Goal: Task Accomplishment & Management: Manage account settings

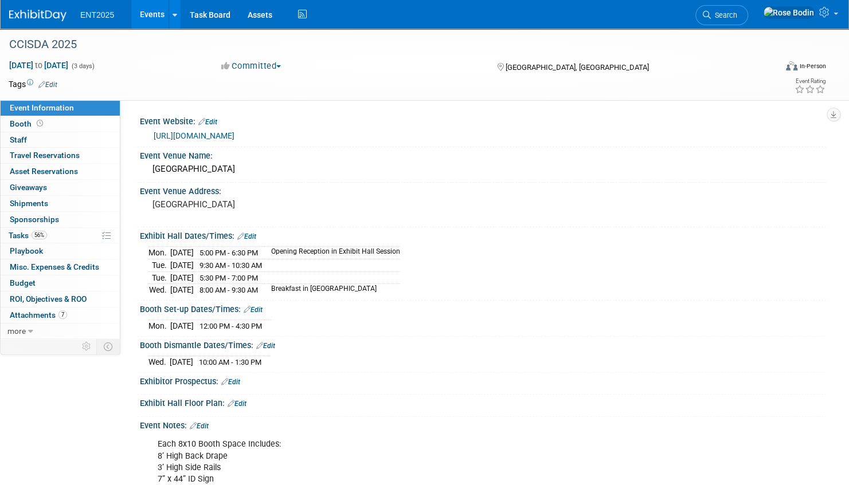
click at [157, 16] on link "Events" at bounding box center [152, 14] width 42 height 29
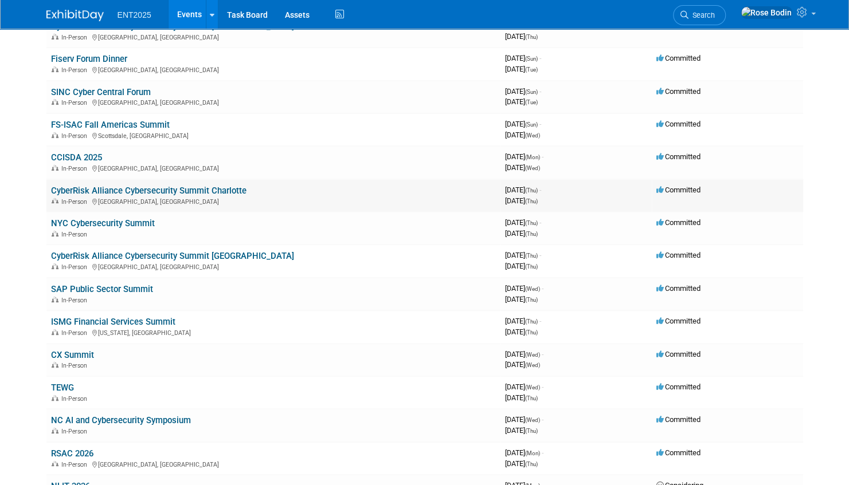
scroll to position [115, 0]
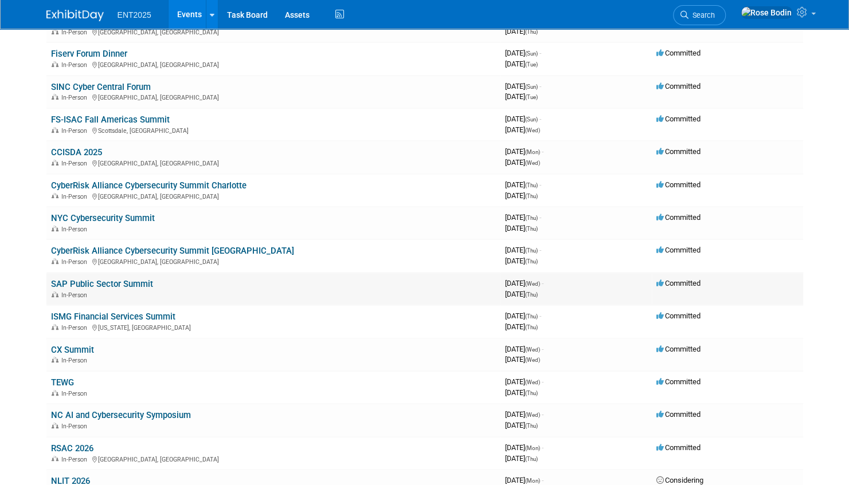
click at [134, 281] on link "SAP Public Sector Summit" at bounding box center [102, 284] width 102 height 10
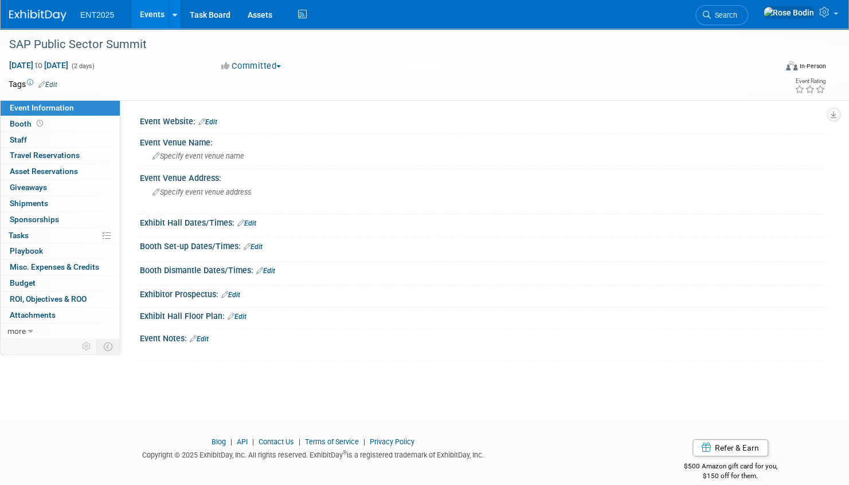
click at [151, 10] on link "Events" at bounding box center [152, 14] width 42 height 29
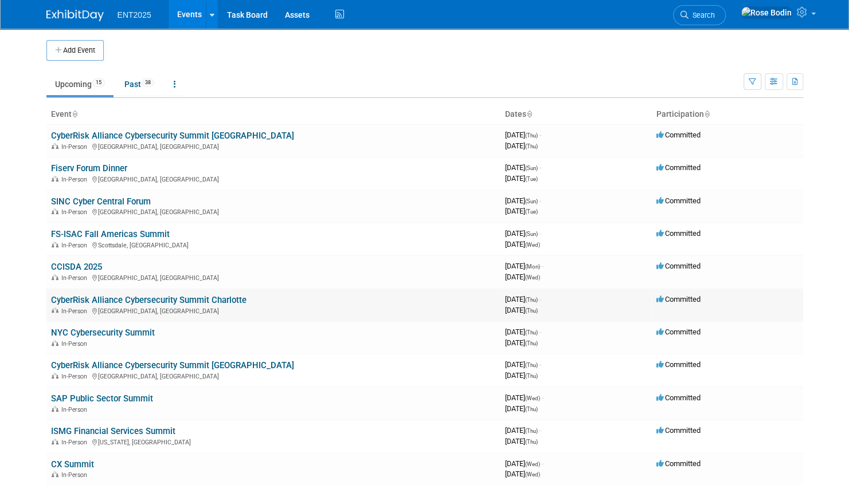
scroll to position [115, 0]
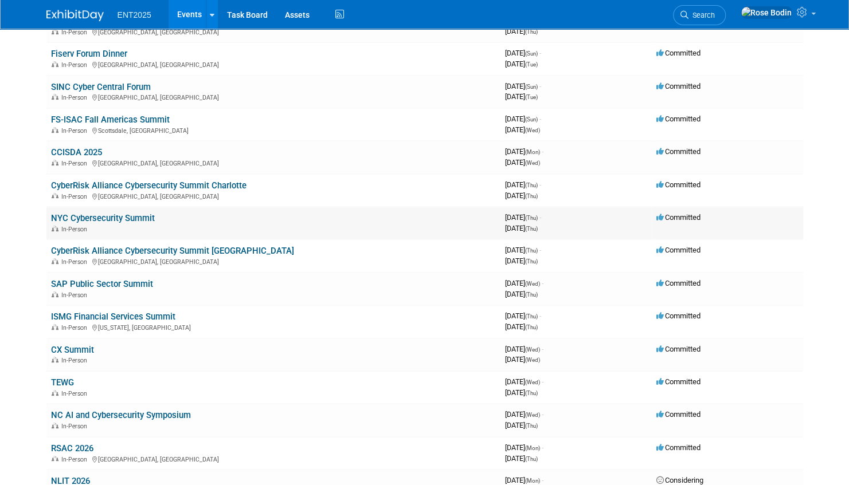
click at [142, 217] on link "NYC Cybersecurity Summit" at bounding box center [103, 218] width 104 height 10
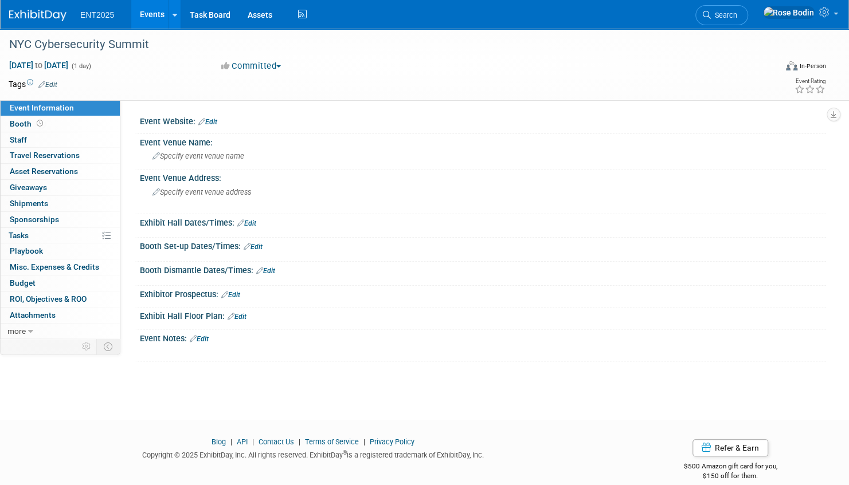
click at [152, 13] on link "Events" at bounding box center [152, 14] width 42 height 29
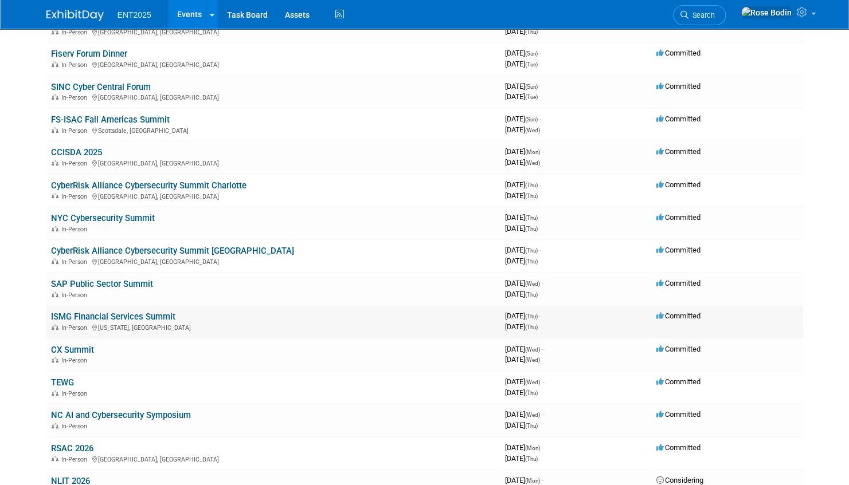
scroll to position [172, 0]
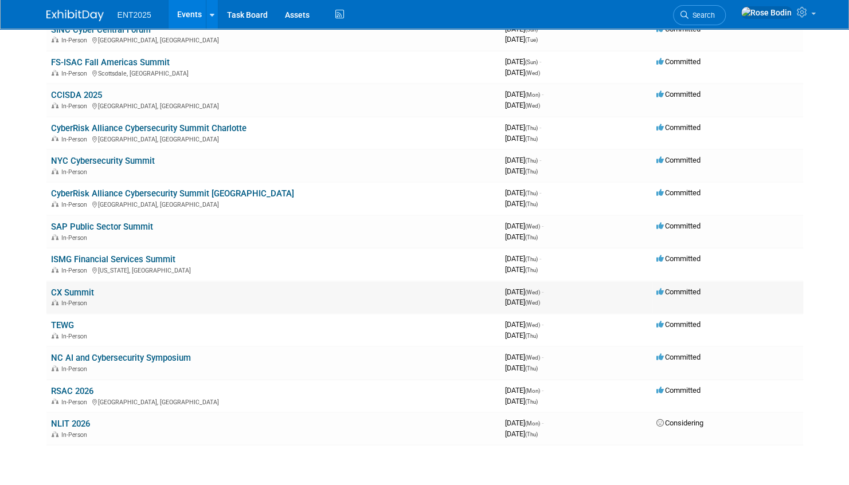
click at [85, 292] on link "CX Summit" at bounding box center [72, 293] width 43 height 10
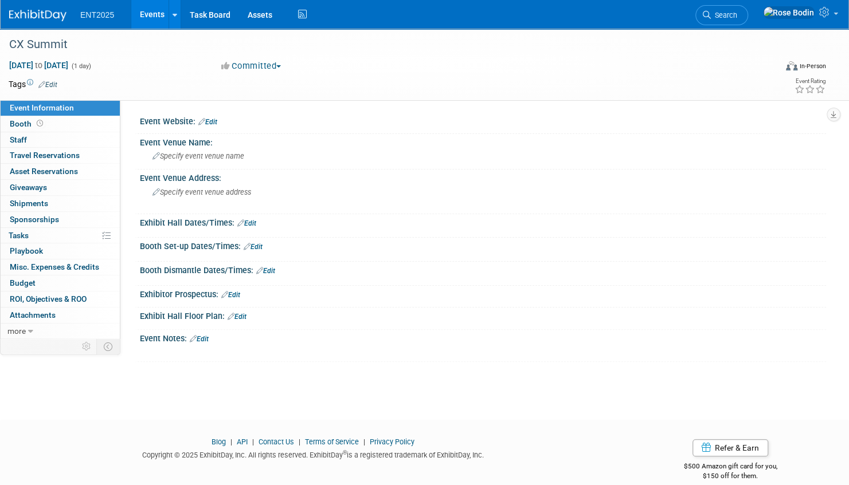
click at [153, 13] on link "Events" at bounding box center [152, 14] width 42 height 29
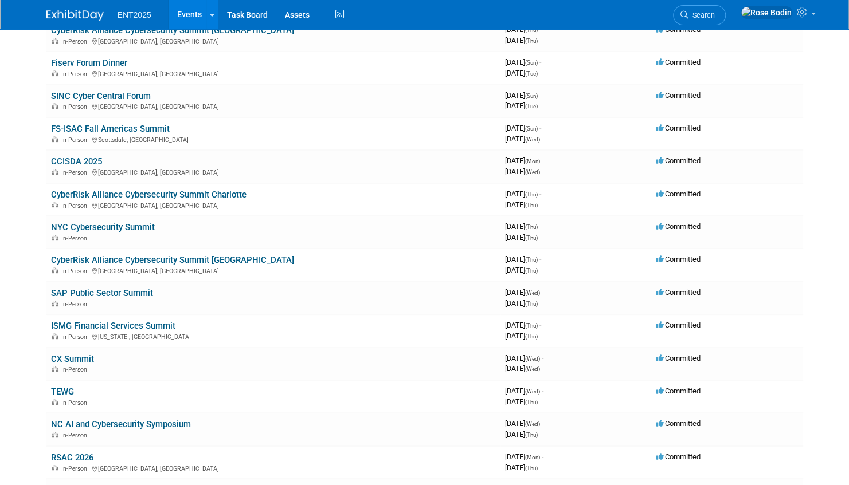
scroll to position [57, 0]
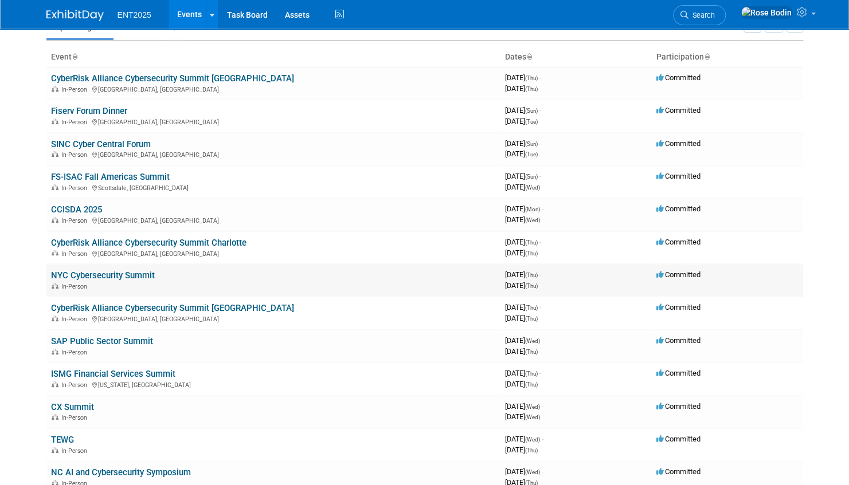
click at [131, 273] on link "NYC Cybersecurity Summit" at bounding box center [103, 275] width 104 height 10
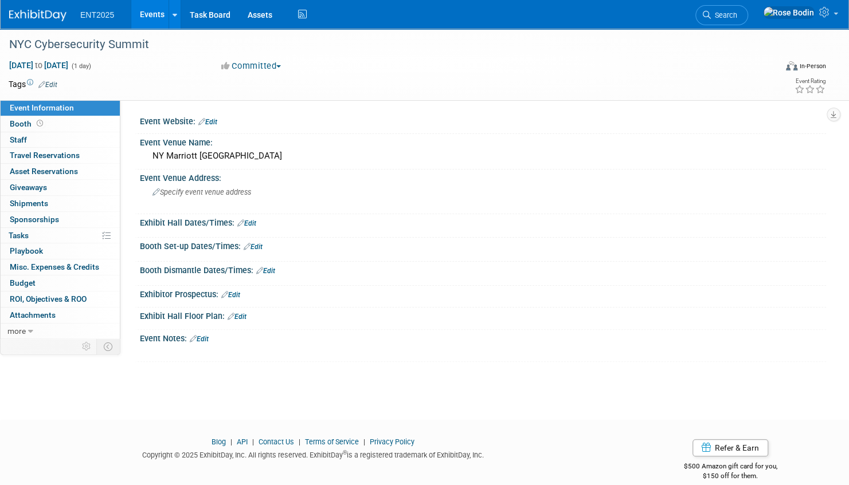
click at [154, 11] on link "Events" at bounding box center [152, 14] width 42 height 29
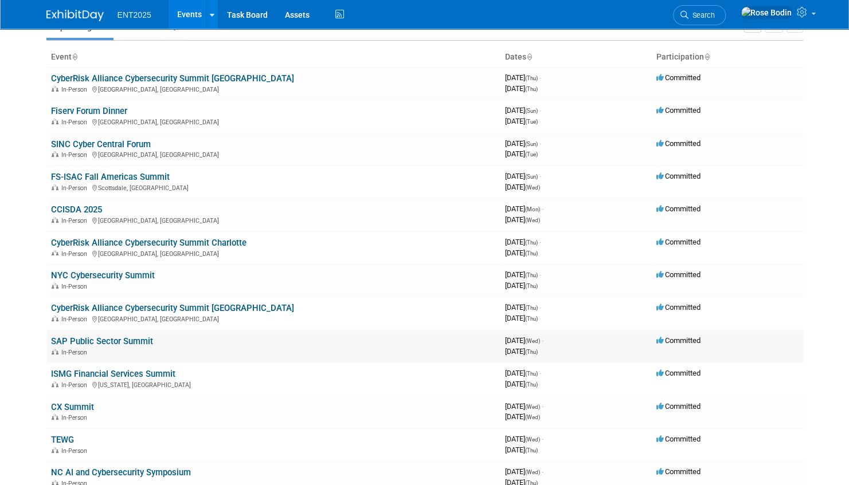
scroll to position [115, 0]
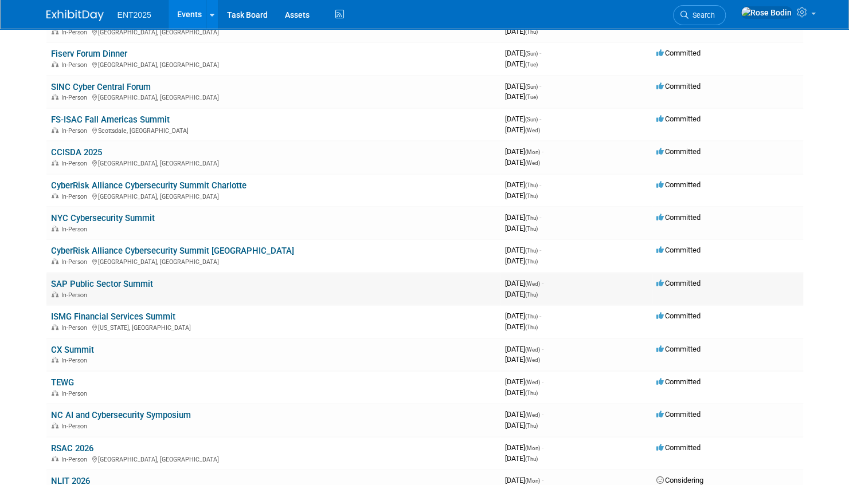
click at [110, 282] on link "SAP Public Sector Summit" at bounding box center [102, 284] width 102 height 10
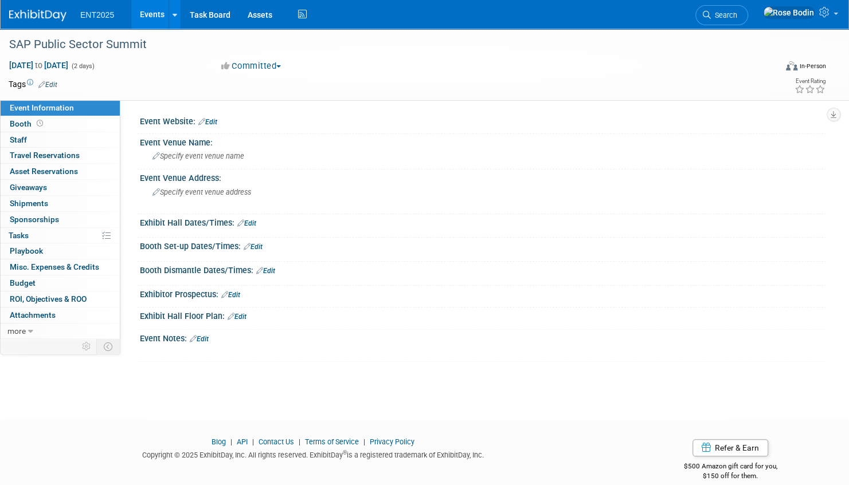
click at [151, 10] on link "Events" at bounding box center [152, 14] width 42 height 29
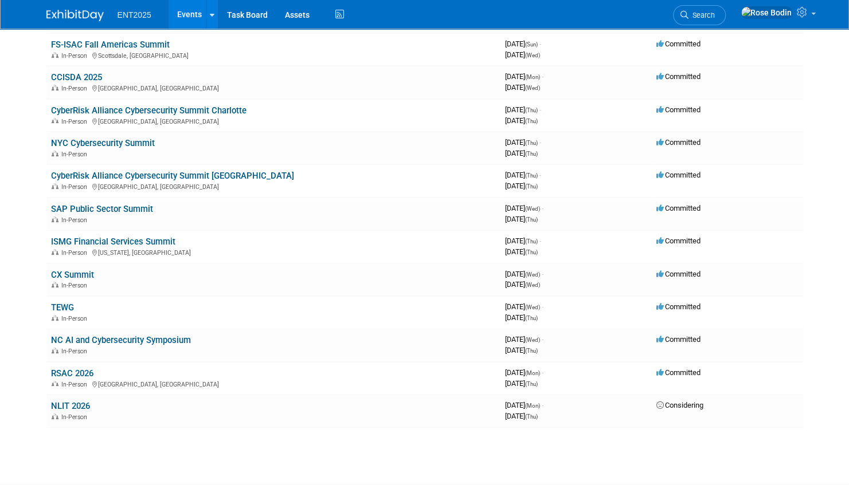
scroll to position [172, 0]
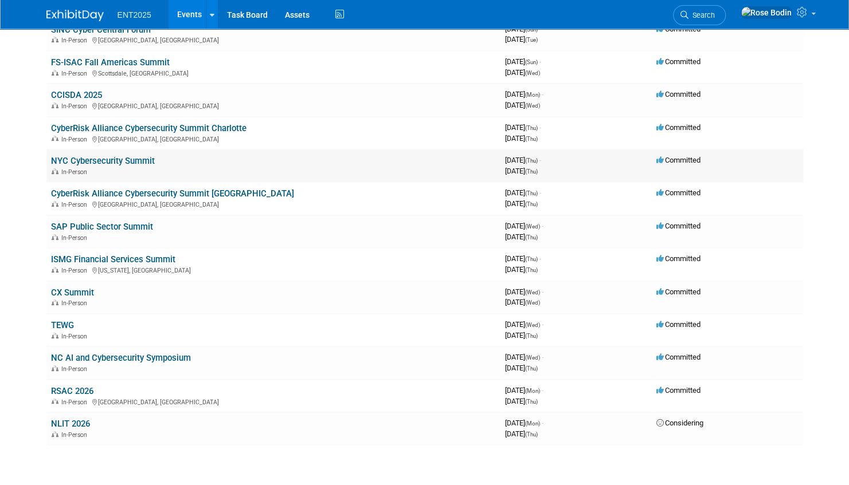
click at [107, 159] on link "NYC Cybersecurity Summit" at bounding box center [103, 161] width 104 height 10
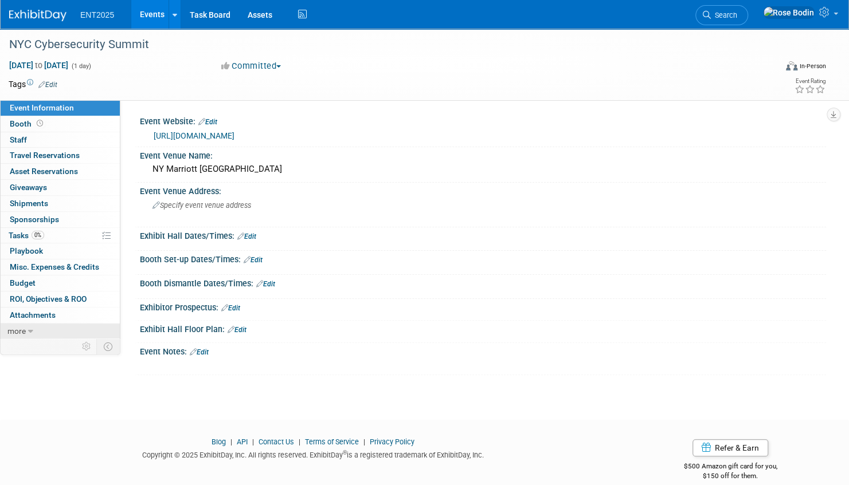
click at [53, 329] on link "more" at bounding box center [60, 331] width 119 height 15
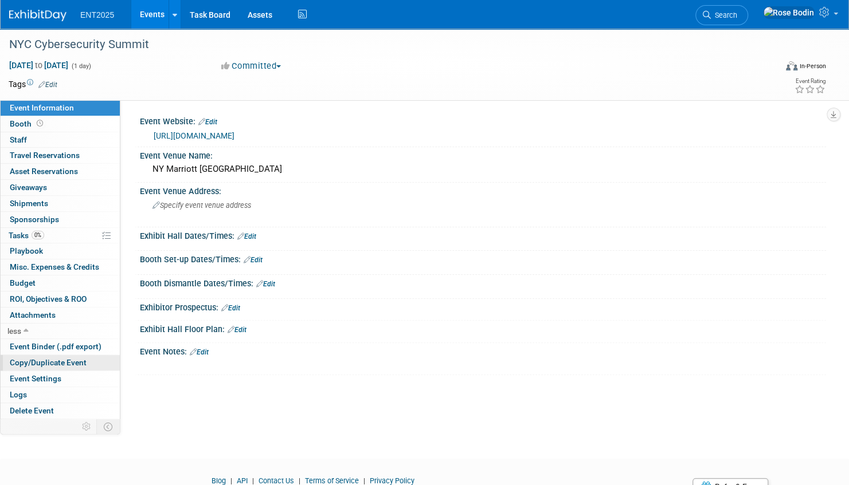
click at [49, 359] on span "Copy/Duplicate Event" at bounding box center [48, 362] width 77 height 9
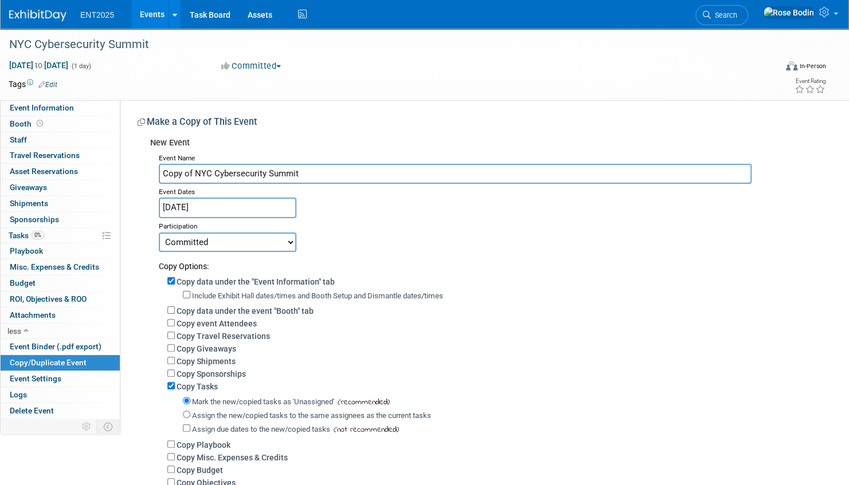
drag, startPoint x: 309, startPoint y: 172, endPoint x: 154, endPoint y: 169, distance: 155.9
click at [154, 169] on div "Event Name Copy of [GEOGRAPHIC_DATA] Cybersecurity Summit Event Dates [DATE] Du…" at bounding box center [483, 335] width 667 height 370
type input "CX Summit"
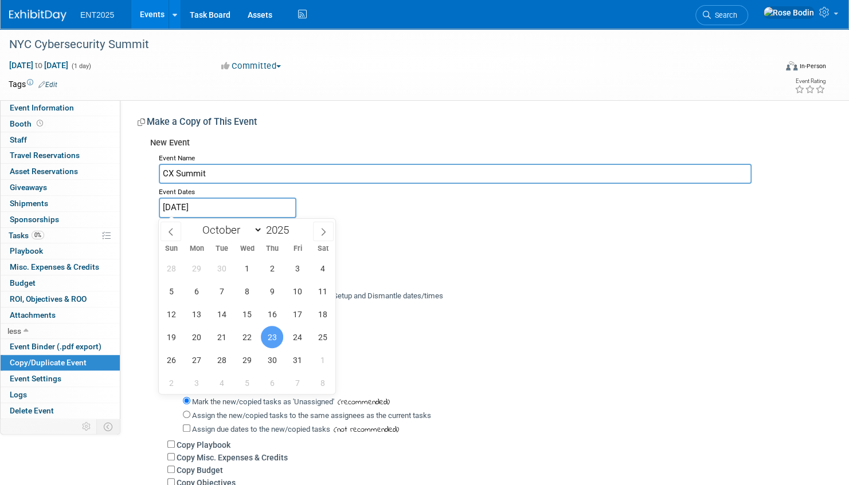
click at [254, 207] on input "[DATE]" at bounding box center [228, 208] width 138 height 20
click at [322, 233] on icon at bounding box center [323, 232] width 8 height 8
select select "10"
click at [248, 315] on span "12" at bounding box center [246, 314] width 22 height 22
type input "[DATE]"
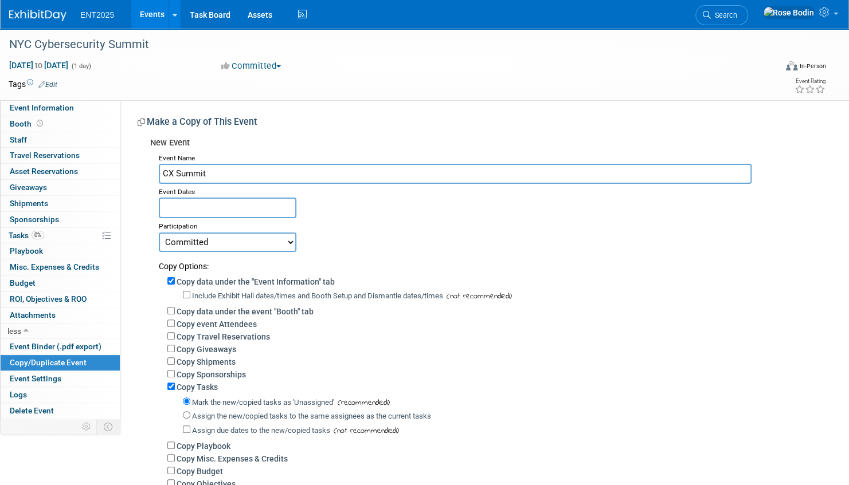
click at [394, 245] on div "Committed Considering Not Going" at bounding box center [488, 242] width 658 height 20
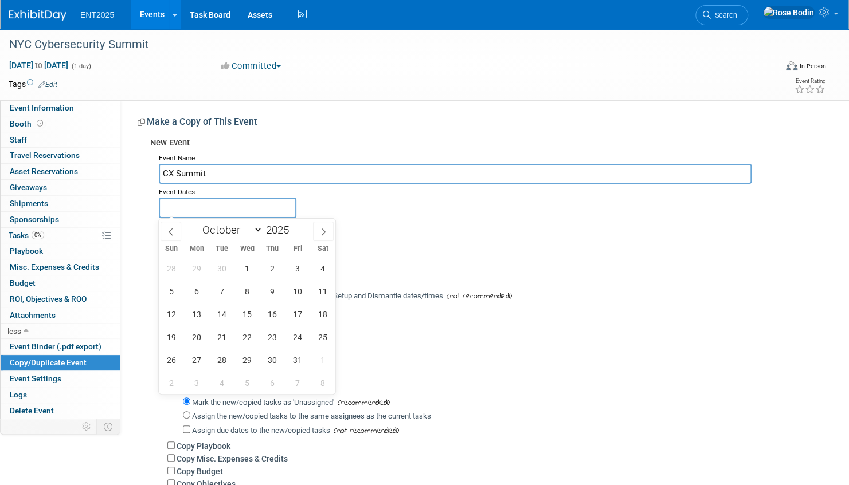
click at [274, 215] on input "text" at bounding box center [228, 208] width 138 height 20
click at [322, 234] on icon at bounding box center [323, 232] width 8 height 8
select select "10"
click at [250, 310] on span "12" at bounding box center [246, 314] width 22 height 22
type input "[DATE]"
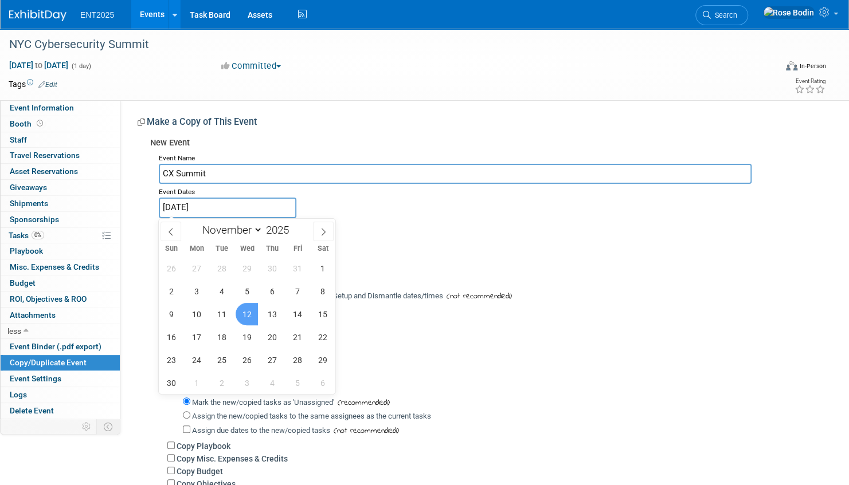
click at [250, 310] on span "12" at bounding box center [246, 314] width 22 height 22
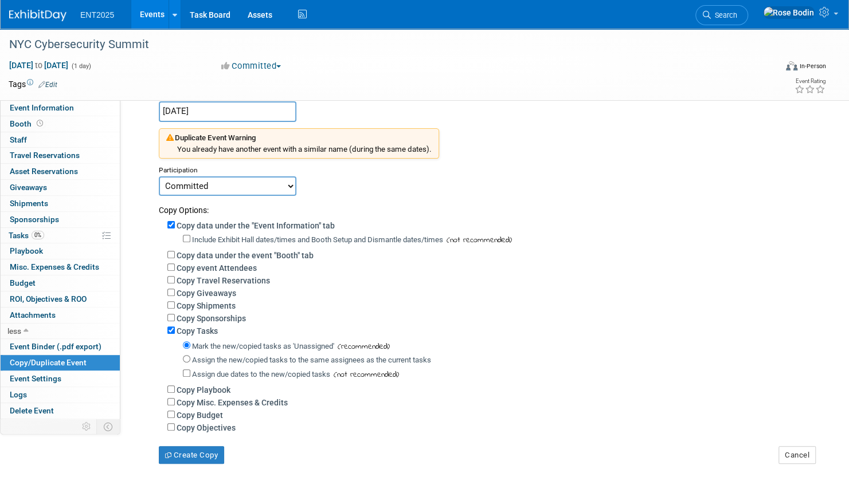
scroll to position [115, 0]
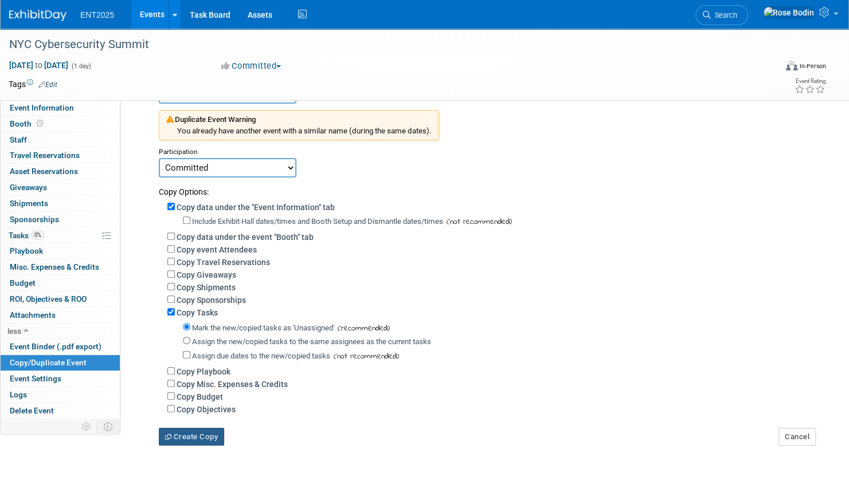
click at [183, 435] on button "Create Copy" at bounding box center [191, 437] width 65 height 18
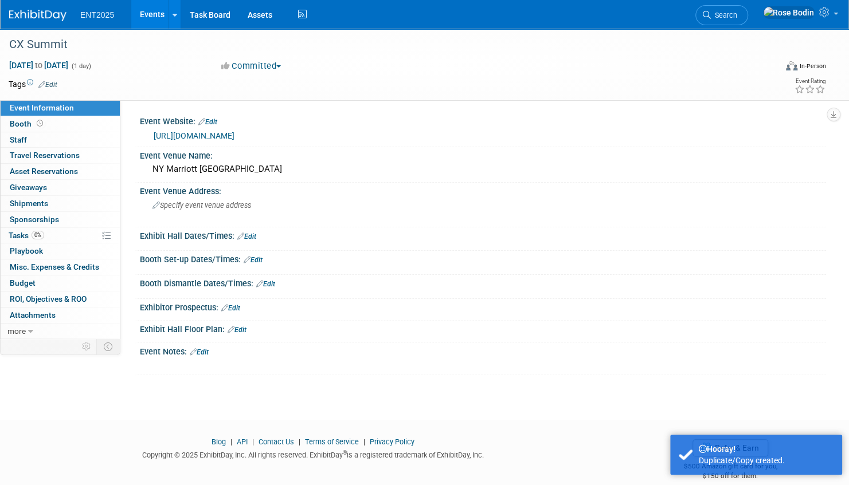
click at [160, 8] on link "Events" at bounding box center [152, 14] width 42 height 29
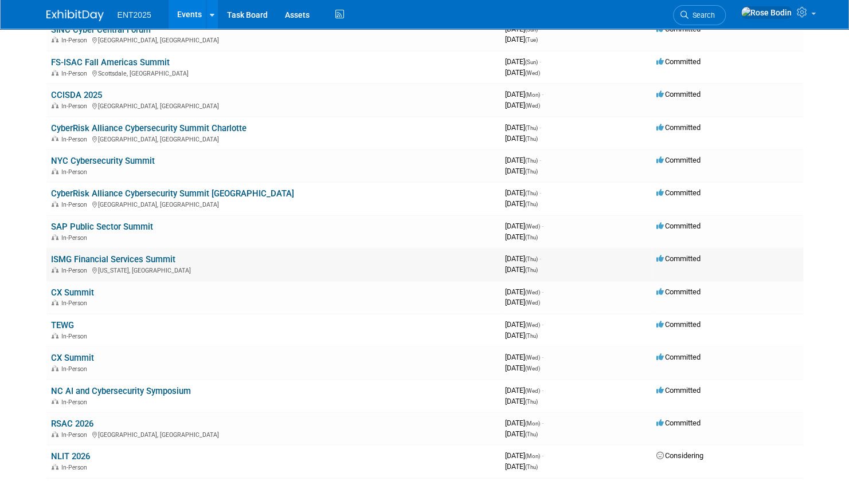
scroll to position [229, 0]
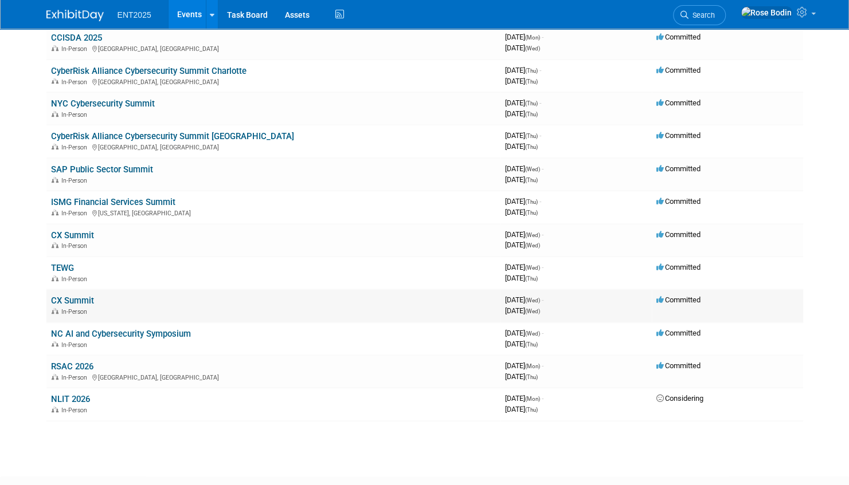
click at [85, 300] on link "CX Summit" at bounding box center [72, 301] width 43 height 10
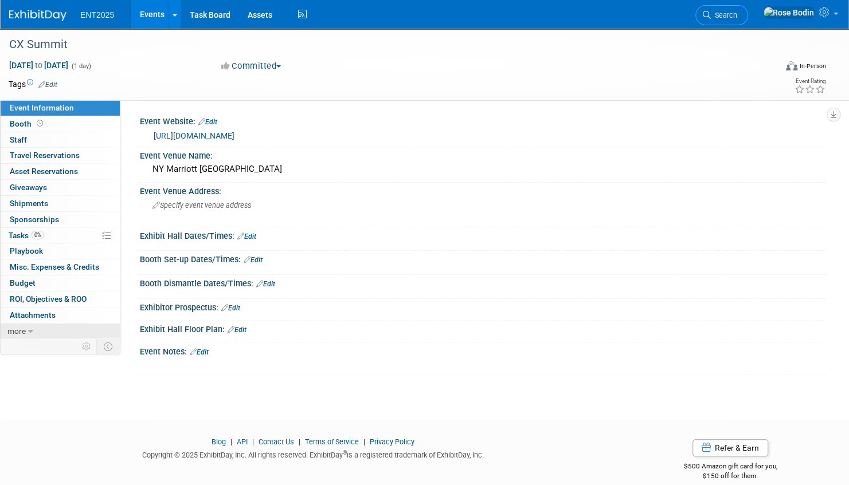
click at [74, 329] on link "more" at bounding box center [60, 331] width 119 height 15
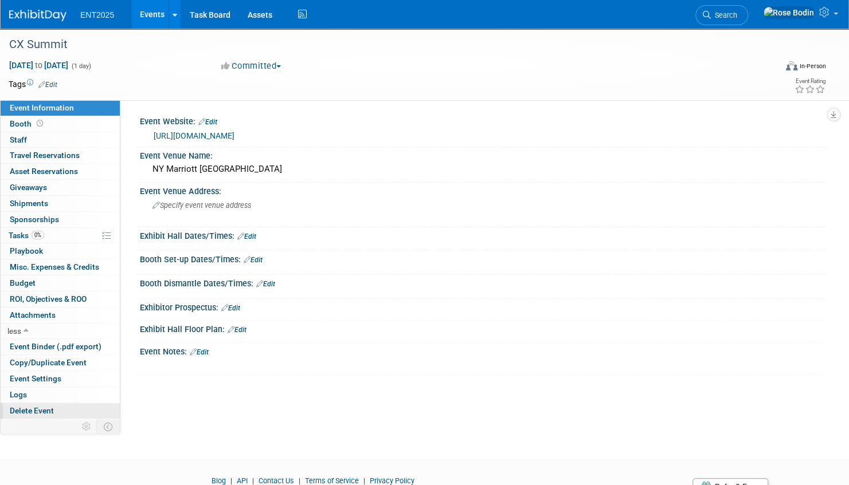
click at [43, 406] on span "Delete Event" at bounding box center [32, 410] width 44 height 9
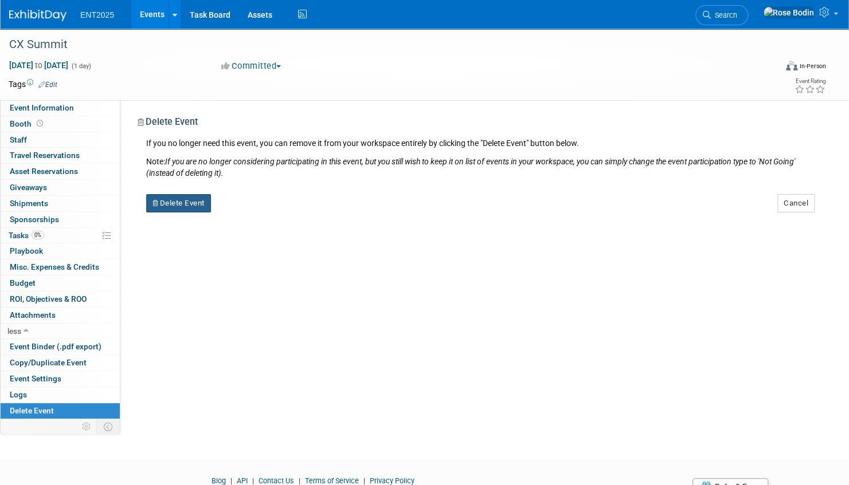
click at [185, 202] on button "Delete Event" at bounding box center [178, 203] width 65 height 18
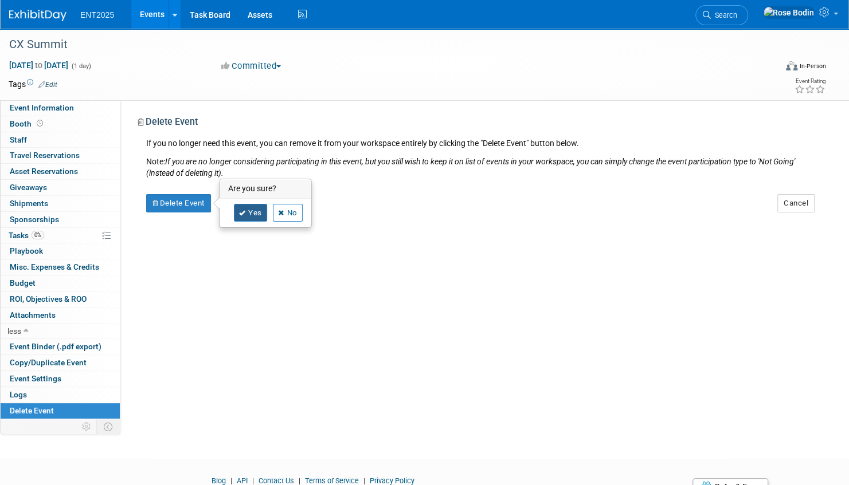
click at [243, 214] on icon at bounding box center [242, 213] width 7 height 6
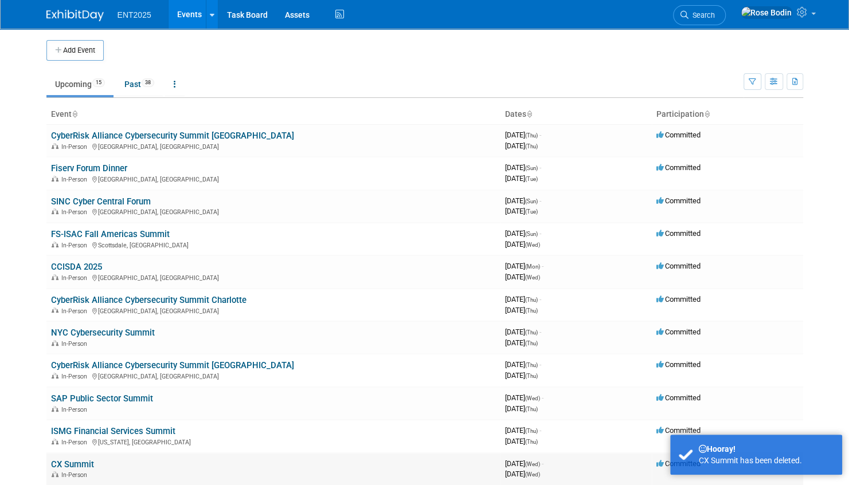
click at [82, 463] on link "CX Summit" at bounding box center [72, 465] width 43 height 10
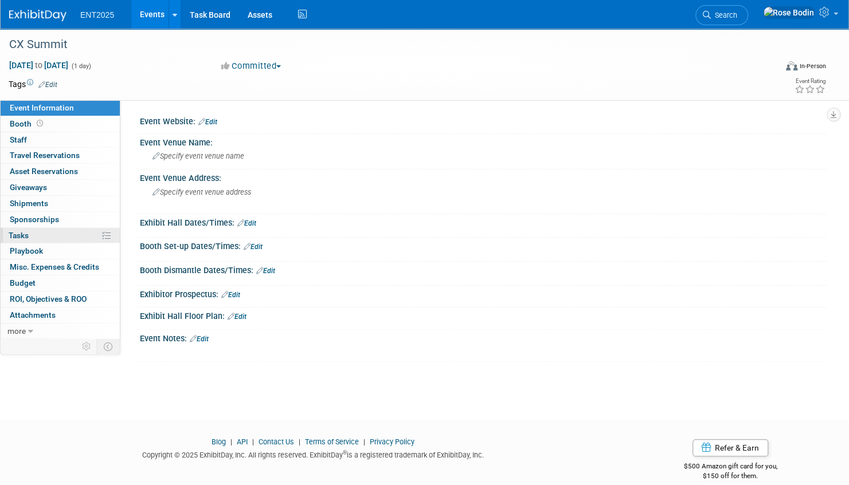
click at [78, 231] on link "0% Tasks 0%" at bounding box center [60, 235] width 119 height 15
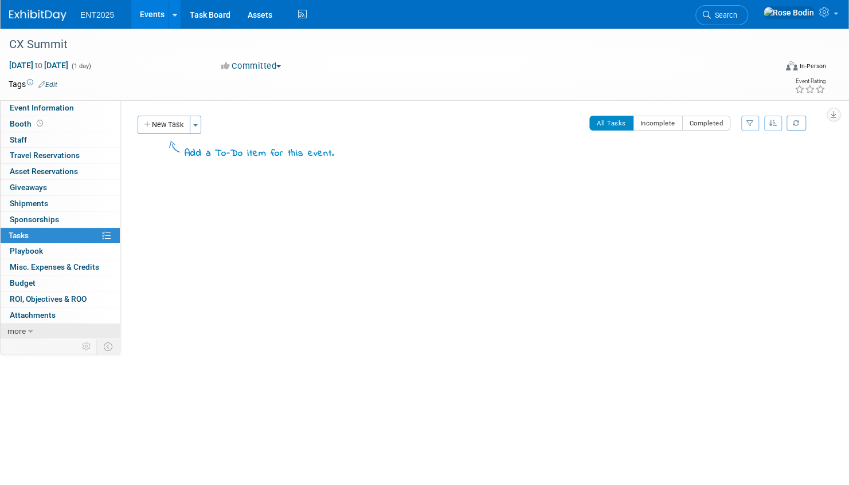
click at [69, 327] on link "more" at bounding box center [60, 331] width 119 height 15
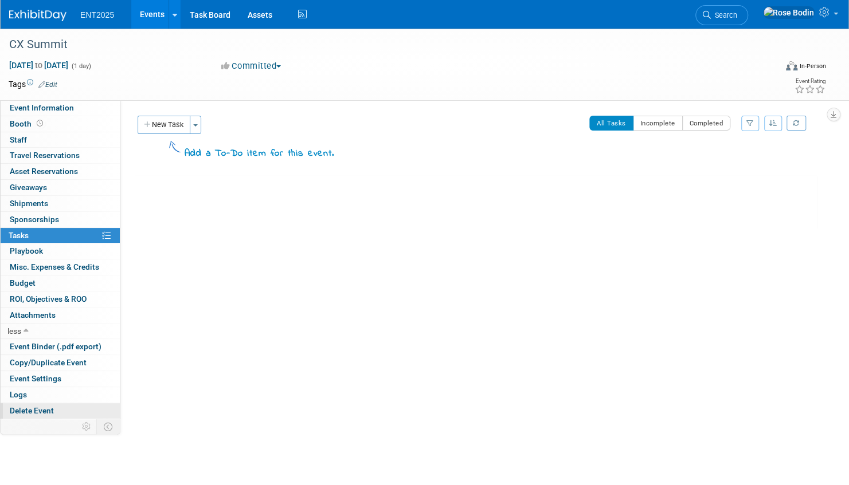
click at [44, 406] on span "Delete Event" at bounding box center [32, 410] width 44 height 9
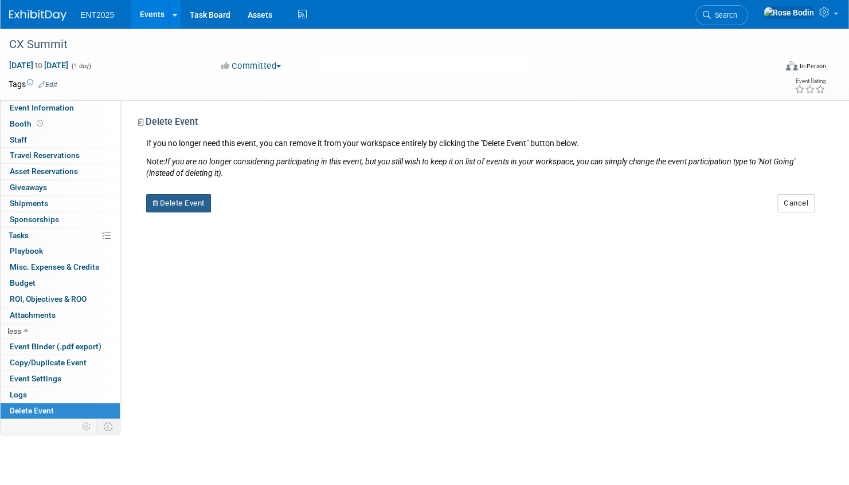
click at [188, 202] on button "Delete Event" at bounding box center [178, 203] width 65 height 18
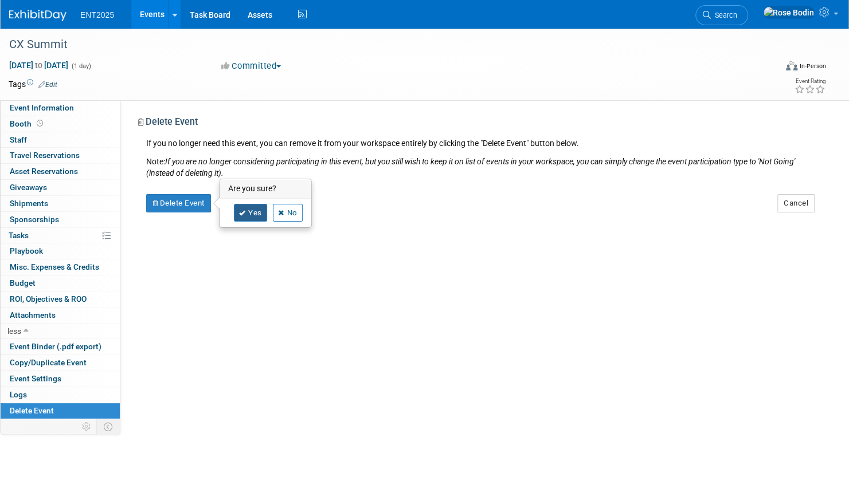
click at [256, 211] on link "Yes" at bounding box center [250, 213] width 33 height 18
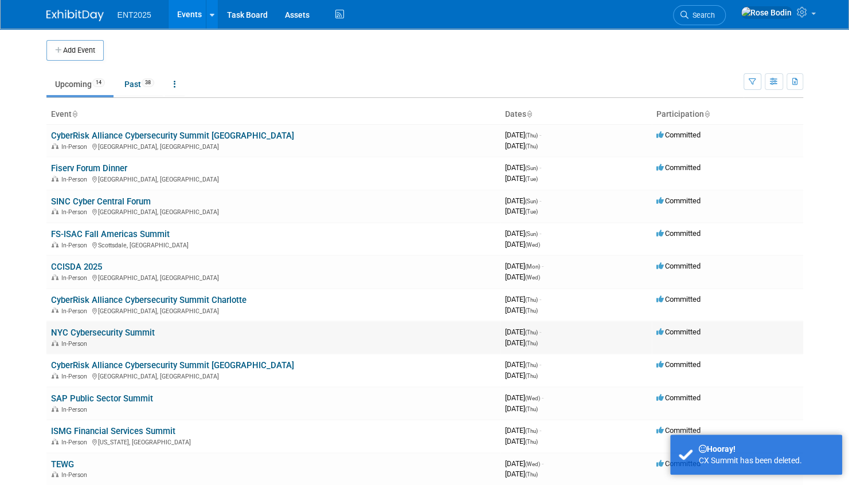
click at [114, 332] on link "NYC Cybersecurity Summit" at bounding box center [103, 333] width 104 height 10
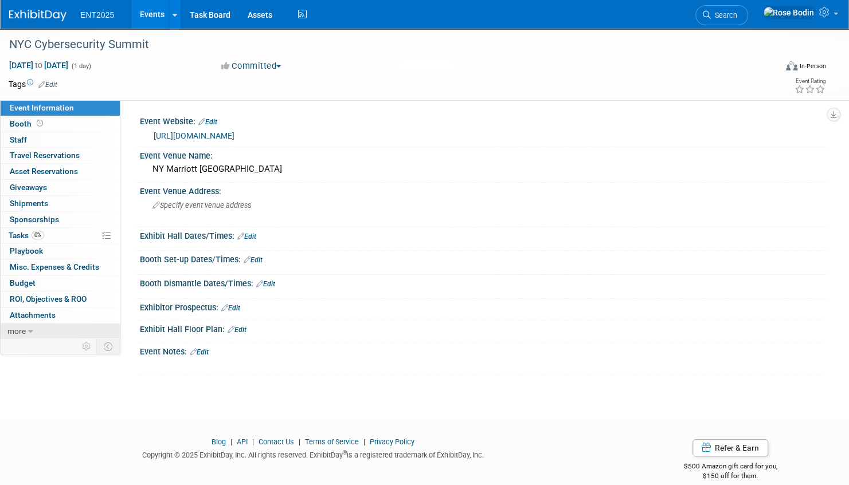
click at [74, 330] on link "more" at bounding box center [60, 331] width 119 height 15
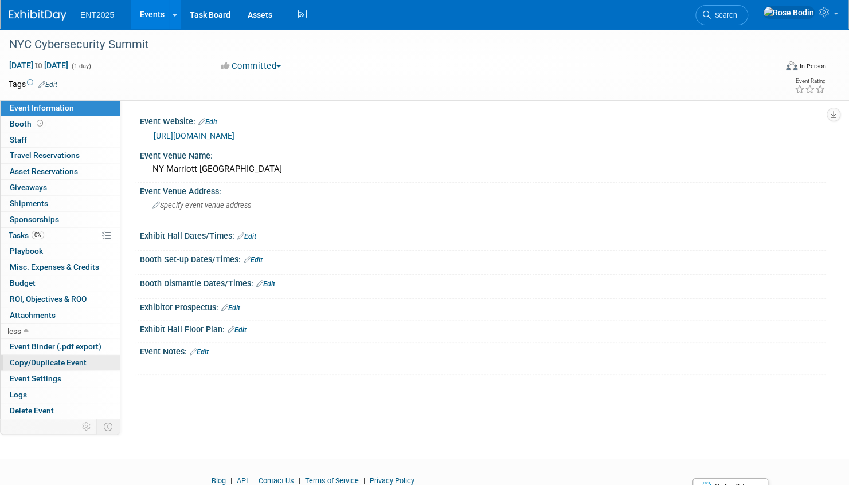
click at [64, 361] on span "Copy/Duplicate Event" at bounding box center [48, 362] width 77 height 9
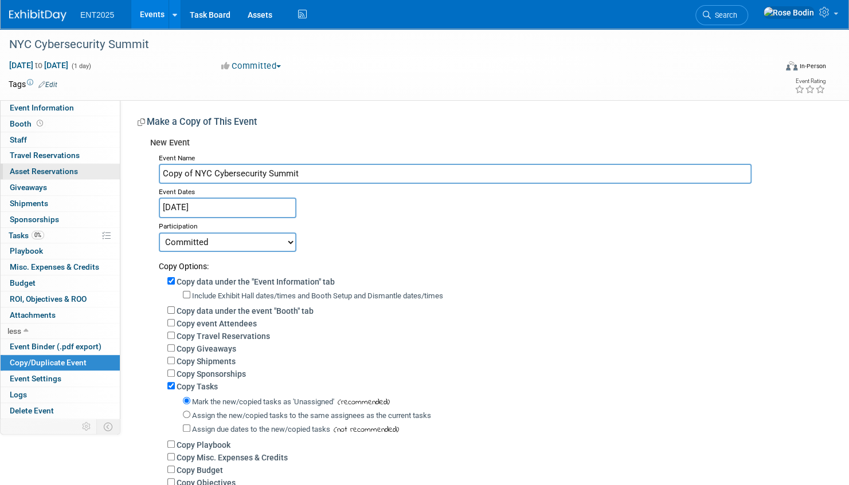
drag, startPoint x: 298, startPoint y: 173, endPoint x: 117, endPoint y: 170, distance: 181.1
click at [117, 170] on div "Event Information Event Info Booth Booth 0 Staff 0 Staff 0 Travel Reservations …" at bounding box center [424, 274] width 849 height 491
type input "CX Summit"
click at [429, 207] on div "Event Name CX Summit Event Dates Oct 23, 2025 Duplicate Event Warning There is …" at bounding box center [483, 335] width 667 height 370
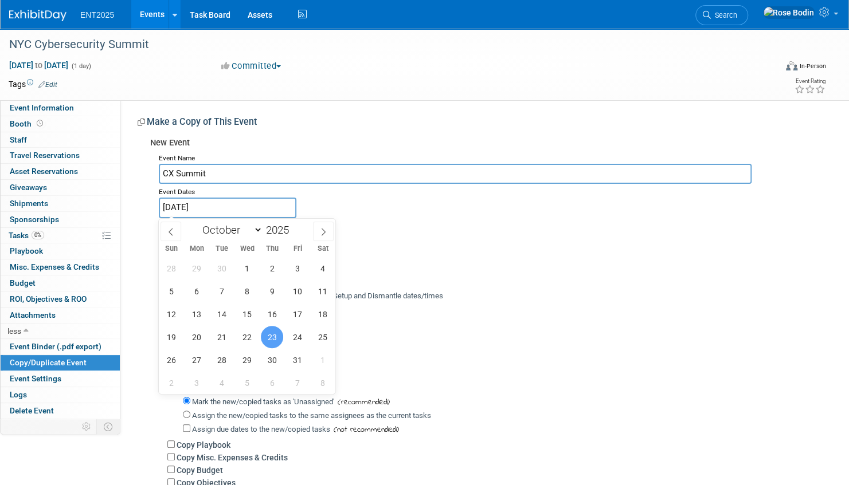
click at [223, 209] on input "Oct 23, 2025" at bounding box center [228, 208] width 138 height 20
click at [320, 229] on icon at bounding box center [323, 232] width 8 height 8
select select "10"
click at [241, 313] on span "12" at bounding box center [246, 314] width 22 height 22
type input "[DATE]"
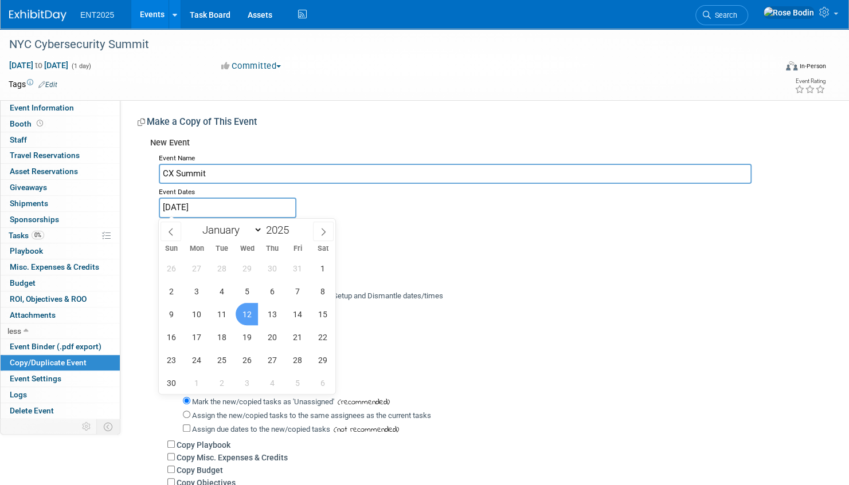
click at [241, 313] on span "12" at bounding box center [246, 314] width 22 height 22
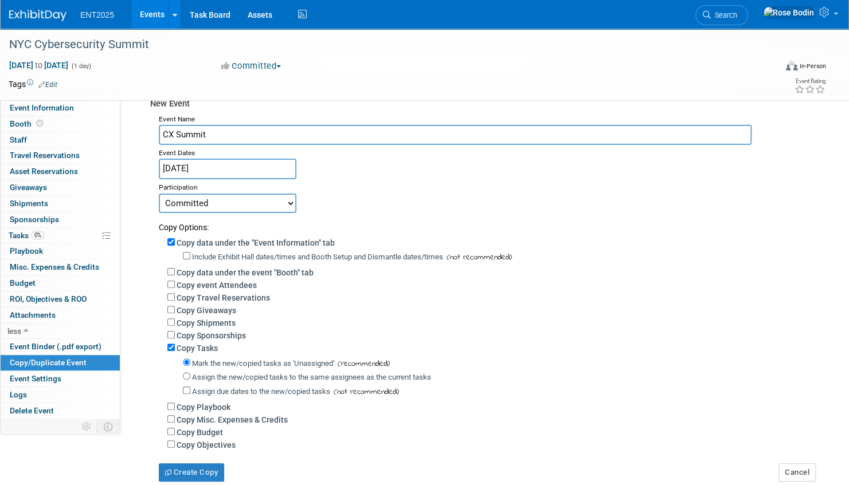
scroll to position [115, 0]
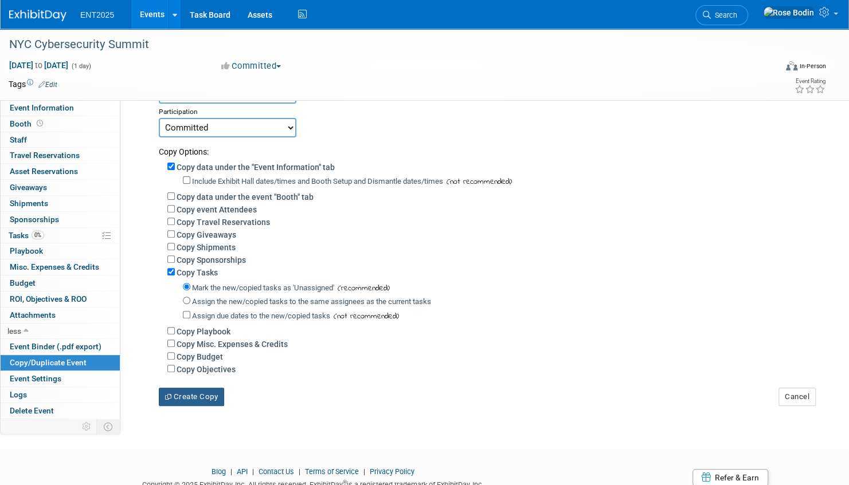
click at [197, 394] on button "Create Copy" at bounding box center [191, 397] width 65 height 18
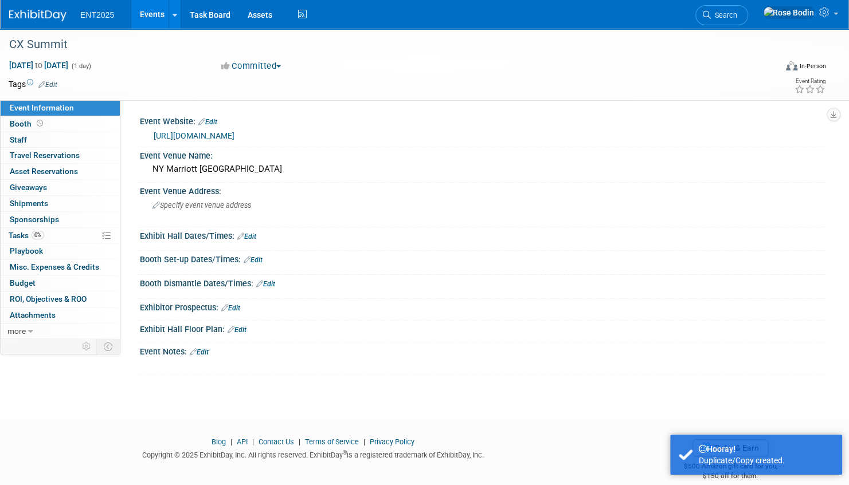
click at [157, 19] on link "Events" at bounding box center [152, 14] width 42 height 29
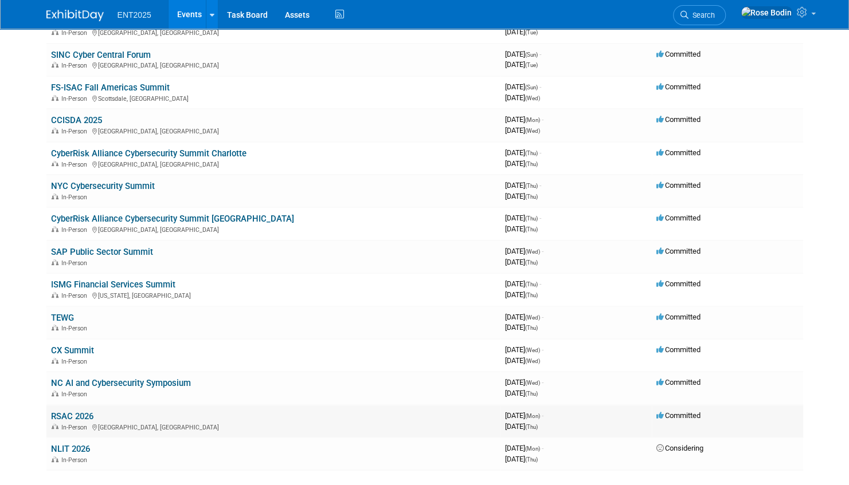
scroll to position [172, 0]
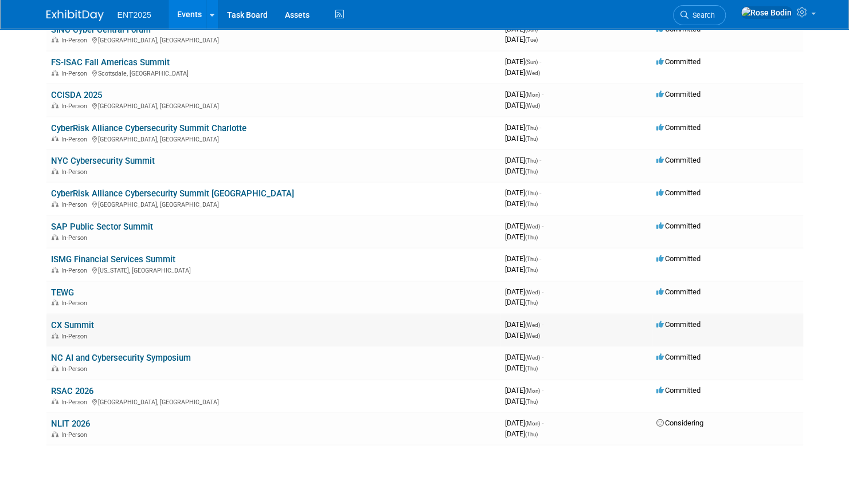
click at [78, 324] on link "CX Summit" at bounding box center [72, 325] width 43 height 10
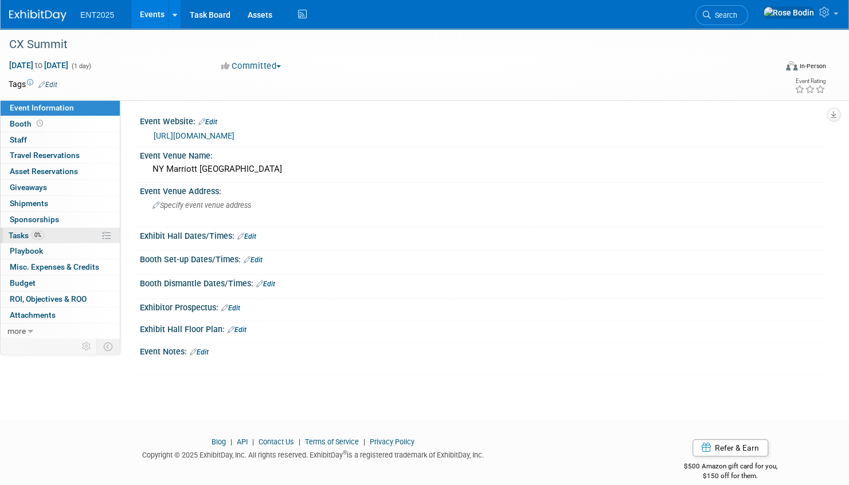
click at [76, 233] on link "0% Tasks 0%" at bounding box center [60, 235] width 119 height 15
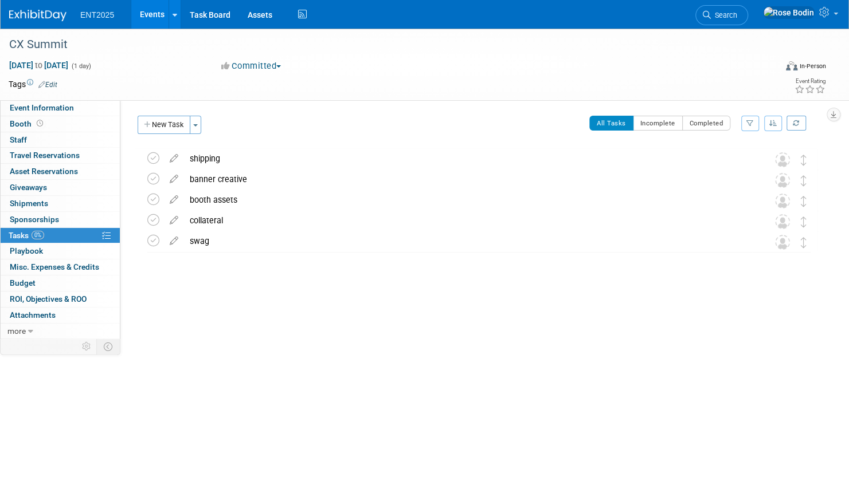
click at [142, 11] on link "Events" at bounding box center [152, 14] width 42 height 29
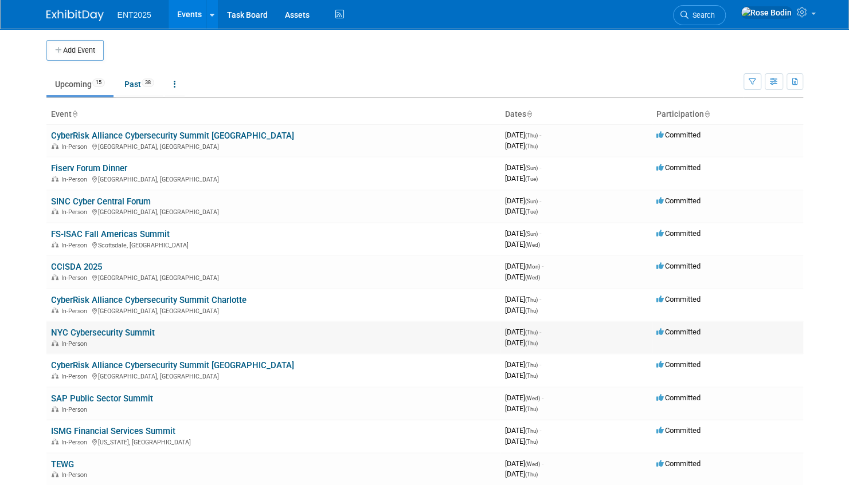
click at [138, 329] on link "NYC Cybersecurity Summit" at bounding box center [103, 333] width 104 height 10
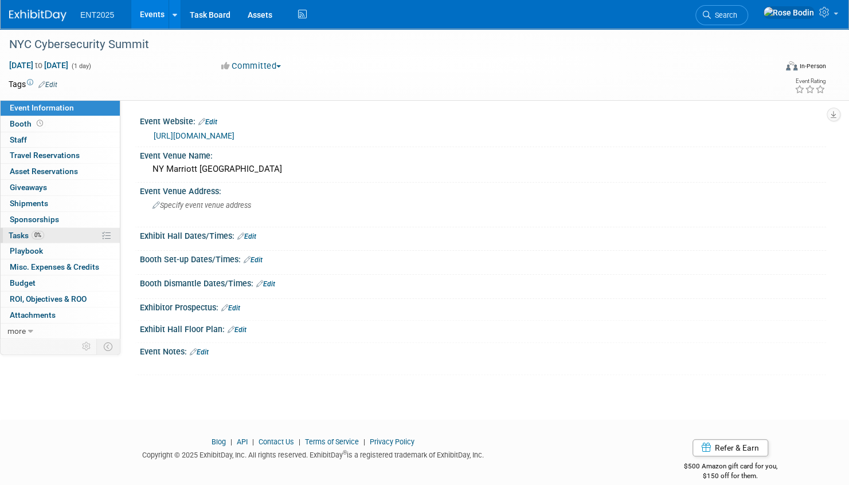
click at [84, 235] on link "0% Tasks 0%" at bounding box center [60, 235] width 119 height 15
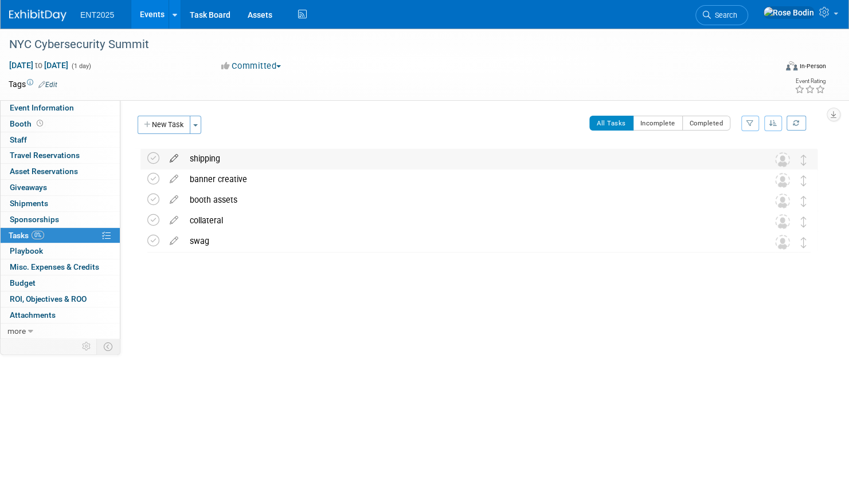
click at [176, 157] on icon at bounding box center [174, 156] width 20 height 14
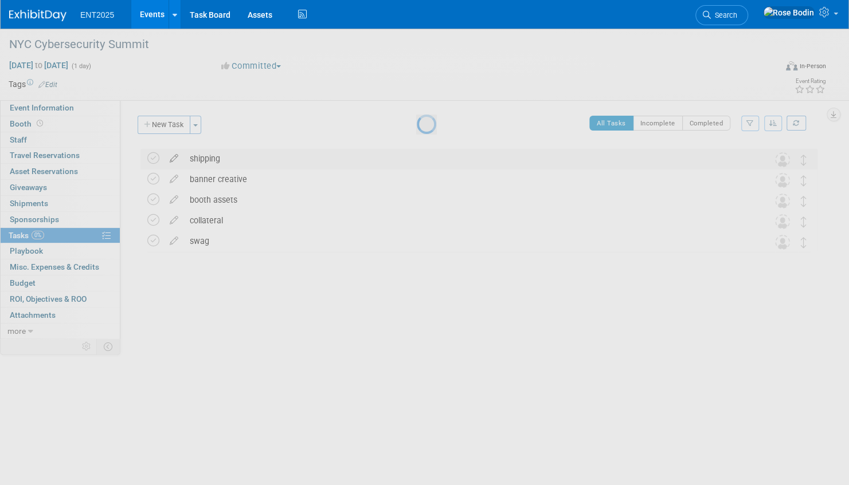
select select "c679912e-9f1b-4cbc-9cec-690f5e98d8db"
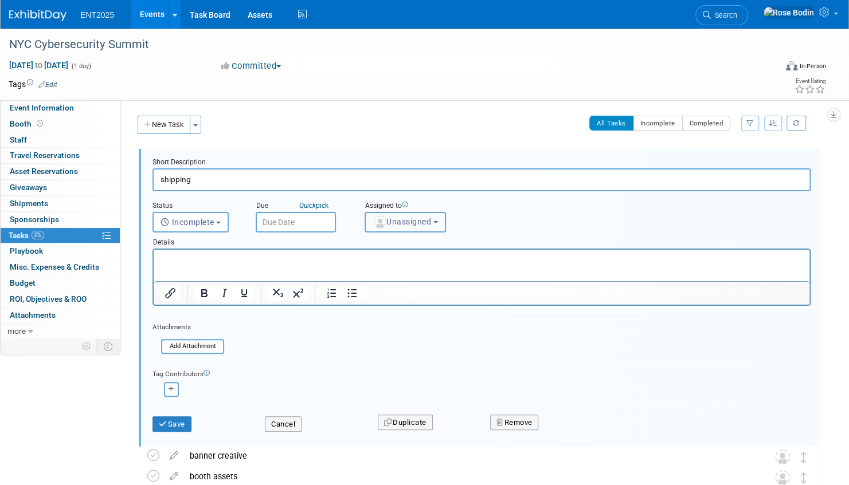
click at [421, 223] on span "Unassigned" at bounding box center [401, 221] width 58 height 9
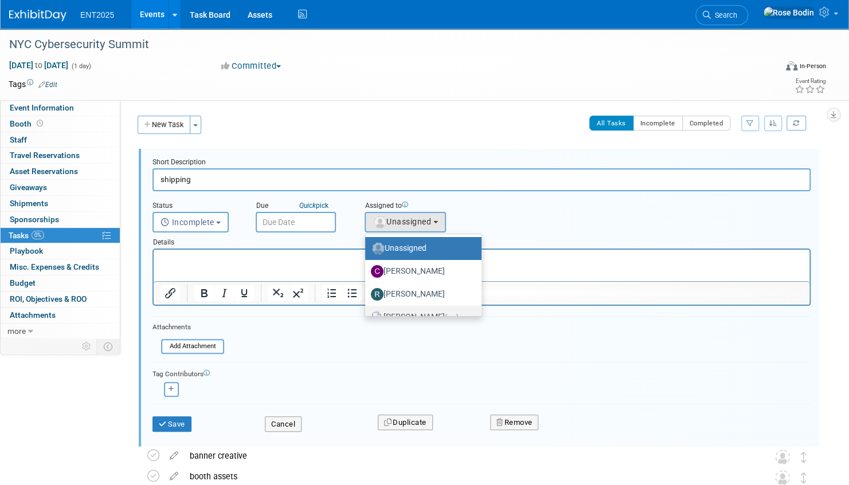
click at [411, 311] on label "Rose Bodin (me)" at bounding box center [420, 317] width 99 height 18
click at [367, 312] on input "Rose Bodin (me)" at bounding box center [362, 315] width 7 height 7
select select "fd414d53-3d64-4b99-a4d4-d4a7ab262892"
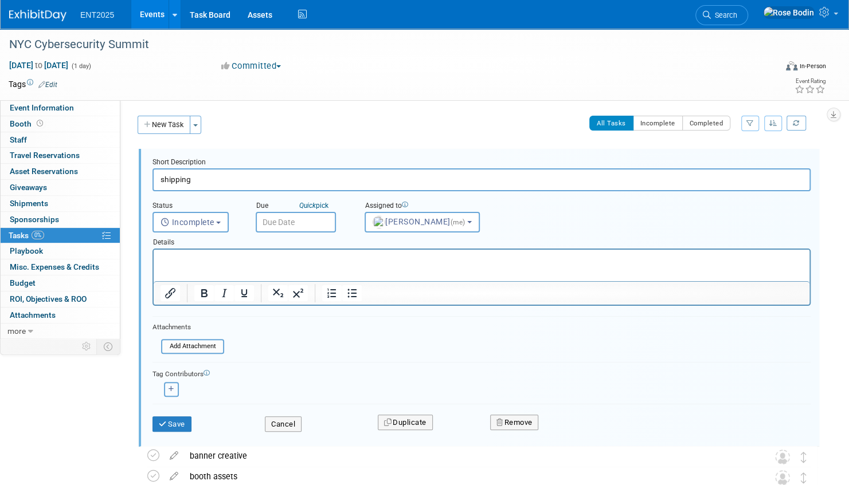
click at [175, 386] on button "button" at bounding box center [171, 389] width 15 height 15
select select
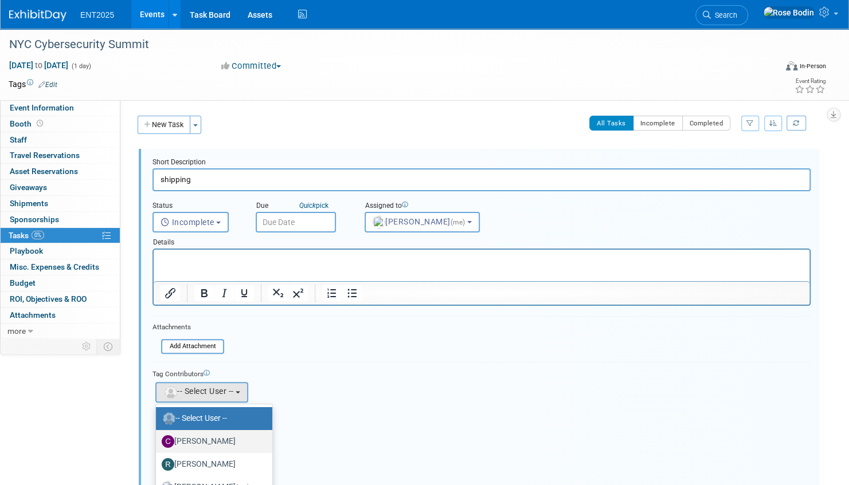
click at [226, 439] on label "Colleen Mueller" at bounding box center [211, 442] width 99 height 18
click at [158, 439] on input "Colleen Mueller" at bounding box center [153, 440] width 7 height 7
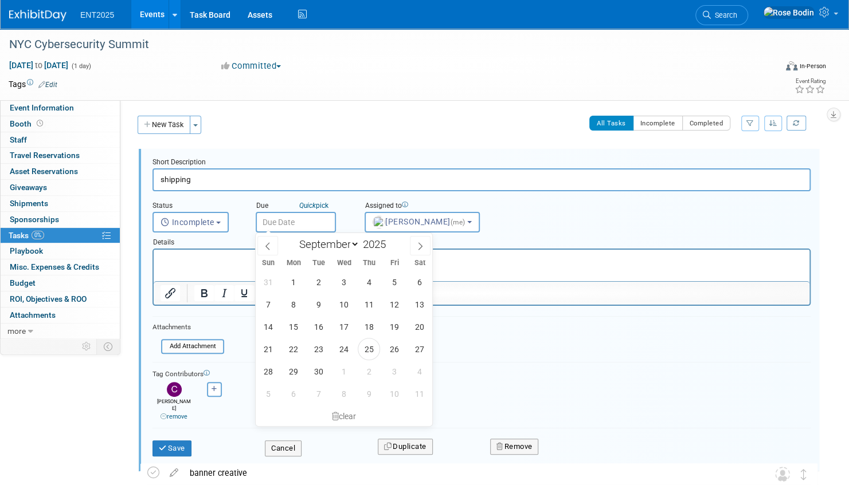
click at [289, 220] on input "text" at bounding box center [296, 222] width 80 height 21
click at [420, 245] on icon at bounding box center [420, 246] width 8 height 8
select select "9"
click at [370, 325] on span "16" at bounding box center [369, 327] width 22 height 22
type input "Oct 16, 2025"
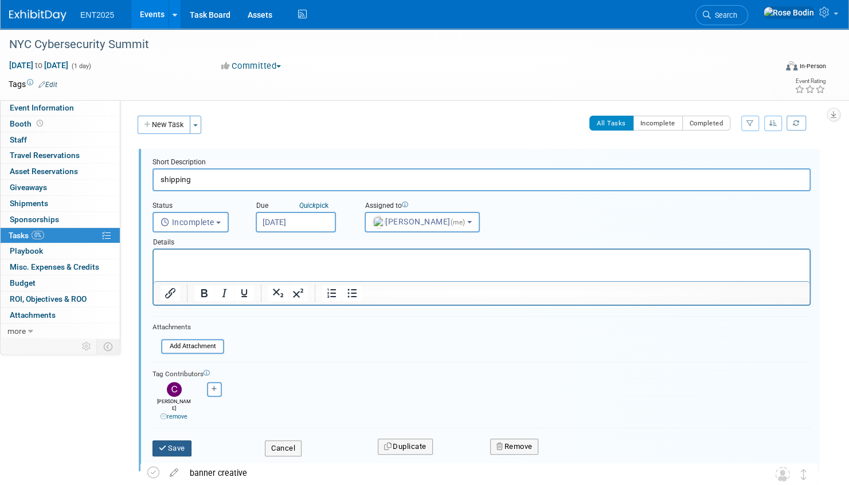
click at [182, 441] on button "Save" at bounding box center [171, 449] width 39 height 16
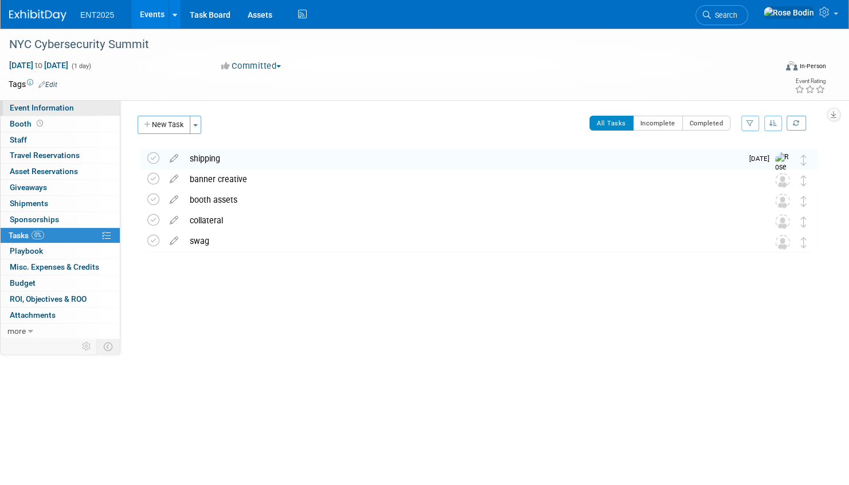
click at [97, 107] on link "Event Information" at bounding box center [60, 107] width 119 height 15
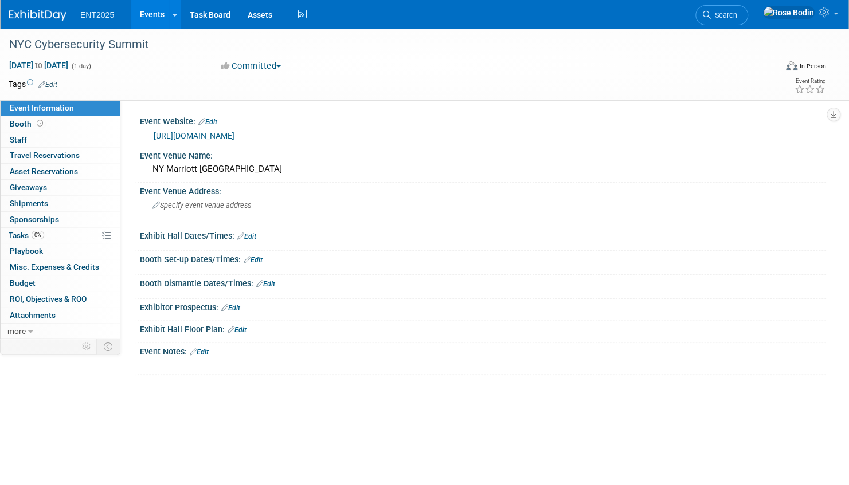
click at [241, 233] on icon at bounding box center [240, 236] width 7 height 7
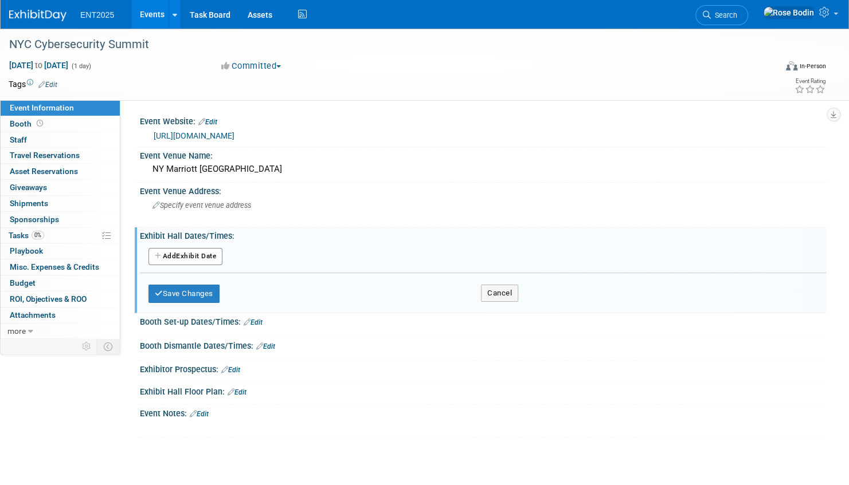
click at [201, 256] on button "Add Another Exhibit Date" at bounding box center [185, 256] width 74 height 17
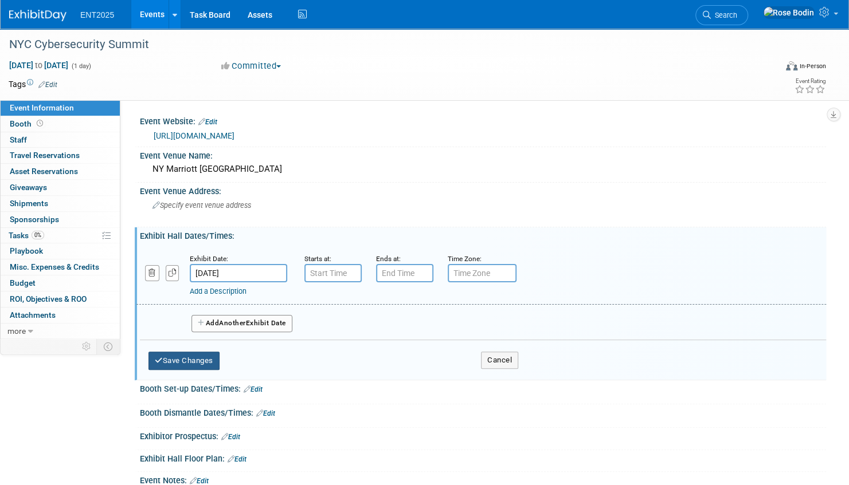
click at [179, 358] on button "Save Changes" at bounding box center [183, 361] width 71 height 18
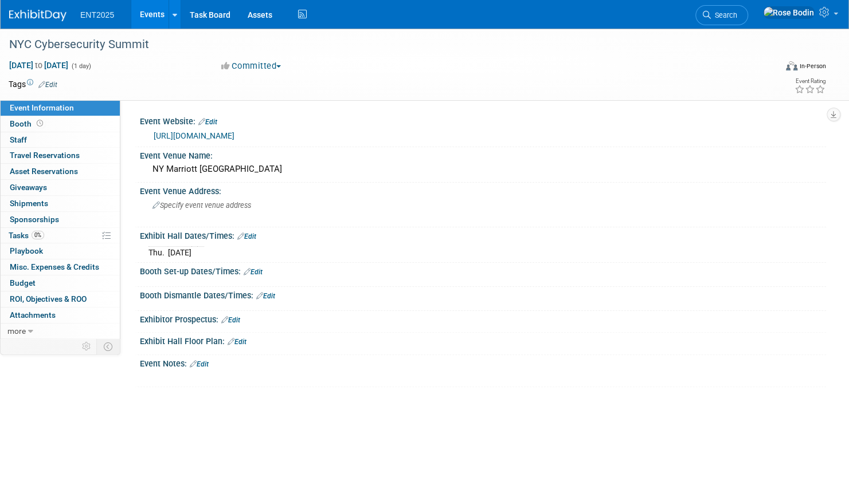
click at [258, 269] on link "Edit" at bounding box center [253, 272] width 19 height 8
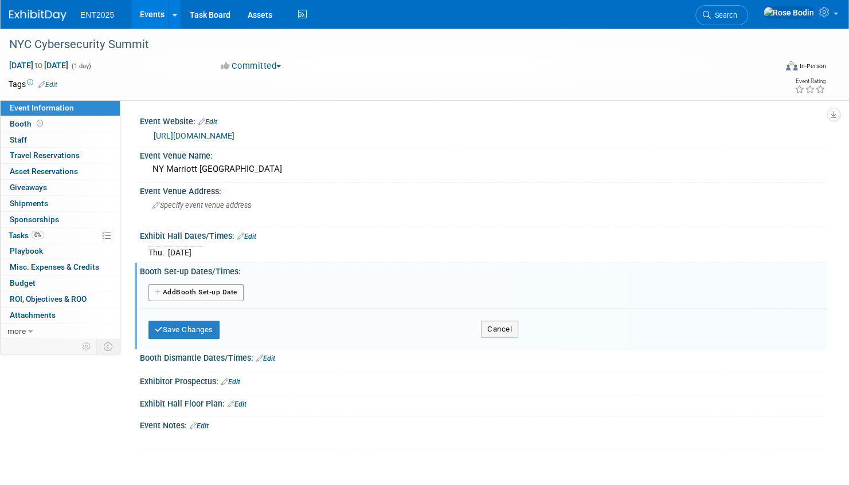
click at [205, 292] on button "Add Another Booth Set-up Date" at bounding box center [195, 292] width 95 height 17
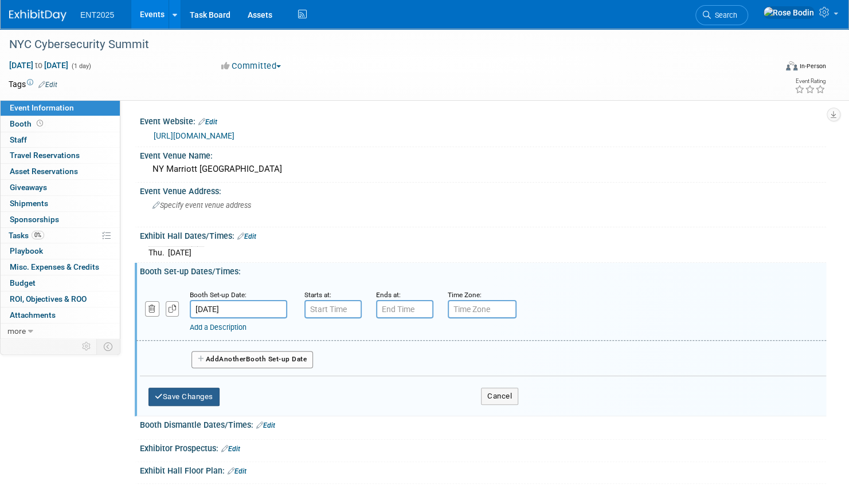
click at [189, 391] on button "Save Changes" at bounding box center [183, 397] width 71 height 18
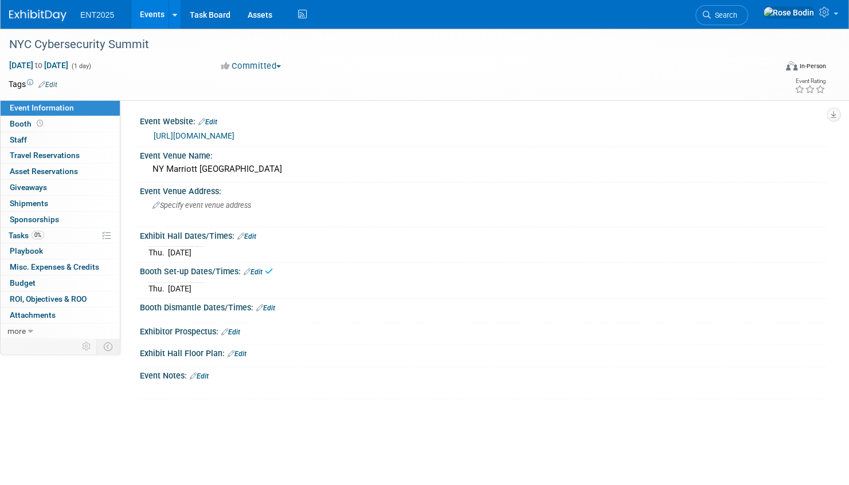
click at [273, 307] on link "Edit" at bounding box center [265, 308] width 19 height 8
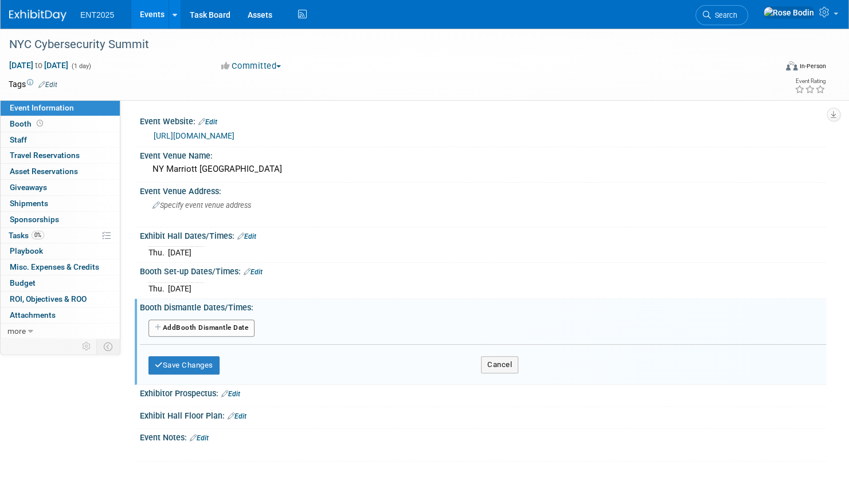
click at [195, 321] on button "Add Another Booth Dismantle Date" at bounding box center [201, 328] width 106 height 17
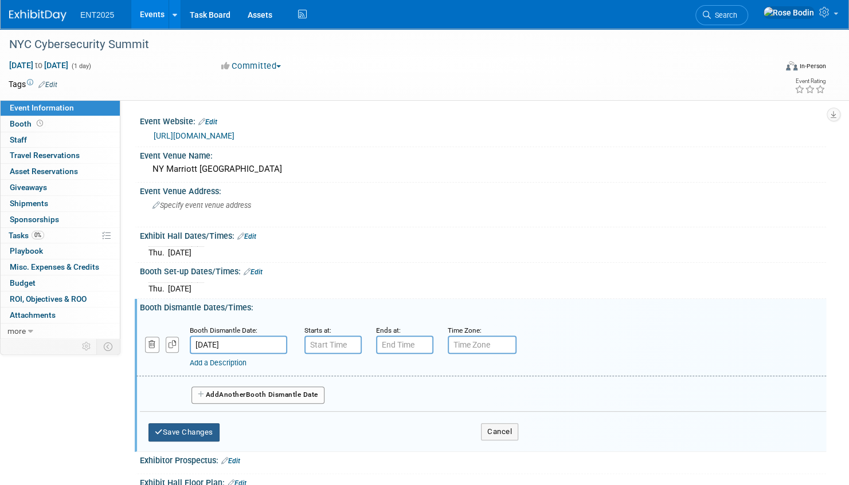
click at [186, 429] on button "Save Changes" at bounding box center [183, 432] width 71 height 18
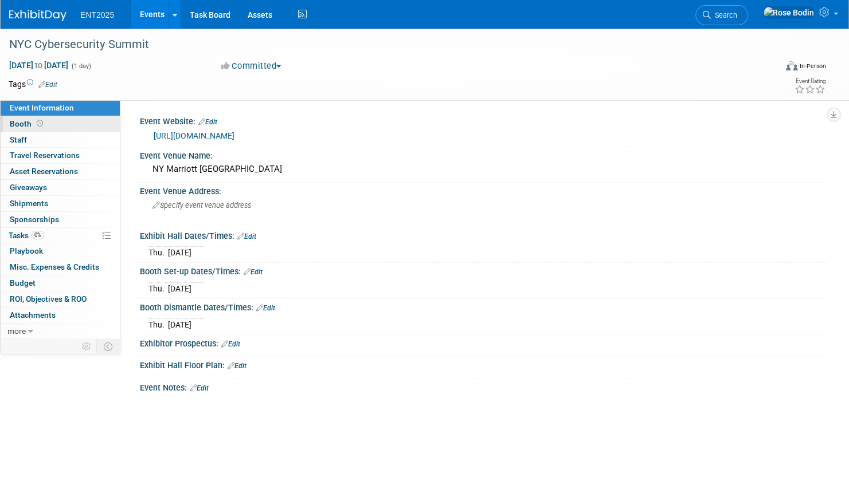
click at [68, 124] on link "Booth" at bounding box center [60, 123] width 119 height 15
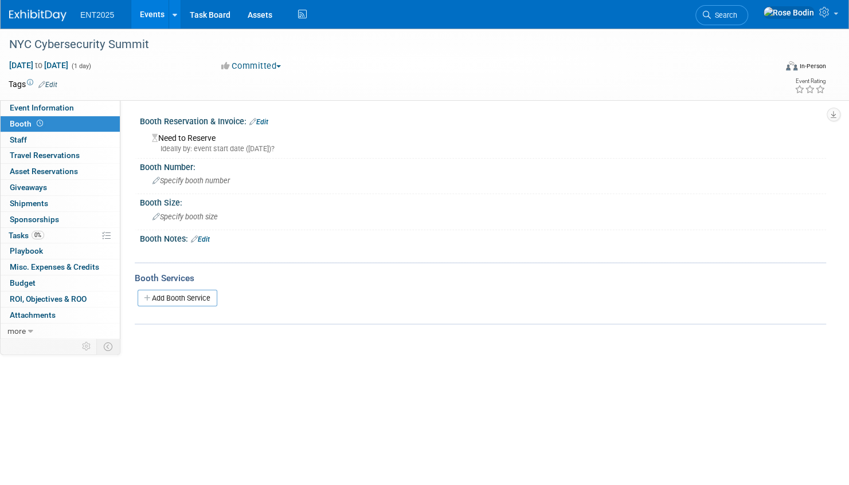
click at [266, 119] on link "Edit" at bounding box center [258, 122] width 19 height 8
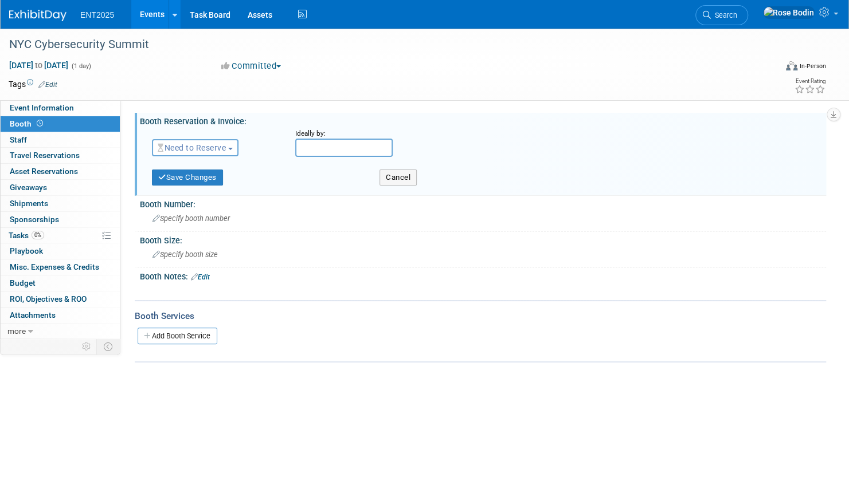
click at [203, 148] on span "Need to Reserve" at bounding box center [192, 147] width 68 height 9
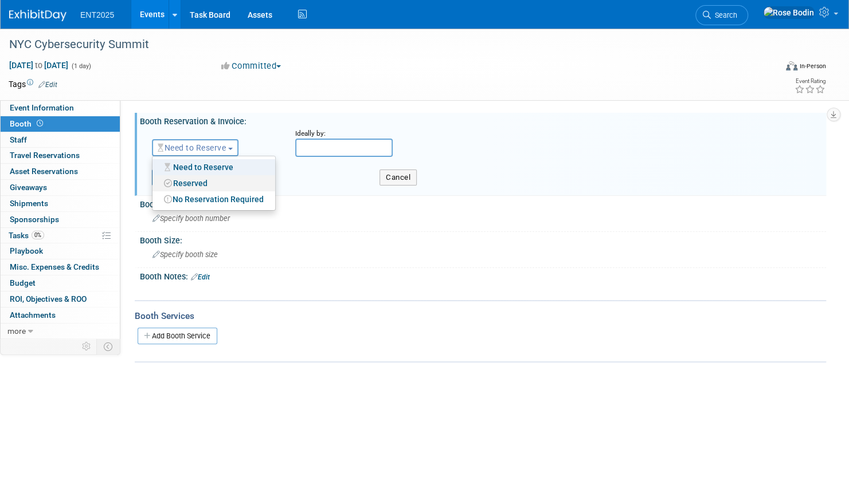
click at [199, 183] on link "Reserved" at bounding box center [213, 183] width 123 height 16
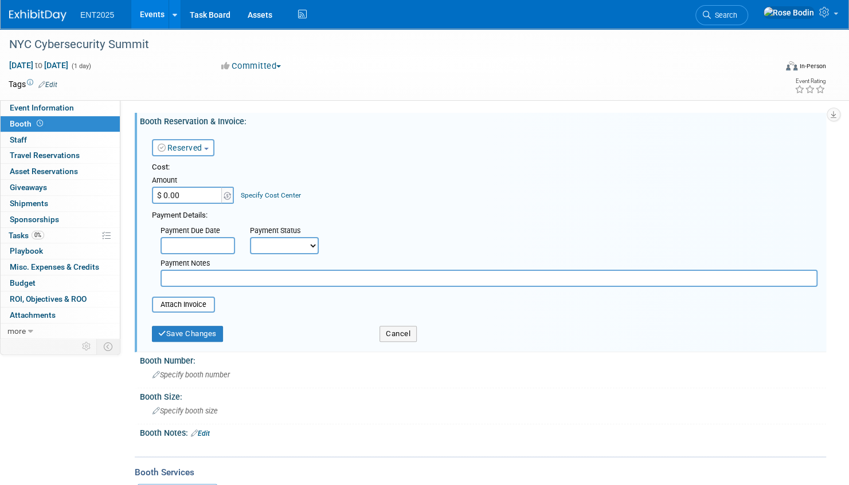
click at [185, 193] on input "$ 0.00" at bounding box center [188, 195] width 72 height 17
type input "$ 17,000.00"
click at [197, 330] on button "Save Changes" at bounding box center [187, 334] width 71 height 16
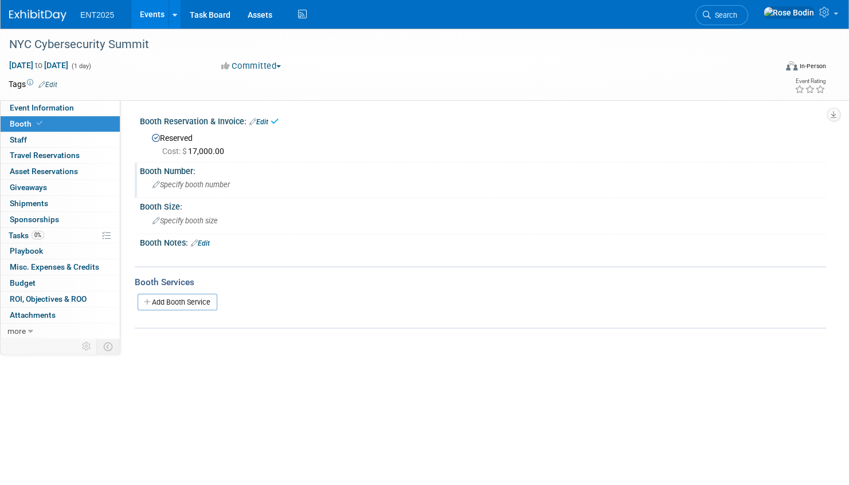
click at [208, 183] on span "Specify booth number" at bounding box center [190, 184] width 77 height 9
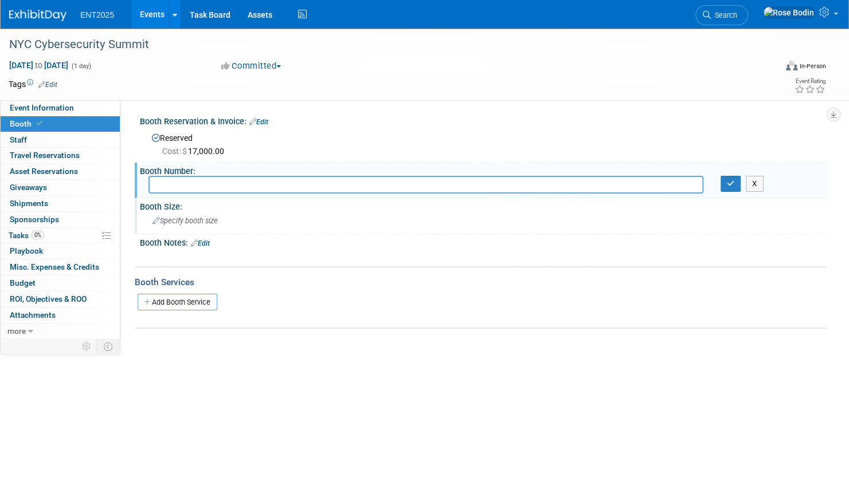
click at [210, 220] on span "Specify booth size" at bounding box center [184, 221] width 65 height 9
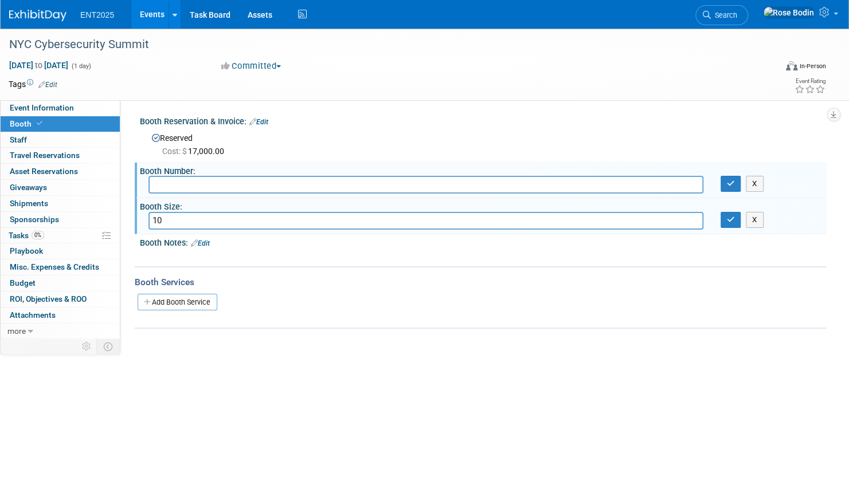
type input "1"
type input "8 x 10 Table Top"
click at [734, 218] on button "button" at bounding box center [730, 220] width 21 height 16
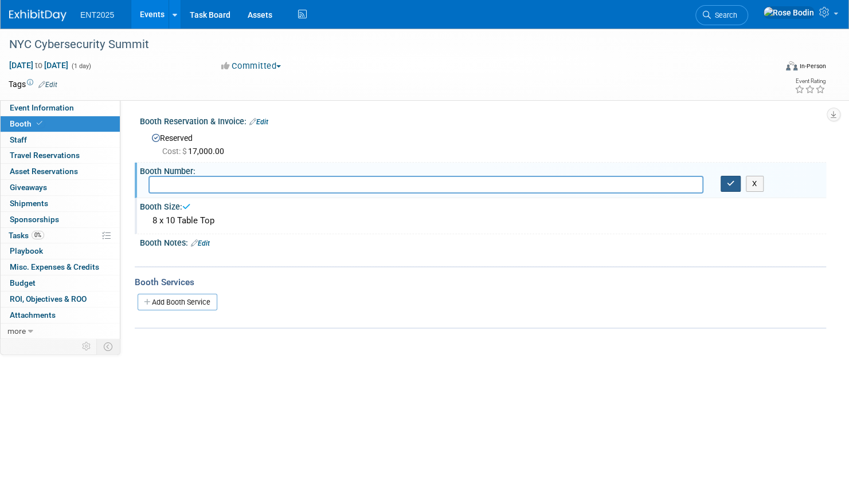
click at [732, 180] on icon "button" at bounding box center [731, 183] width 8 height 7
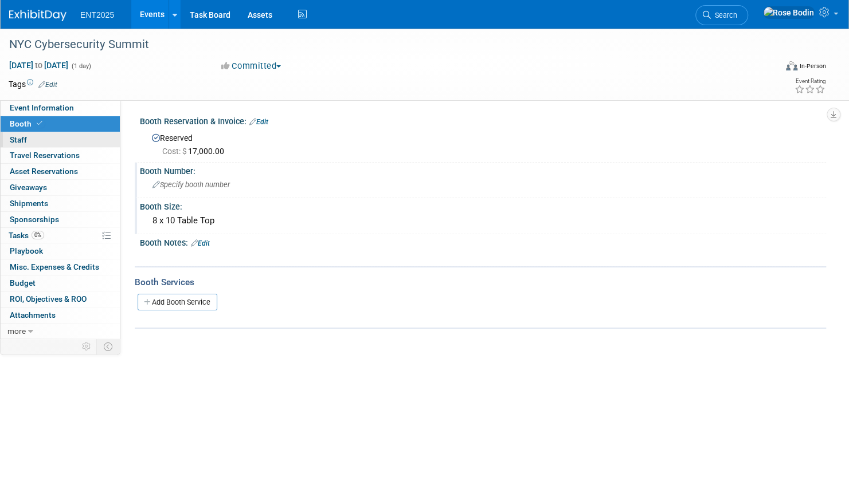
click at [94, 135] on link "0 Staff 0" at bounding box center [60, 139] width 119 height 15
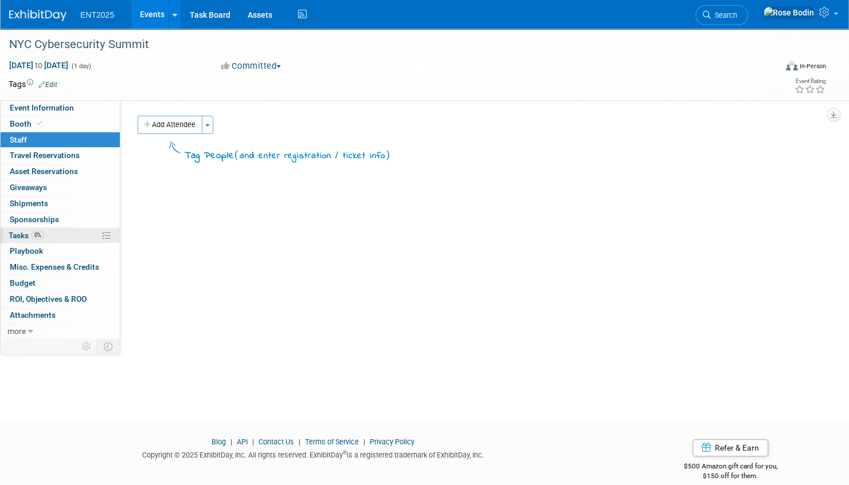
click at [79, 233] on link "0% Tasks 0%" at bounding box center [60, 235] width 119 height 15
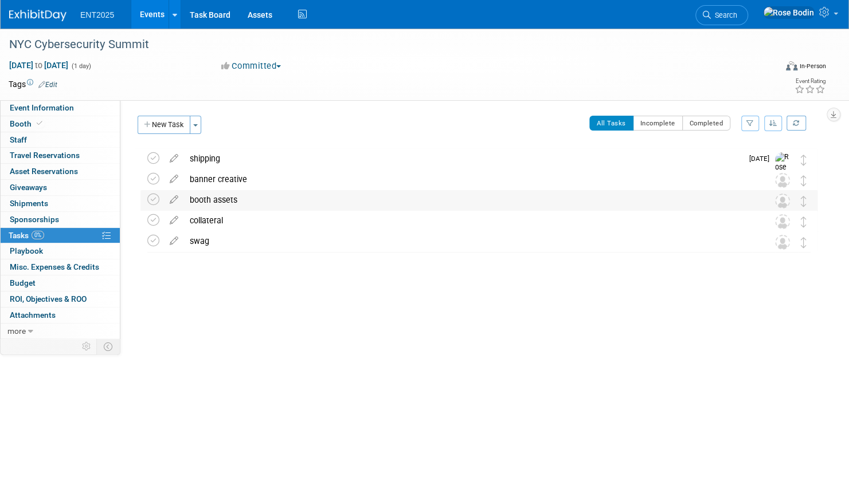
click at [288, 202] on div "booth assets" at bounding box center [468, 199] width 568 height 19
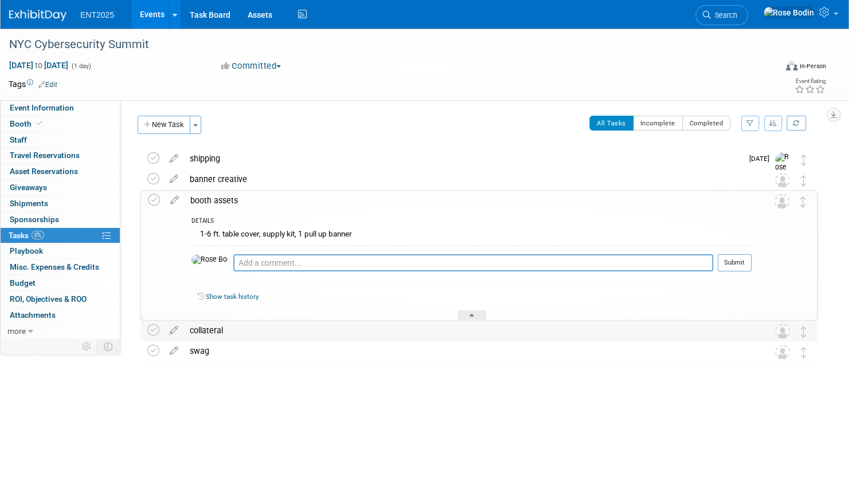
click at [286, 329] on div "collateral" at bounding box center [468, 330] width 568 height 19
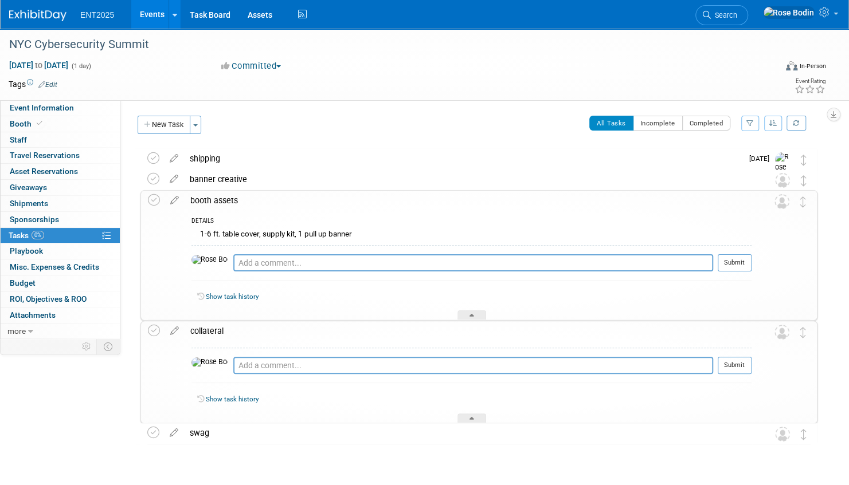
scroll to position [28, 0]
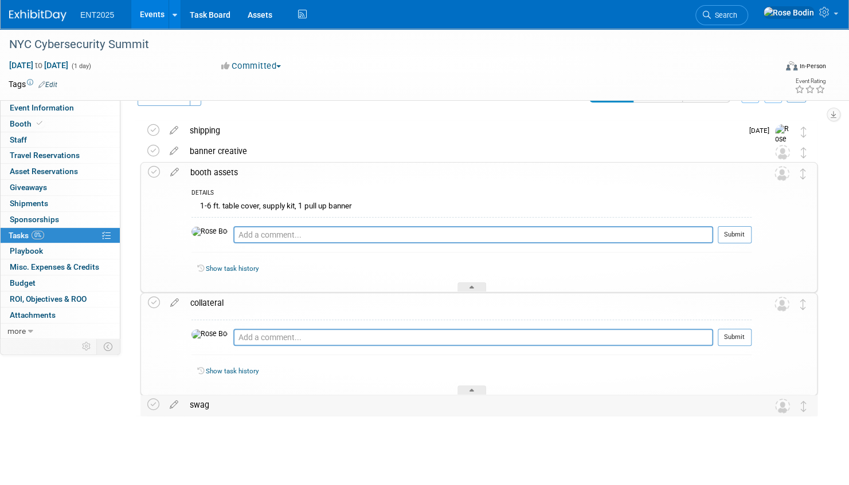
click at [245, 406] on div "swag" at bounding box center [468, 404] width 568 height 19
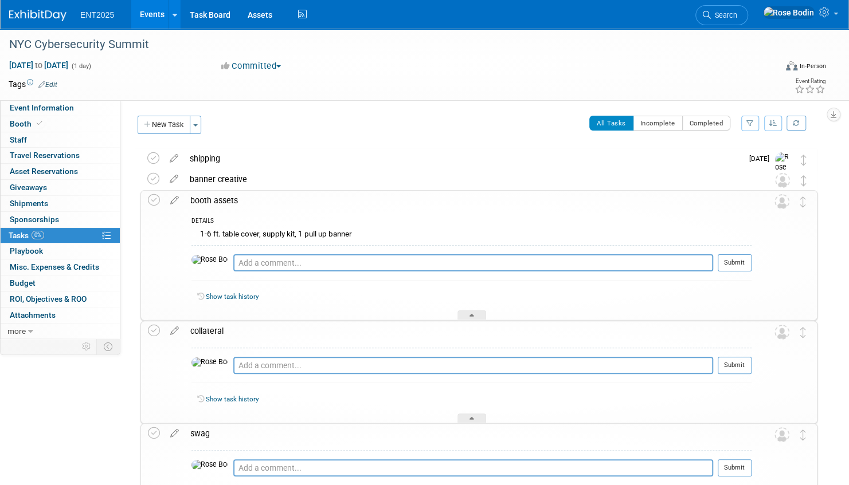
scroll to position [110, 0]
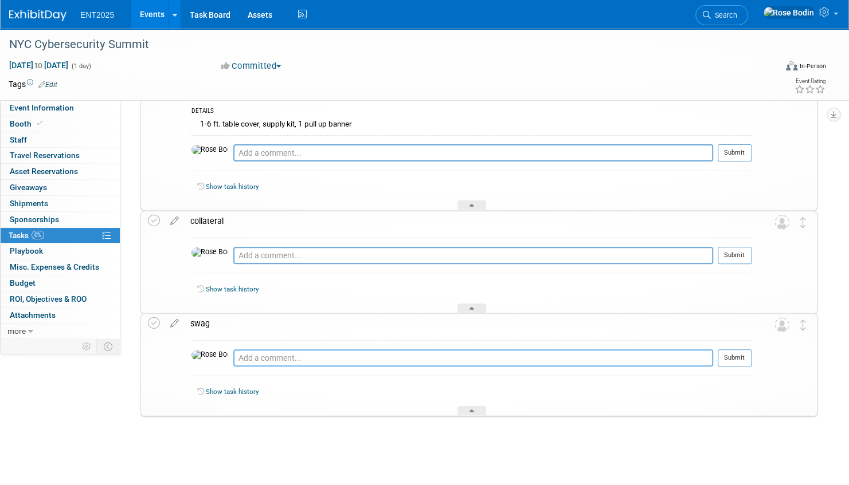
click at [244, 358] on textarea at bounding box center [473, 358] width 480 height 17
type textarea "150 attendees"
click at [725, 356] on button "Submit" at bounding box center [734, 358] width 34 height 17
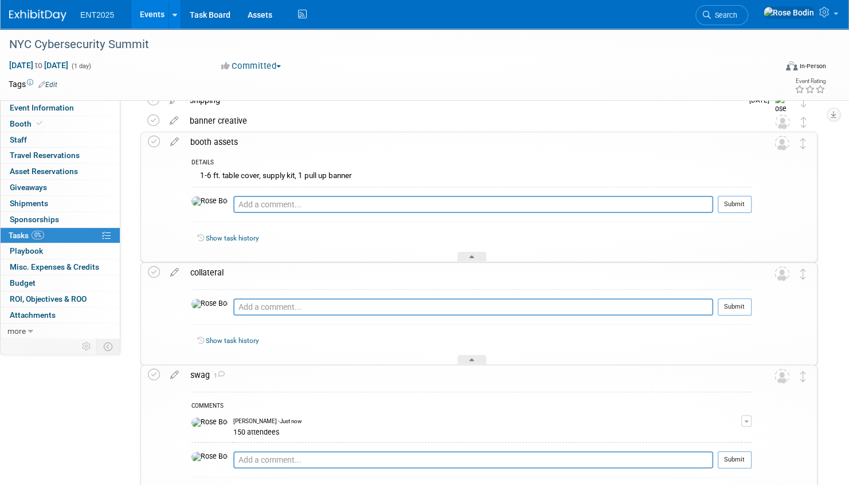
scroll to position [0, 0]
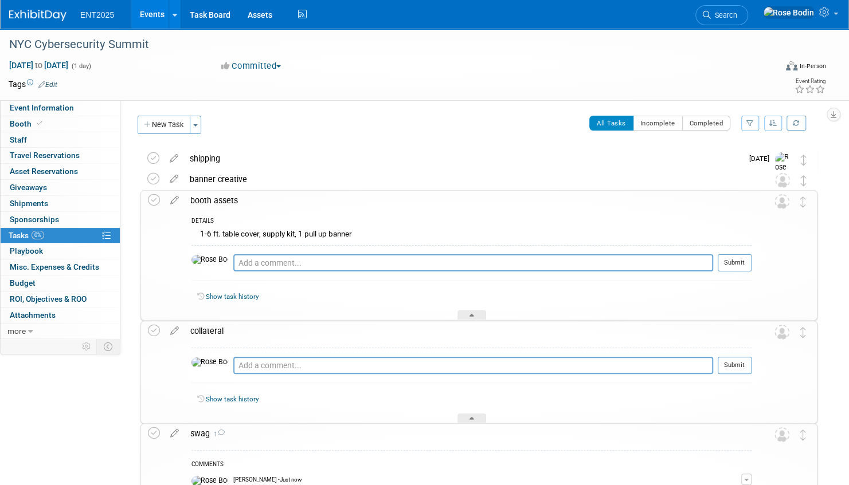
click at [154, 12] on link "Events" at bounding box center [152, 14] width 42 height 29
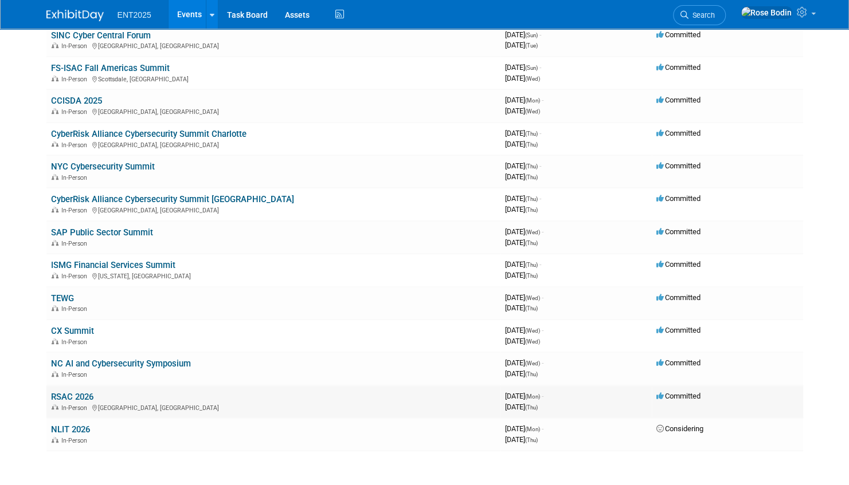
scroll to position [229, 0]
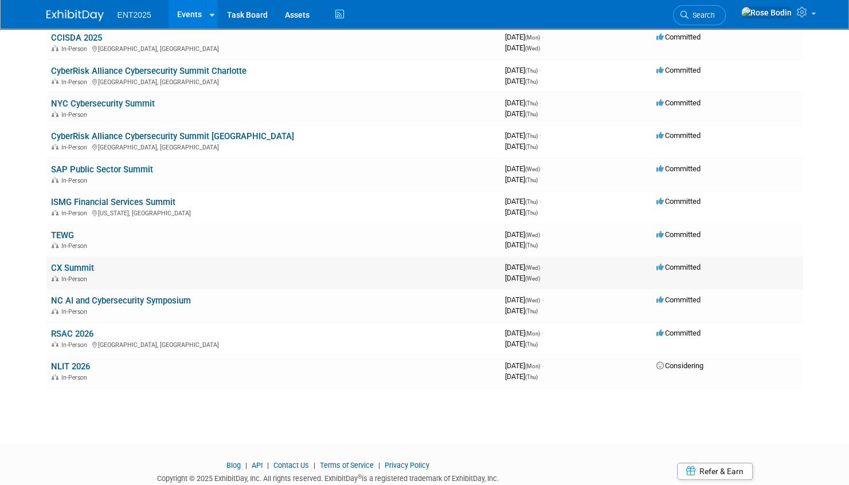
click at [84, 266] on link "CX Summit" at bounding box center [72, 268] width 43 height 10
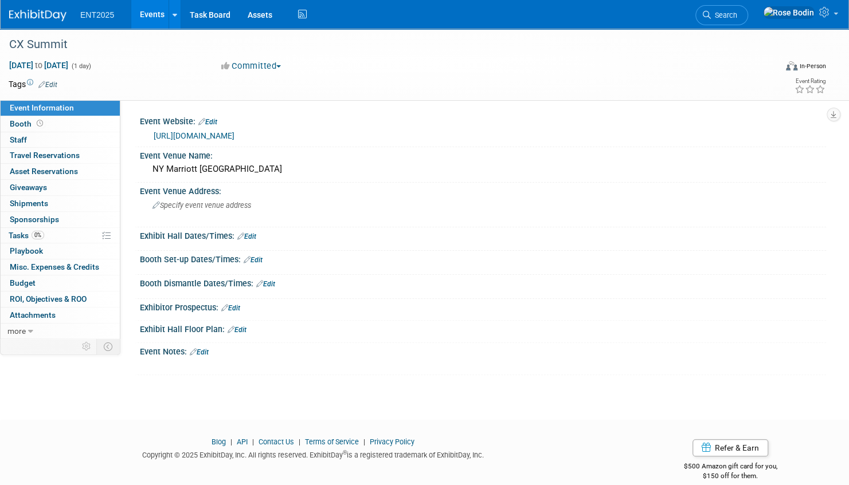
click at [411, 136] on div "[URL][DOMAIN_NAME]" at bounding box center [486, 135] width 664 height 13
drag, startPoint x: 409, startPoint y: 133, endPoint x: 155, endPoint y: 134, distance: 254.4
click at [155, 134] on div "[URL][DOMAIN_NAME]" at bounding box center [486, 135] width 664 height 13
click at [234, 136] on link "[URL][DOMAIN_NAME]" at bounding box center [194, 135] width 81 height 9
click at [364, 170] on div "NY Marriott [GEOGRAPHIC_DATA]" at bounding box center [482, 169] width 669 height 18
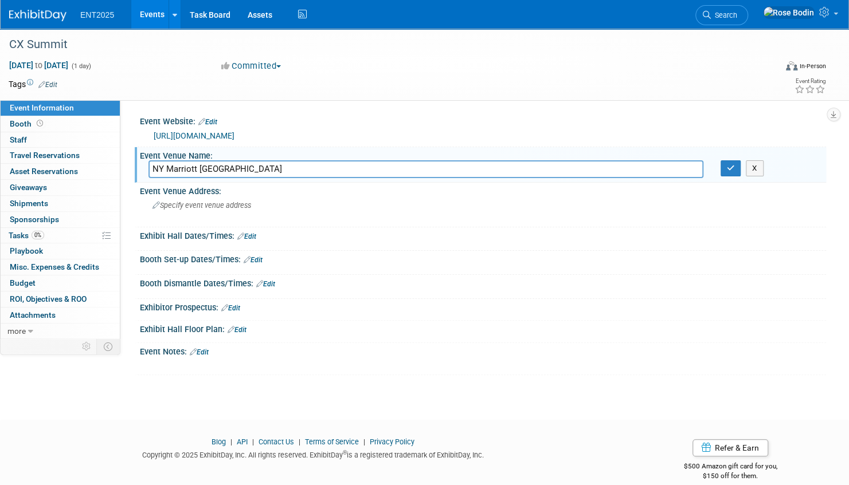
click at [443, 133] on div "https://events.govtech.com/New-York-City-Cybersecurity-Summit.html" at bounding box center [486, 135] width 664 height 13
click at [211, 121] on link "Edit" at bounding box center [207, 122] width 19 height 8
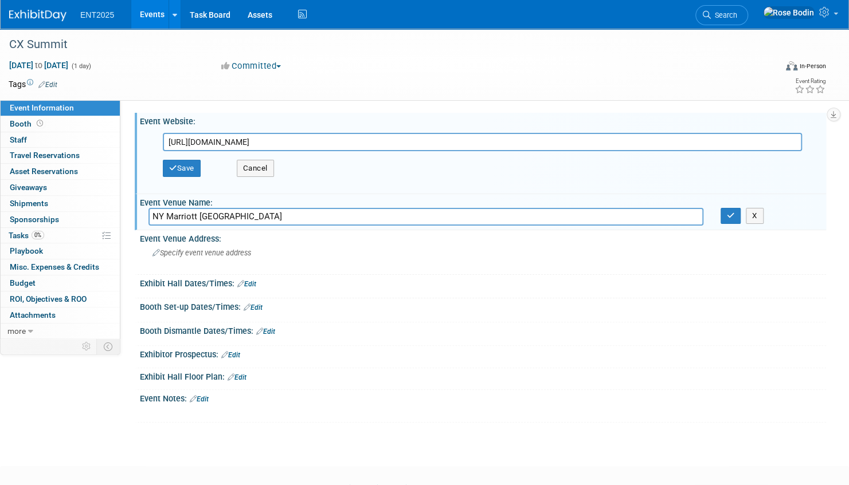
drag, startPoint x: 430, startPoint y: 143, endPoint x: 139, endPoint y: 143, distance: 291.7
click at [139, 143] on div "Event Website: Edit https://events.govtech.com/New-York-City-Cybersecurity-Summ…" at bounding box center [480, 153] width 691 height 81
drag, startPoint x: 308, startPoint y: 219, endPoint x: 129, endPoint y: 218, distance: 178.8
click at [129, 218] on div "Event Website: Edit https://events.govtech.com/New-York-City-Cybersecurity-Summ…" at bounding box center [472, 218] width 705 height 237
click at [360, 118] on div "Event Website: Edit" at bounding box center [483, 120] width 686 height 14
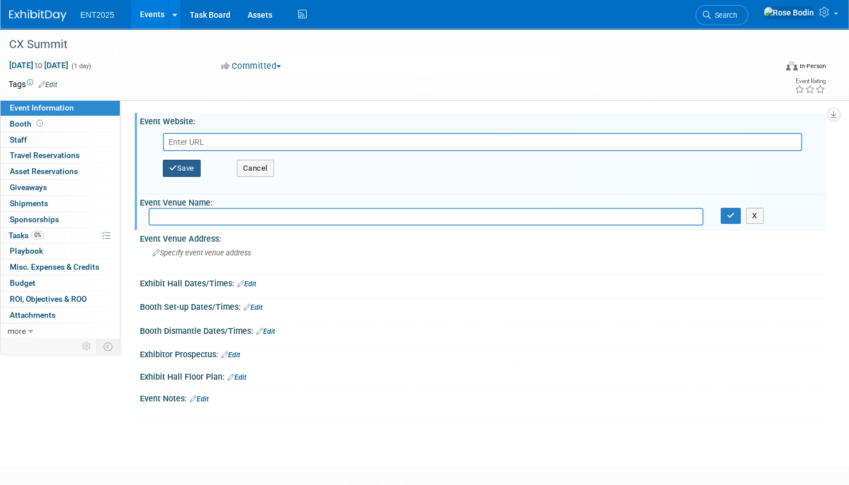
click at [195, 167] on button "Save" at bounding box center [182, 168] width 38 height 17
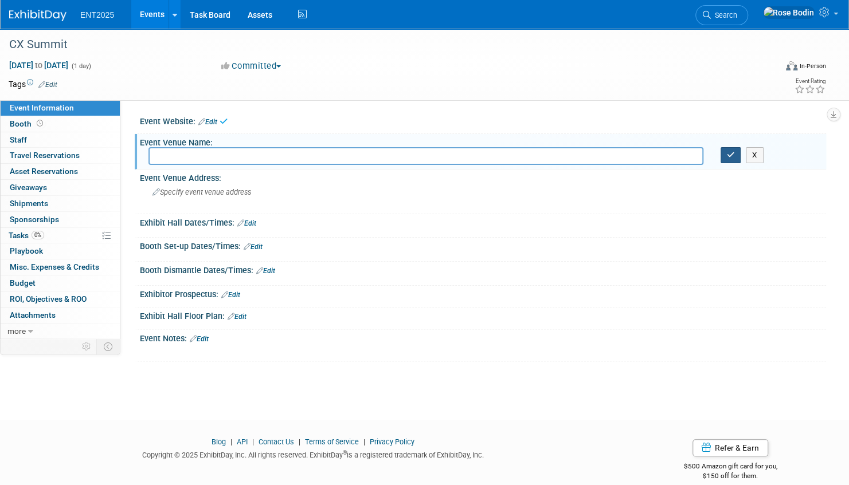
click at [727, 155] on icon "button" at bounding box center [731, 154] width 8 height 7
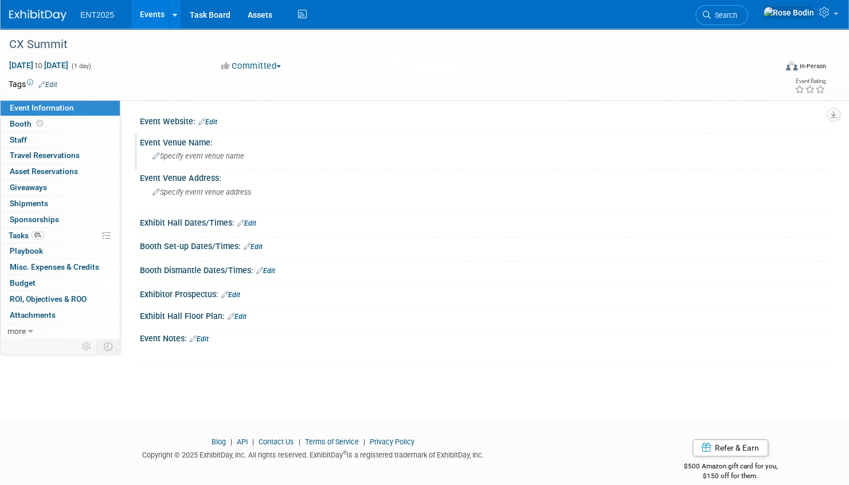
click at [155, 156] on icon at bounding box center [155, 156] width 7 height 7
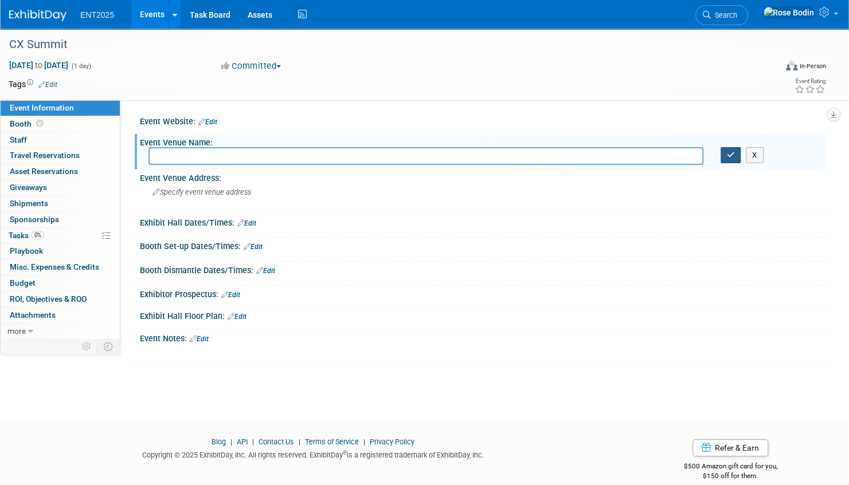
click at [729, 154] on icon "button" at bounding box center [731, 154] width 8 height 7
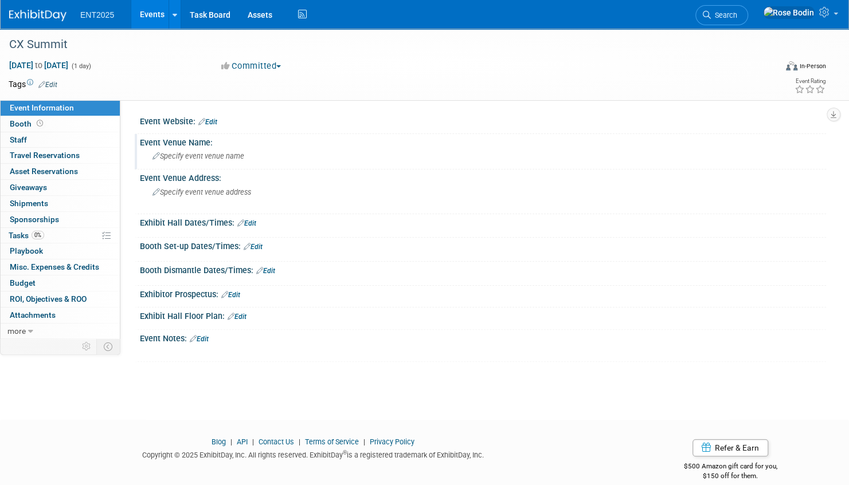
click at [158, 13] on link "Events" at bounding box center [152, 14] width 42 height 29
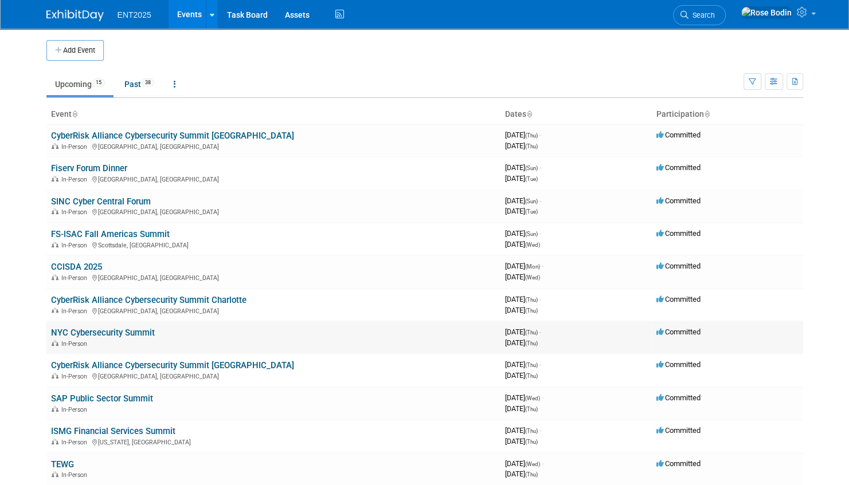
click at [115, 330] on link "NYC Cybersecurity Summit" at bounding box center [103, 333] width 104 height 10
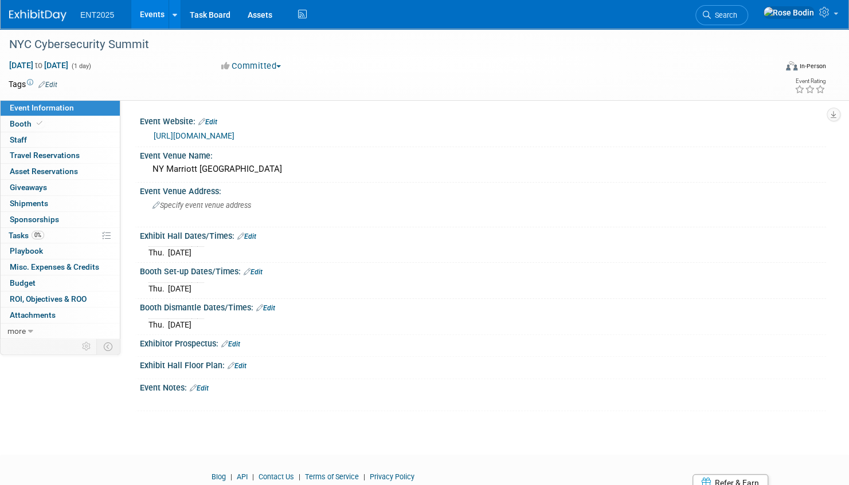
click at [248, 234] on link "Edit" at bounding box center [246, 237] width 19 height 8
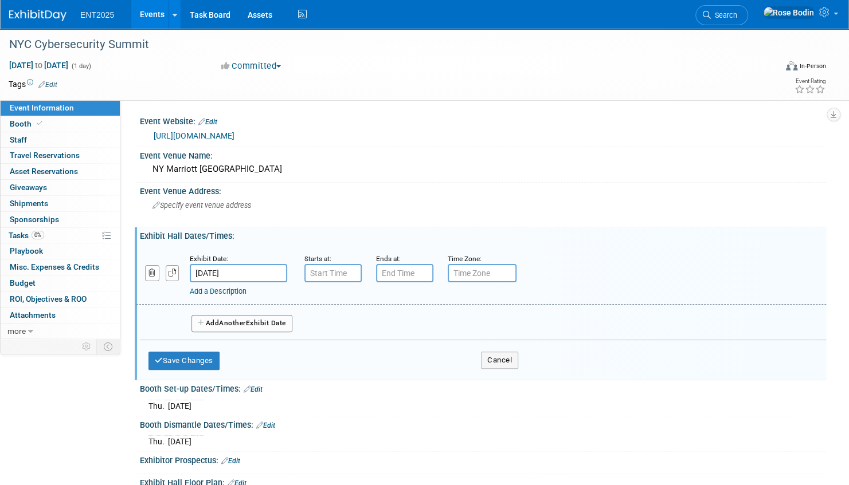
click at [236, 292] on link "Add a Description" at bounding box center [218, 291] width 57 height 9
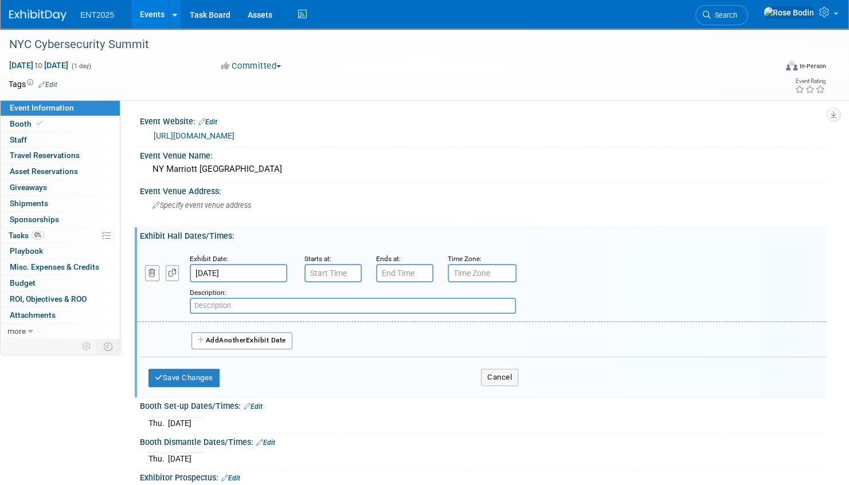
click at [234, 306] on input "text" at bounding box center [353, 306] width 326 height 16
paste input "Registration and Morning Refreshments in the Exhibit Area"
type input "Registration and Morning Refreshments in the Exhibit Area"
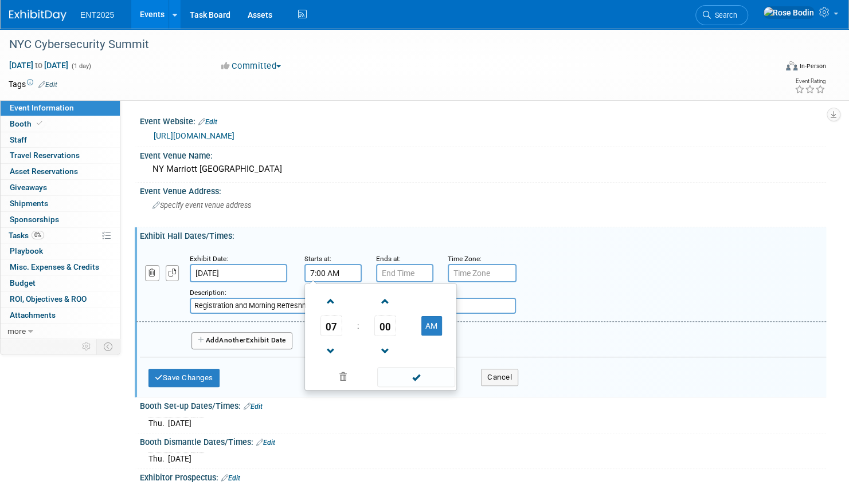
click at [339, 272] on input "7:00 AM" at bounding box center [332, 273] width 57 height 18
click at [329, 301] on span at bounding box center [331, 302] width 20 height 20
type input "8:00 AM"
click at [408, 374] on span at bounding box center [415, 377] width 77 height 20
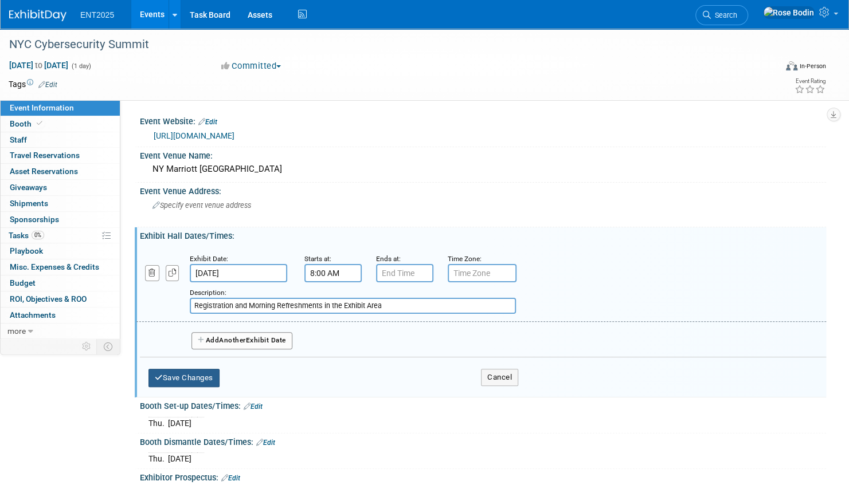
click at [207, 375] on button "Save Changes" at bounding box center [183, 378] width 71 height 18
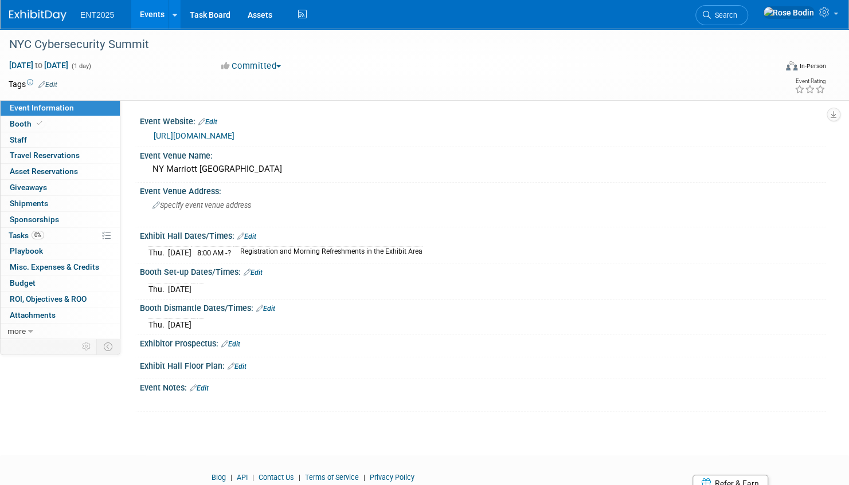
click at [250, 235] on link "Edit" at bounding box center [246, 237] width 19 height 8
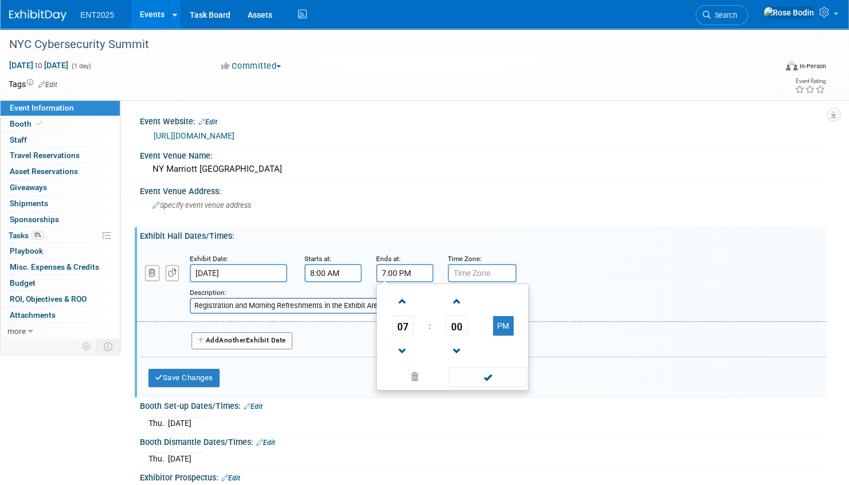
click at [407, 276] on input "7:00 PM" at bounding box center [404, 273] width 57 height 18
click at [399, 301] on span at bounding box center [402, 302] width 20 height 20
click at [504, 323] on button "PM" at bounding box center [503, 325] width 21 height 19
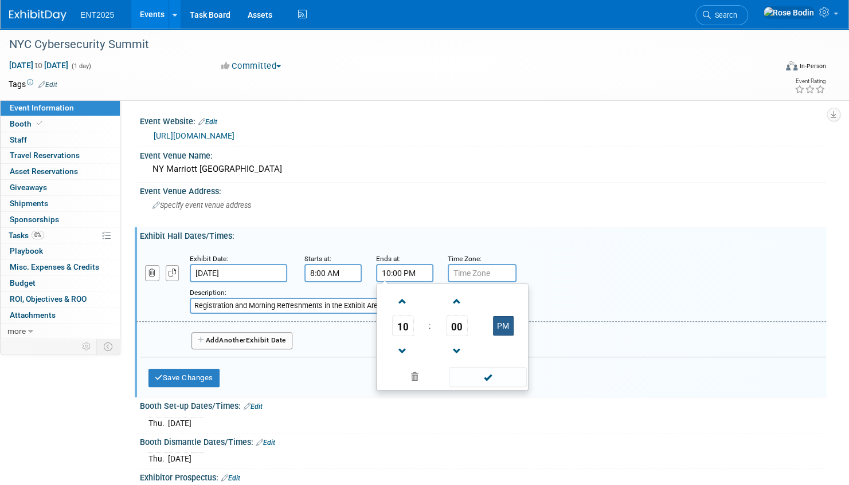
type input "10:00 AM"
click at [479, 376] on span at bounding box center [487, 377] width 77 height 20
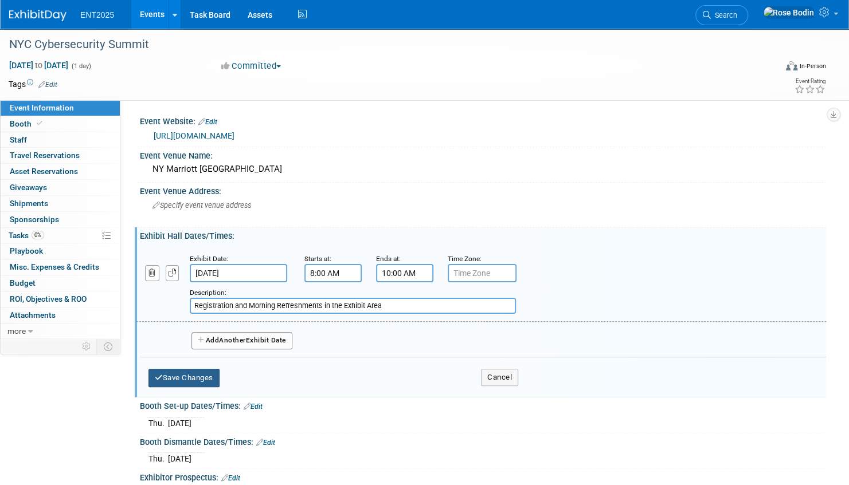
click at [189, 376] on button "Save Changes" at bounding box center [183, 378] width 71 height 18
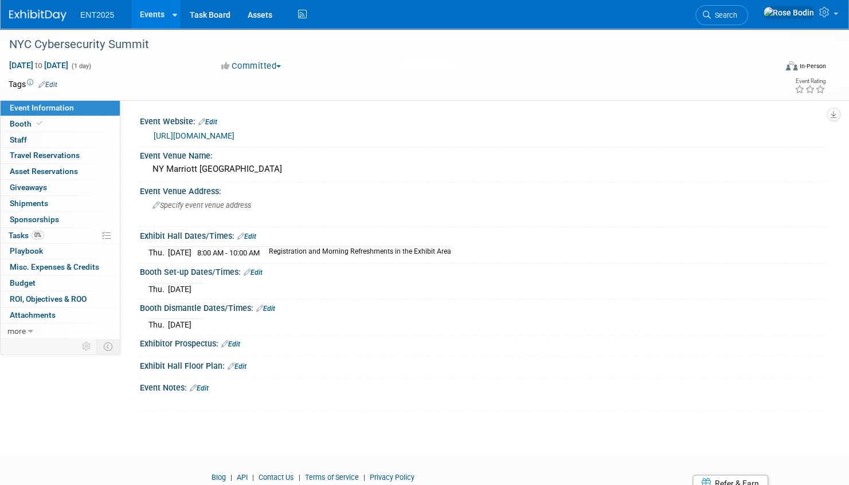
click at [257, 270] on link "Edit" at bounding box center [253, 273] width 19 height 8
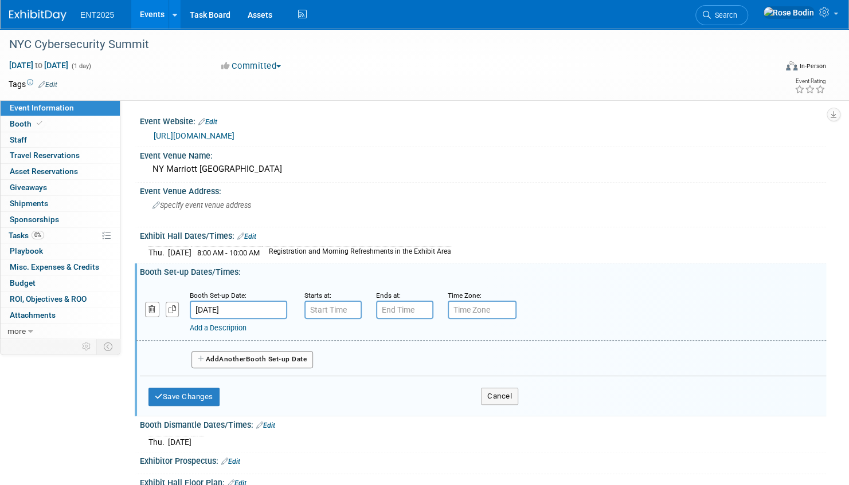
type input "7:00 AM"
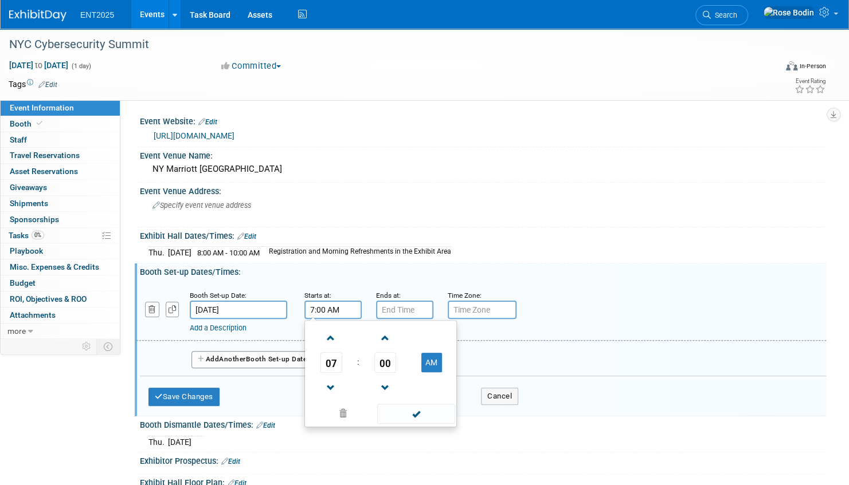
click at [322, 307] on input "7:00 AM" at bounding box center [332, 310] width 57 height 18
click at [414, 413] on span at bounding box center [415, 414] width 77 height 20
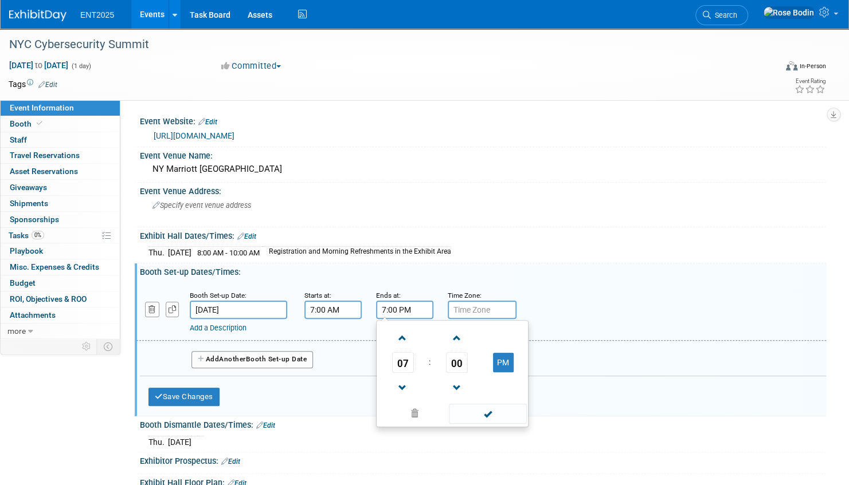
click at [402, 309] on input "7:00 PM" at bounding box center [404, 310] width 57 height 18
click at [404, 337] on span at bounding box center [402, 338] width 20 height 20
click at [500, 356] on button "PM" at bounding box center [503, 362] width 21 height 19
type input "8:00 AM"
click at [469, 413] on span at bounding box center [487, 414] width 77 height 20
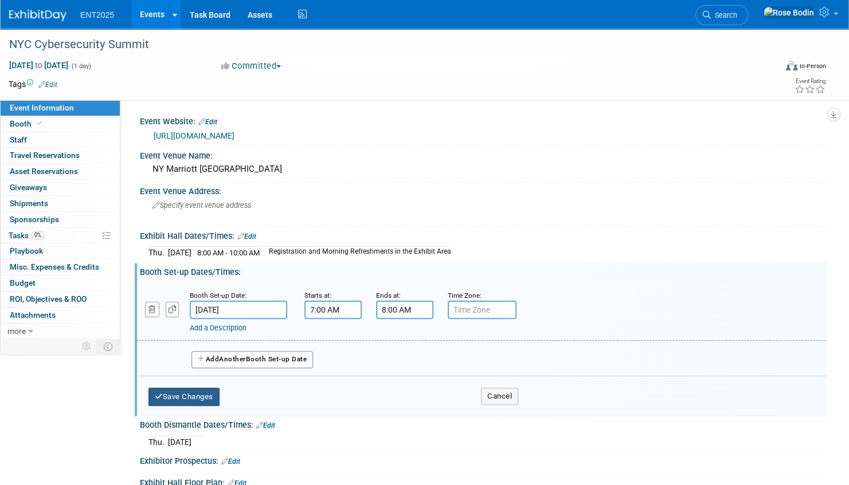
click at [187, 390] on button "Save Changes" at bounding box center [183, 397] width 71 height 18
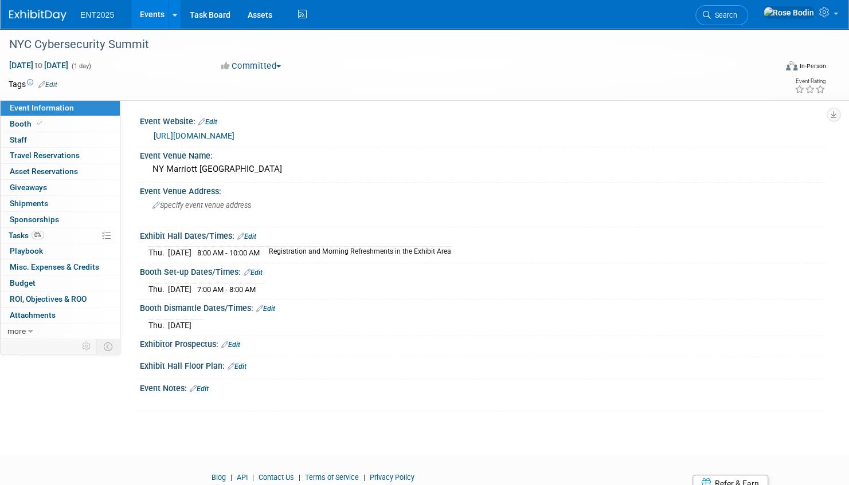
click at [272, 306] on link "Edit" at bounding box center [265, 309] width 19 height 8
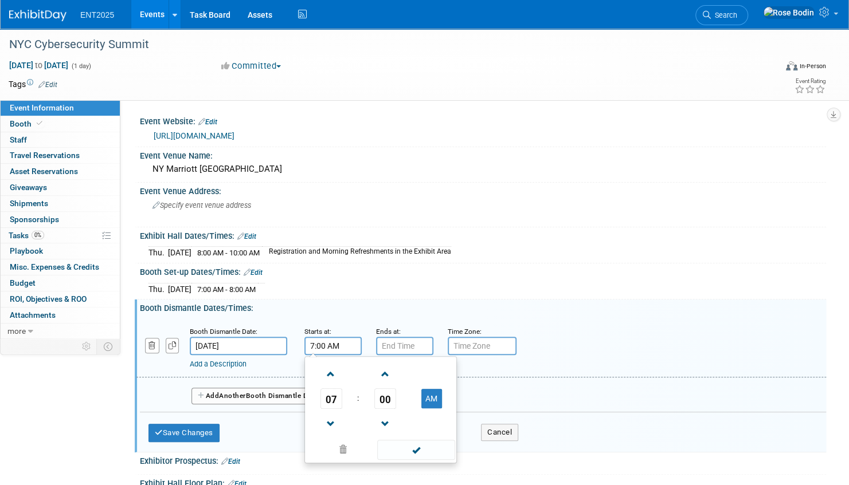
click at [344, 343] on input "7:00 AM" at bounding box center [332, 346] width 57 height 18
click at [333, 414] on span at bounding box center [331, 424] width 20 height 20
click at [384, 392] on span "00" at bounding box center [385, 398] width 22 height 21
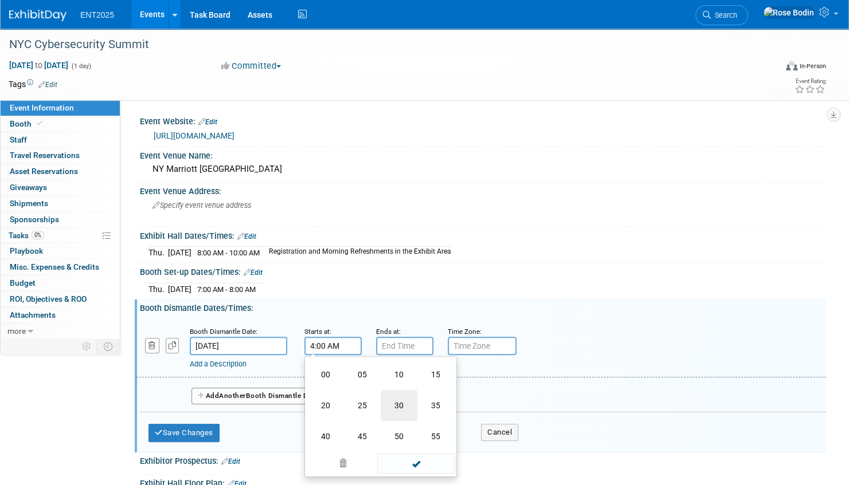
click at [405, 400] on td "30" at bounding box center [398, 405] width 37 height 31
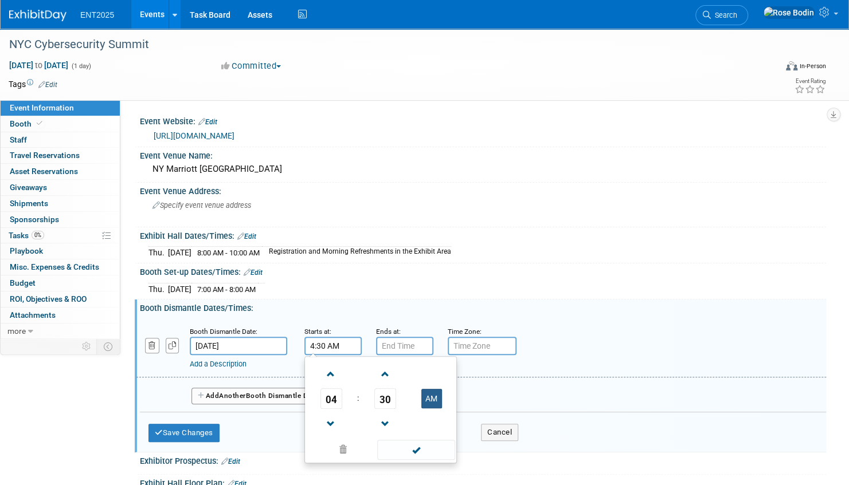
click at [430, 392] on button "AM" at bounding box center [431, 398] width 21 height 19
type input "4:30 PM"
click at [411, 448] on span at bounding box center [415, 450] width 77 height 20
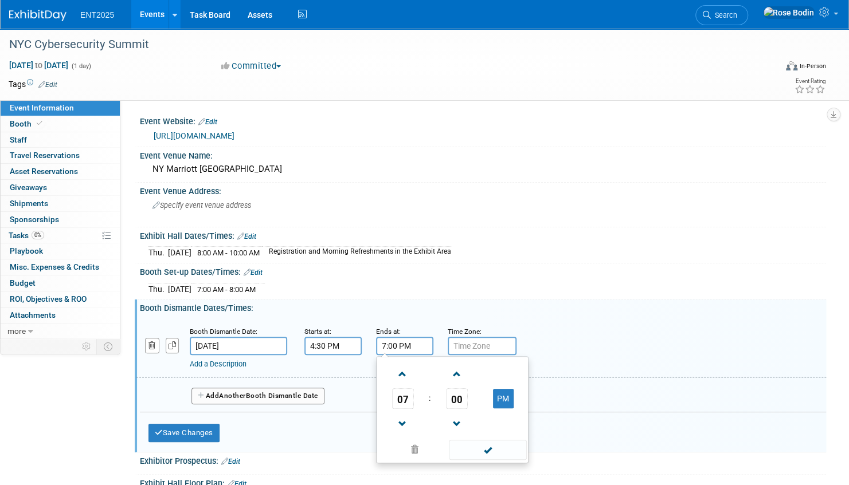
click at [405, 344] on input "7:00 PM" at bounding box center [404, 346] width 57 height 18
click at [403, 415] on span at bounding box center [402, 424] width 20 height 20
click at [458, 397] on span "00" at bounding box center [457, 398] width 22 height 21
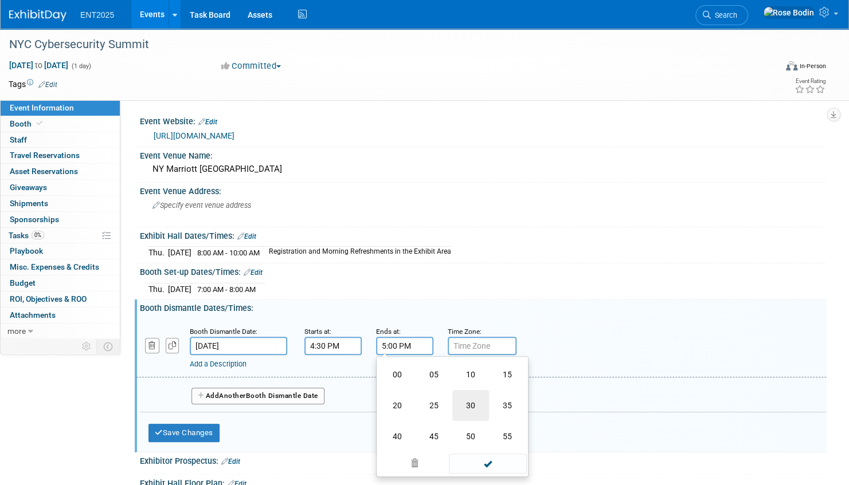
click at [476, 401] on td "30" at bounding box center [470, 405] width 37 height 31
type input "5:30 PM"
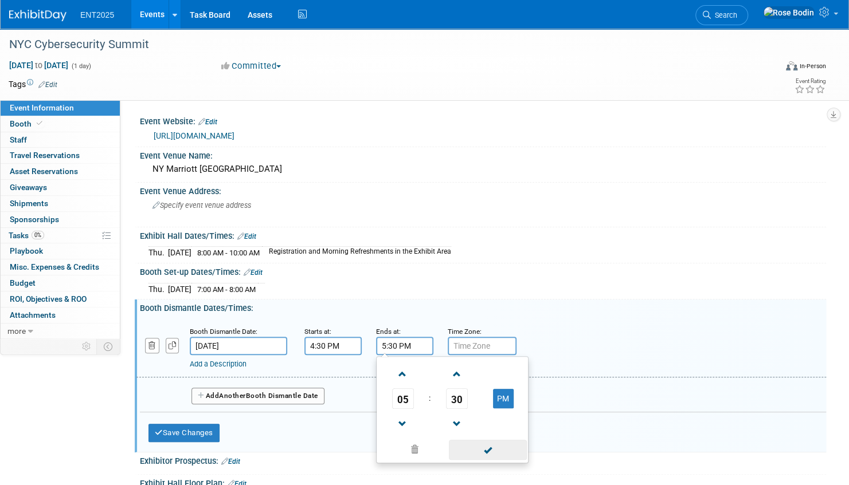
click at [485, 447] on span at bounding box center [487, 450] width 77 height 20
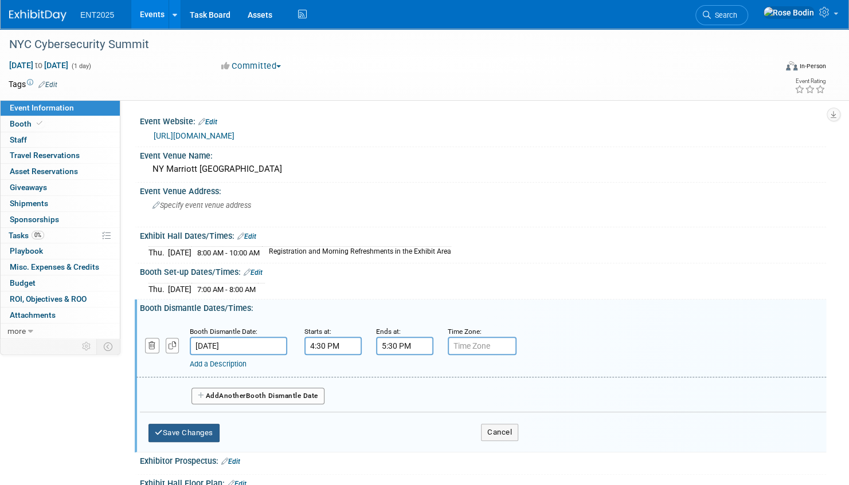
click at [191, 431] on button "Save Changes" at bounding box center [183, 433] width 71 height 18
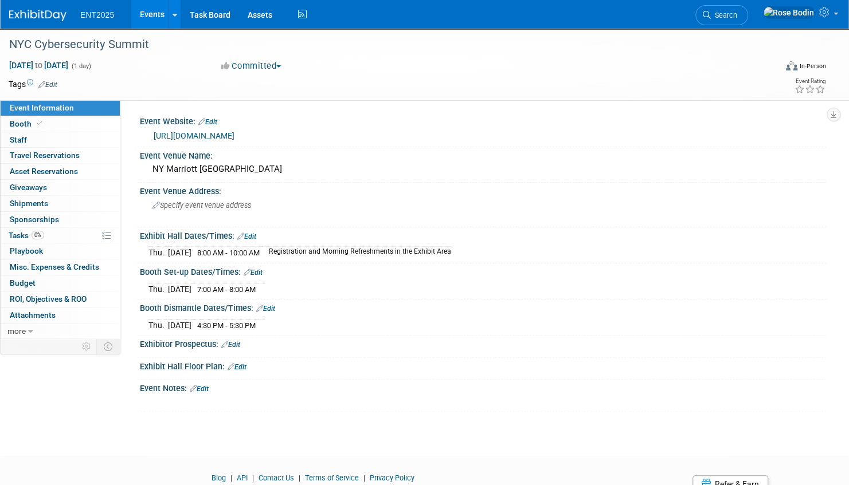
click at [291, 324] on div "Thu. Oct 23, 2025 4:30 PM - 5:30 PM" at bounding box center [482, 323] width 669 height 15
click at [66, 233] on link "0% Tasks 0%" at bounding box center [60, 235] width 119 height 15
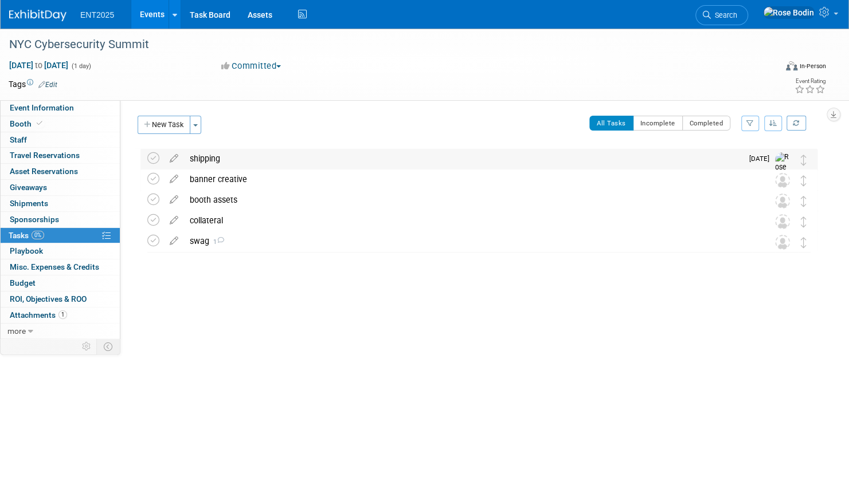
click at [255, 161] on div "shipping" at bounding box center [463, 158] width 558 height 19
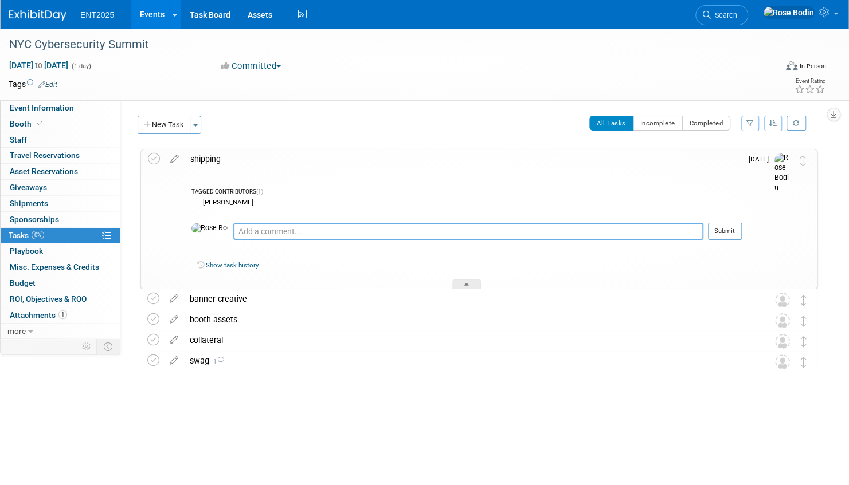
click at [247, 230] on textarea at bounding box center [468, 231] width 470 height 17
type textarea "Closes at 4:30pm Set up Out bound Fed X"
click at [723, 227] on button "Submit" at bounding box center [725, 231] width 34 height 17
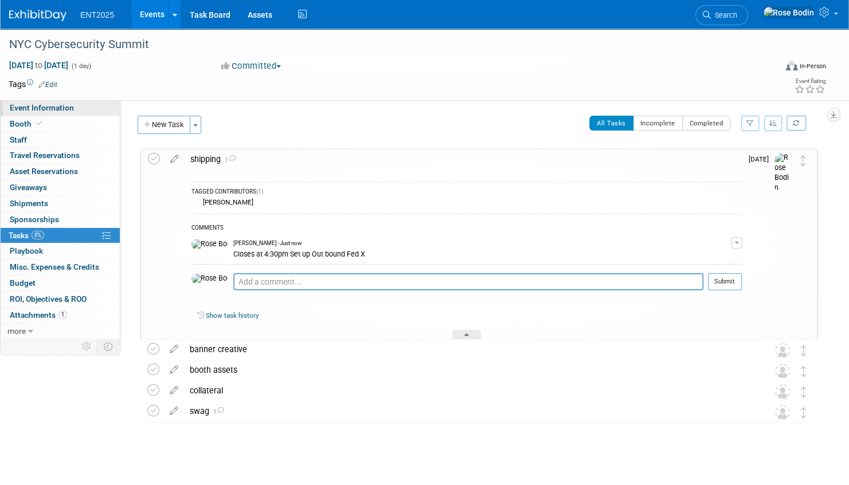
click at [89, 107] on link "Event Information" at bounding box center [60, 107] width 119 height 15
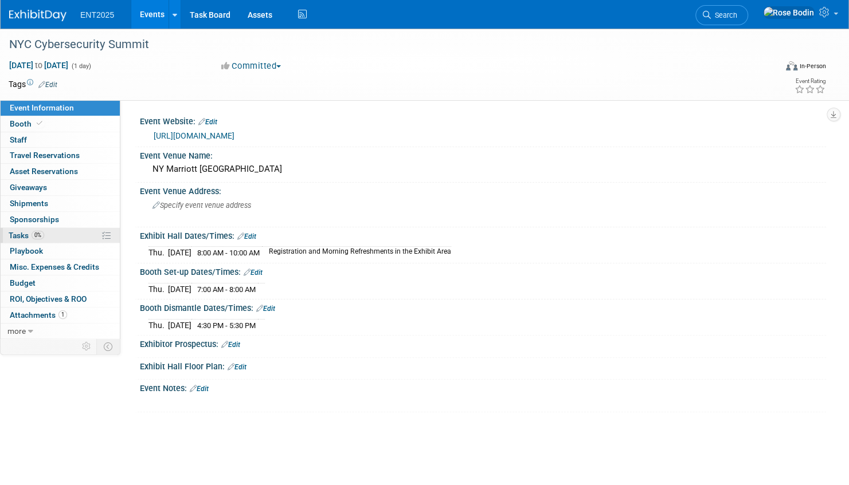
click at [85, 232] on link "0% Tasks 0%" at bounding box center [60, 235] width 119 height 15
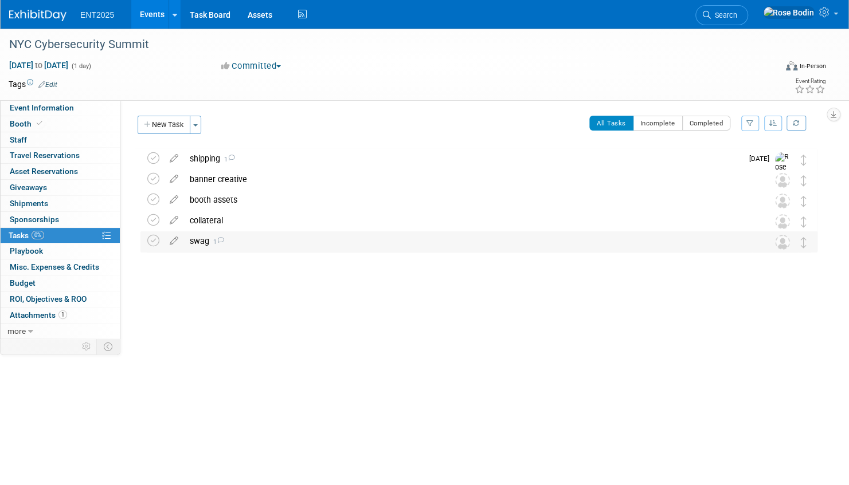
click at [320, 244] on div "swag 1" at bounding box center [468, 240] width 568 height 19
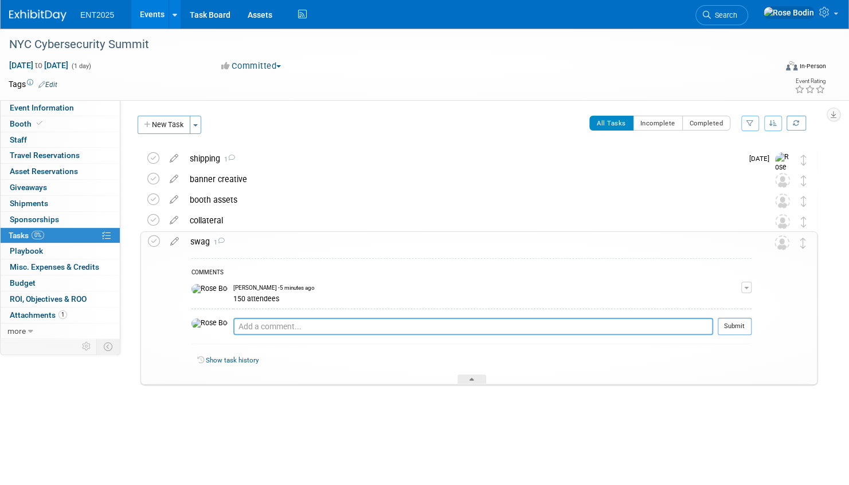
click at [264, 327] on textarea at bounding box center [473, 326] width 480 height 17
type textarea "6"
click at [408, 325] on textarea "Order 60 pieces - Socks 20, Blocks 20 Chargers 20" at bounding box center [473, 326] width 480 height 17
click at [352, 325] on textarea "Order 60 pieces - Socks 20, Blocks 20 Chargers 20" at bounding box center [473, 326] width 480 height 17
click at [410, 323] on textarea "Order 60 pieces - Socks 20, Blocks 10 Chargers 20" at bounding box center [473, 326] width 480 height 17
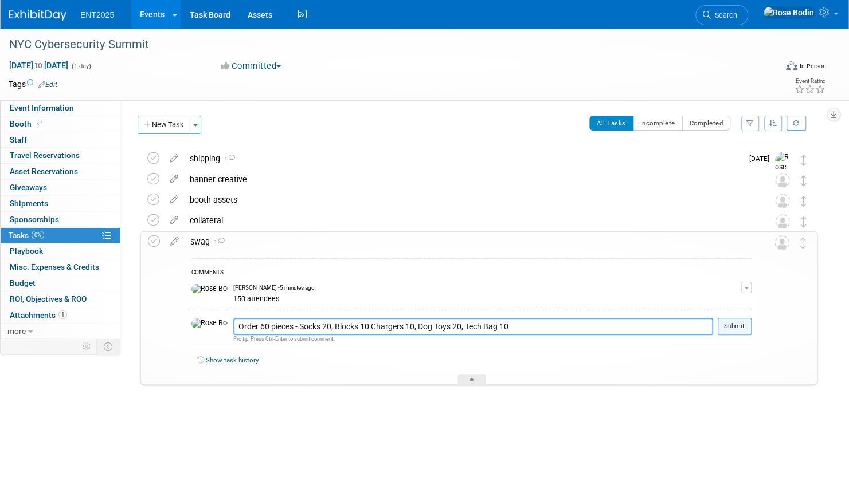
type textarea "Order 60 pieces - Socks 20, Blocks 10 Chargers 10, Dog Toys 20, Tech Bag 10"
click at [732, 325] on button "Submit" at bounding box center [734, 326] width 34 height 17
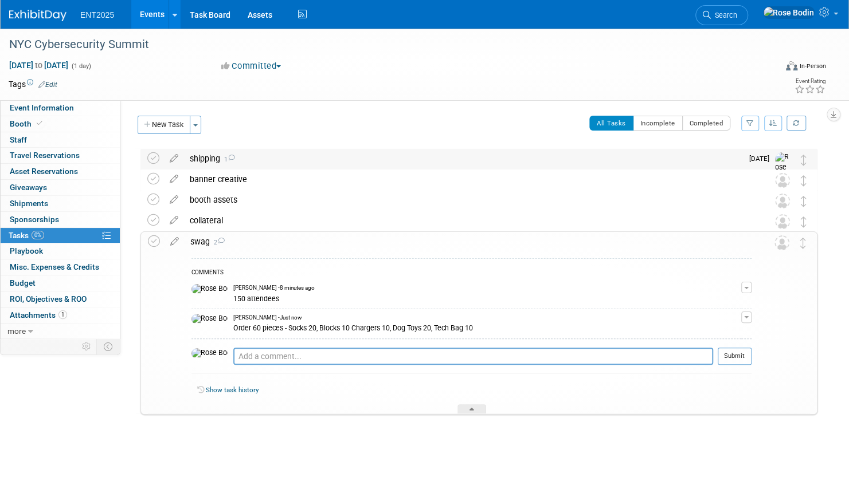
click at [300, 164] on div "shipping 1" at bounding box center [463, 158] width 558 height 19
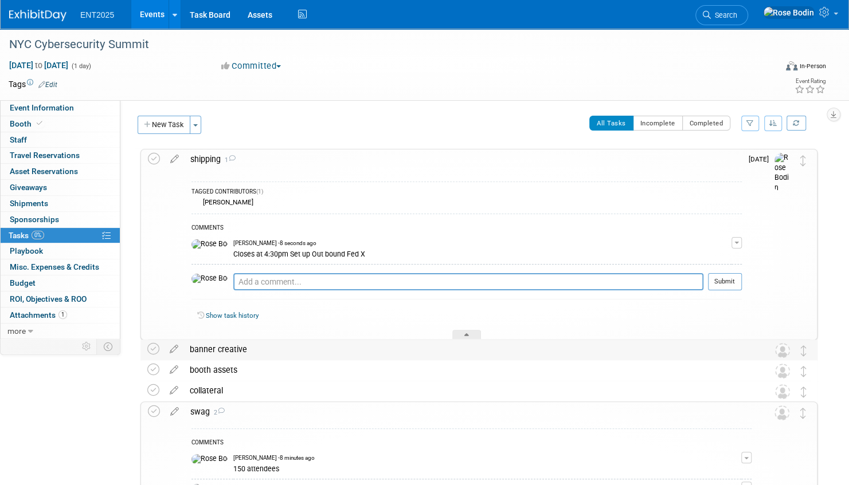
click at [351, 347] on div "banner creative" at bounding box center [468, 349] width 568 height 19
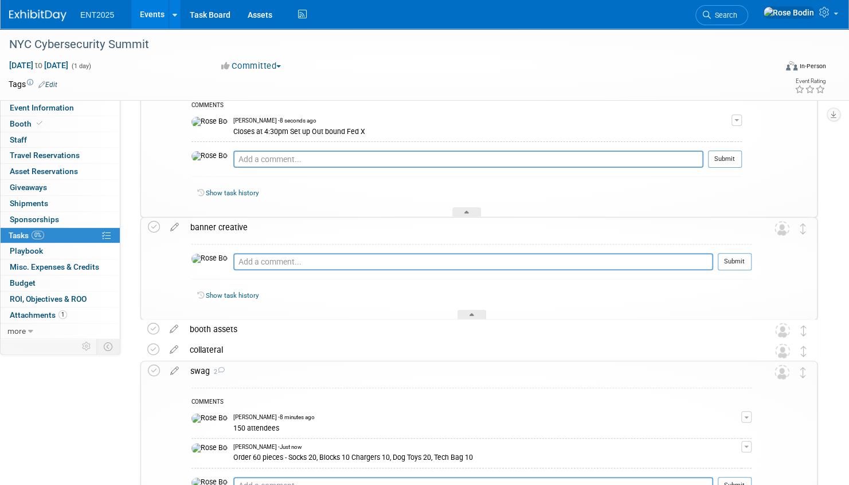
scroll to position [172, 0]
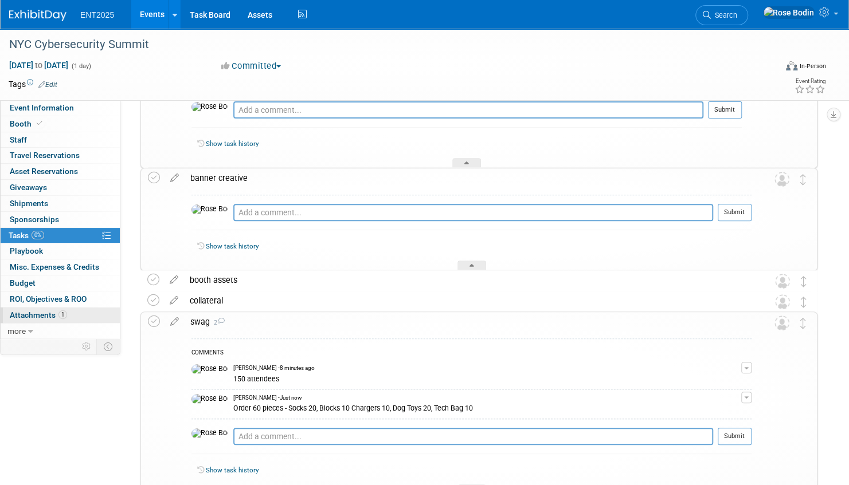
click at [88, 312] on link "1 Attachments 1" at bounding box center [60, 315] width 119 height 15
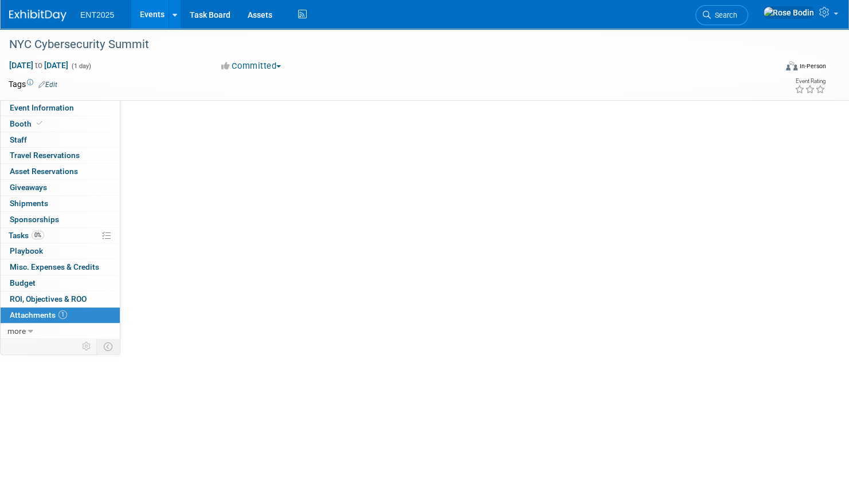
scroll to position [0, 0]
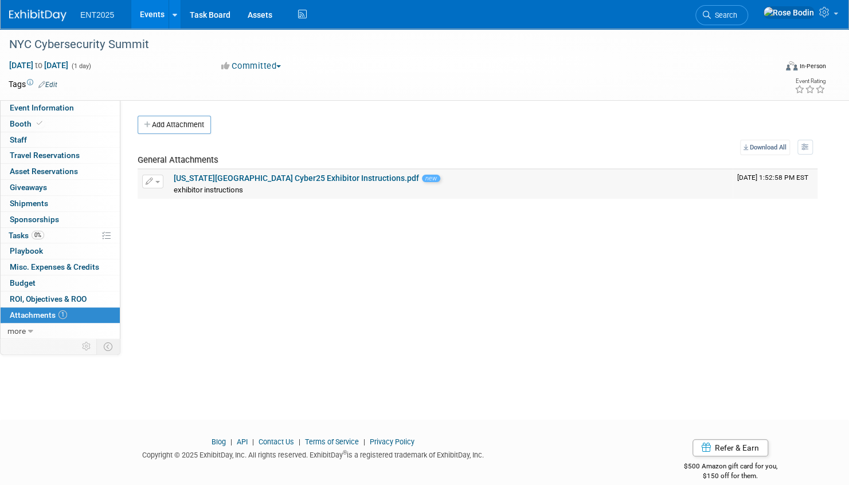
click at [274, 176] on link "New York City Cyber25 Exhibitor Instructions.pdf" at bounding box center [296, 178] width 245 height 9
click at [61, 234] on link "0% Tasks 0%" at bounding box center [60, 235] width 119 height 15
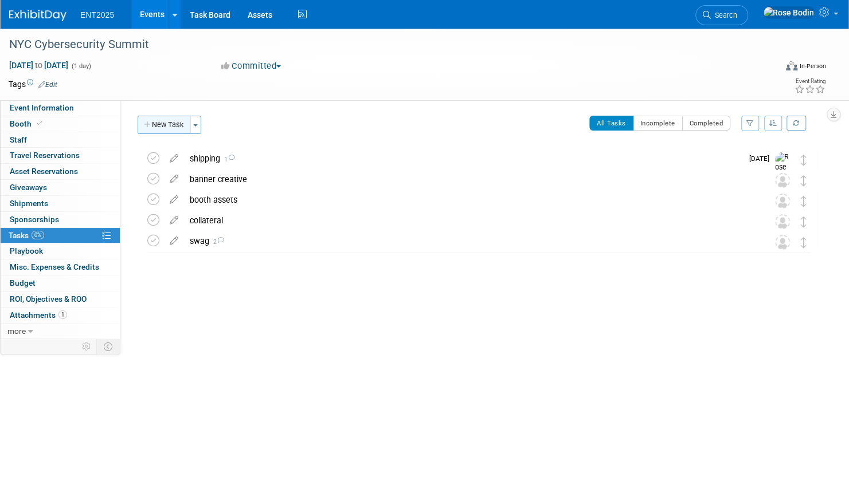
click at [162, 120] on button "New Task" at bounding box center [164, 125] width 53 height 18
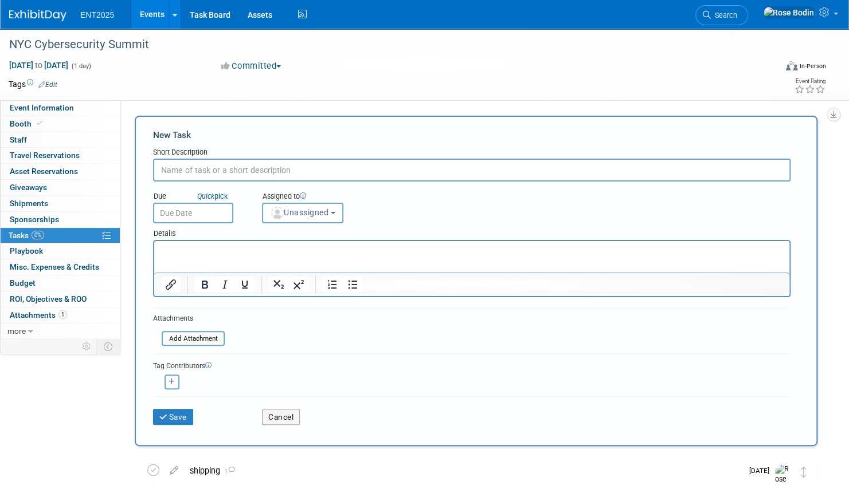
click at [226, 170] on input "text" at bounding box center [471, 170] width 637 height 23
type input "Registration"
click at [298, 218] on button "Unassigned" at bounding box center [302, 213] width 81 height 21
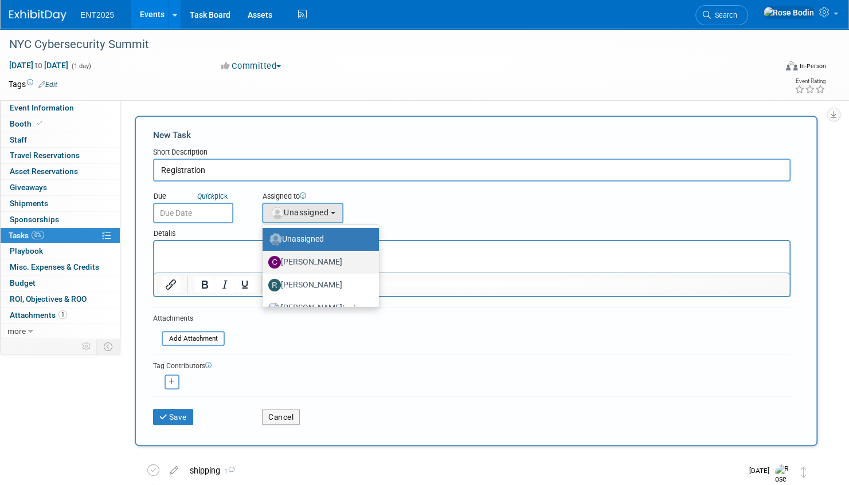
click at [302, 259] on label "[PERSON_NAME]" at bounding box center [317, 262] width 99 height 18
click at [264, 259] on input "[PERSON_NAME]" at bounding box center [260, 260] width 7 height 7
select select "c679912e-9f1b-4cbc-9cec-690f5e98d8db"
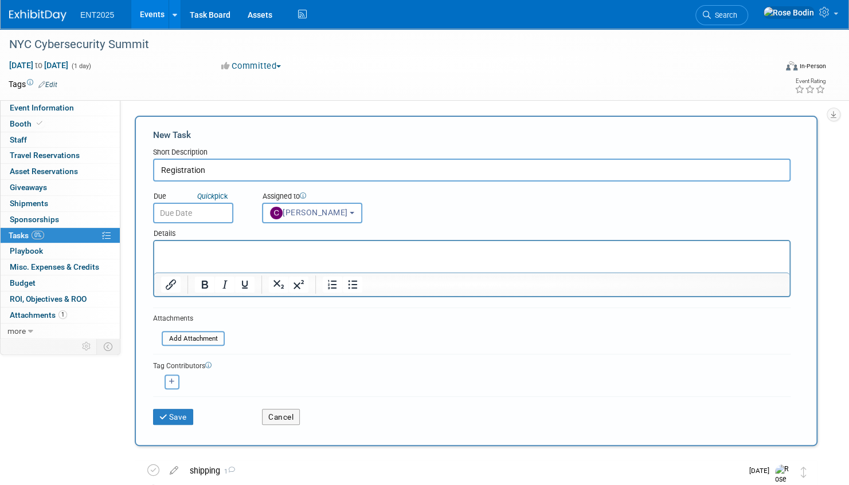
click at [171, 379] on icon "button" at bounding box center [172, 382] width 6 height 6
select select
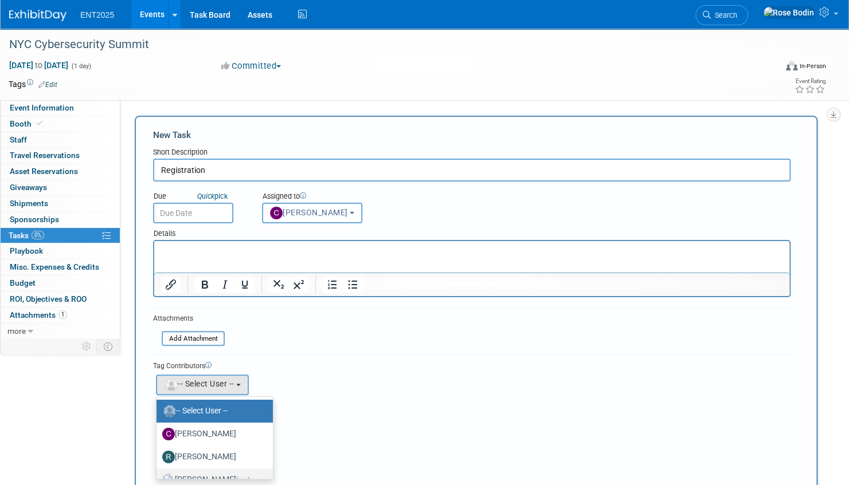
click at [197, 471] on label "Rose Bodin (me)" at bounding box center [211, 480] width 99 height 18
click at [158, 475] on input "Rose Bodin (me)" at bounding box center [154, 478] width 7 height 7
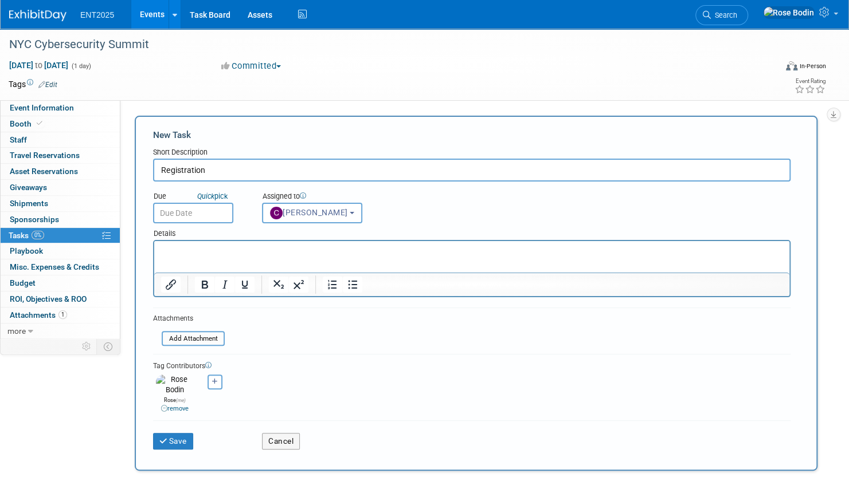
click at [253, 257] on html at bounding box center [471, 249] width 635 height 16
click at [249, 252] on p "On site Dude:" at bounding box center [472, 251] width 622 height 11
click at [180, 433] on button "Save" at bounding box center [173, 441] width 40 height 16
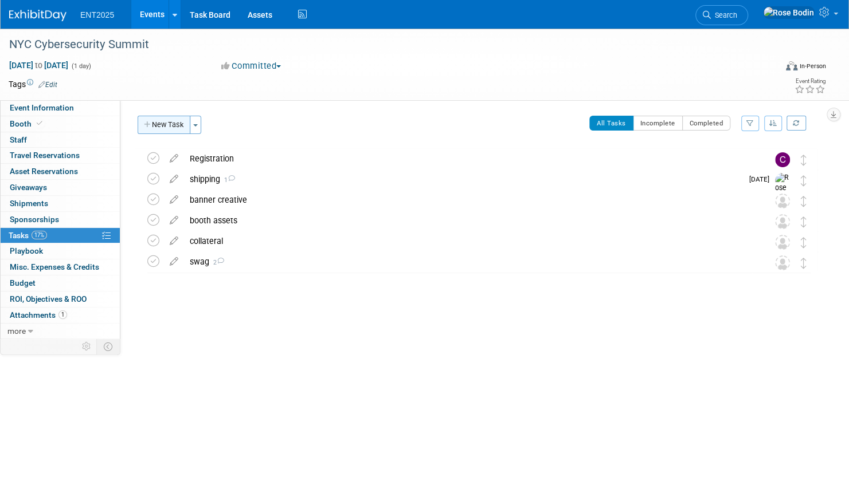
click at [170, 122] on button "New Task" at bounding box center [164, 125] width 53 height 18
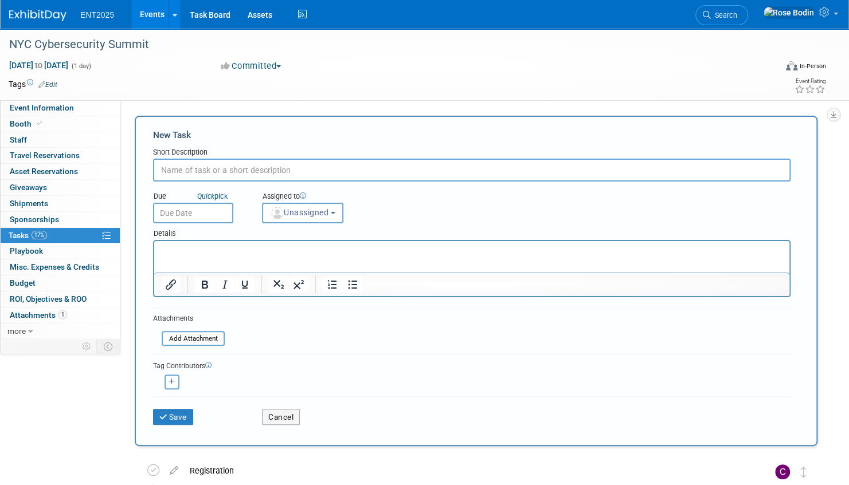
click at [261, 168] on input "text" at bounding box center [471, 170] width 637 height 23
type input "KBYG"
click at [317, 210] on span "Unassigned" at bounding box center [299, 212] width 58 height 9
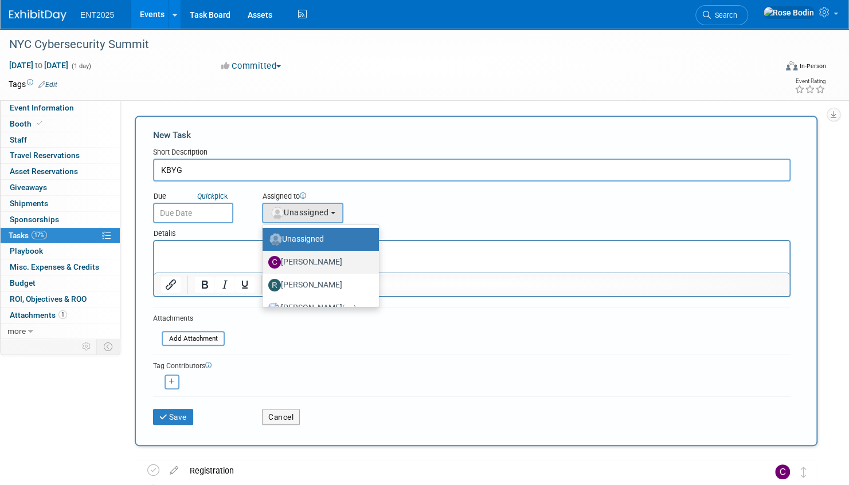
drag, startPoint x: 324, startPoint y: 260, endPoint x: 170, endPoint y: 22, distance: 283.9
click at [324, 260] on label "[PERSON_NAME]" at bounding box center [317, 262] width 99 height 18
click at [264, 260] on input "[PERSON_NAME]" at bounding box center [260, 260] width 7 height 7
select select "c679912e-9f1b-4cbc-9cec-690f5e98d8db"
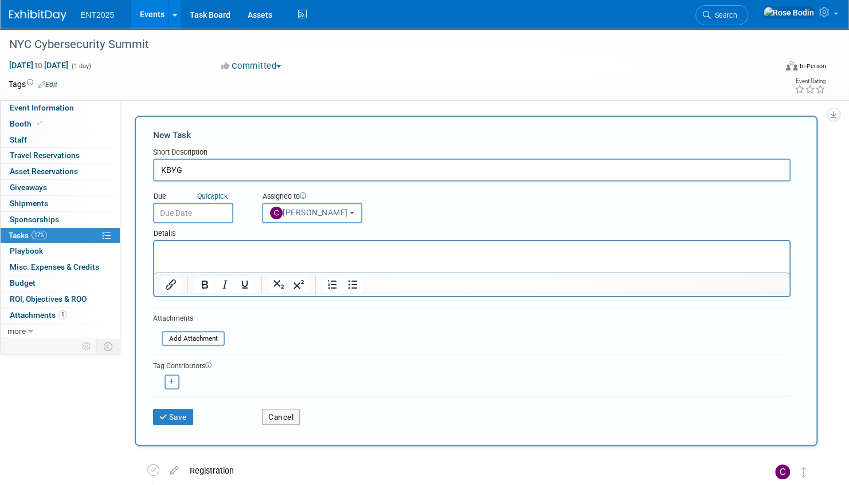
click at [170, 378] on button "button" at bounding box center [171, 382] width 15 height 15
select select
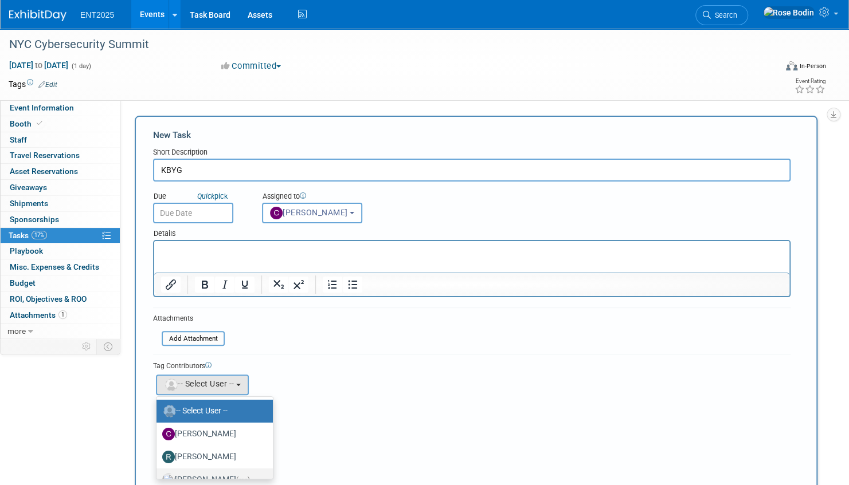
click at [210, 471] on label "Rose Bodin (me)" at bounding box center [211, 480] width 99 height 18
click at [158, 475] on input "Rose Bodin (me)" at bounding box center [154, 478] width 7 height 7
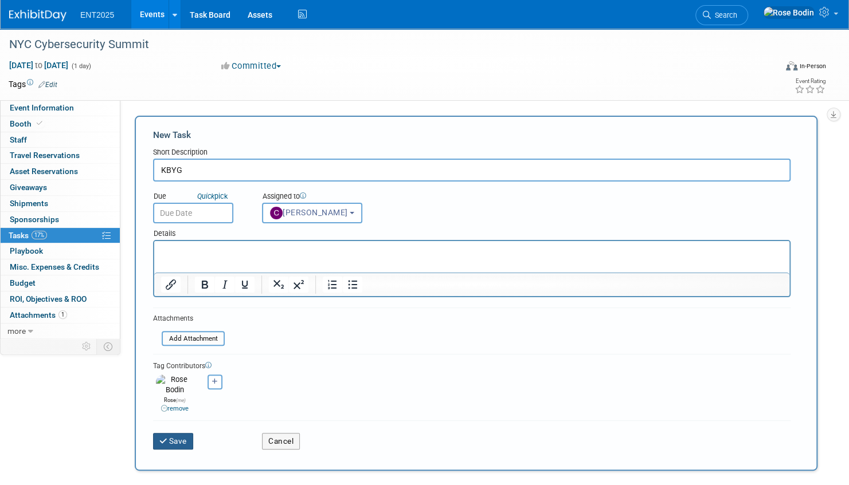
click at [178, 433] on button "Save" at bounding box center [173, 441] width 40 height 16
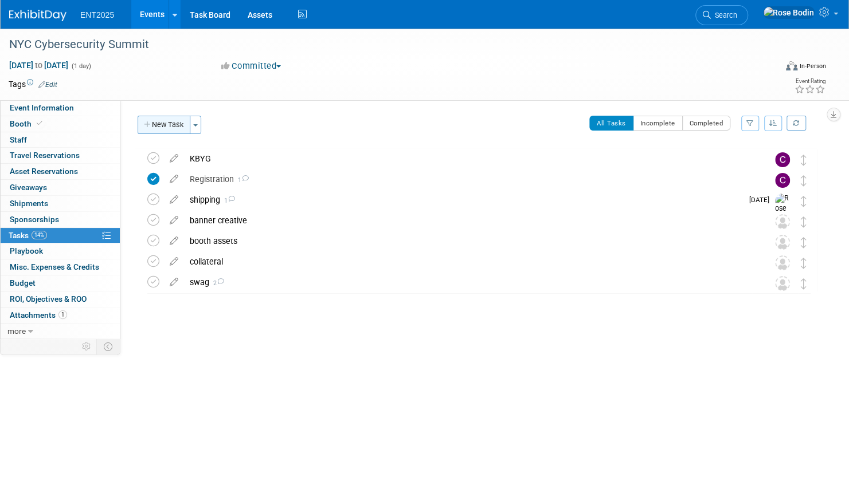
click at [174, 123] on button "New Task" at bounding box center [164, 125] width 53 height 18
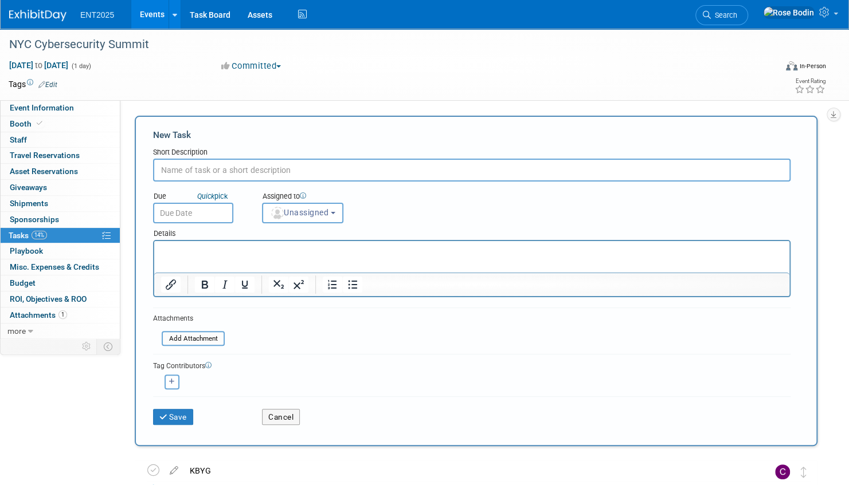
click at [225, 170] on input "text" at bounding box center [471, 170] width 637 height 23
type input "Leads"
click at [174, 249] on p "Rich Text Area. Press ALT-0 for help." at bounding box center [472, 251] width 622 height 11
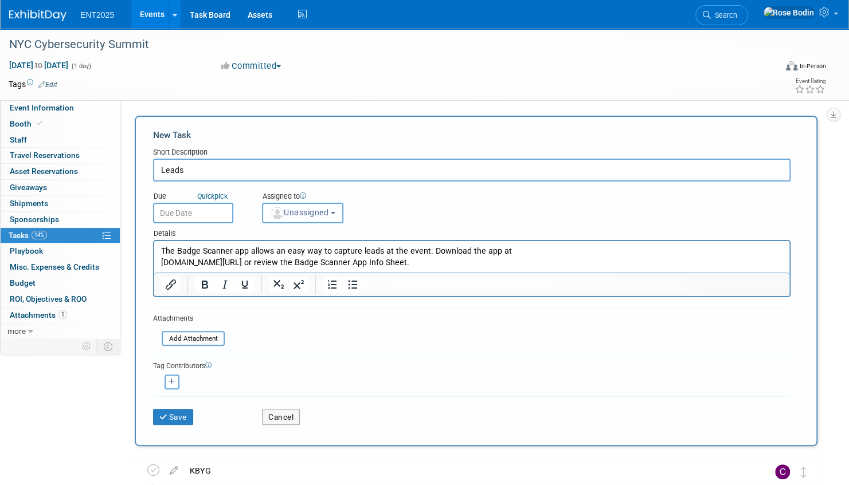
click at [316, 220] on button "Unassigned" at bounding box center [302, 213] width 81 height 21
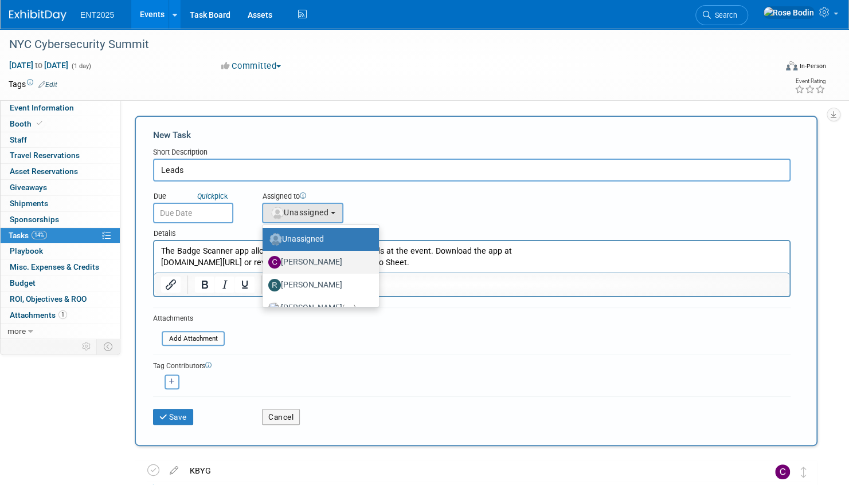
click at [314, 262] on label "[PERSON_NAME]" at bounding box center [317, 262] width 99 height 18
click at [264, 262] on input "[PERSON_NAME]" at bounding box center [260, 260] width 7 height 7
select select "c679912e-9f1b-4cbc-9cec-690f5e98d8db"
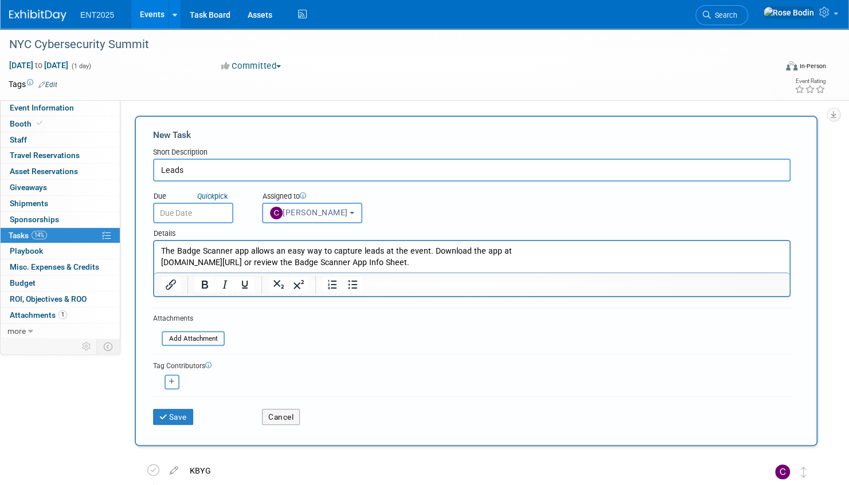
click at [172, 379] on icon "button" at bounding box center [172, 382] width 6 height 6
select select
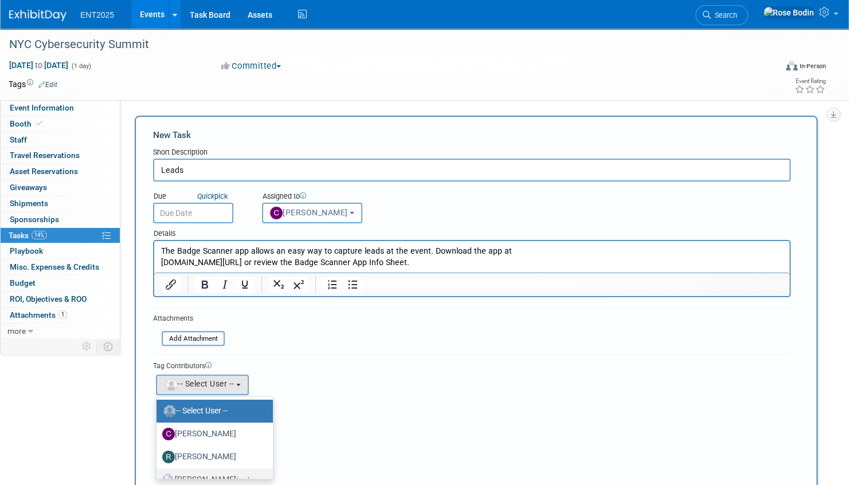
click at [211, 476] on label "Rose Bodin (me)" at bounding box center [211, 480] width 99 height 18
click at [158, 476] on input "Rose Bodin (me)" at bounding box center [154, 478] width 7 height 7
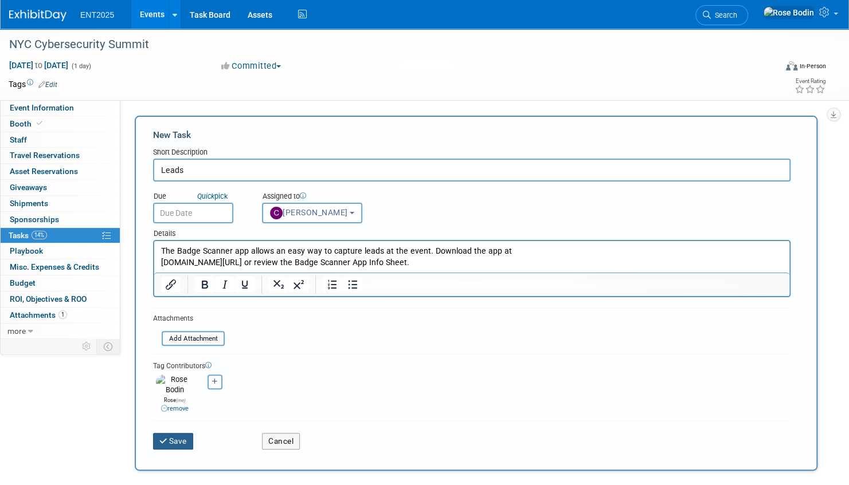
click at [173, 434] on button "Save" at bounding box center [173, 441] width 40 height 16
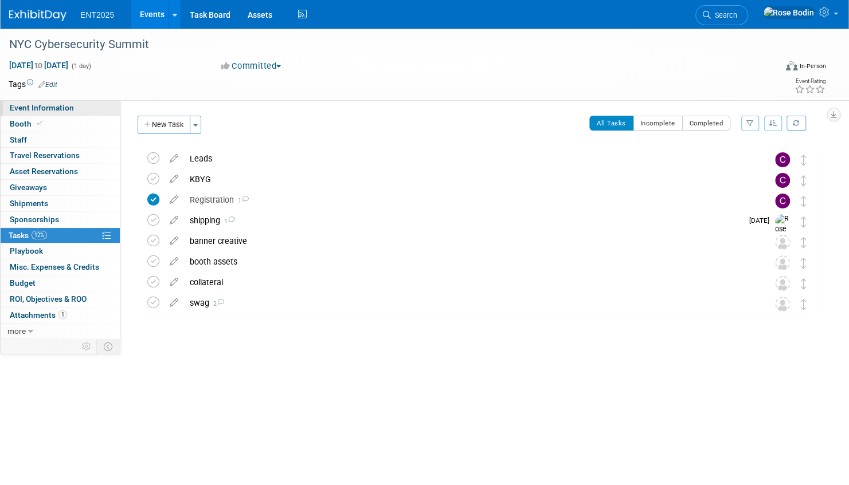
click at [93, 104] on link "Event Information" at bounding box center [60, 107] width 119 height 15
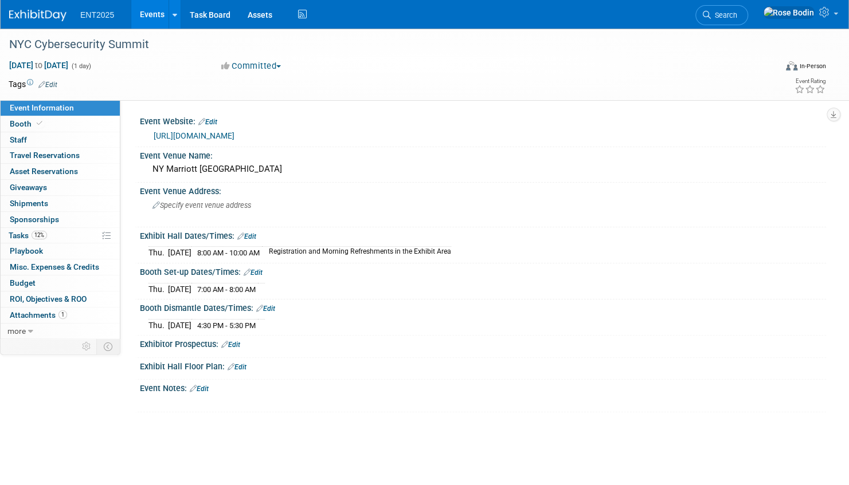
click at [205, 385] on link "Edit" at bounding box center [199, 389] width 19 height 8
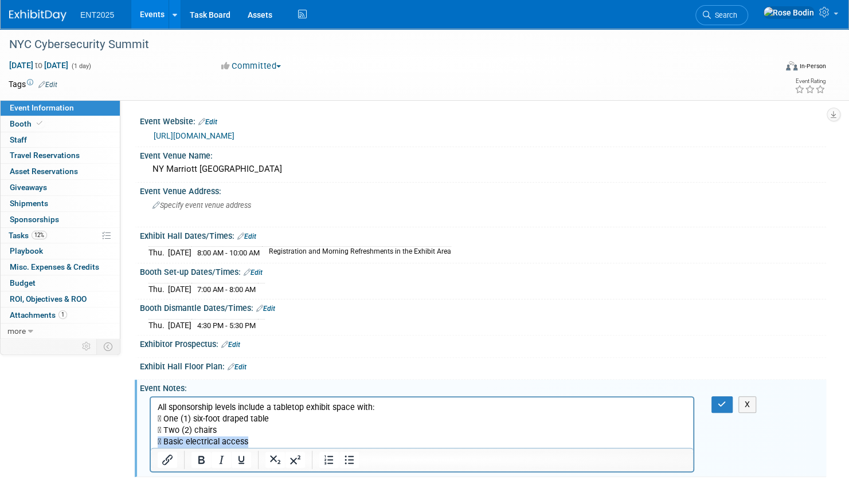
drag, startPoint x: 253, startPoint y: 442, endPoint x: 358, endPoint y: 842, distance: 413.5
click at [151, 446] on html "All sponsorship levels include a tabletop exhibit space with:  One (1) six-foo…" at bounding box center [422, 422] width 542 height 50
click at [276, 440] on p "All sponsorship levels include a tabletop exhibit space with:  One (1) six-foo…" at bounding box center [422, 425] width 529 height 46
click at [717, 401] on icon "button" at bounding box center [721, 405] width 9 height 8
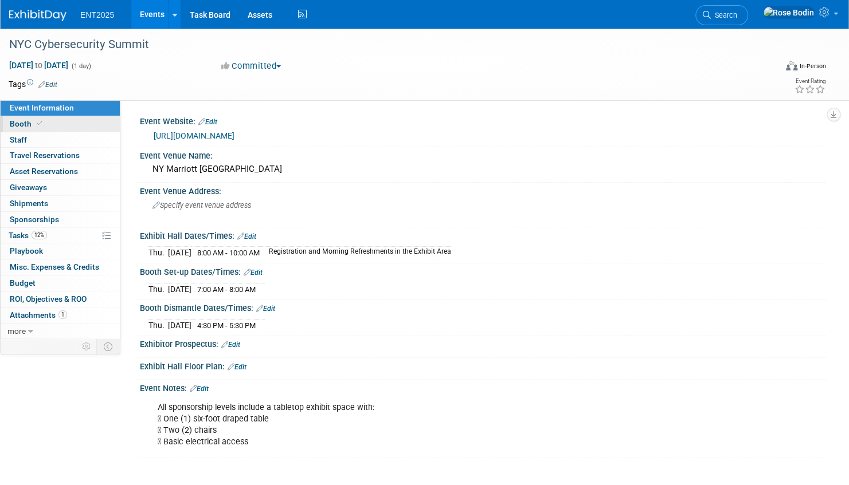
click at [85, 123] on link "Booth" at bounding box center [60, 123] width 119 height 15
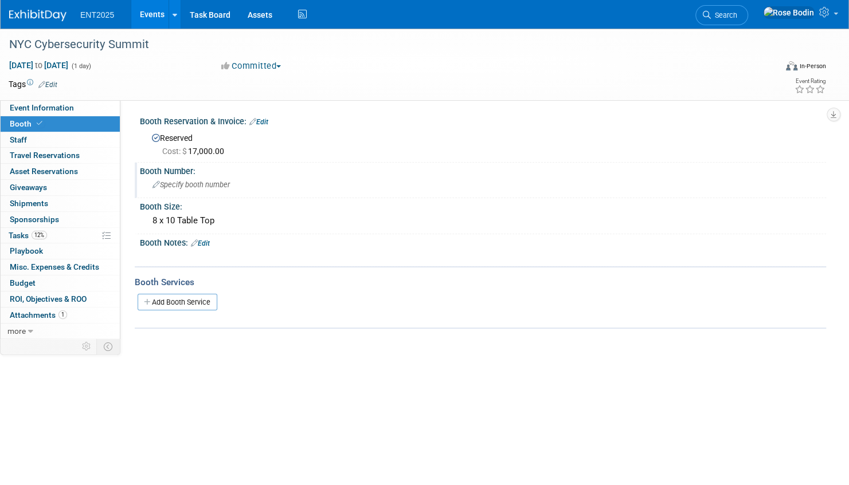
click at [175, 186] on span "Specify booth number" at bounding box center [190, 184] width 77 height 9
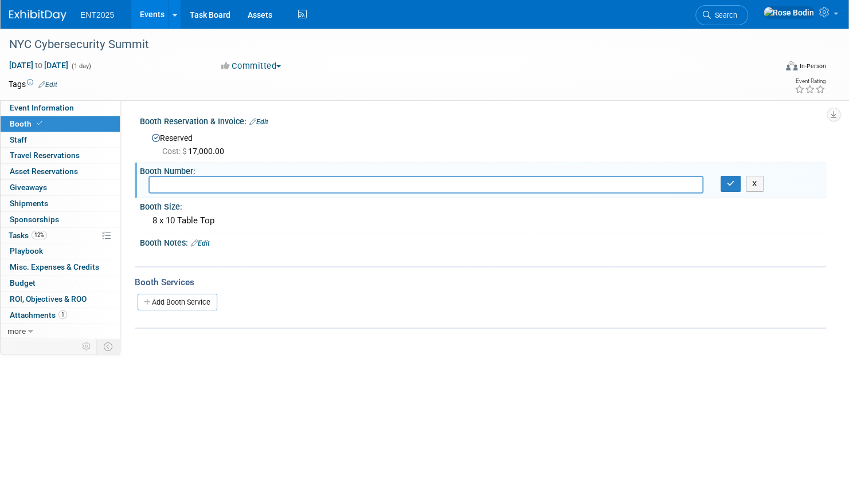
type input "IMPORTANT: Each exhibitor will receive a copy of the Exhibit Layout with t"
drag, startPoint x: 448, startPoint y: 185, endPoint x: 141, endPoint y: 179, distance: 306.6
click at [141, 179] on div "IMPORTANT: Each exhibitor will receive a copy of the Exhibit Layout with t" at bounding box center [426, 185] width 572 height 18
click at [226, 183] on input "text" at bounding box center [425, 185] width 555 height 18
paste input "Each exhibitor will receive a copy of the Exhibit Layout with table assign"
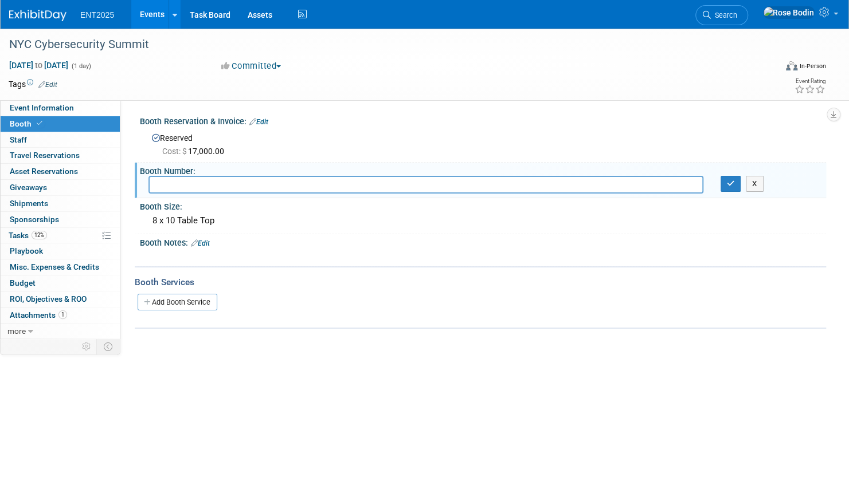
type input "Each exhibitor will receive a copy of the Exhibit Layout with table assign"
click at [453, 186] on input "Each exhibitor will receive a copy of the Exhibit Layout with table assign" at bounding box center [425, 185] width 555 height 18
drag, startPoint x: 448, startPoint y: 186, endPoint x: 142, endPoint y: 185, distance: 305.4
click at [142, 185] on div "Each exhibitor will receive a copy of the Exhibit Layout with table assign" at bounding box center [426, 185] width 572 height 18
click at [165, 300] on link "Add Booth Service" at bounding box center [178, 302] width 80 height 17
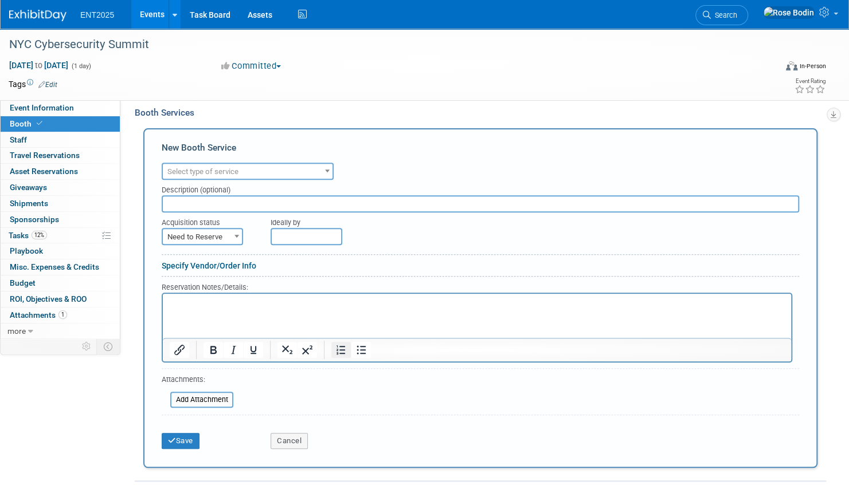
scroll to position [172, 0]
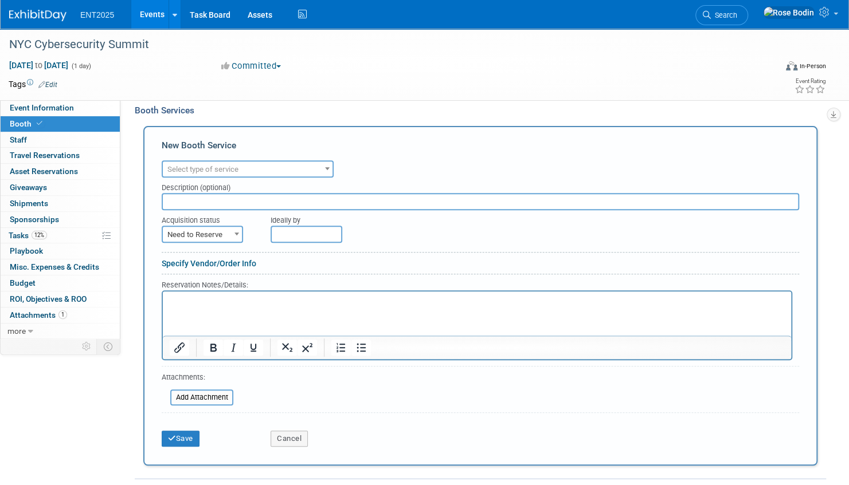
click at [186, 301] on p "Rich Text Area. Press ALT-0 for help." at bounding box center [477, 301] width 615 height 11
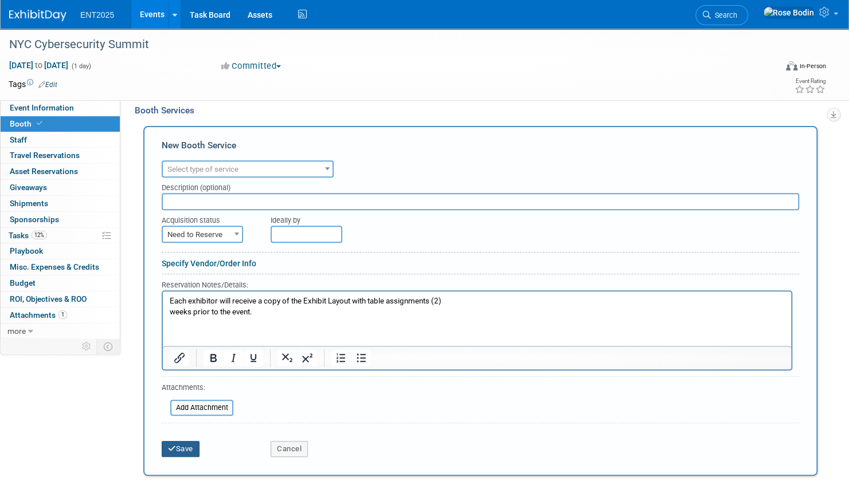
click at [181, 448] on button "Save" at bounding box center [181, 449] width 38 height 16
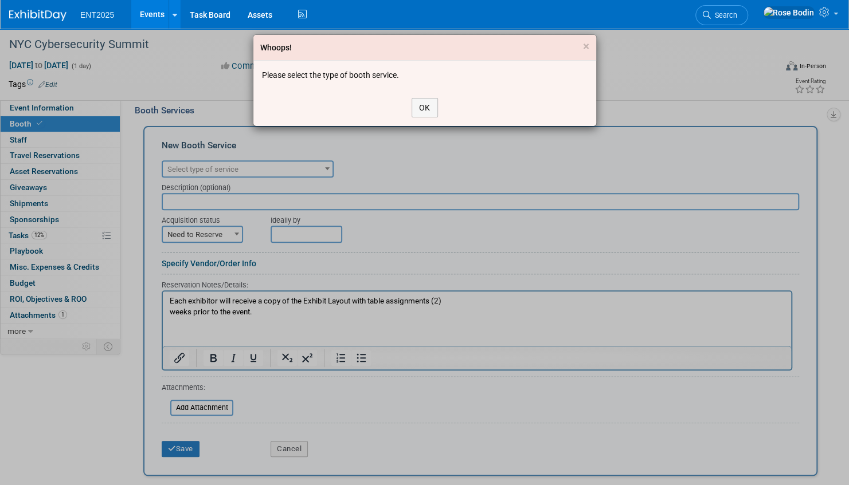
click at [305, 168] on div "Whoops! × Please select the type of booth service. OK" at bounding box center [424, 242] width 849 height 485
click at [328, 166] on div "Whoops! × Please select the type of booth service. OK" at bounding box center [424, 242] width 849 height 485
drag, startPoint x: 432, startPoint y: 103, endPoint x: 371, endPoint y: 148, distance: 75.7
click at [430, 104] on button "OK" at bounding box center [424, 107] width 26 height 19
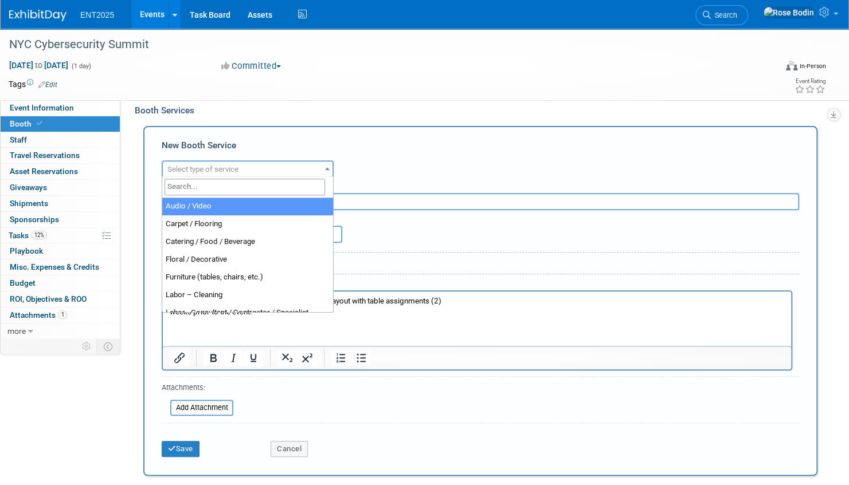
click at [314, 167] on span "Select type of service" at bounding box center [248, 170] width 170 height 16
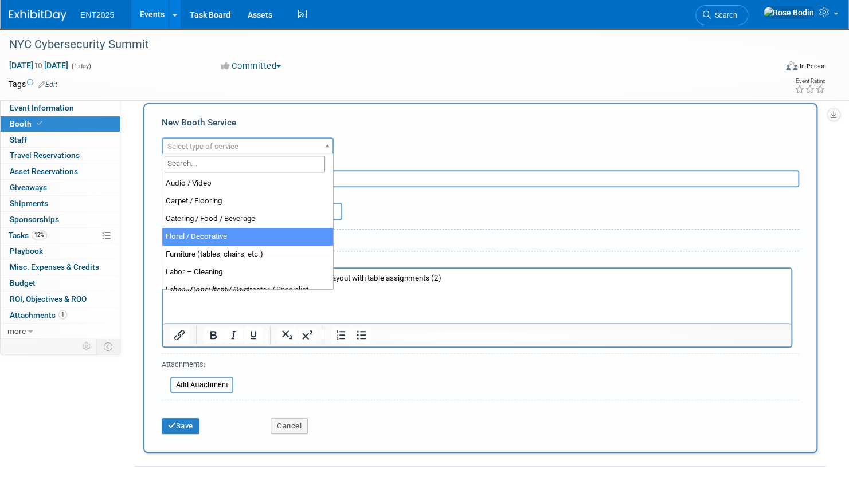
scroll to position [197, 0]
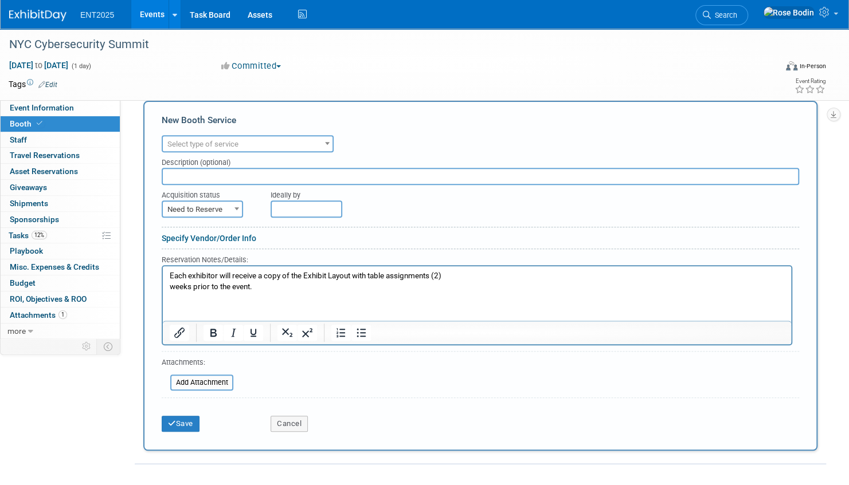
click at [379, 398] on div at bounding box center [480, 400] width 637 height 5
click at [281, 421] on button "Cancel" at bounding box center [288, 424] width 37 height 16
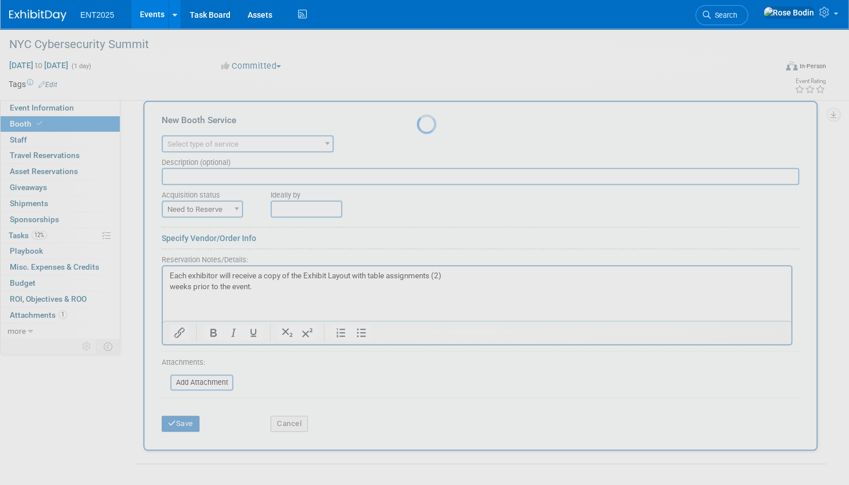
scroll to position [0, 0]
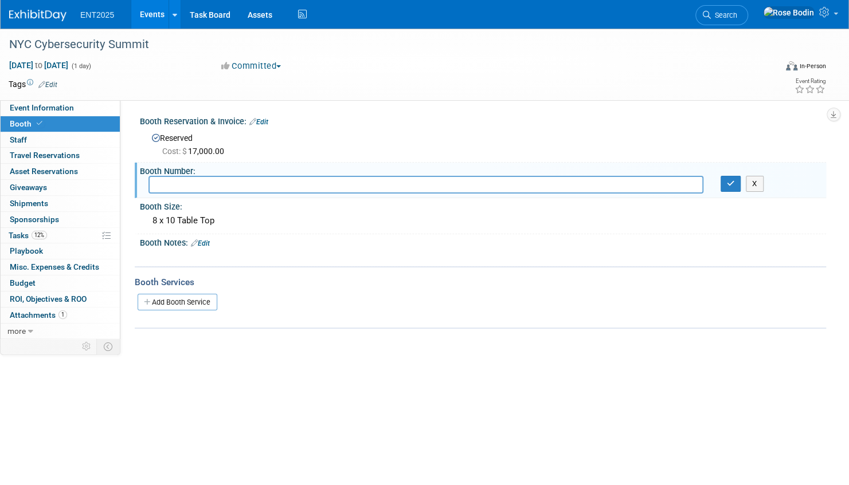
click at [205, 240] on link "Edit" at bounding box center [200, 244] width 19 height 8
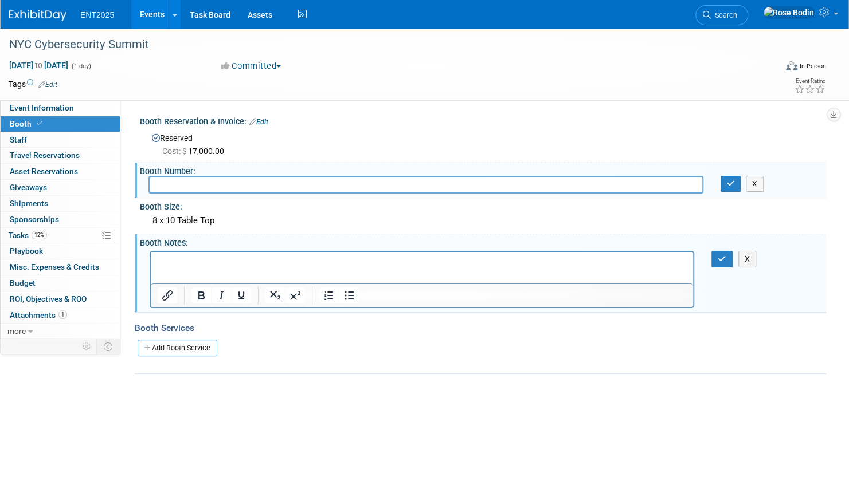
click at [213, 259] on p "Rich Text Area. Press ALT-0 for help." at bounding box center [422, 261] width 529 height 11
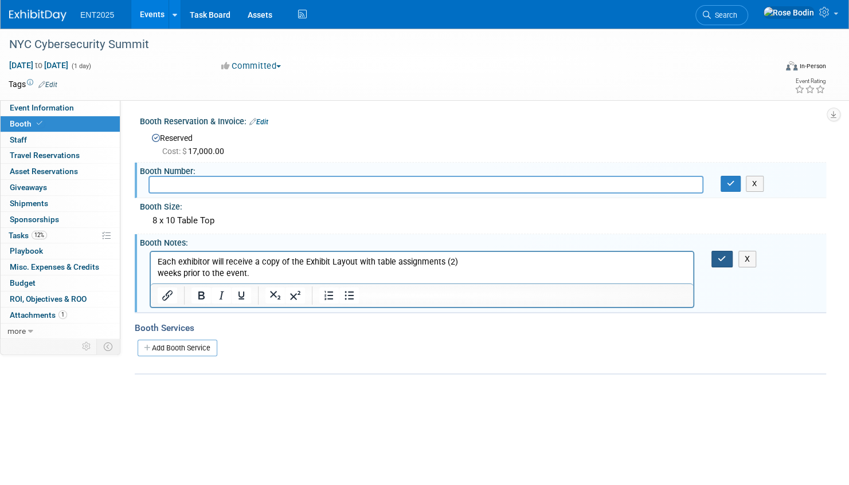
click at [720, 255] on icon "button" at bounding box center [721, 259] width 9 height 8
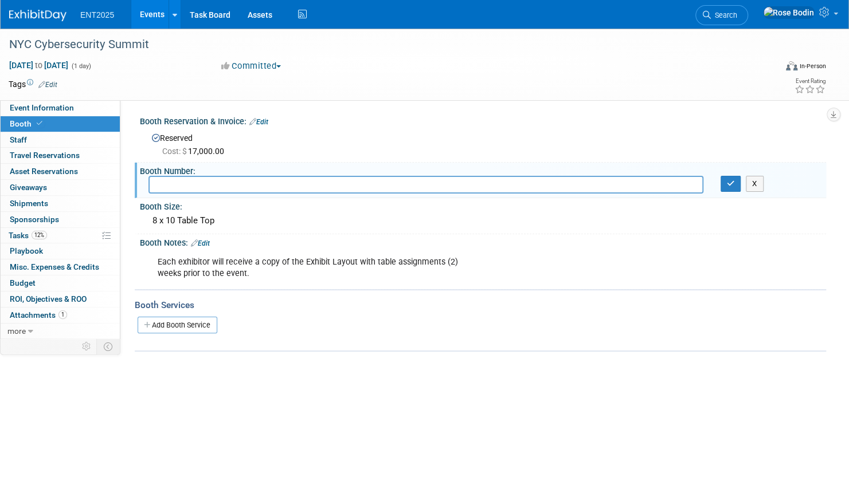
click at [246, 182] on input "text" at bounding box center [425, 185] width 555 height 18
click at [93, 106] on link "Event Information" at bounding box center [60, 107] width 119 height 15
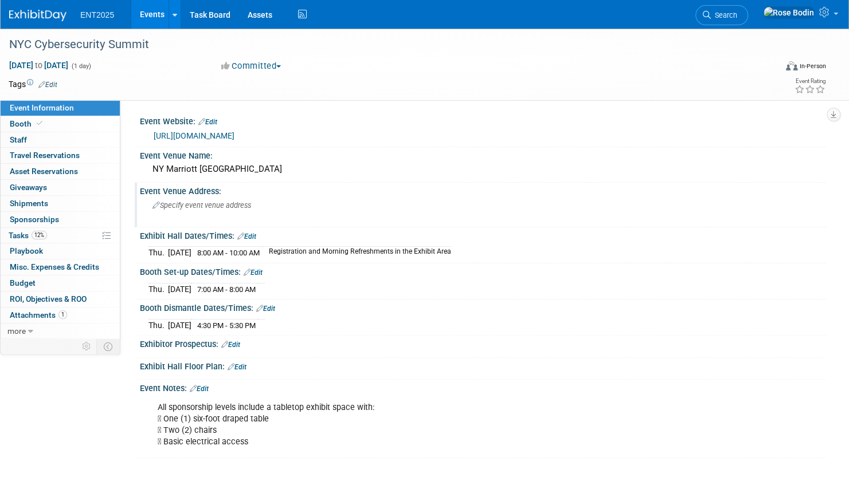
click at [197, 206] on span "Specify event venue address" at bounding box center [201, 205] width 99 height 9
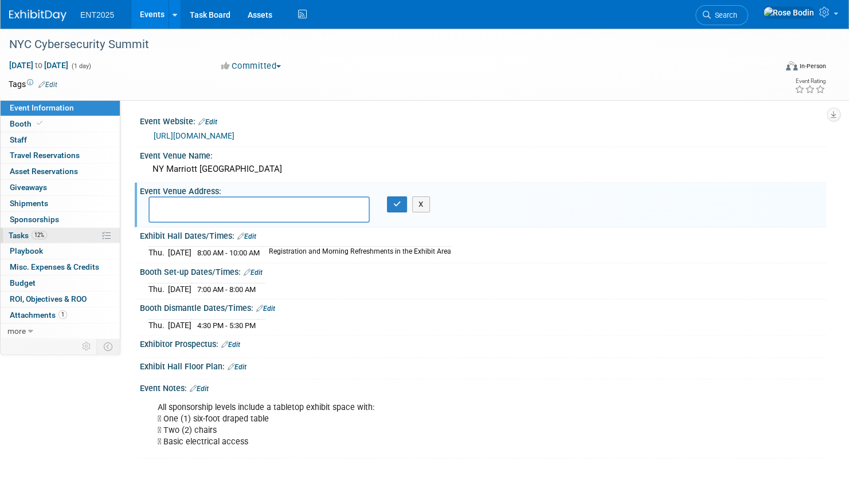
click at [66, 238] on link "12% Tasks 12%" at bounding box center [60, 235] width 119 height 15
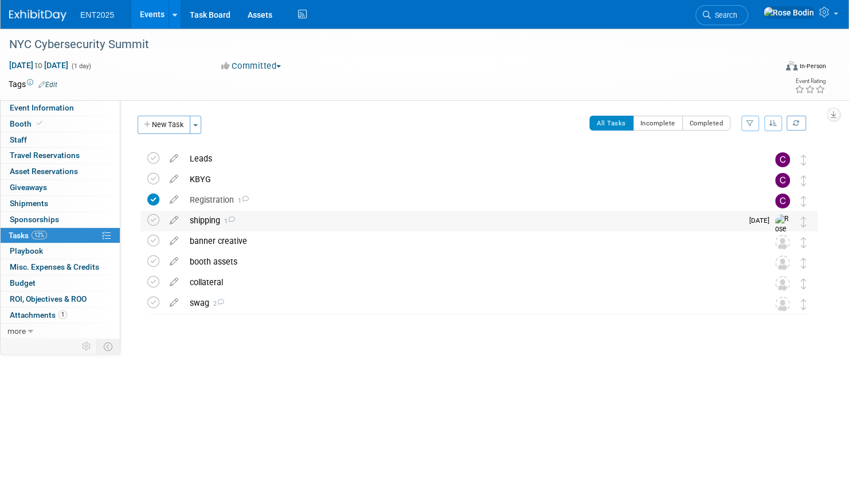
click at [255, 218] on div "shipping 1" at bounding box center [463, 220] width 558 height 19
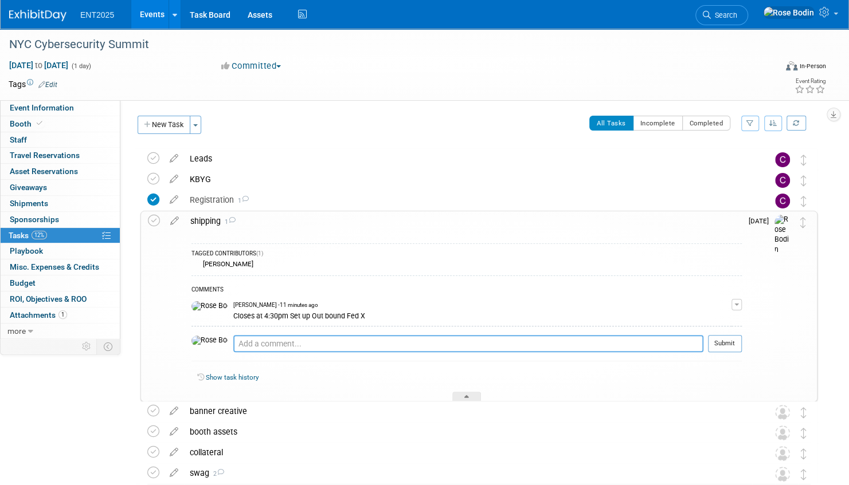
click at [245, 342] on textarea at bounding box center [468, 343] width 470 height 17
click at [172, 218] on icon at bounding box center [174, 218] width 20 height 14
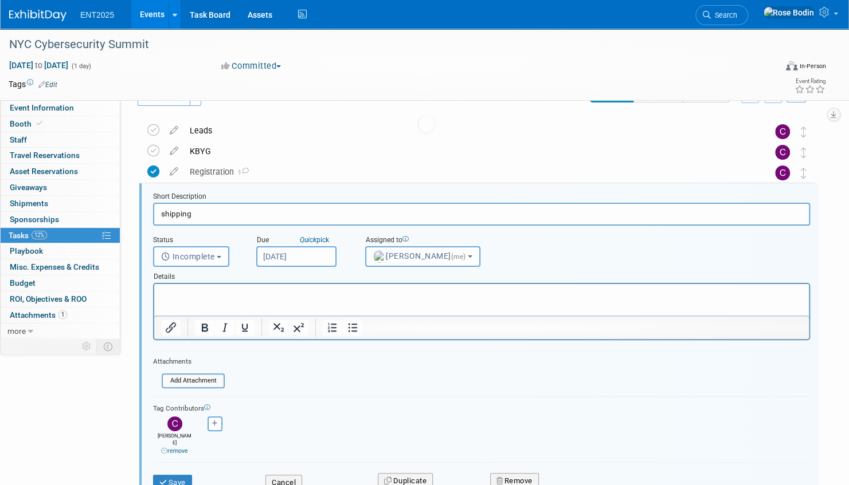
scroll to position [43, 0]
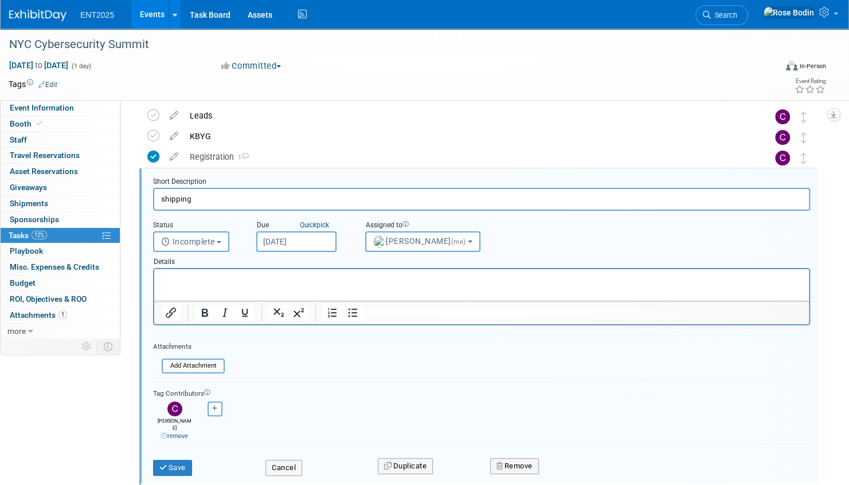
click at [197, 274] on p "Rich Text Area. Press ALT-0 for help." at bounding box center [481, 279] width 641 height 11
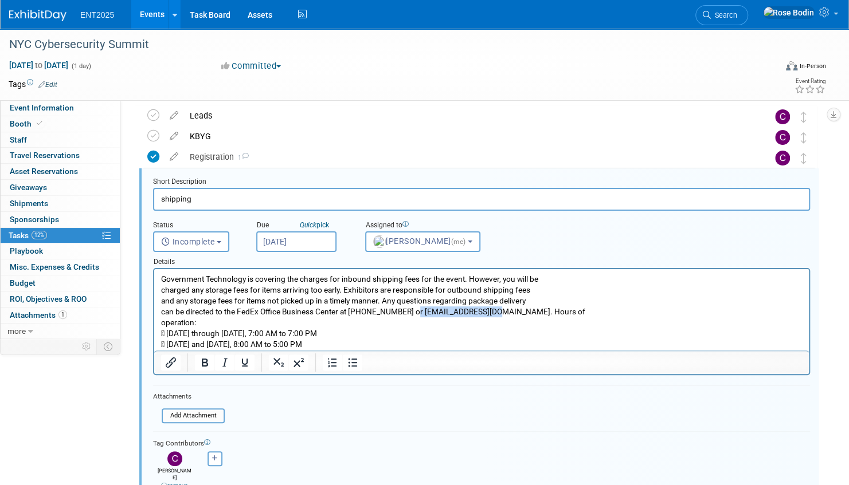
drag, startPoint x: 411, startPoint y: 310, endPoint x: 490, endPoint y: 312, distance: 79.1
click at [490, 312] on p "Government Technology is covering the charges for inbound shipping fees for the…" at bounding box center [481, 312] width 641 height 77
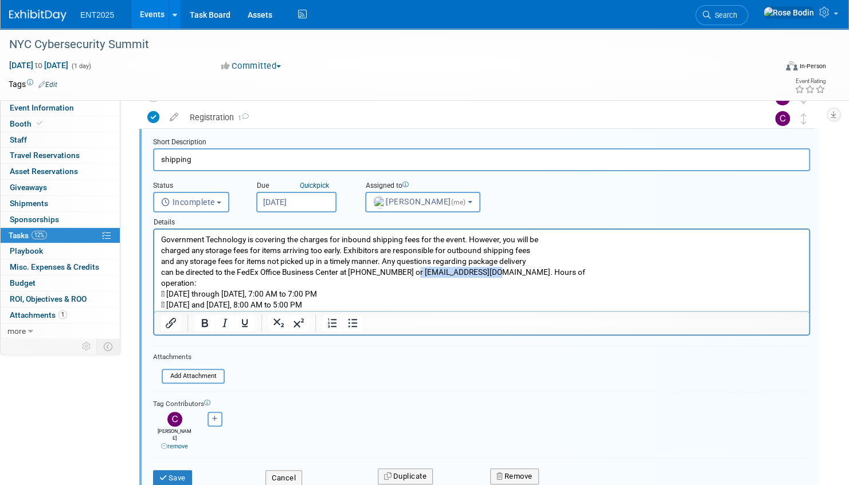
scroll to position [100, 0]
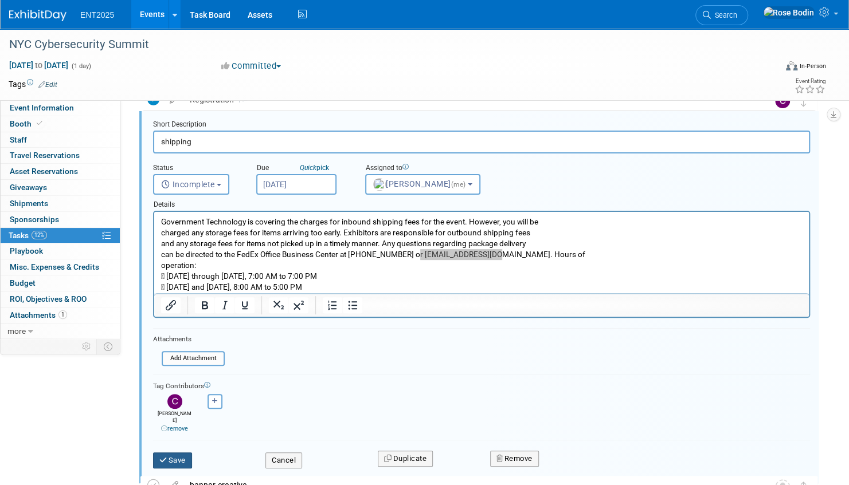
click at [178, 453] on button "Save" at bounding box center [172, 461] width 39 height 16
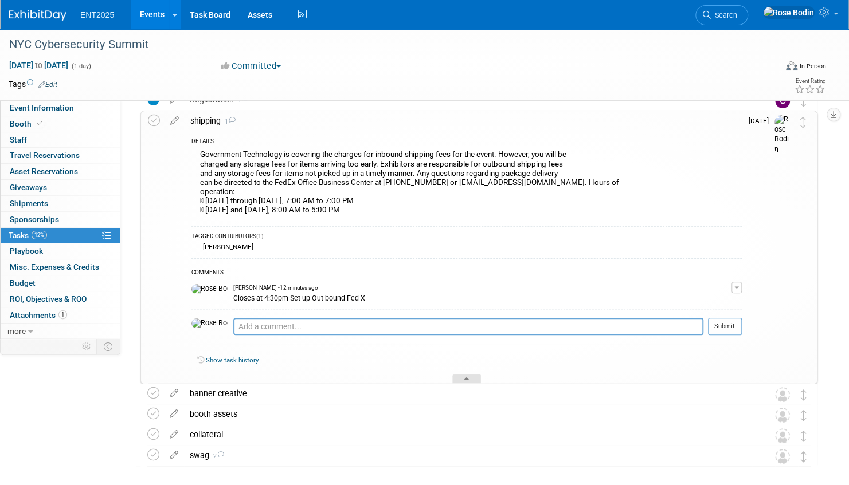
click at [469, 376] on div at bounding box center [466, 379] width 29 height 10
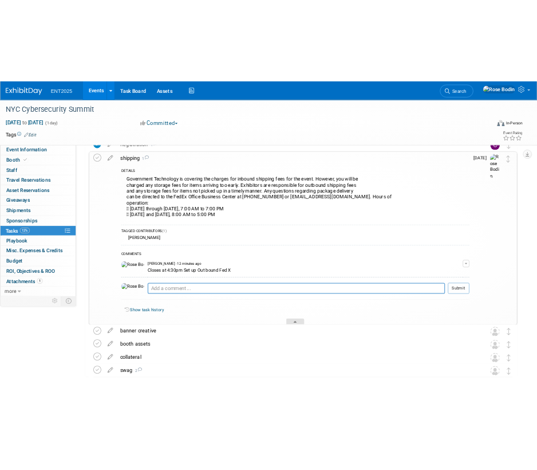
scroll to position [0, 0]
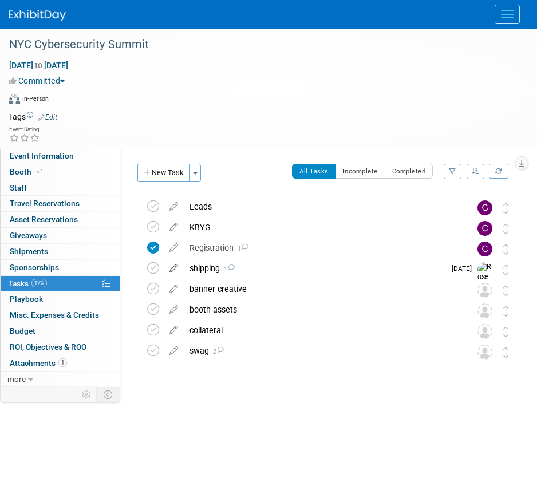
click at [175, 265] on icon at bounding box center [174, 266] width 20 height 14
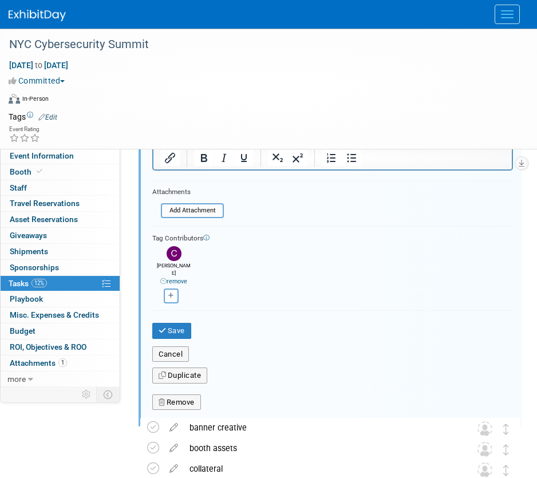
scroll to position [443, 0]
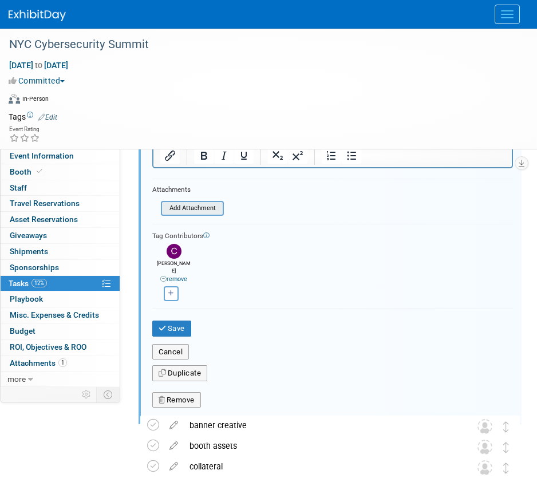
click at [205, 211] on input "file" at bounding box center [164, 208] width 117 height 13
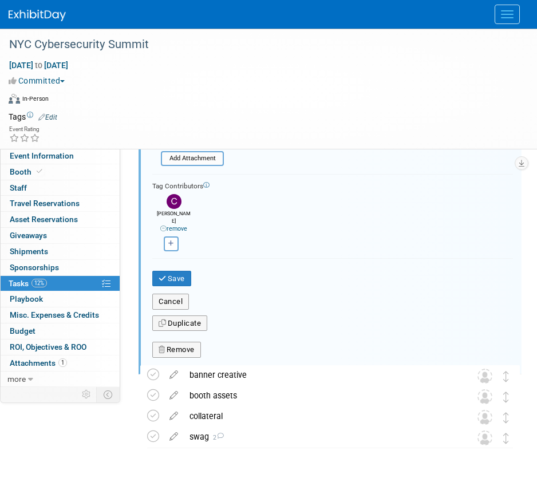
scroll to position [548, 0]
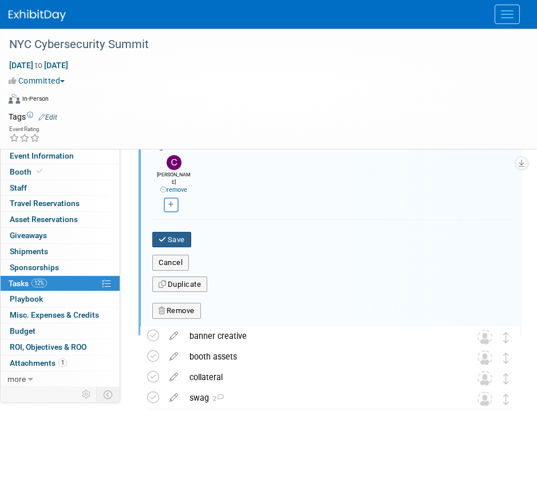
click at [176, 232] on button "Save" at bounding box center [171, 240] width 39 height 16
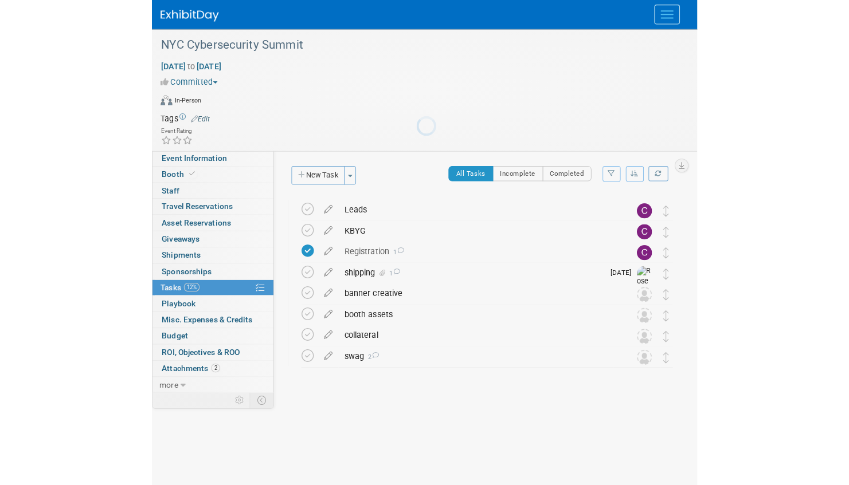
scroll to position [0, 0]
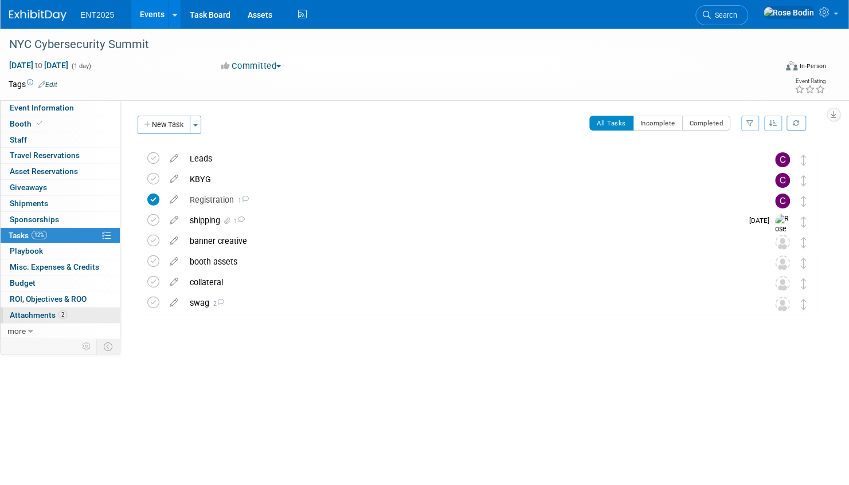
click at [88, 312] on link "2 Attachments 2" at bounding box center [60, 315] width 119 height 15
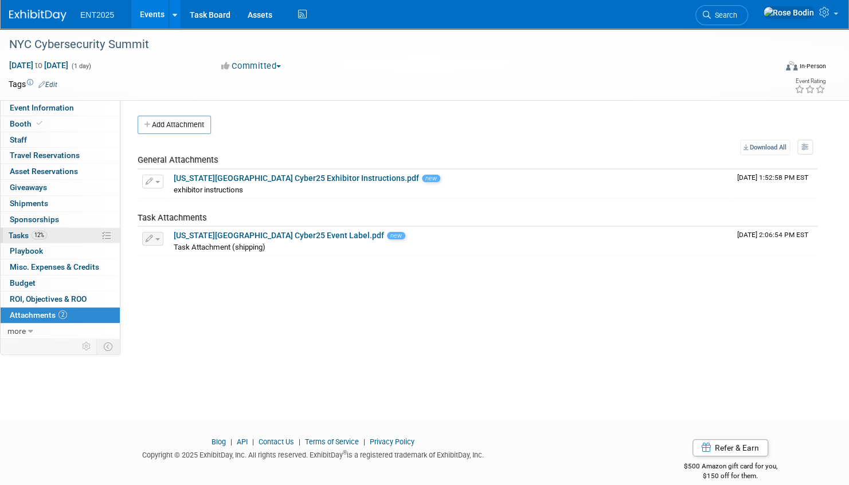
click at [71, 233] on link "12% Tasks 12%" at bounding box center [60, 235] width 119 height 15
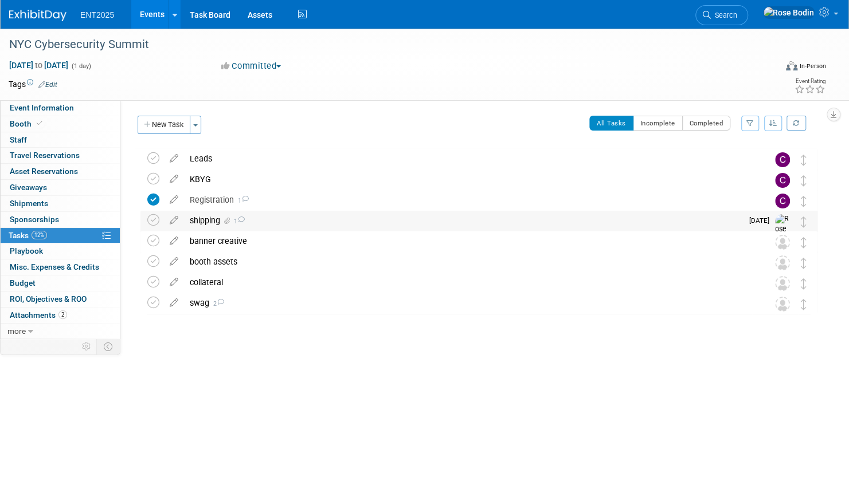
click at [305, 225] on div "shipping 1" at bounding box center [463, 220] width 558 height 19
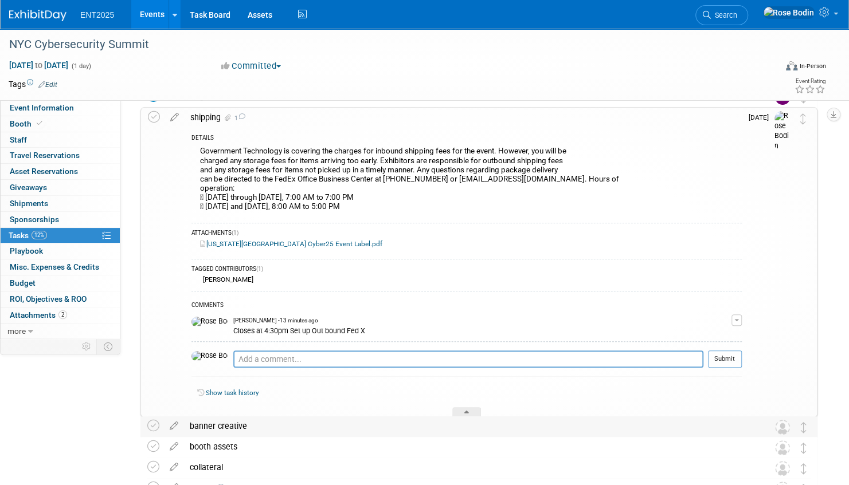
scroll to position [172, 0]
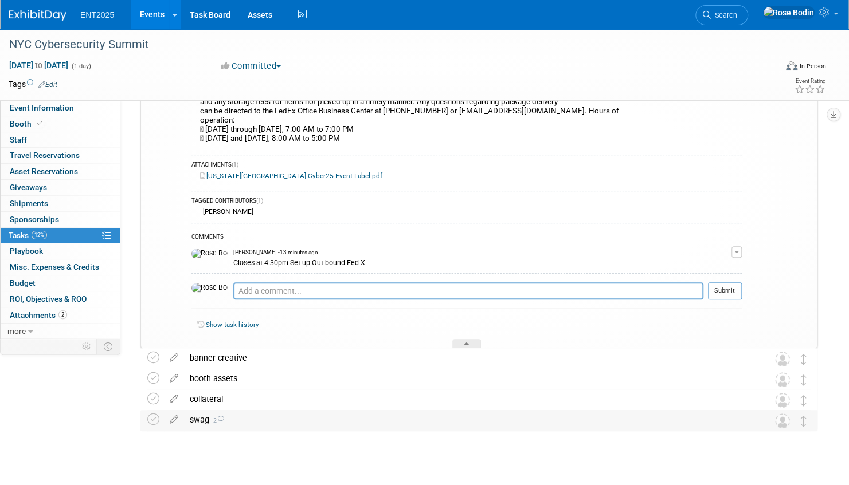
click at [300, 417] on div "swag 2" at bounding box center [468, 419] width 568 height 19
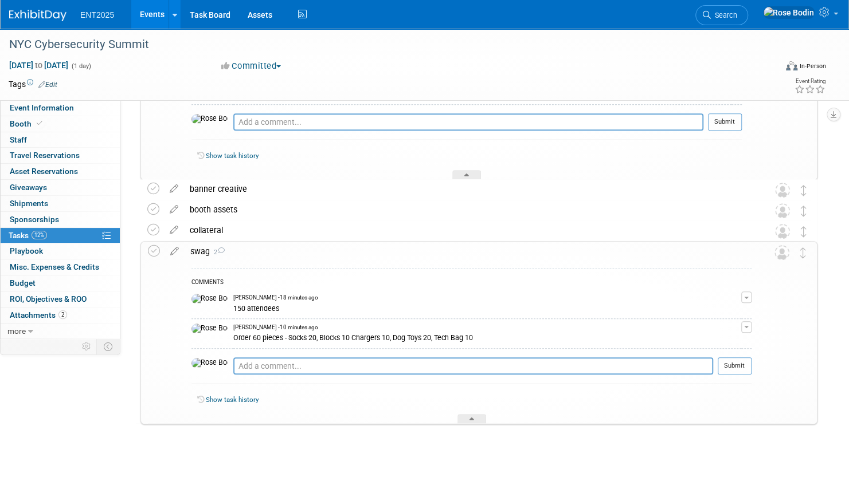
scroll to position [344, 0]
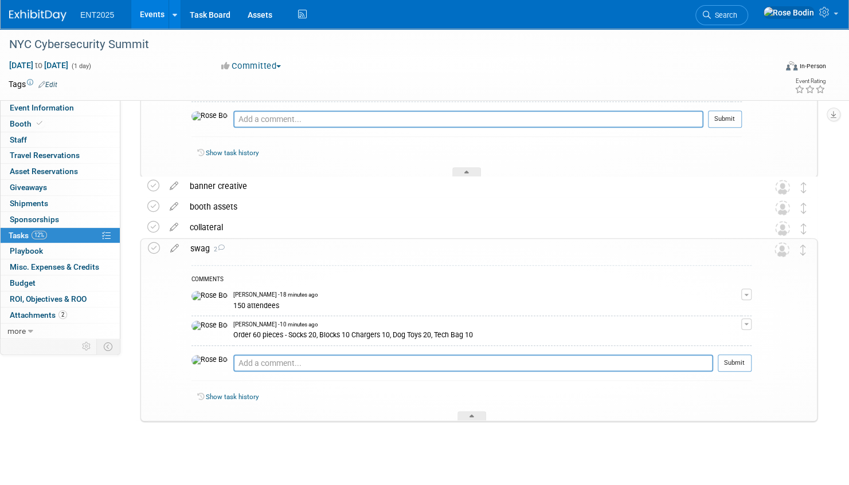
click at [358, 257] on div "swag 2" at bounding box center [468, 248] width 567 height 19
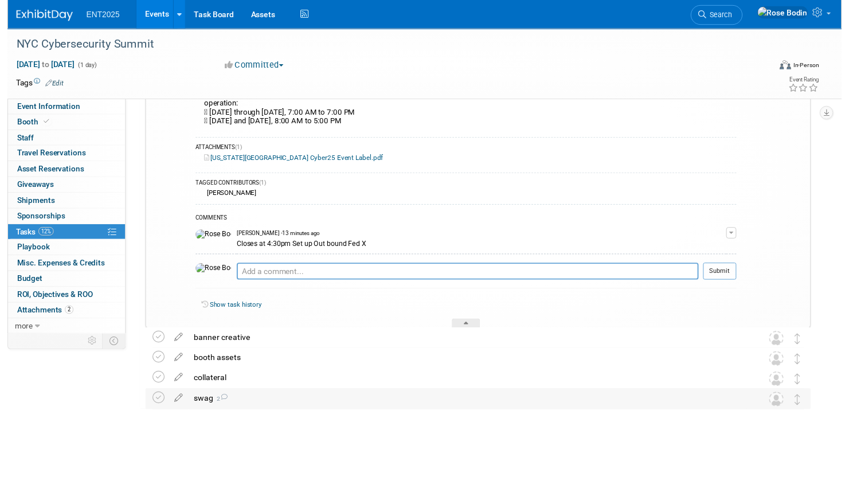
scroll to position [187, 0]
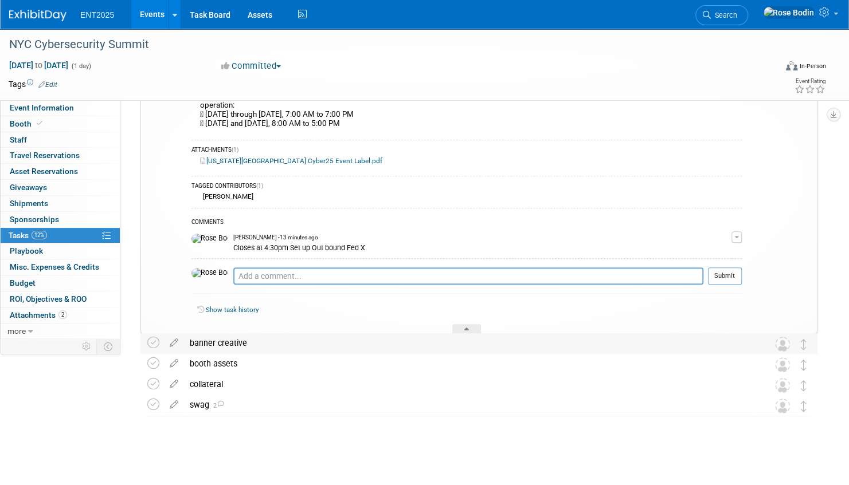
click at [307, 346] on div "banner creative" at bounding box center [468, 342] width 568 height 19
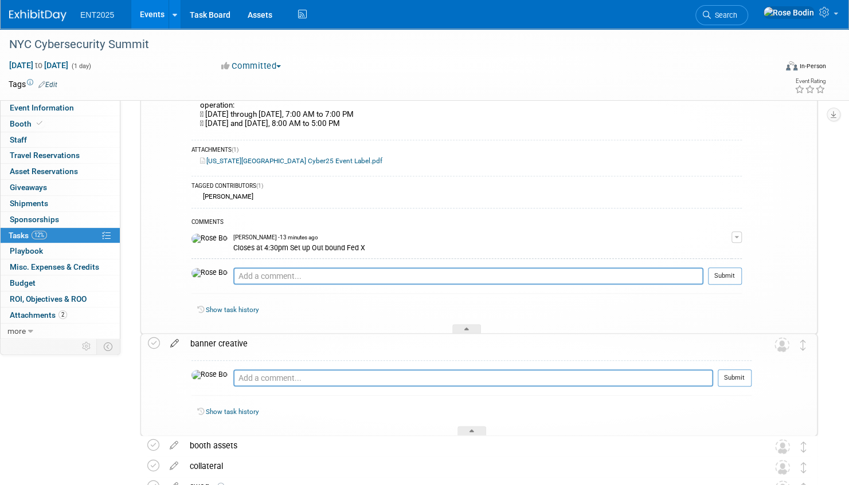
click at [172, 344] on icon at bounding box center [174, 341] width 20 height 14
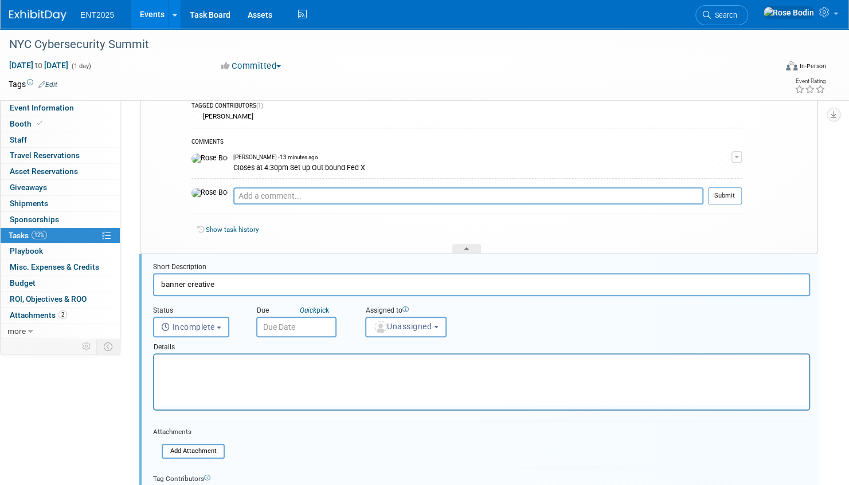
scroll to position [352, 0]
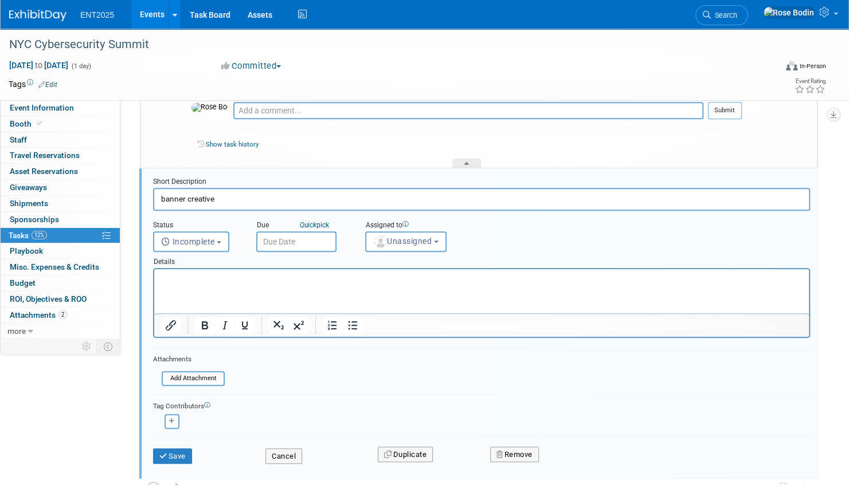
click at [206, 280] on p "Rich Text Area. Press ALT-0 for help." at bounding box center [481, 279] width 641 height 11
click at [168, 450] on button "Save" at bounding box center [172, 457] width 39 height 16
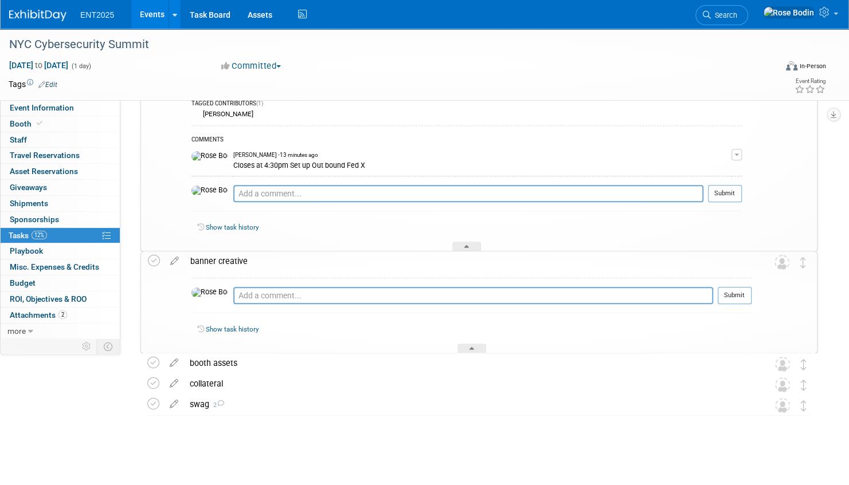
scroll to position [269, 0]
click at [473, 348] on div at bounding box center [471, 349] width 29 height 10
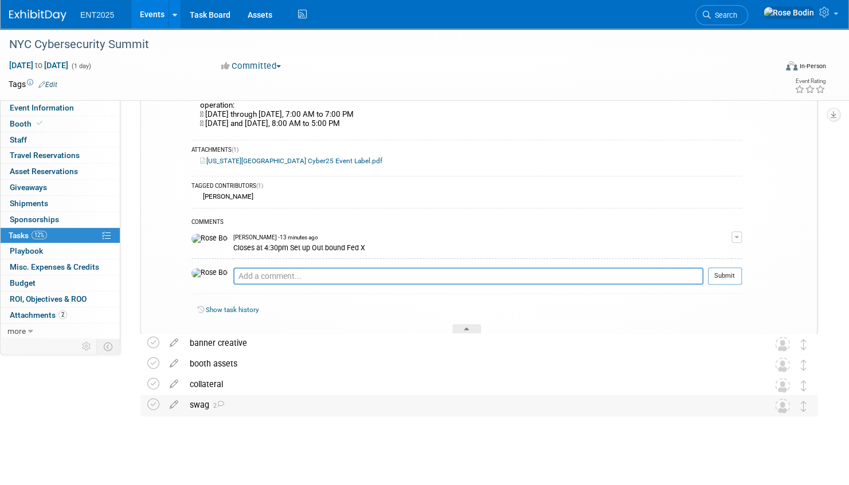
click at [333, 405] on div "swag 2" at bounding box center [468, 404] width 568 height 19
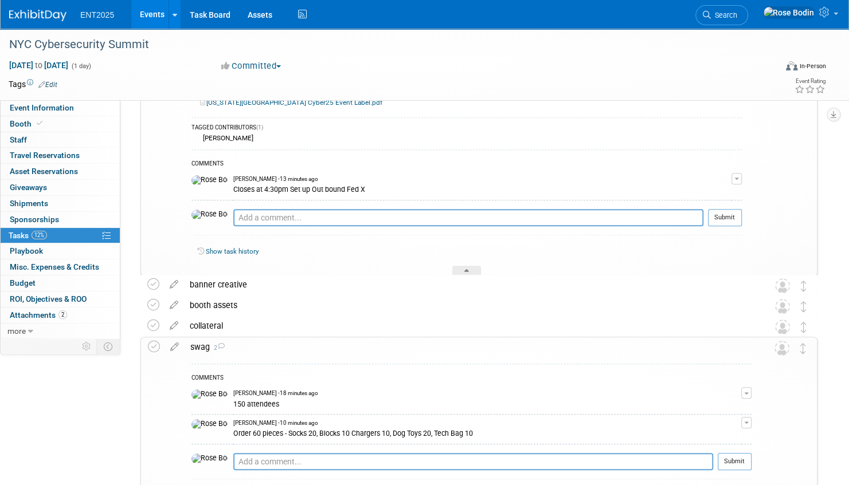
scroll to position [301, 0]
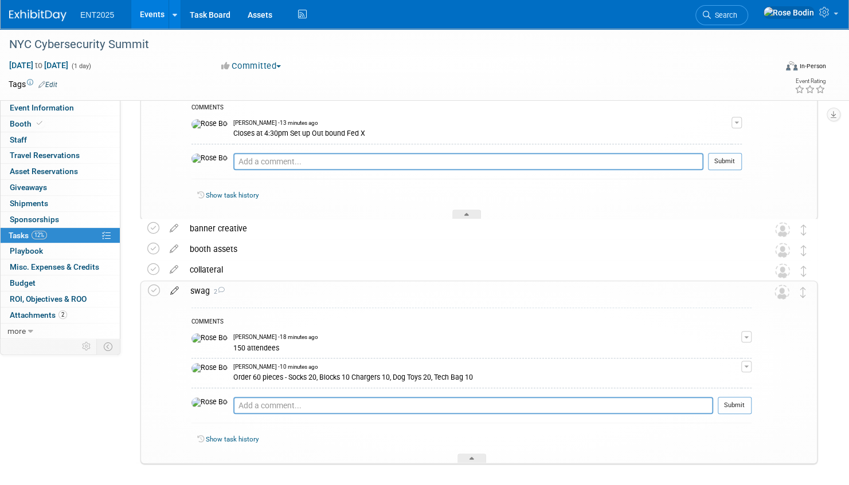
click at [175, 289] on icon at bounding box center [174, 288] width 20 height 14
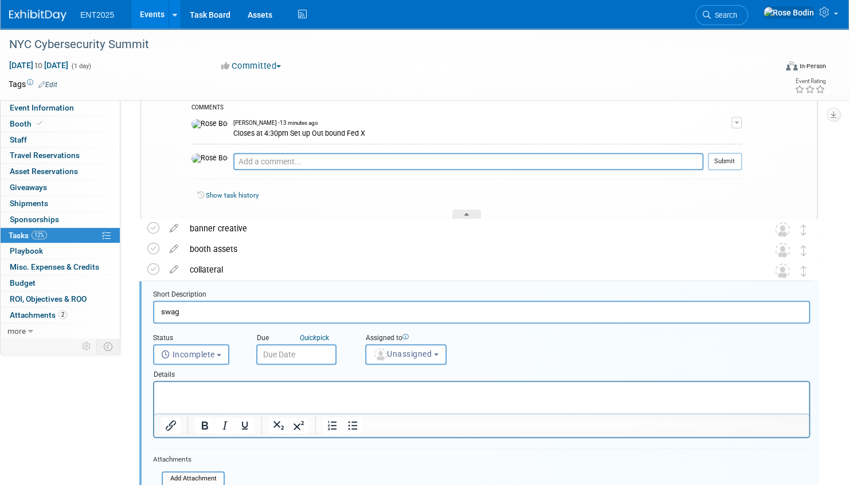
scroll to position [414, 0]
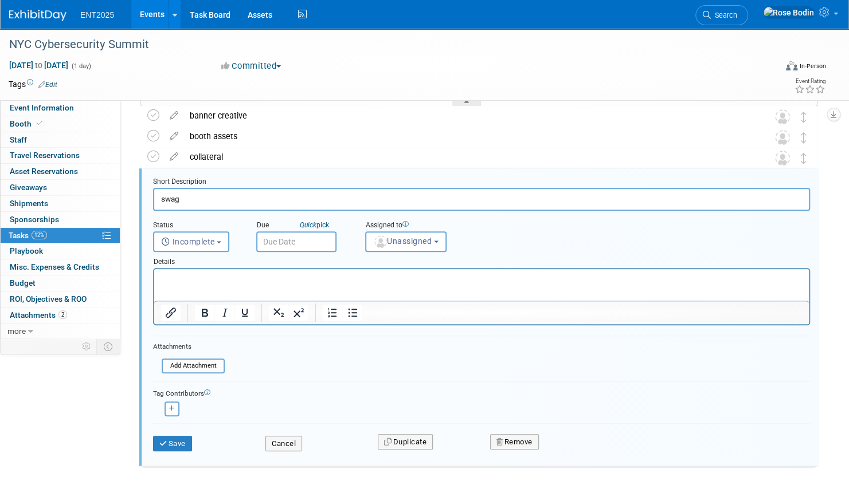
click at [193, 278] on p "Rich Text Area. Press ALT-0 for help." at bounding box center [481, 279] width 641 height 11
click at [174, 439] on button "Save" at bounding box center [172, 444] width 39 height 16
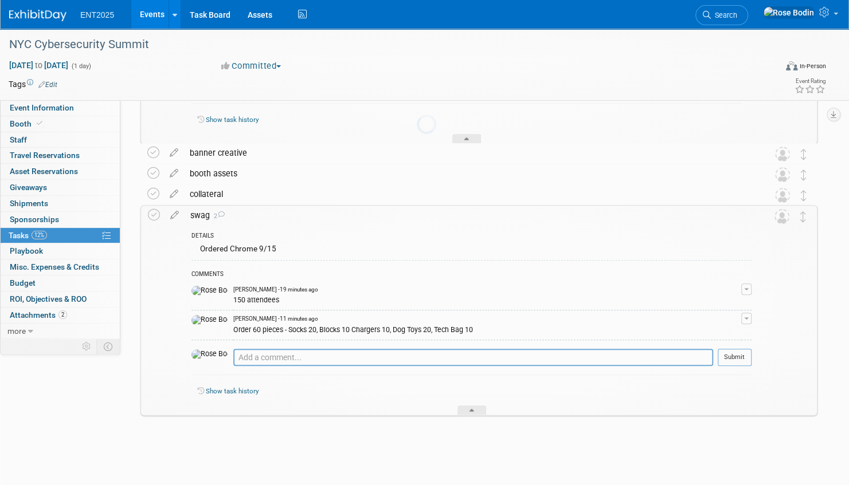
scroll to position [376, 0]
click at [173, 213] on icon at bounding box center [174, 213] width 20 height 14
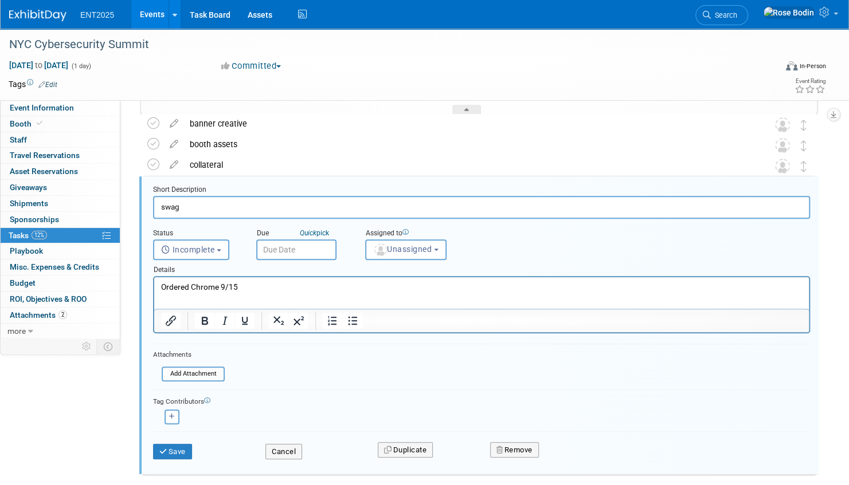
scroll to position [414, 0]
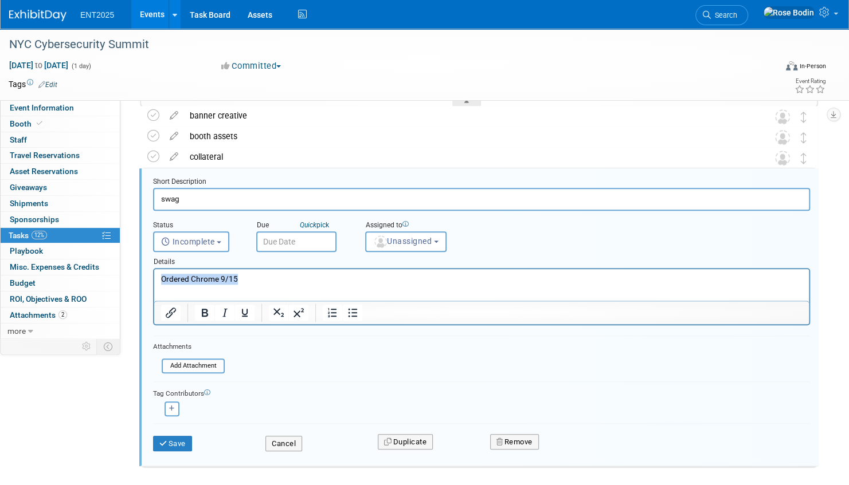
drag, startPoint x: 260, startPoint y: 277, endPoint x: 305, endPoint y: 552, distance: 278.3
click at [154, 282] on html "Ordered Chrome 9/15" at bounding box center [481, 276] width 654 height 15
click at [183, 441] on button "Save" at bounding box center [172, 444] width 39 height 16
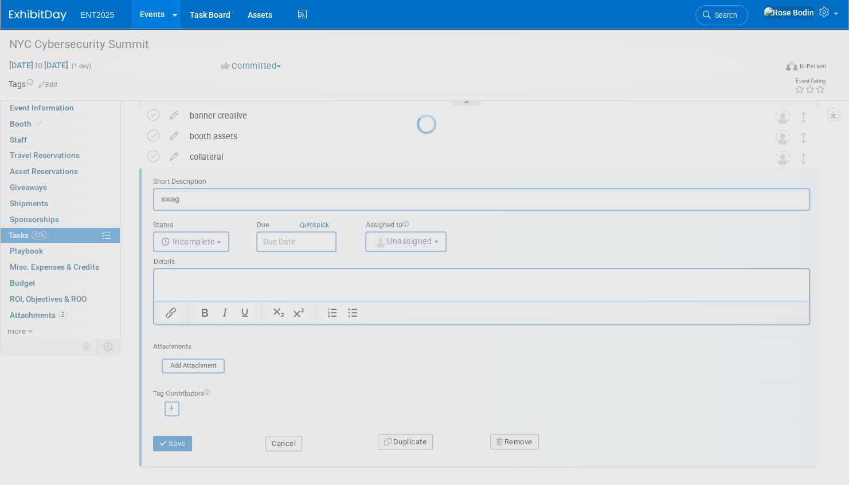
scroll to position [348, 0]
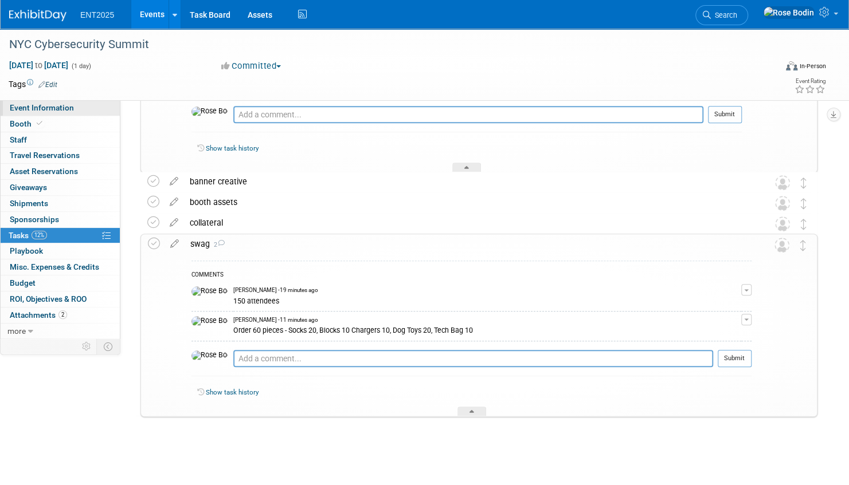
click at [81, 108] on link "Event Information" at bounding box center [60, 107] width 119 height 15
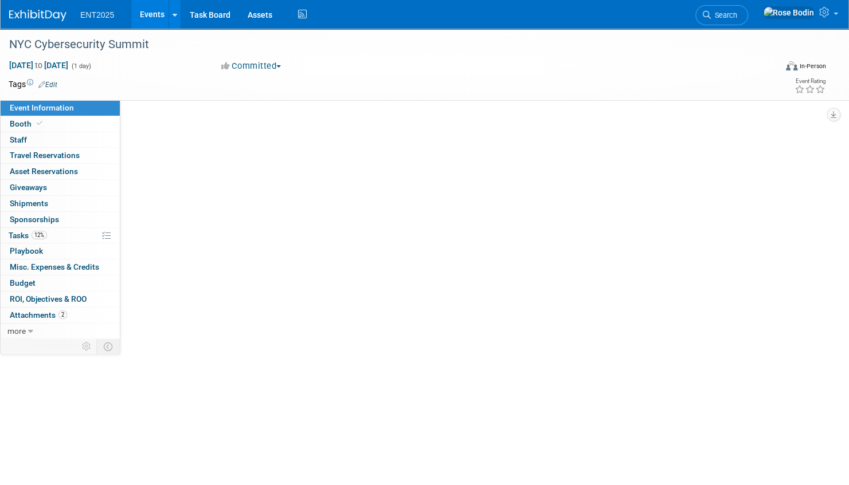
scroll to position [0, 0]
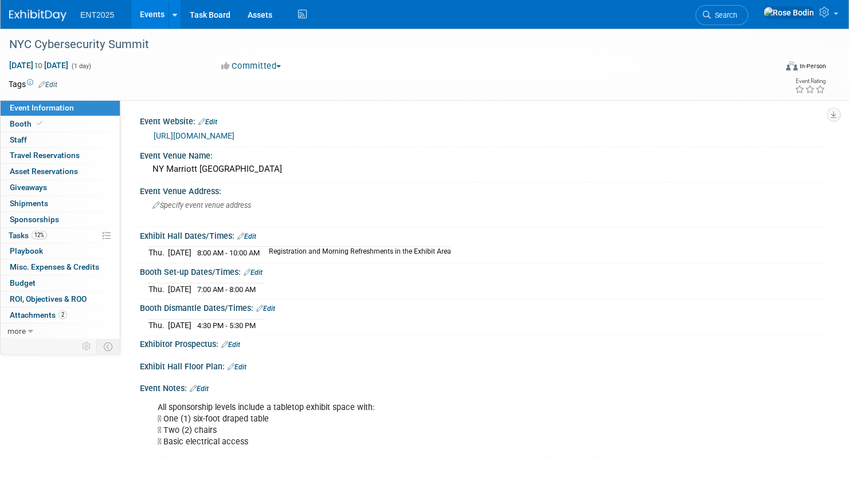
click at [231, 363] on icon at bounding box center [230, 366] width 7 height 7
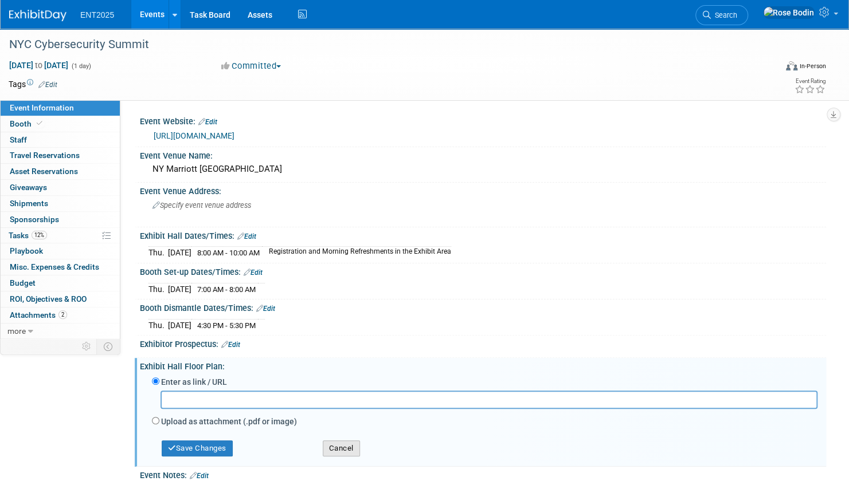
click at [345, 443] on button "Cancel" at bounding box center [341, 449] width 37 height 16
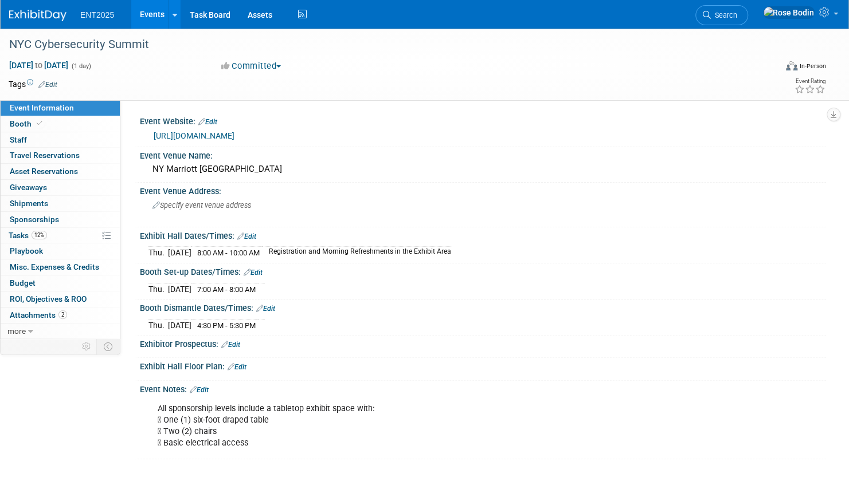
click at [196, 386] on icon at bounding box center [193, 389] width 7 height 7
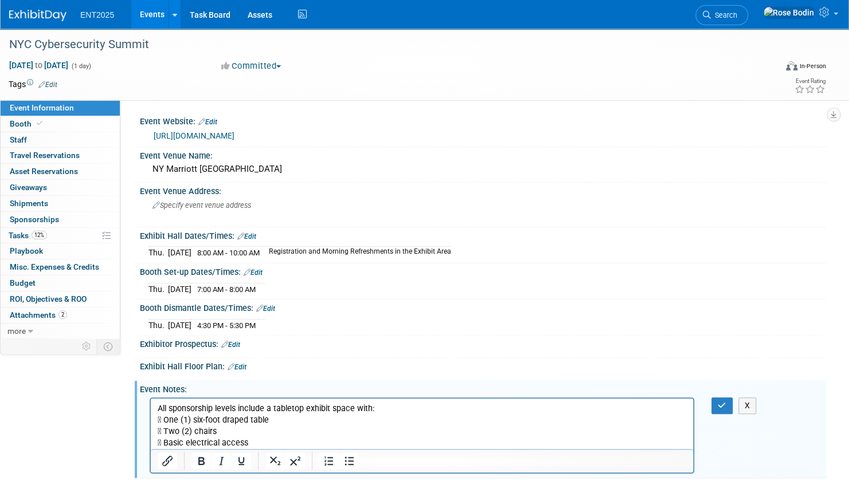
click at [266, 440] on p "All sponsorship levels include a tabletop exhibit space with:  One (1) six-foo…" at bounding box center [422, 426] width 529 height 46
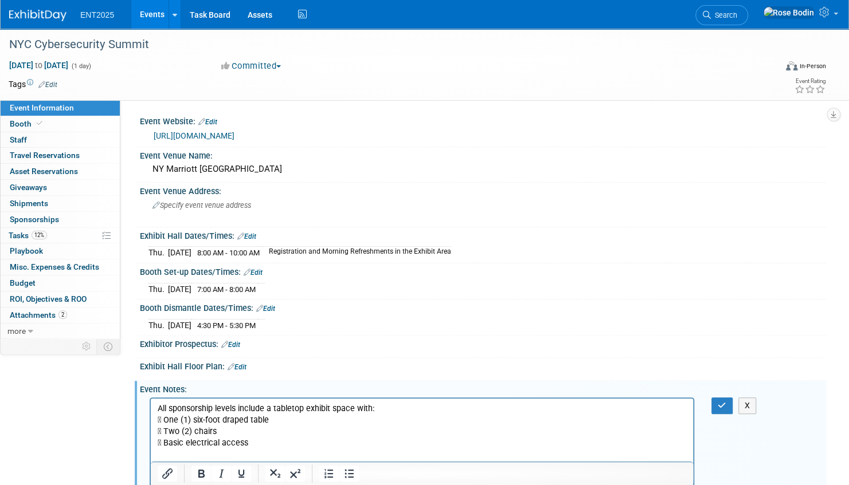
scroll to position [41, 0]
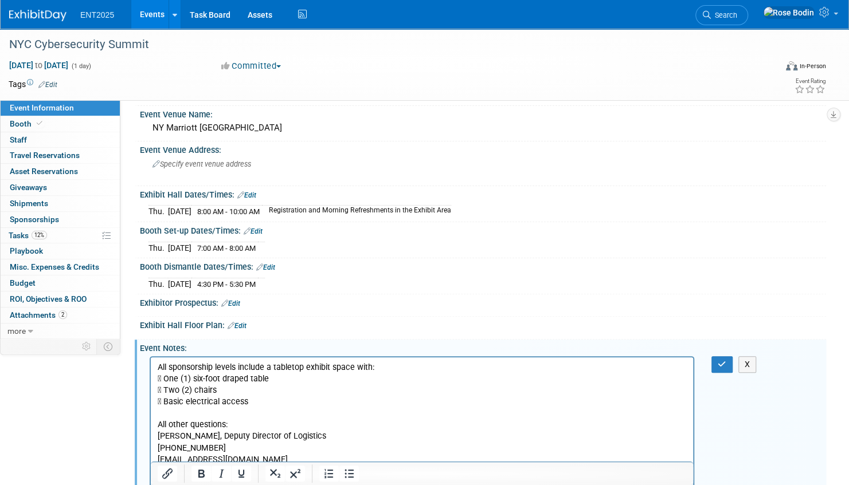
click at [326, 435] on p "All other questions: Diana P. Wilson, Deputy Director of Logistics (916) 932-13…" at bounding box center [422, 442] width 529 height 46
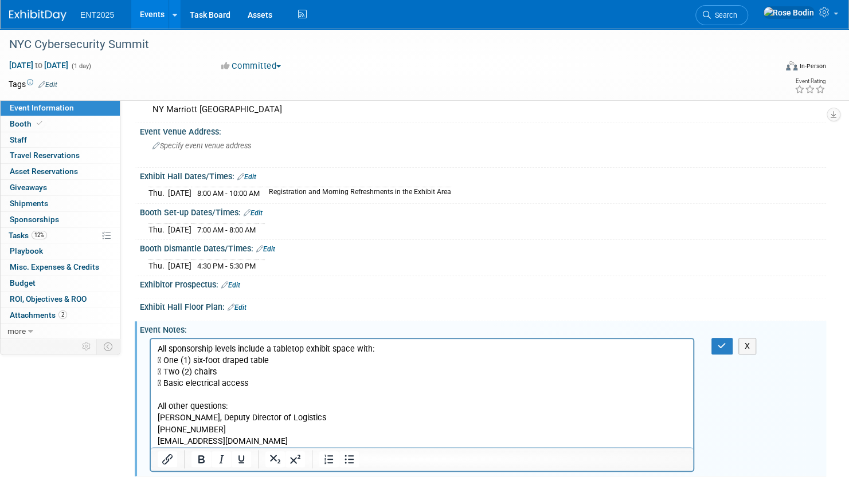
scroll to position [70, 0]
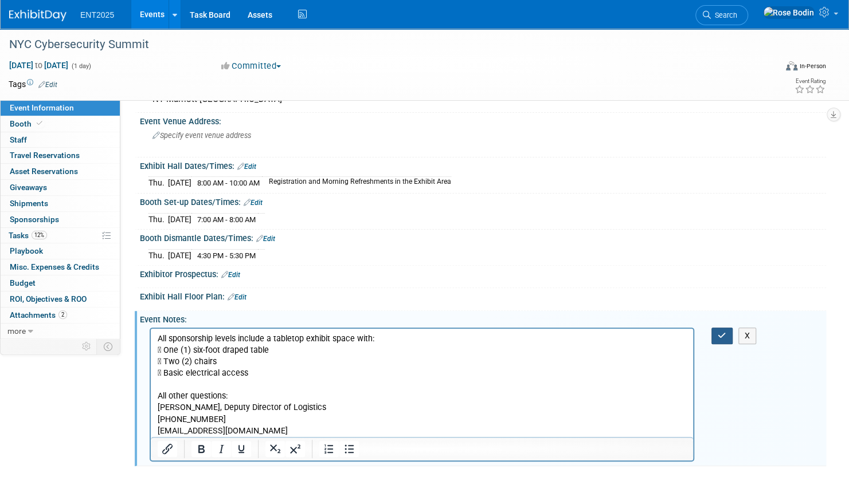
click at [723, 332] on icon "button" at bounding box center [721, 336] width 9 height 8
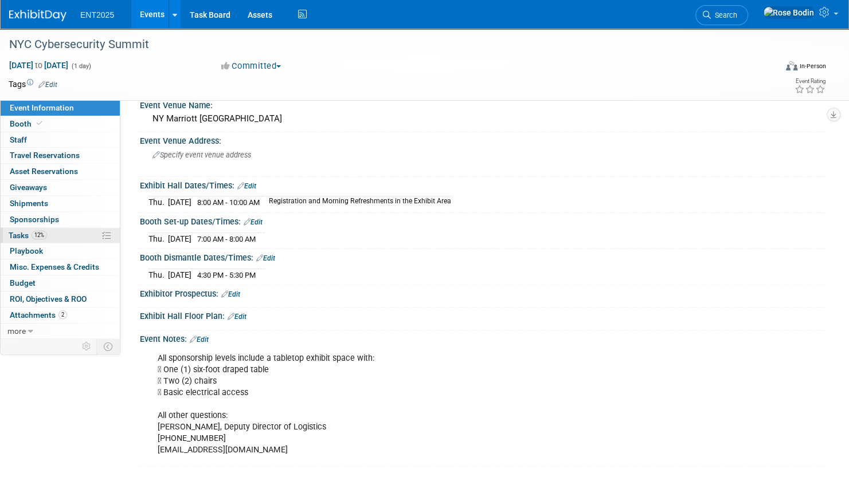
click at [86, 236] on link "12% Tasks 12%" at bounding box center [60, 235] width 119 height 15
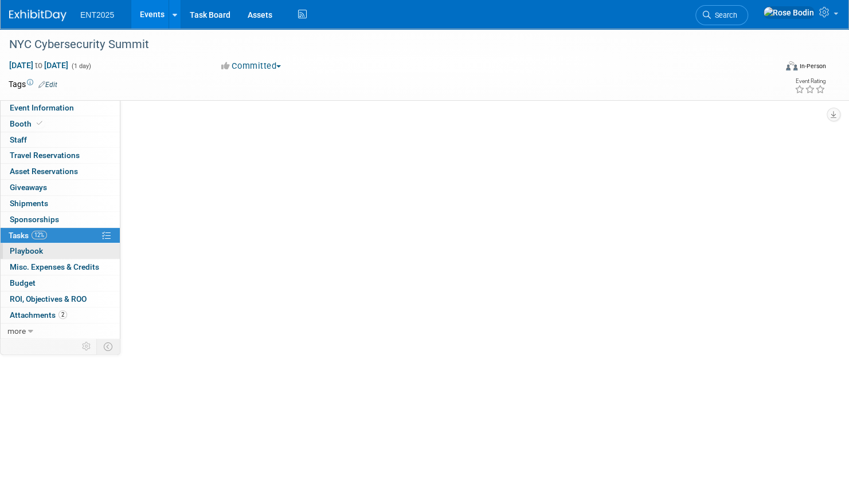
scroll to position [0, 0]
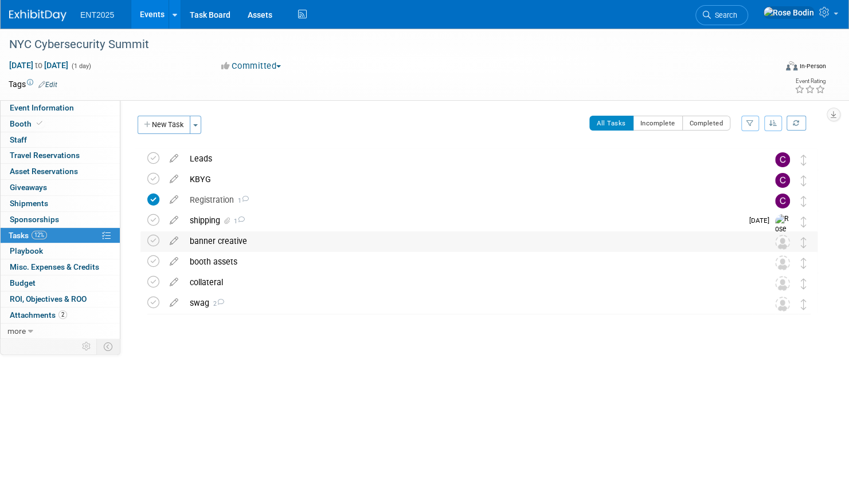
click at [313, 238] on div "banner creative" at bounding box center [468, 240] width 568 height 19
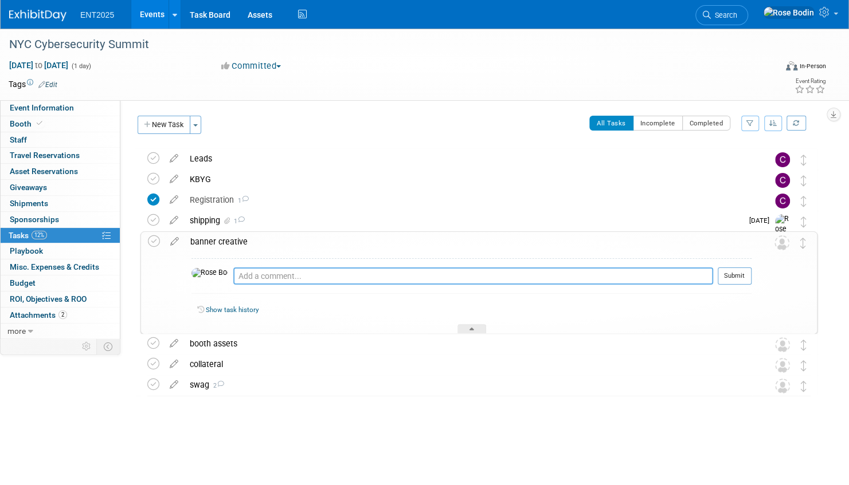
click at [302, 274] on textarea at bounding box center [473, 276] width 480 height 17
type textarea "Add Creative by Oct 1"
drag, startPoint x: 727, startPoint y: 275, endPoint x: 728, endPoint y: 306, distance: 31.0
click at [728, 306] on div "Add Creative by Oct 1 Pro tip: Press Ctrl-Enter to submit comment. Submit Show …" at bounding box center [468, 293] width 567 height 83
click at [174, 240] on icon at bounding box center [174, 239] width 20 height 14
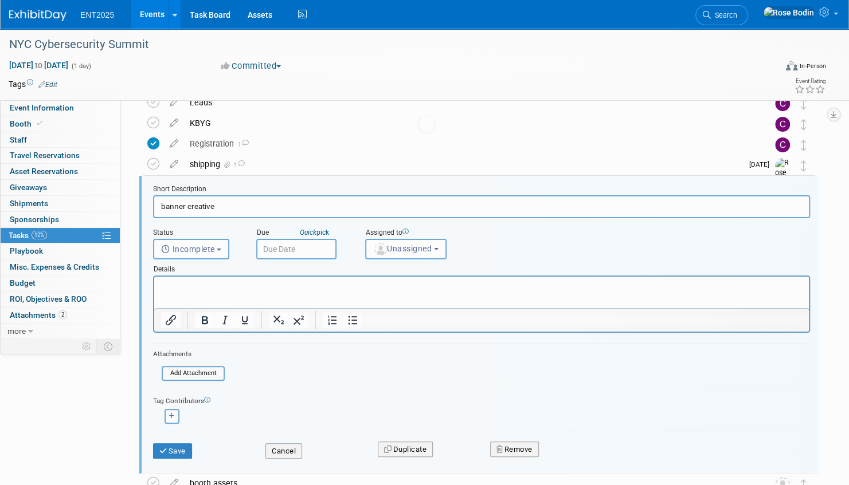
scroll to position [64, 0]
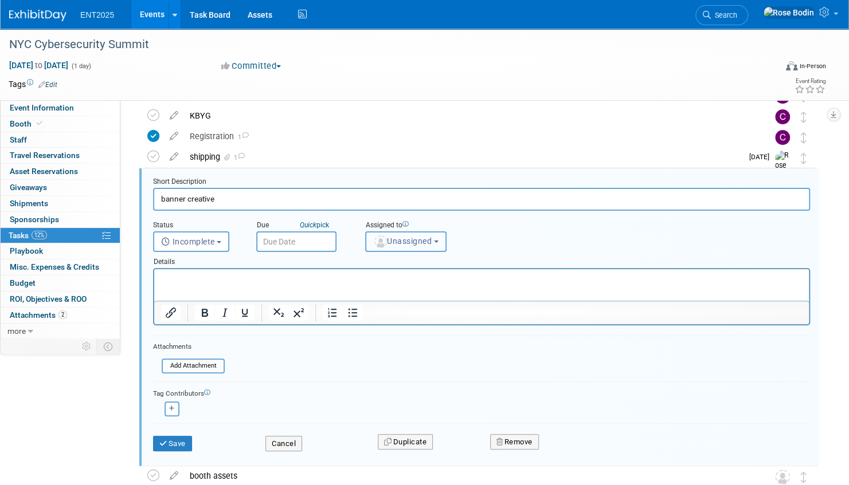
click at [417, 241] on span "Unassigned" at bounding box center [402, 241] width 58 height 9
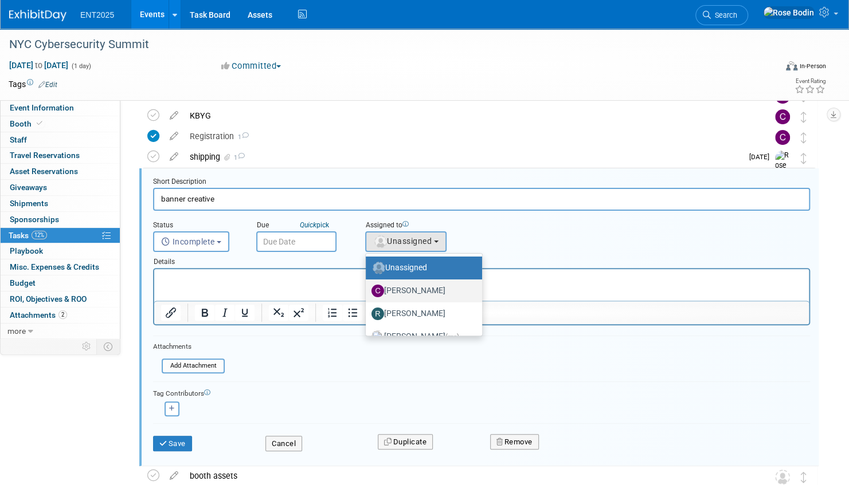
click at [414, 285] on label "Colleen Mueller" at bounding box center [420, 291] width 99 height 18
click at [367, 286] on input "Colleen Mueller" at bounding box center [363, 289] width 7 height 7
select select "c679912e-9f1b-4cbc-9cec-690f5e98d8db"
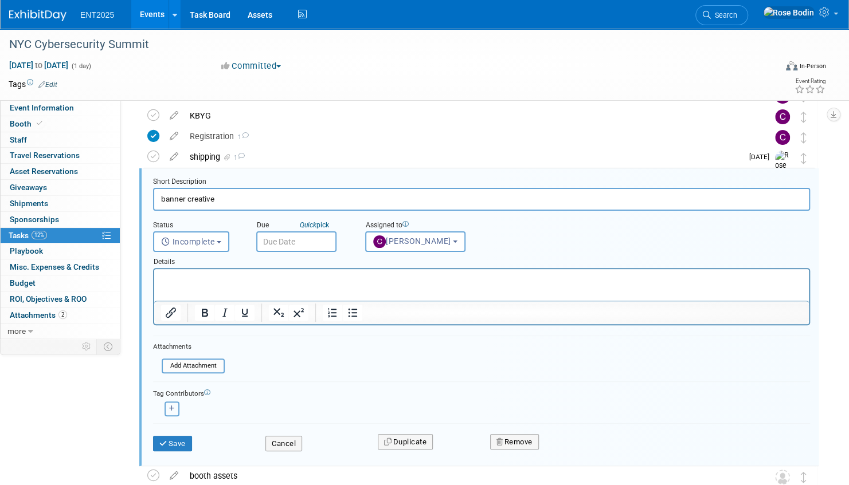
click at [173, 406] on icon "button" at bounding box center [172, 409] width 6 height 6
select select
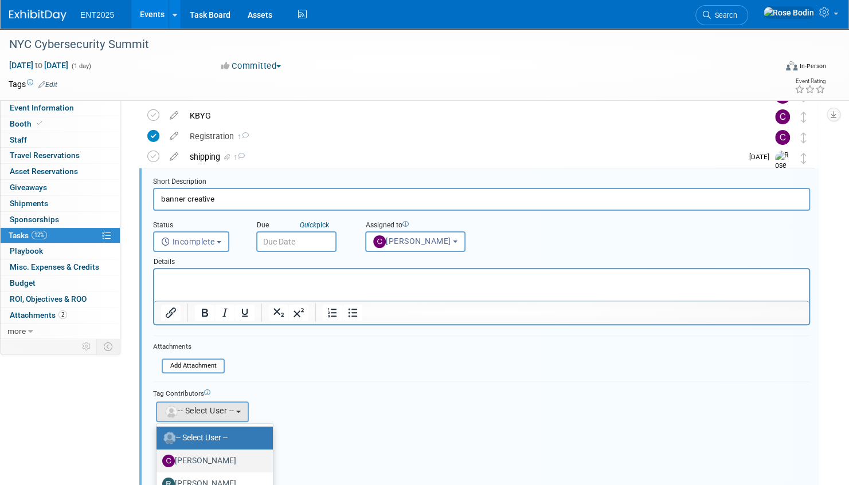
scroll to position [38, 0]
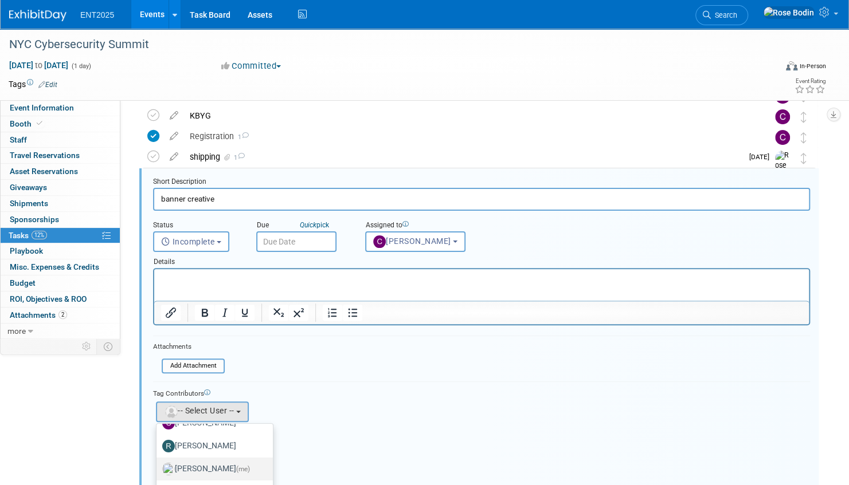
click at [209, 464] on label "Rose Bodin (me)" at bounding box center [211, 469] width 99 height 18
click at [158, 464] on input "Rose Bodin (me)" at bounding box center [154, 467] width 7 height 7
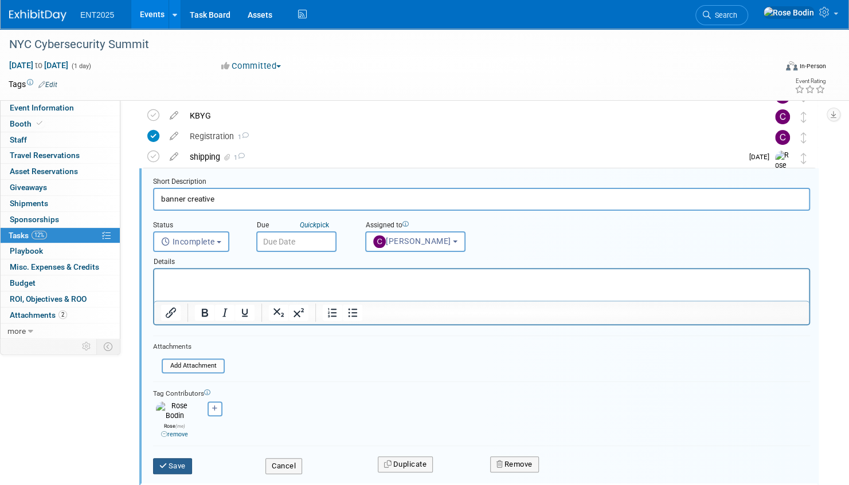
click at [175, 458] on button "Save" at bounding box center [172, 466] width 39 height 16
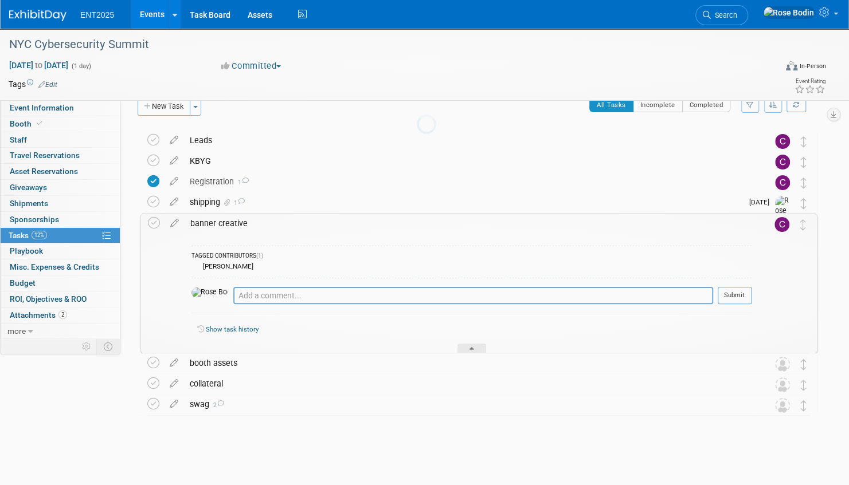
scroll to position [18, 0]
click at [293, 293] on textarea at bounding box center [473, 296] width 480 height 17
type textarea "Get creative by Oct 1"
click at [728, 296] on button "Submit" at bounding box center [734, 296] width 34 height 17
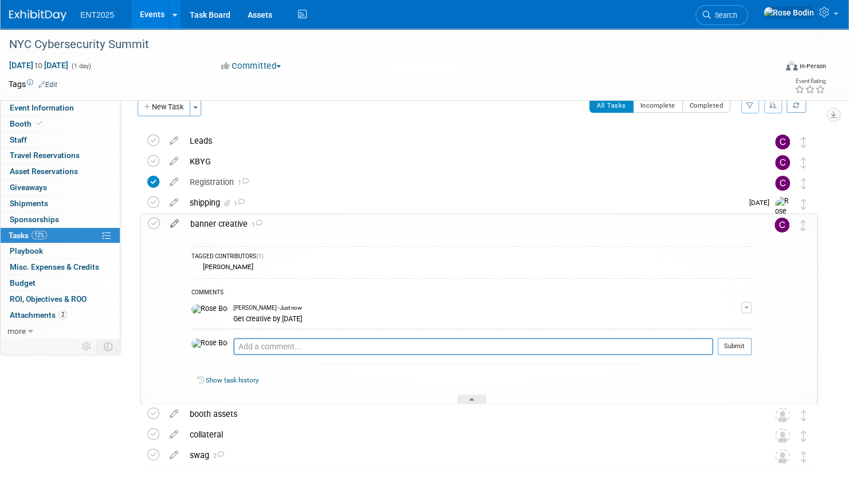
click at [171, 222] on icon at bounding box center [174, 221] width 20 height 14
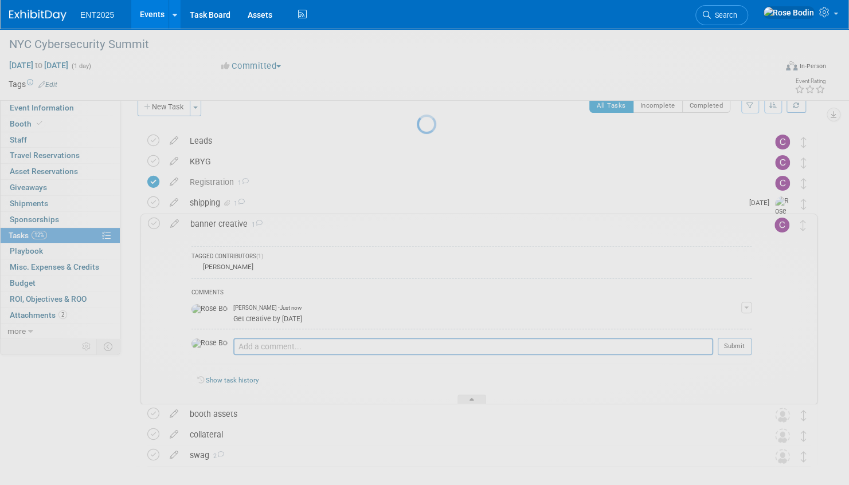
select select "8"
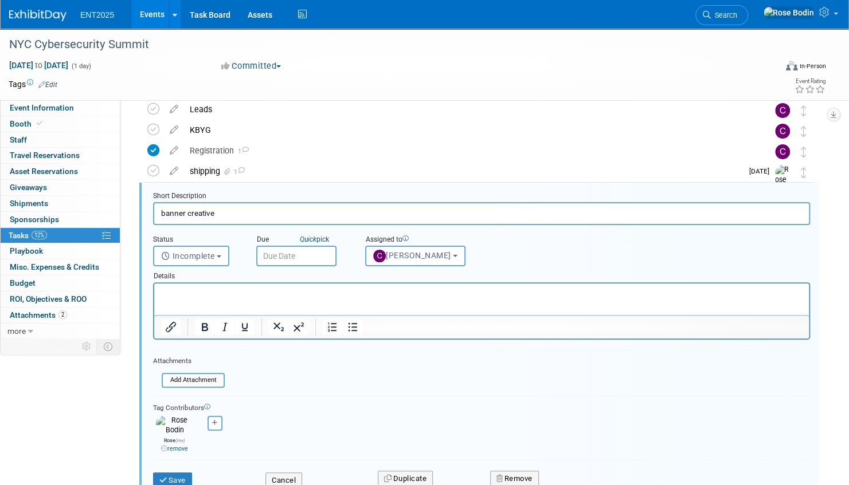
scroll to position [64, 0]
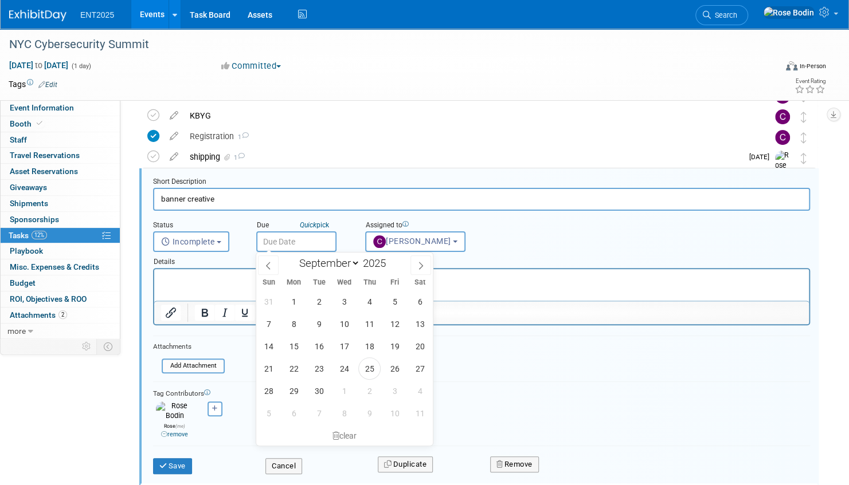
click at [283, 237] on input "text" at bounding box center [296, 241] width 80 height 21
click at [347, 391] on span "1" at bounding box center [344, 391] width 22 height 22
type input "Oct 1, 2025"
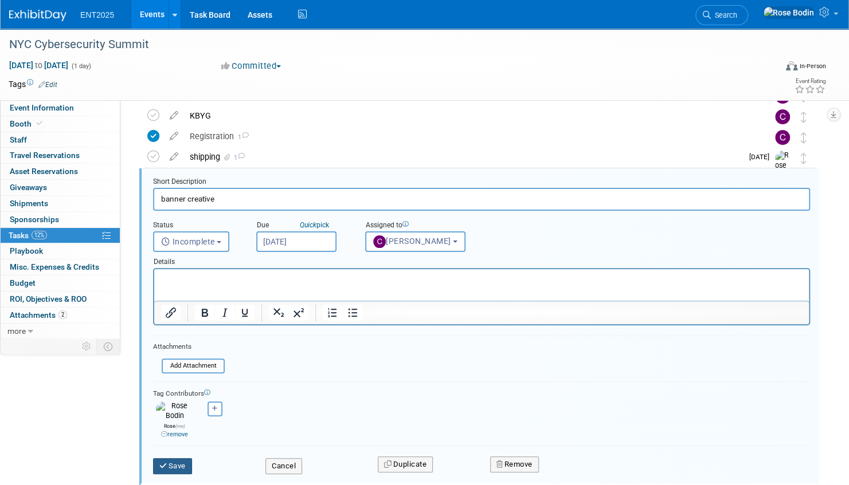
click at [179, 458] on button "Save" at bounding box center [172, 466] width 39 height 16
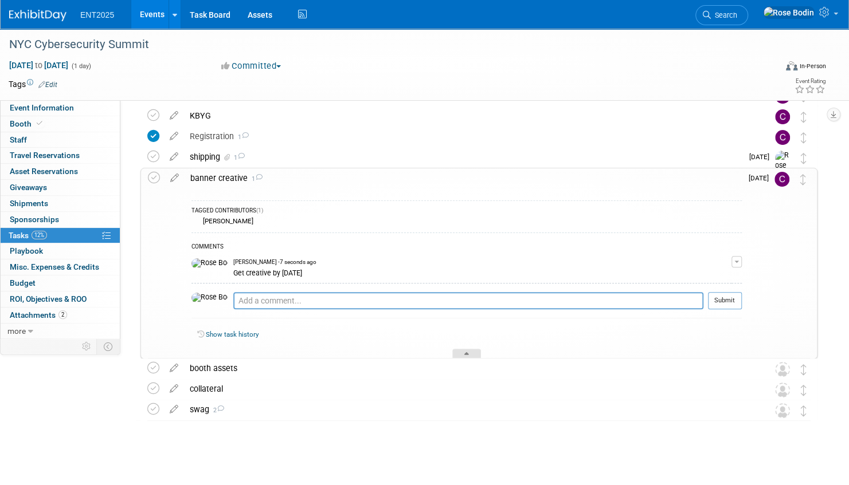
click at [468, 352] on icon at bounding box center [466, 355] width 5 height 7
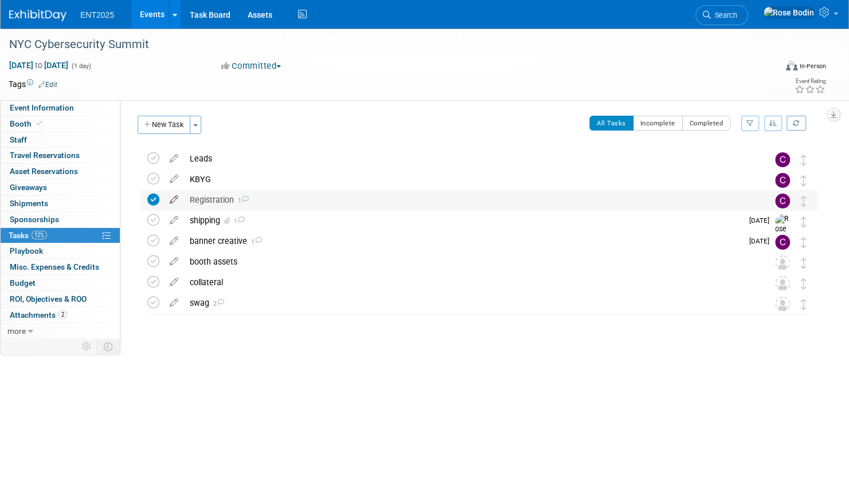
click at [174, 198] on icon at bounding box center [174, 197] width 20 height 14
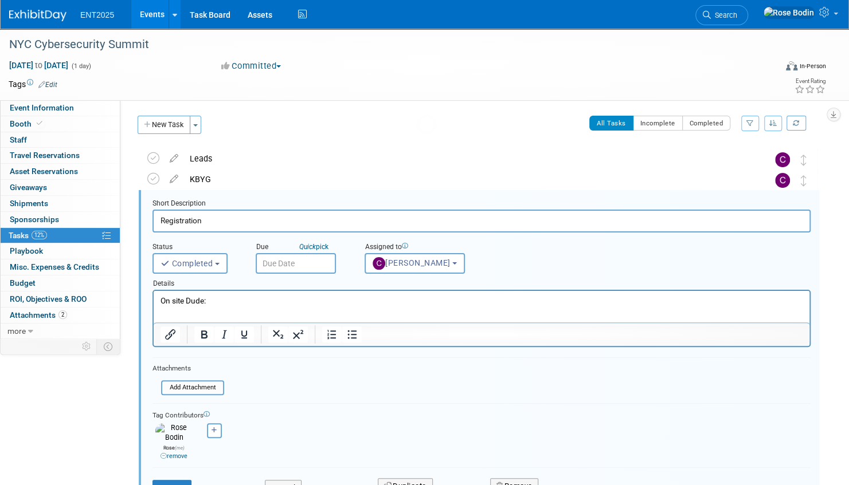
scroll to position [22, 0]
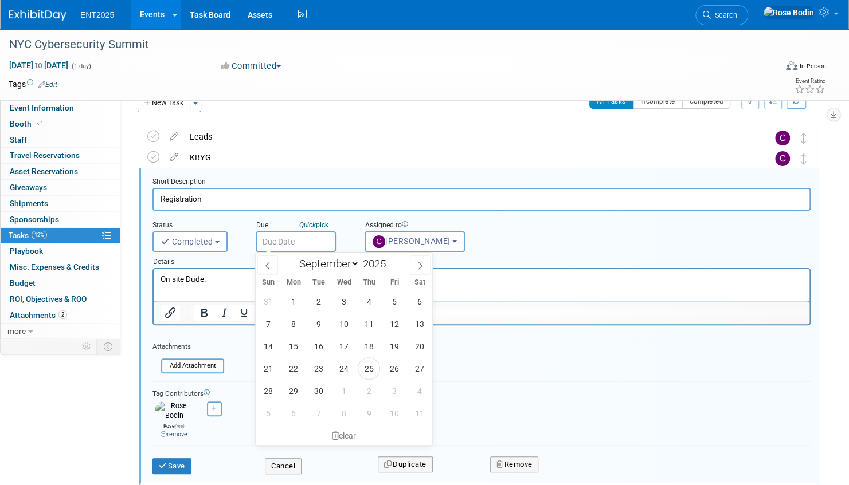
click at [288, 240] on input "text" at bounding box center [296, 241] width 80 height 21
drag, startPoint x: 346, startPoint y: 391, endPoint x: 389, endPoint y: 398, distance: 43.6
click at [389, 398] on div "31 1 2 3 4 5 6 7 8 9 10 11 12 13 14 15 16 17 18 19 20 21 22 23 24 25 26 27 28 2…" at bounding box center [344, 358] width 176 height 134
drag, startPoint x: 389, startPoint y: 398, endPoint x: 470, endPoint y: 378, distance: 83.2
click at [470, 378] on form "Short Description Registration Status <i class="far fa-clock" style="padding: 6…" at bounding box center [481, 331] width 675 height 309
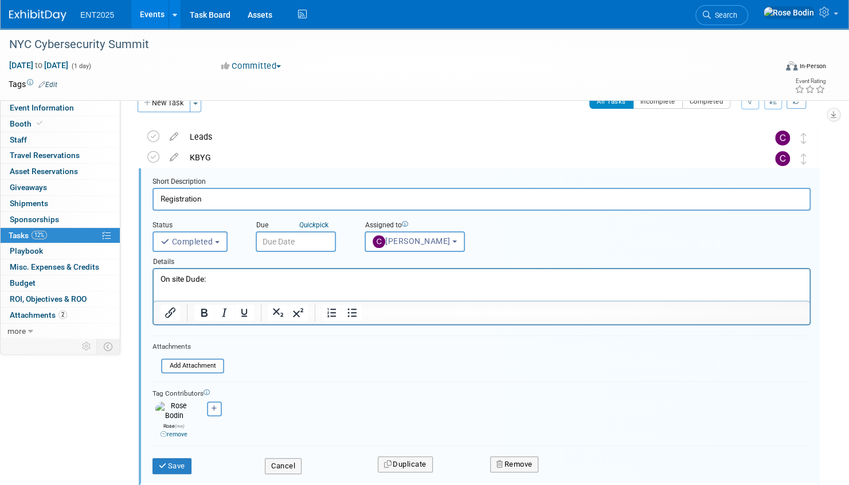
click at [317, 238] on input "text" at bounding box center [296, 241] width 80 height 21
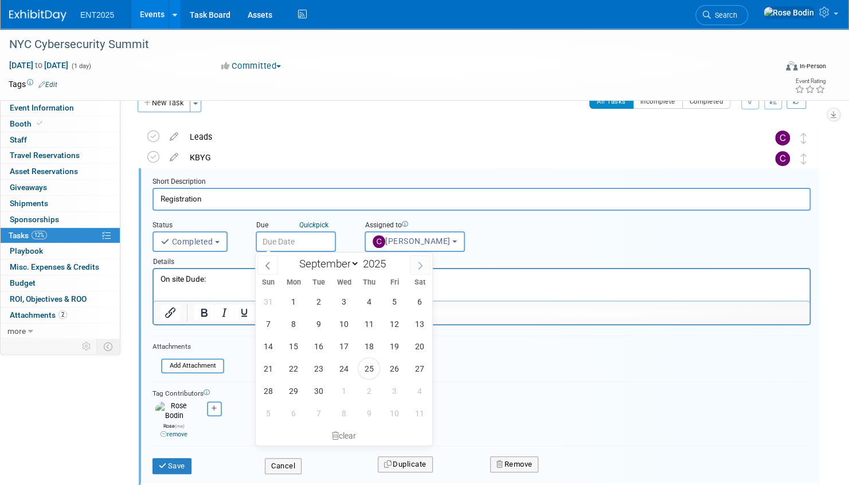
click at [418, 265] on icon at bounding box center [420, 266] width 8 height 8
select select "9"
click at [293, 323] on span "6" at bounding box center [293, 324] width 22 height 22
type input "Oct 6, 2025"
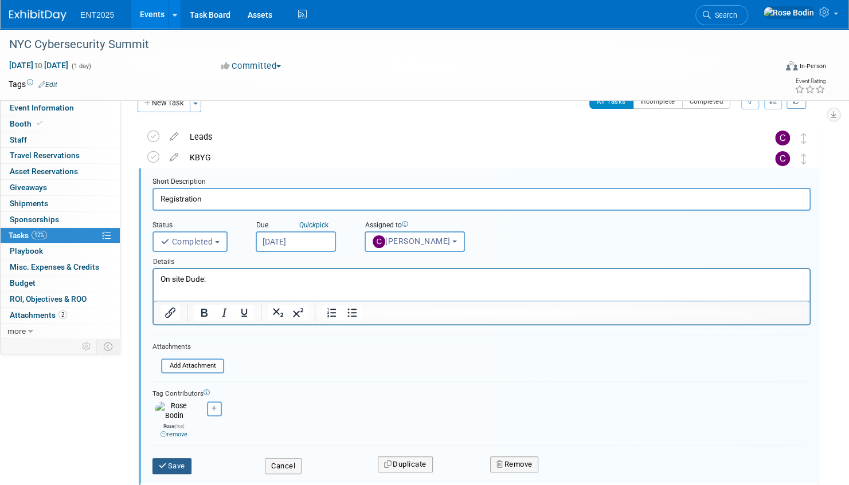
click at [172, 459] on button "Save" at bounding box center [171, 466] width 39 height 16
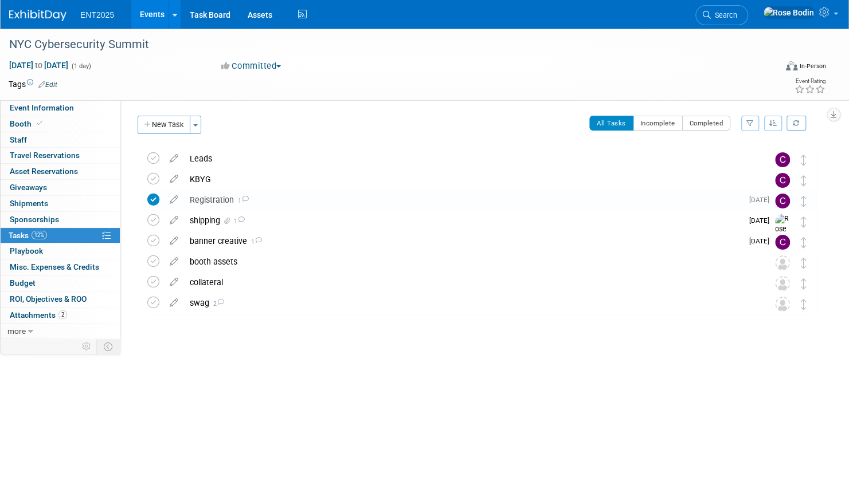
scroll to position [0, 0]
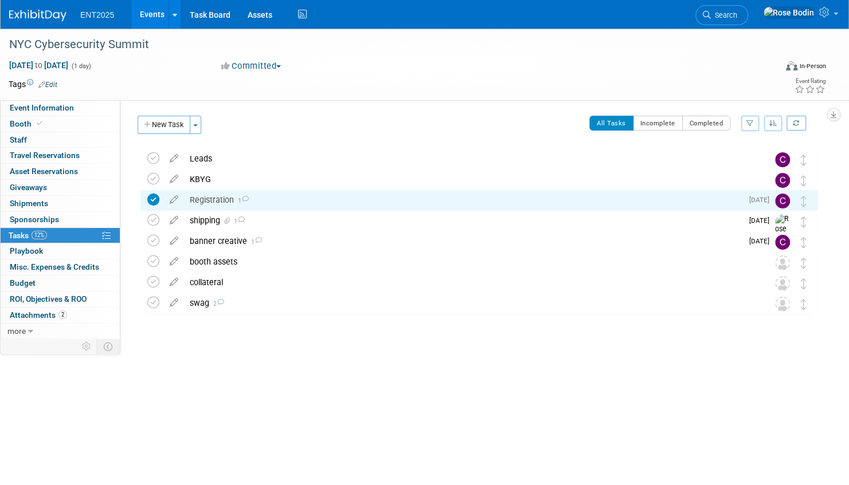
click at [288, 394] on div "NYC Cybersecurity Summit Oct 23, 2025 to Oct 23, 2025 (1 day) Oct 23, 2025 to O…" at bounding box center [424, 214] width 849 height 371
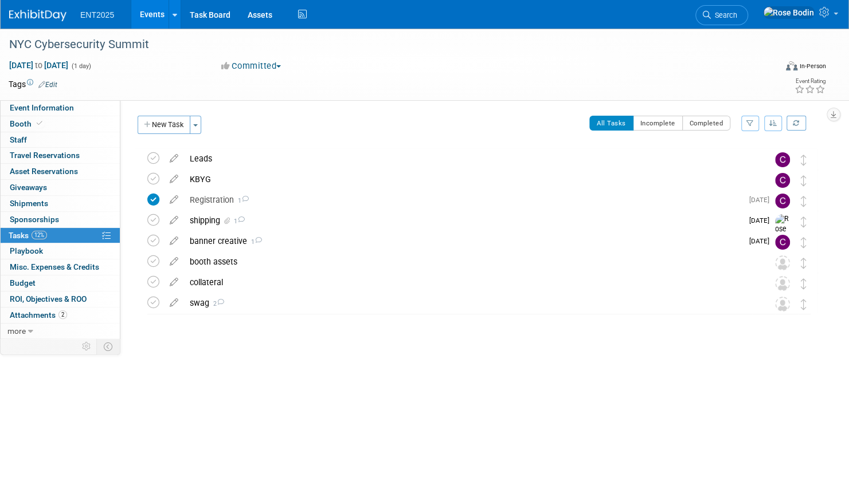
click at [152, 14] on link "Events" at bounding box center [152, 14] width 42 height 29
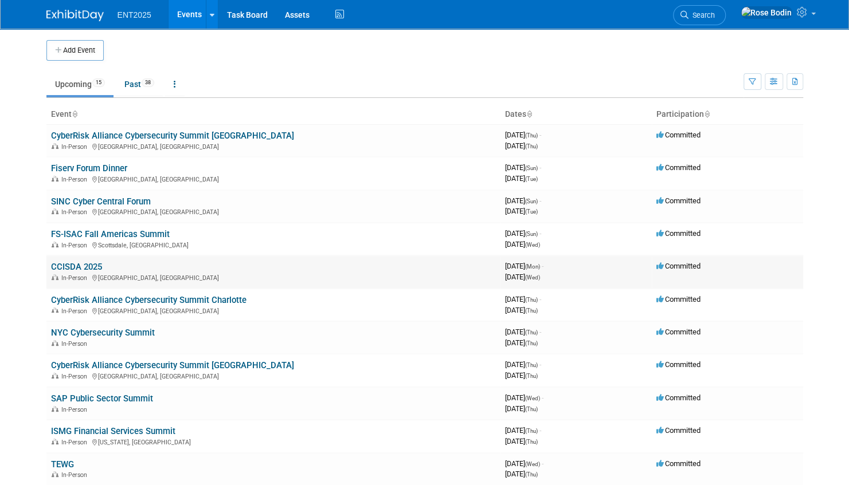
click at [76, 266] on link "CCISDA 2025" at bounding box center [76, 267] width 51 height 10
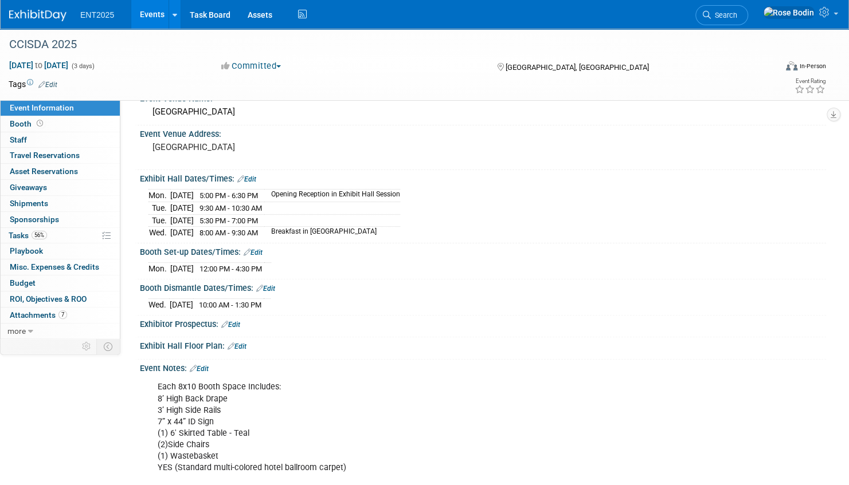
scroll to position [115, 0]
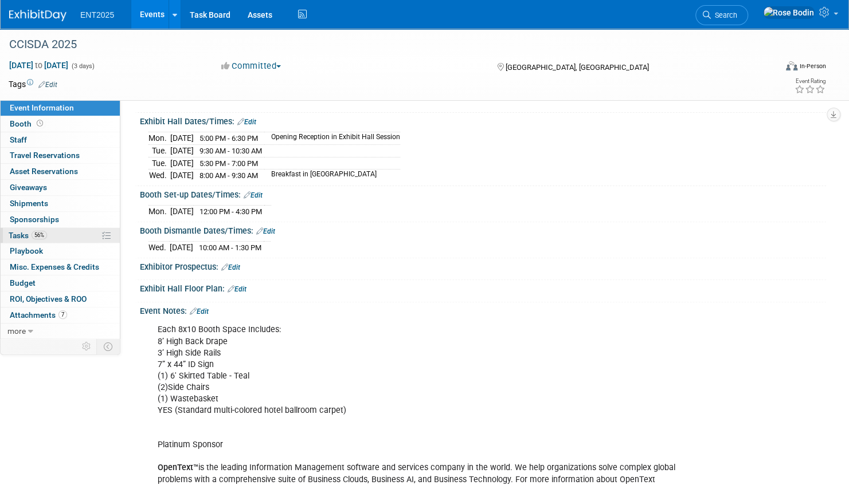
click at [70, 235] on link "56% Tasks 56%" at bounding box center [60, 235] width 119 height 15
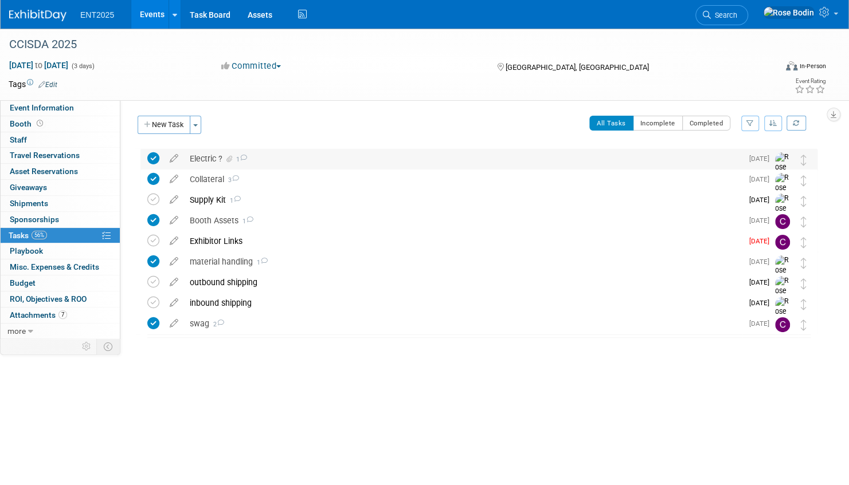
click at [303, 159] on div "Electric ? 1" at bounding box center [463, 158] width 558 height 19
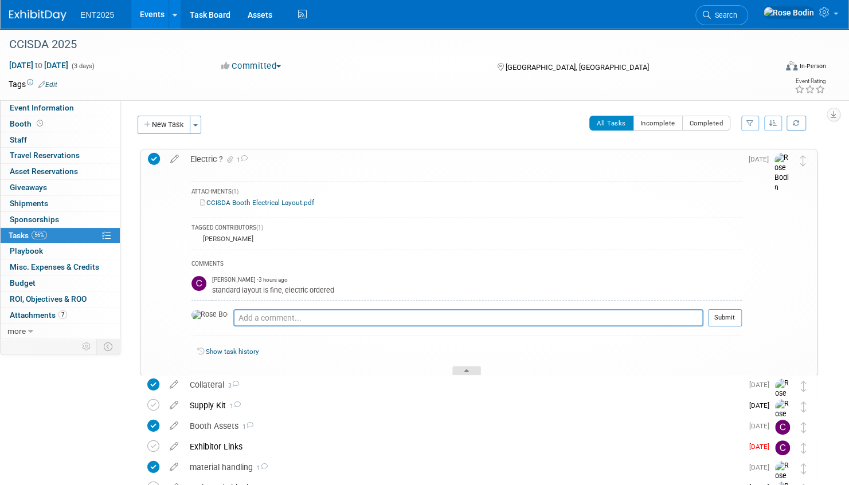
click at [458, 367] on div at bounding box center [466, 371] width 29 height 10
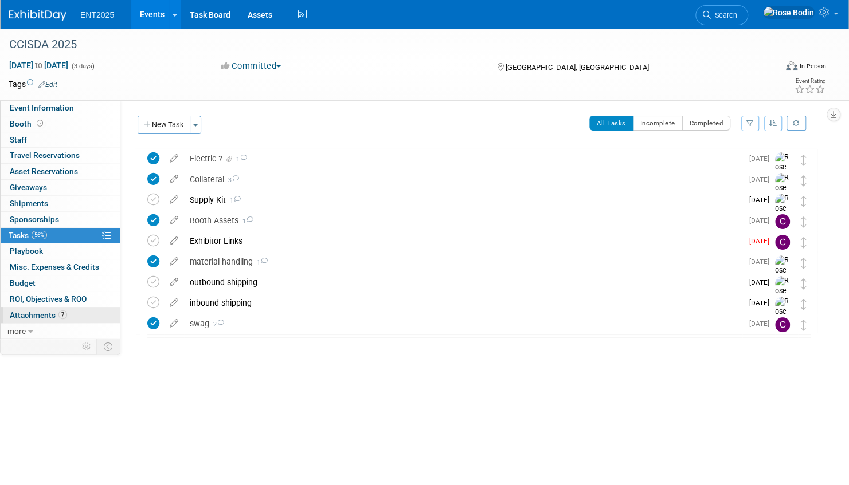
click at [97, 313] on link "7 Attachments 7" at bounding box center [60, 315] width 119 height 15
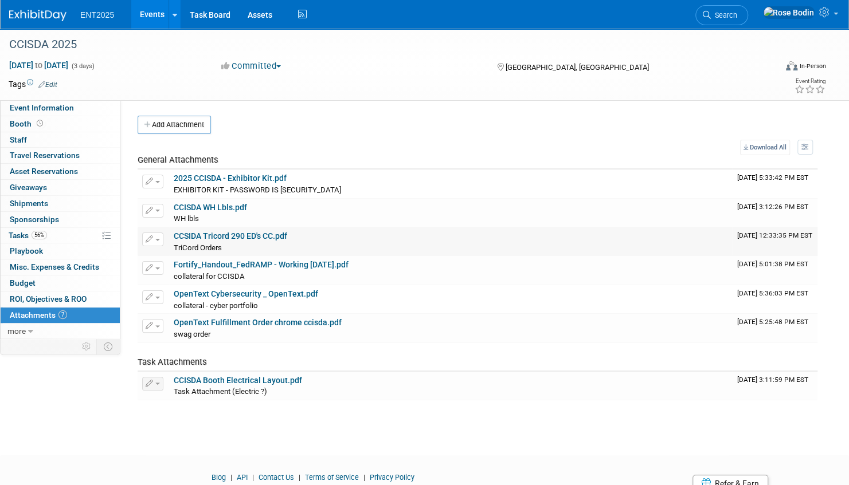
click at [223, 235] on link "CCSIDA Tricord 290 ED's CC.pdf" at bounding box center [230, 235] width 113 height 9
click at [85, 235] on link "56% Tasks 56%" at bounding box center [60, 235] width 119 height 15
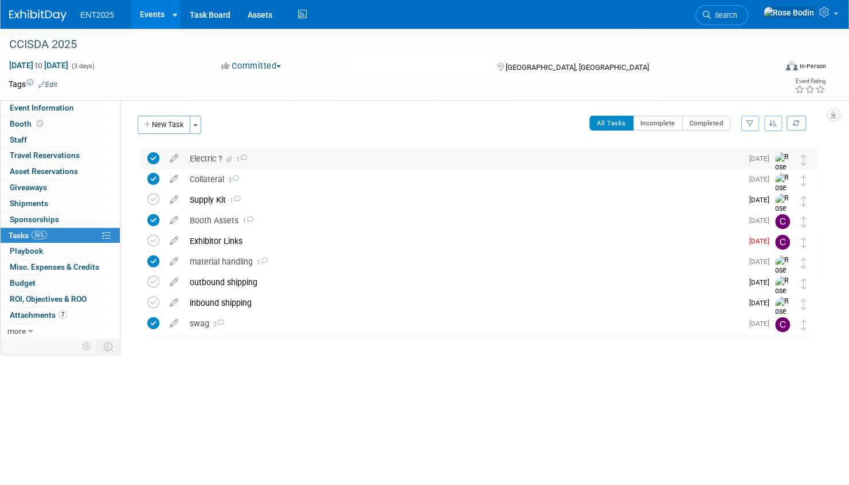
click at [269, 155] on div "Electric ? 1" at bounding box center [463, 158] width 558 height 19
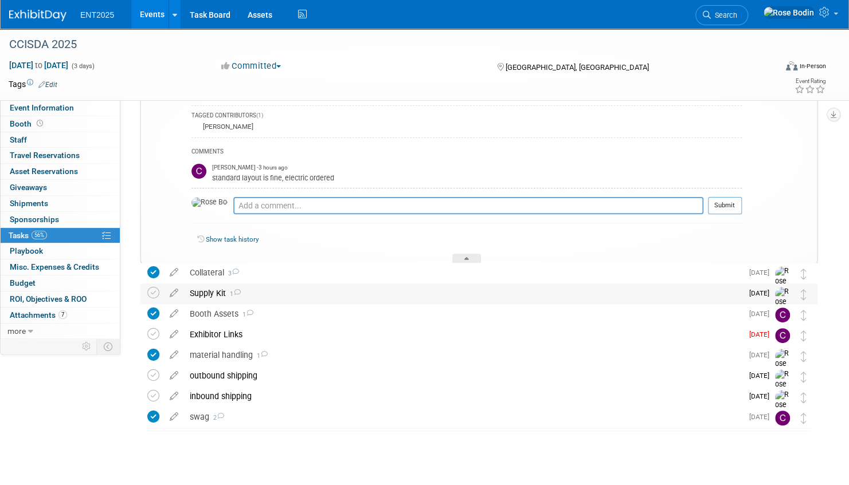
scroll to position [115, 0]
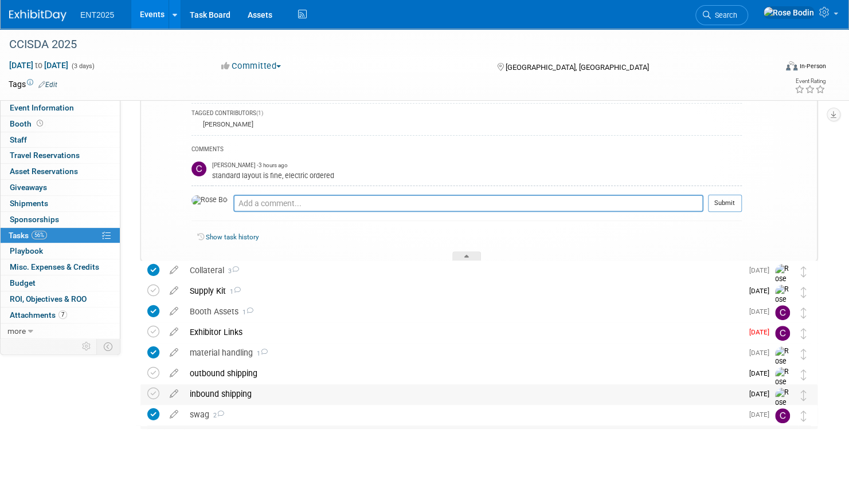
click at [295, 395] on div "inbound shipping" at bounding box center [463, 393] width 558 height 19
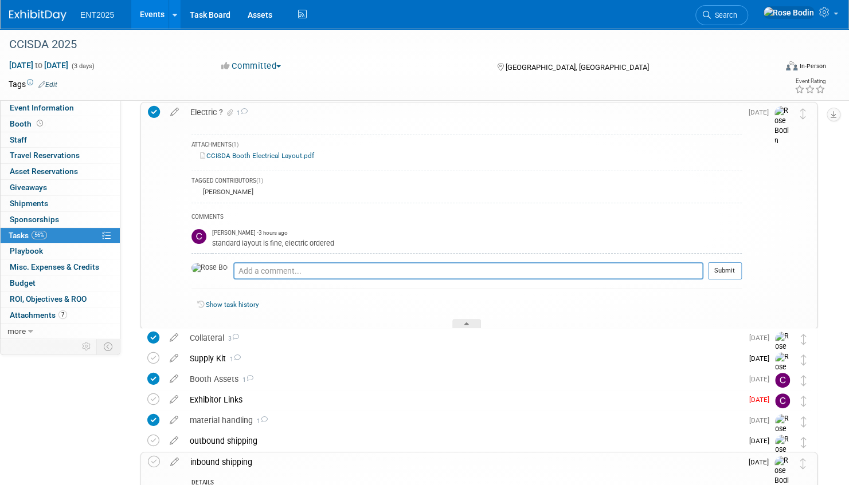
scroll to position [0, 0]
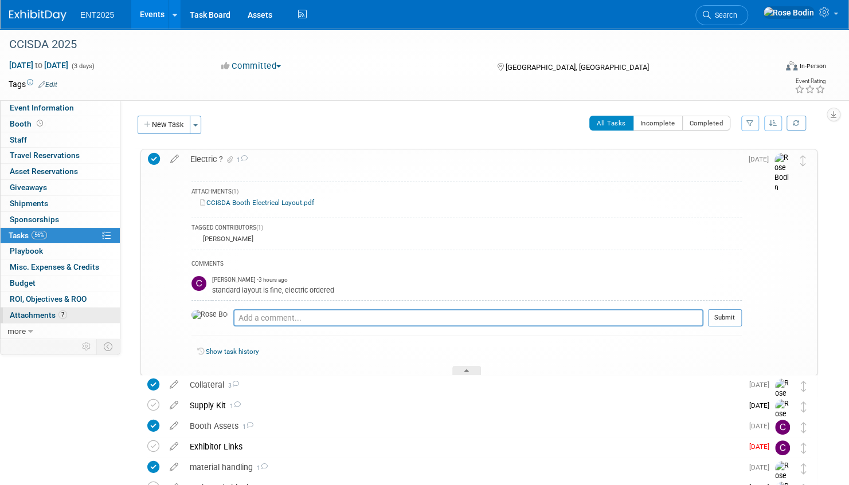
click at [81, 311] on link "7 Attachments 7" at bounding box center [60, 315] width 119 height 15
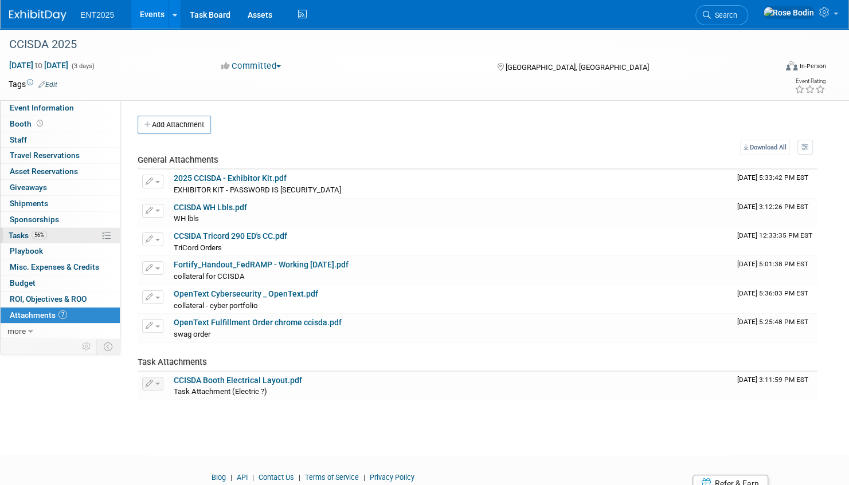
click at [72, 233] on link "56% Tasks 56%" at bounding box center [60, 235] width 119 height 15
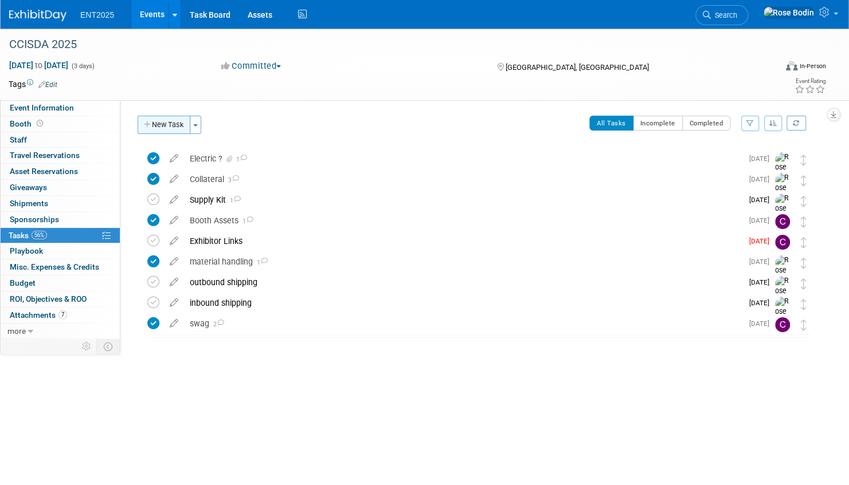
click at [182, 124] on button "New Task" at bounding box center [164, 125] width 53 height 18
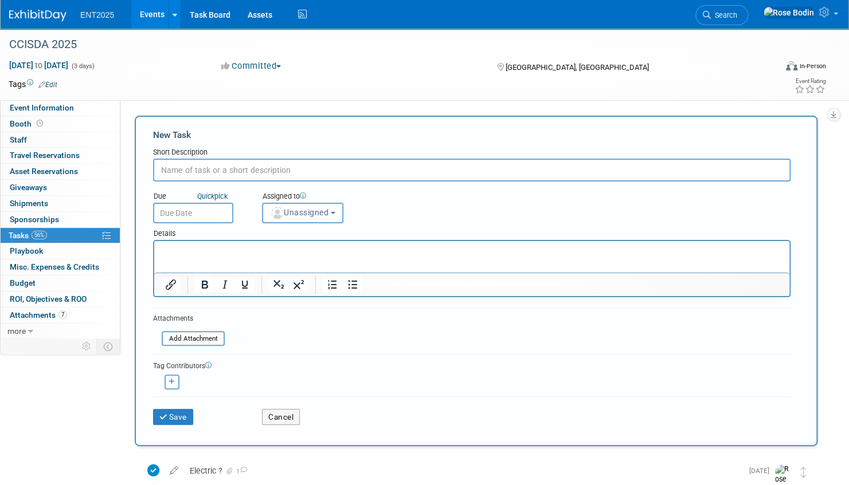
click at [212, 162] on input "text" at bounding box center [471, 170] width 637 height 23
type input "<"
type input "Material Handling Tricord"
click at [328, 211] on span "Unassigned" at bounding box center [299, 212] width 58 height 9
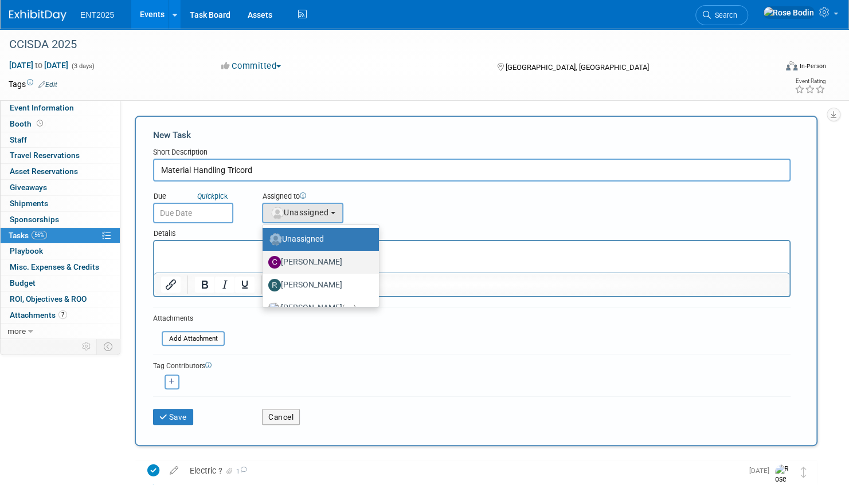
click at [320, 259] on label "[PERSON_NAME]" at bounding box center [317, 262] width 99 height 18
click at [264, 259] on input "[PERSON_NAME]" at bounding box center [260, 260] width 7 height 7
select select "c679912e-9f1b-4cbc-9cec-690f5e98d8db"
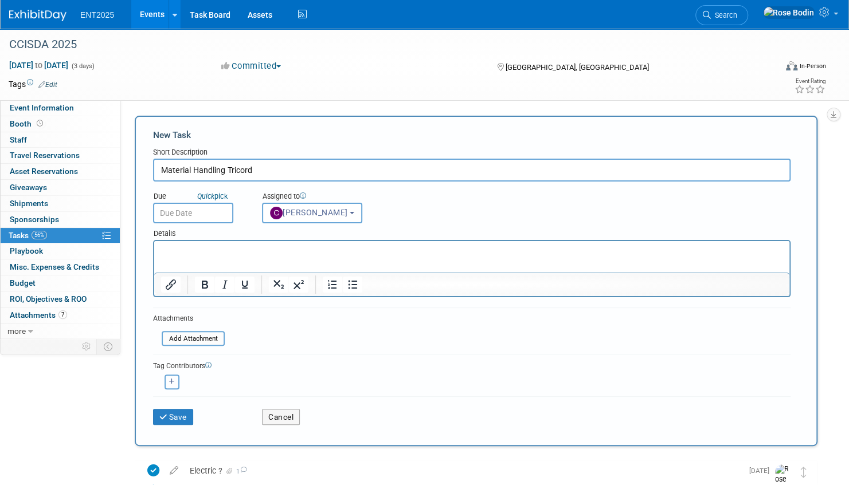
click at [176, 382] on button "button" at bounding box center [171, 382] width 15 height 15
select select
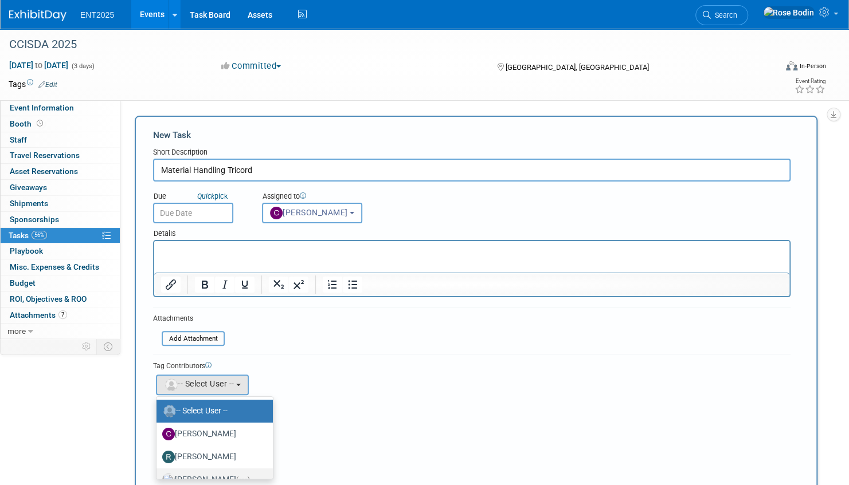
click at [191, 472] on label "Rose Bodin (me)" at bounding box center [211, 480] width 99 height 18
click at [158, 475] on input "Rose Bodin (me)" at bounding box center [154, 478] width 7 height 7
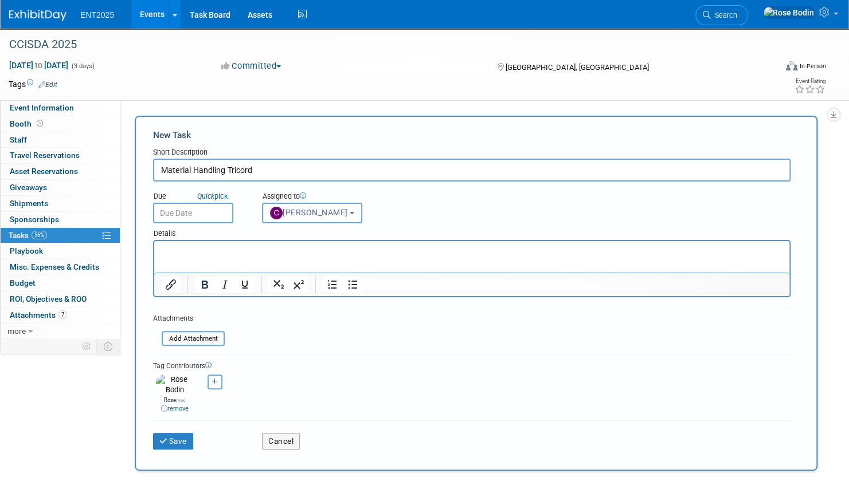
click at [215, 219] on input "text" at bounding box center [193, 213] width 80 height 21
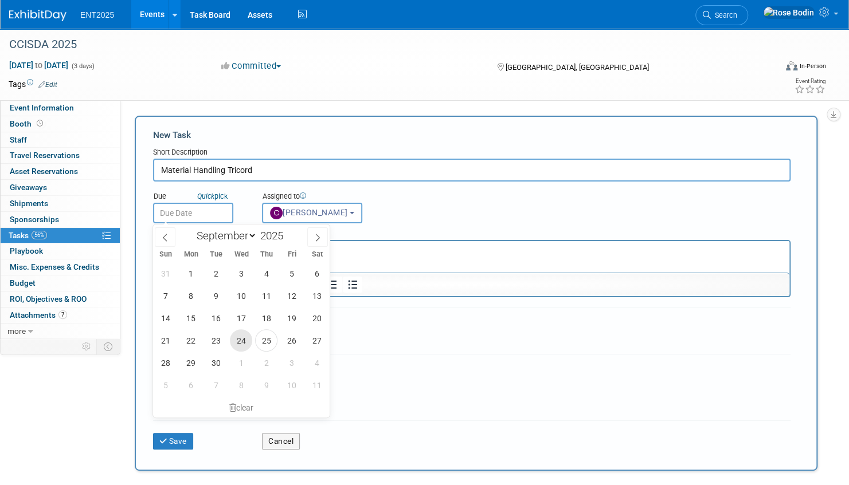
click at [241, 336] on span "24" at bounding box center [241, 340] width 22 height 22
type input "Sep 24, 2025"
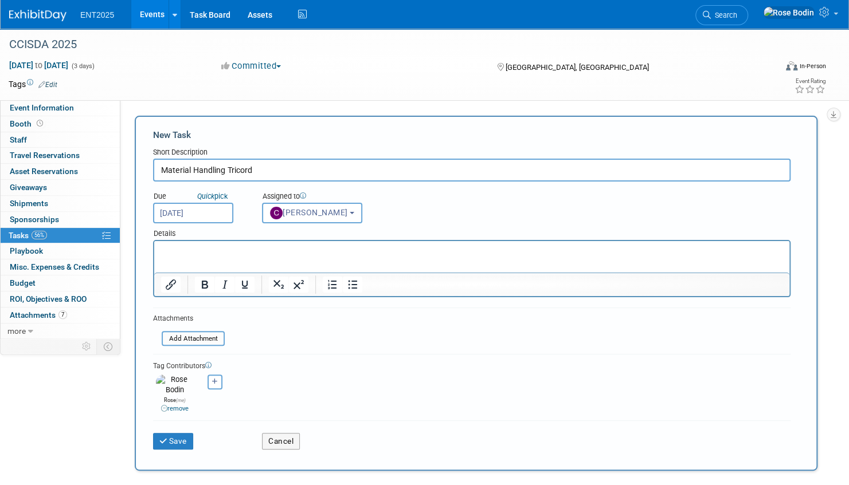
click at [222, 257] on html at bounding box center [471, 249] width 635 height 16
click at [175, 433] on button "Save" at bounding box center [173, 441] width 40 height 16
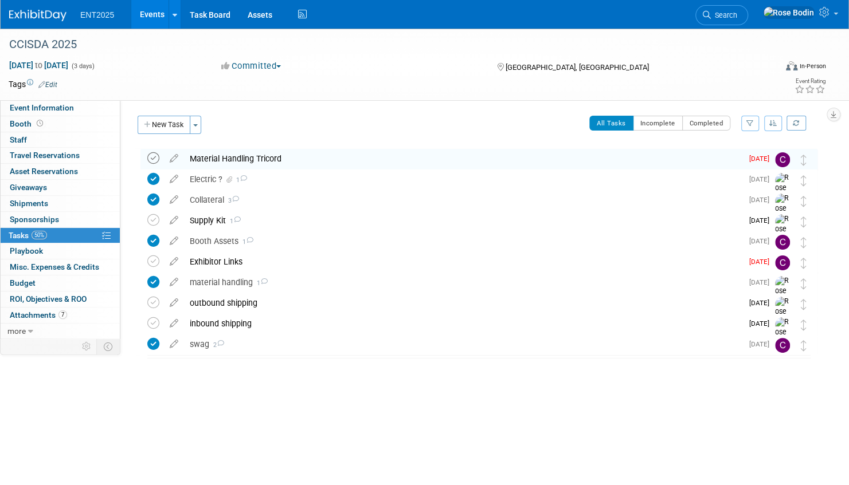
click at [154, 157] on icon at bounding box center [153, 158] width 12 height 12
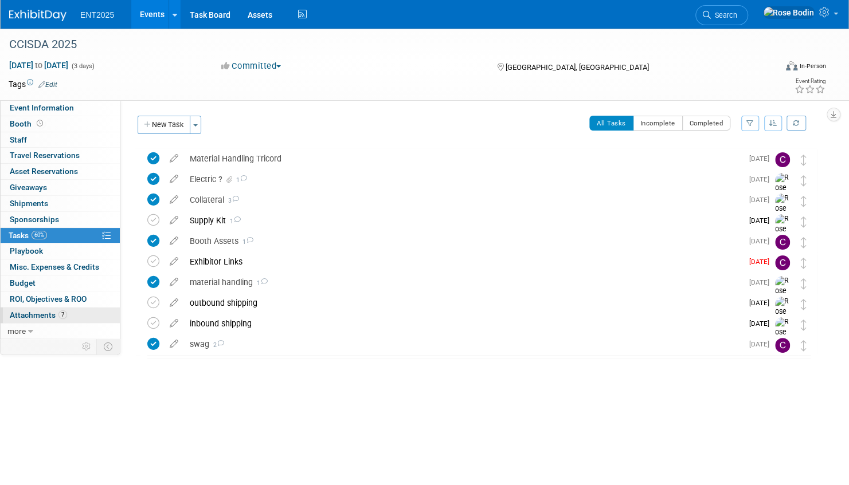
click at [96, 314] on link "7 Attachments 7" at bounding box center [60, 315] width 119 height 15
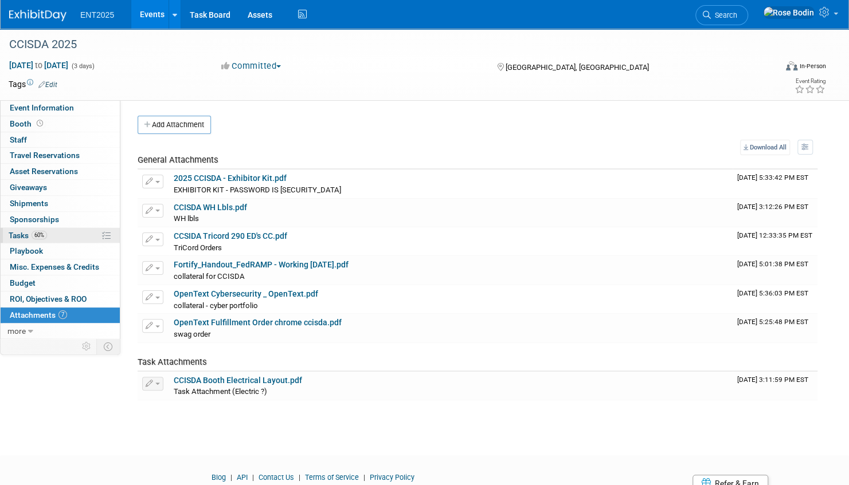
click at [81, 235] on link "60% Tasks 60%" at bounding box center [60, 235] width 119 height 15
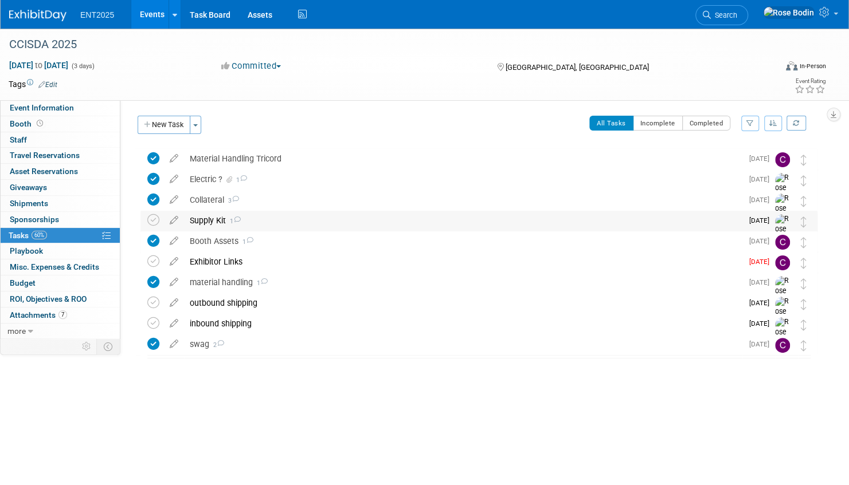
click at [270, 219] on div "Supply Kit 1" at bounding box center [463, 220] width 558 height 19
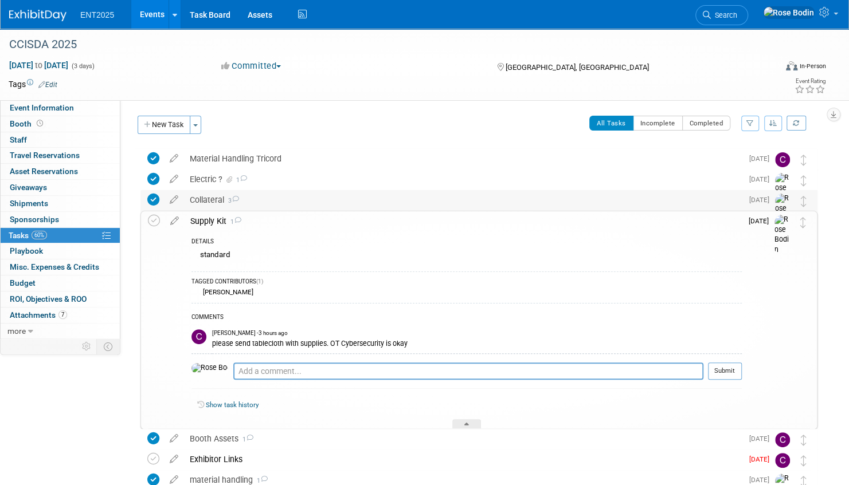
click at [338, 201] on div "Collateral 3" at bounding box center [463, 199] width 558 height 19
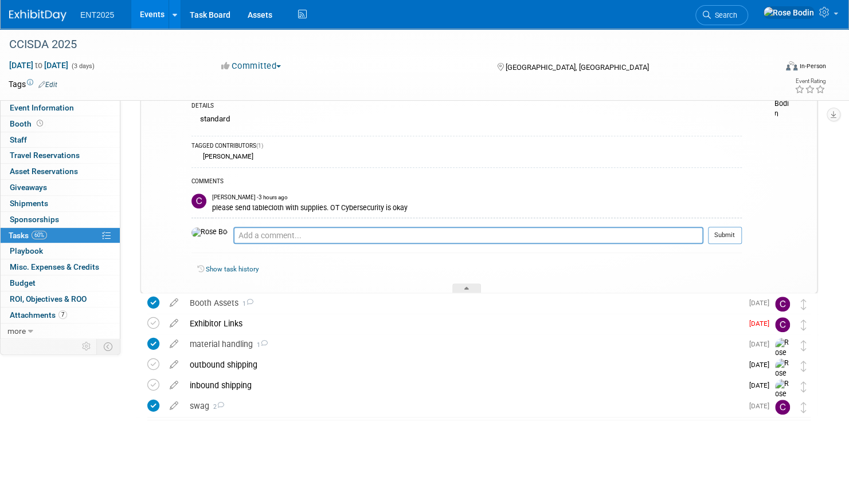
scroll to position [394, 0]
click at [399, 305] on div "Booth Assets 1" at bounding box center [463, 301] width 558 height 19
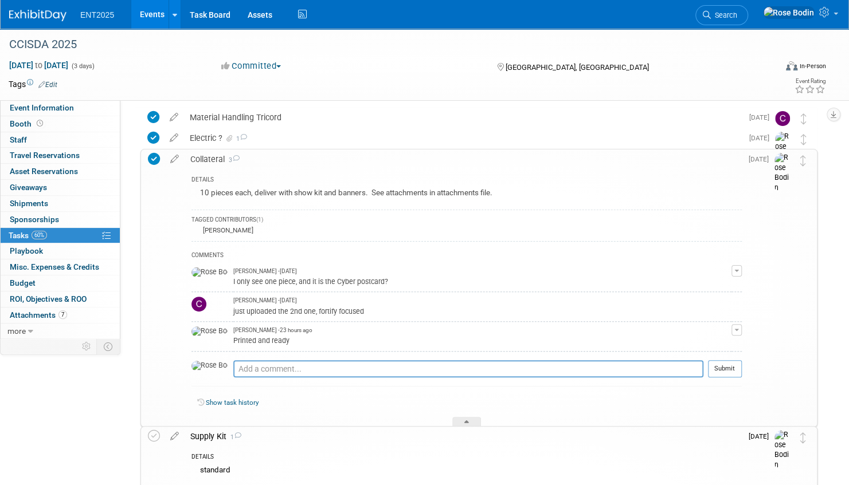
scroll to position [0, 0]
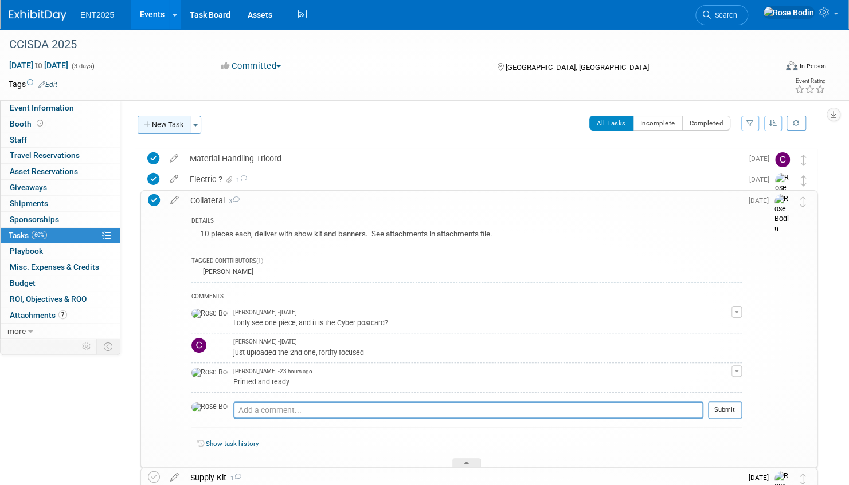
click at [162, 123] on button "New Task" at bounding box center [164, 125] width 53 height 18
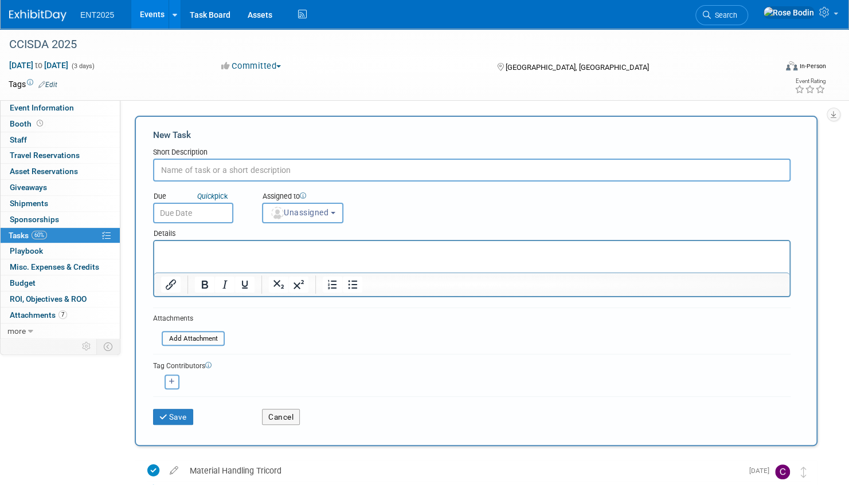
click at [214, 175] on input "text" at bounding box center [471, 170] width 637 height 23
type input "Banners"
click at [310, 217] on span "Unassigned" at bounding box center [299, 212] width 58 height 9
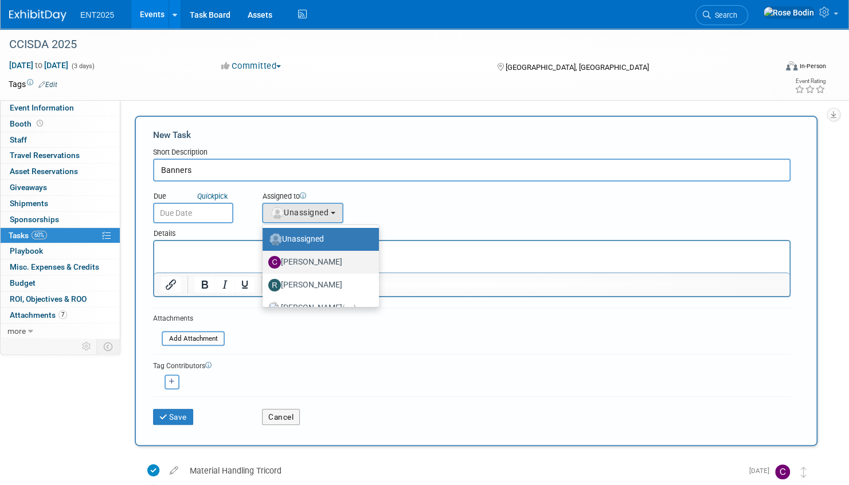
drag, startPoint x: 314, startPoint y: 262, endPoint x: 168, endPoint y: 29, distance: 275.2
click at [314, 262] on label "[PERSON_NAME]" at bounding box center [317, 262] width 99 height 18
click at [264, 262] on input "[PERSON_NAME]" at bounding box center [260, 260] width 7 height 7
select select "c679912e-9f1b-4cbc-9cec-690f5e98d8db"
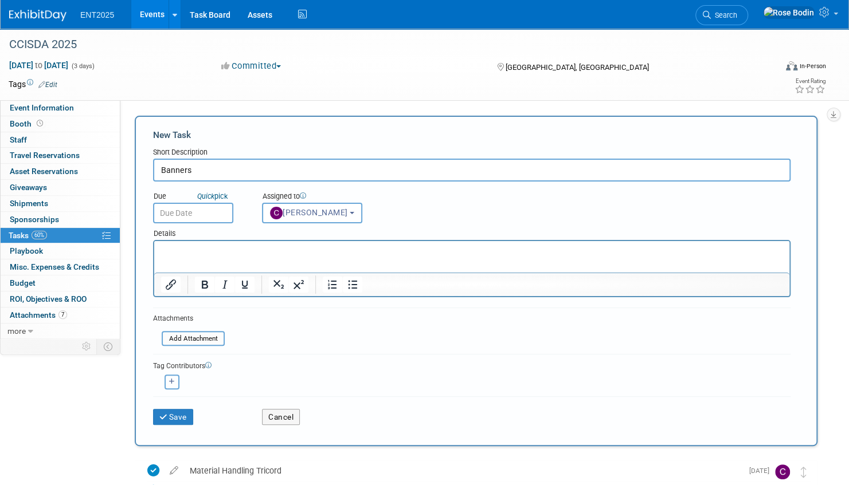
click at [173, 380] on icon "button" at bounding box center [172, 382] width 6 height 6
select select
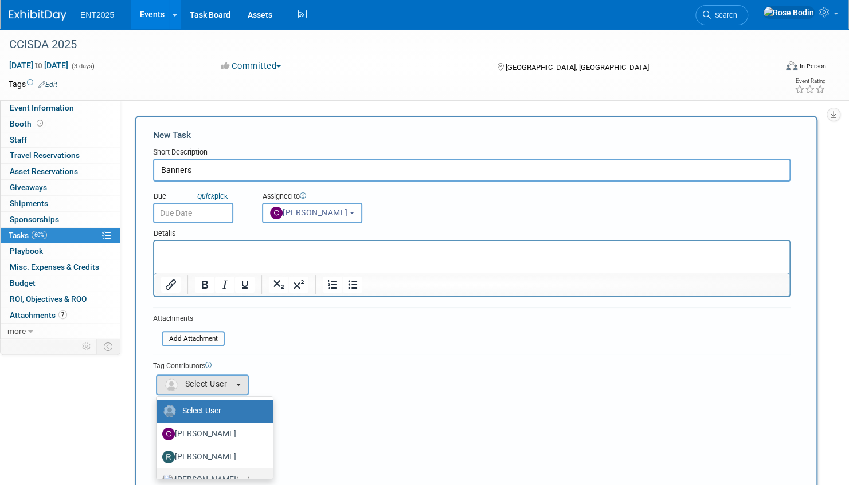
click at [205, 474] on label "Rose Bodin (me)" at bounding box center [211, 480] width 99 height 18
click at [158, 475] on input "Rose Bodin (me)" at bounding box center [154, 478] width 7 height 7
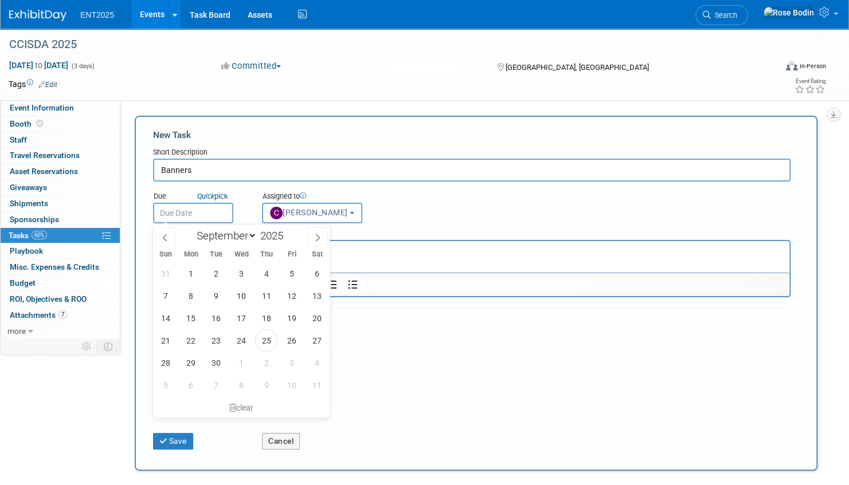
click at [194, 215] on input "text" at bounding box center [193, 213] width 80 height 21
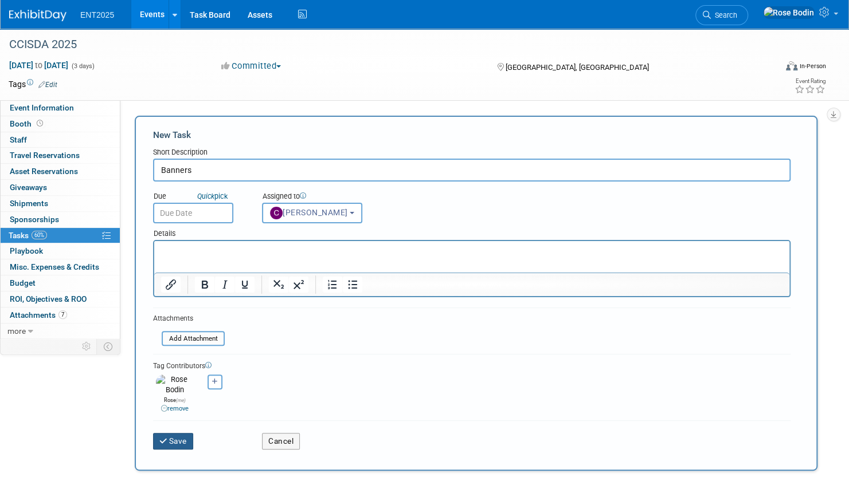
click at [178, 433] on button "Save" at bounding box center [173, 441] width 40 height 16
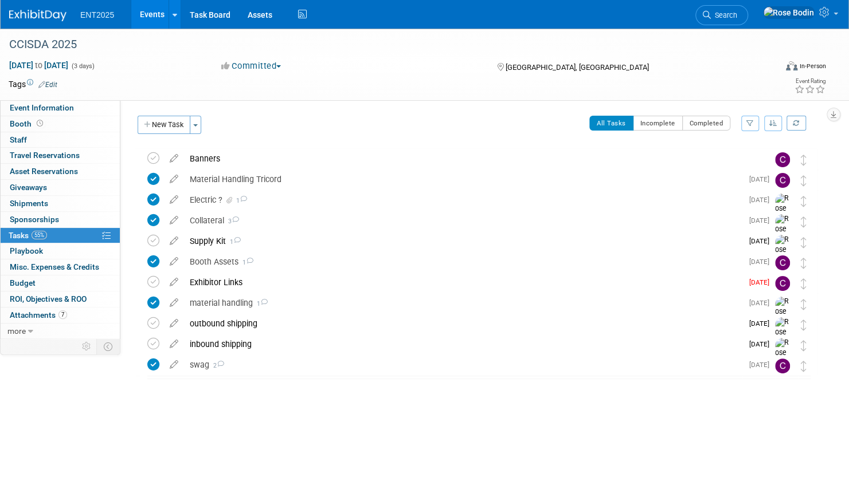
click at [235, 154] on div "Banners" at bounding box center [468, 158] width 568 height 19
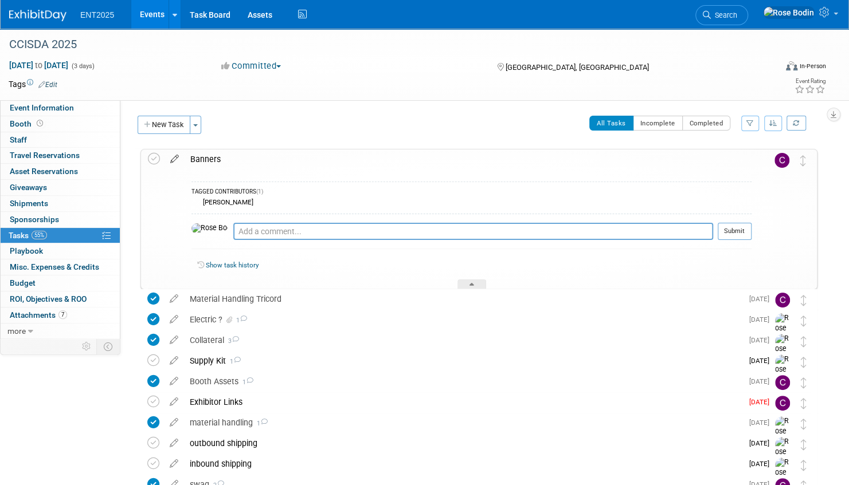
click at [174, 158] on icon at bounding box center [174, 157] width 20 height 14
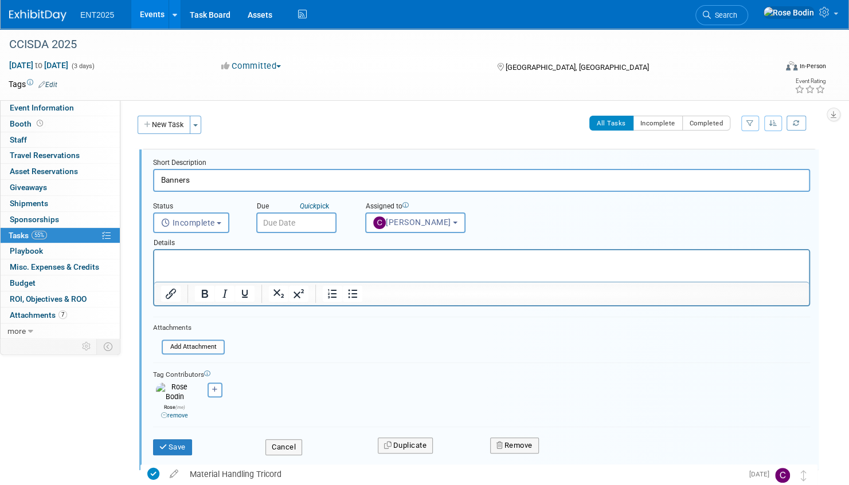
click at [193, 261] on p "Rich Text Area. Press ALT-0 for help." at bounding box center [481, 260] width 641 height 11
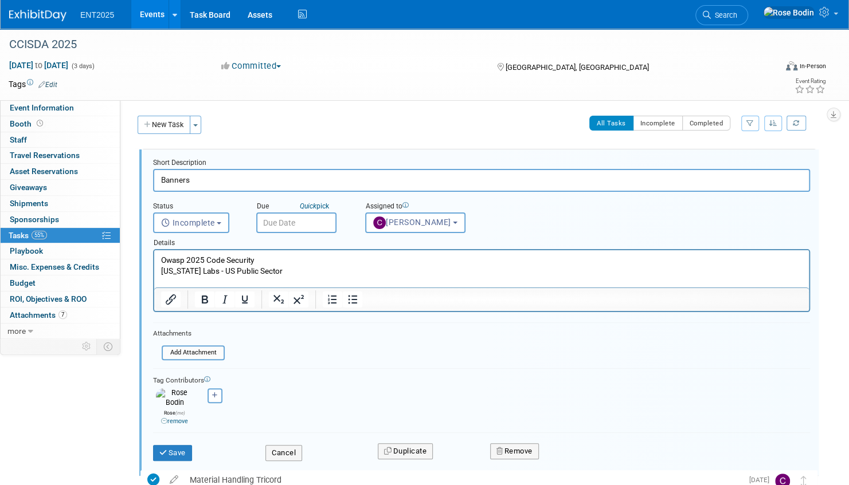
click at [258, 261] on p "Owasp 2025 Code Security" at bounding box center [481, 260] width 641 height 11
click at [175, 446] on button "Save" at bounding box center [172, 453] width 39 height 16
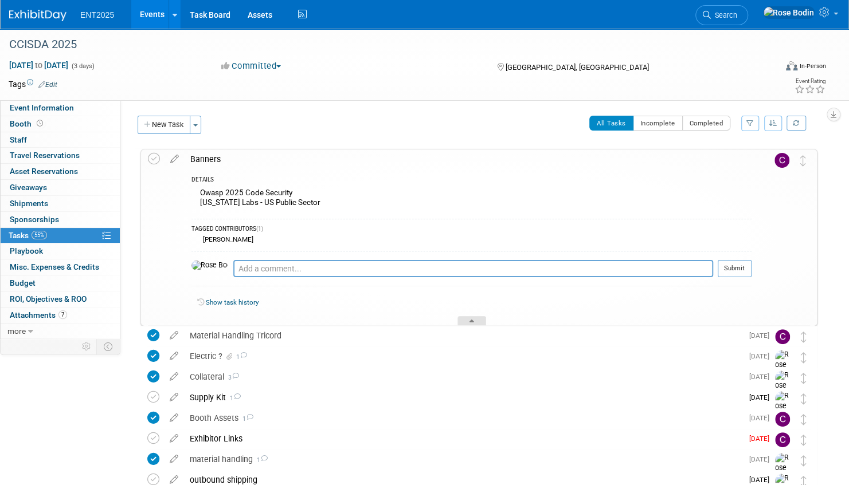
click at [472, 320] on icon at bounding box center [471, 323] width 5 height 7
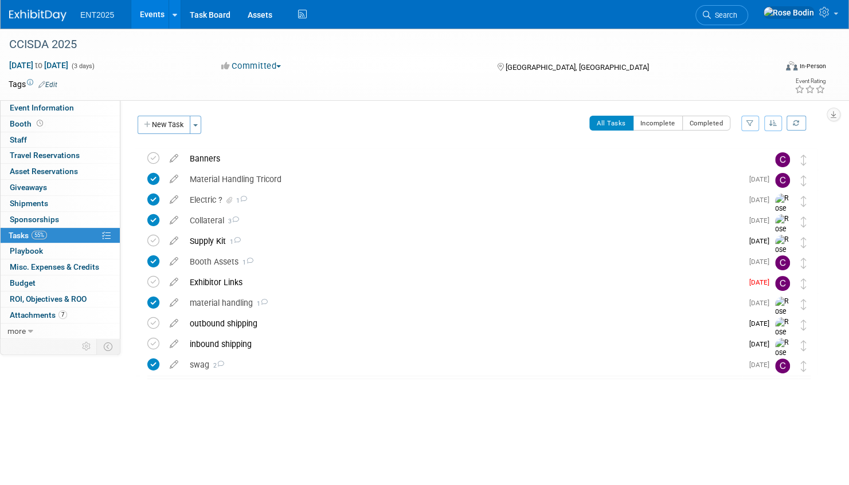
click at [155, 6] on link "Events" at bounding box center [152, 14] width 42 height 29
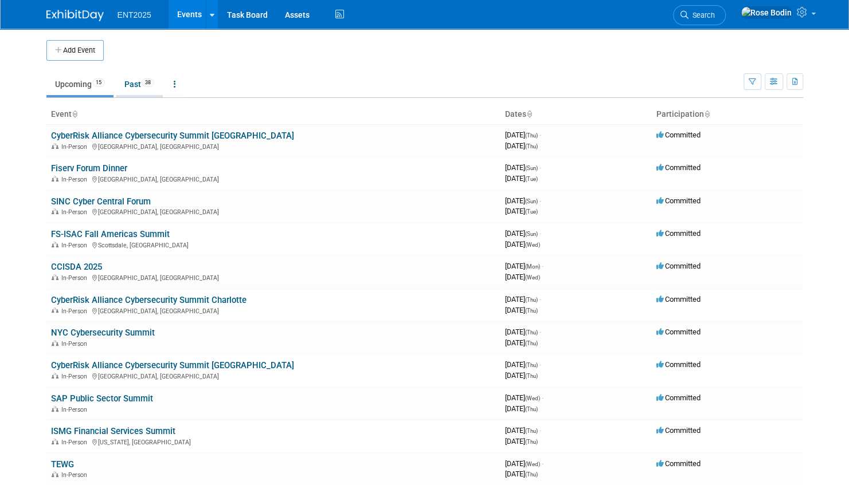
click at [135, 83] on link "Past 38" at bounding box center [139, 84] width 47 height 22
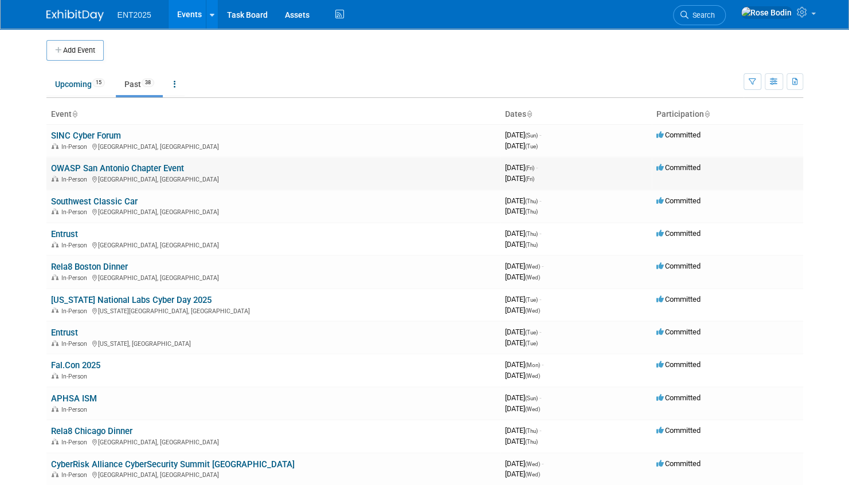
click at [129, 166] on link "OWASP San Antonio Chapter Event" at bounding box center [117, 168] width 133 height 10
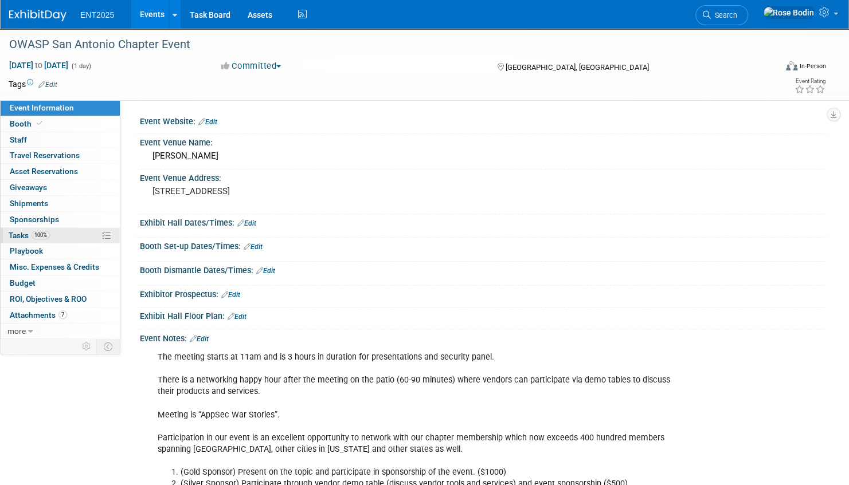
click at [80, 235] on link "100% Tasks 100%" at bounding box center [60, 235] width 119 height 15
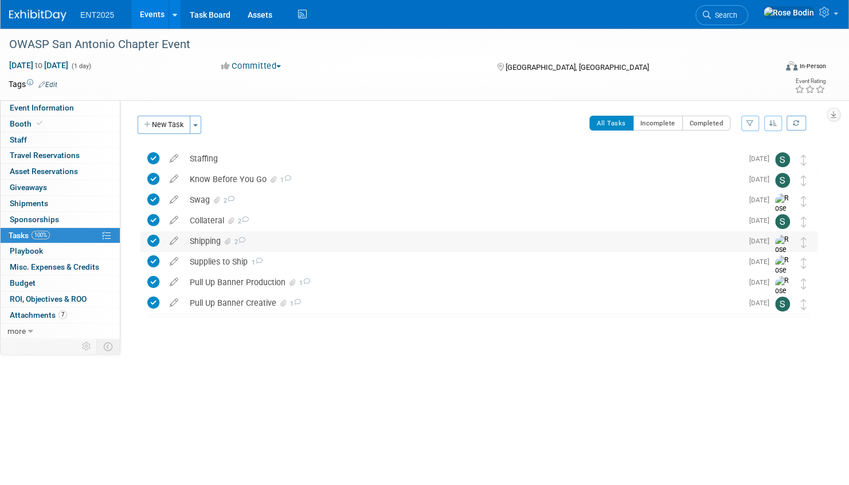
click at [278, 245] on div "Shipping 2" at bounding box center [463, 240] width 558 height 19
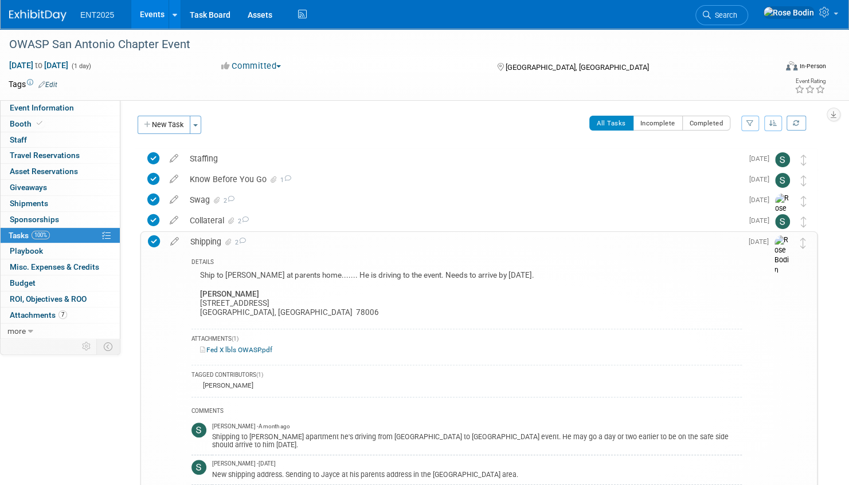
drag, startPoint x: 265, startPoint y: 293, endPoint x: 197, endPoint y: 296, distance: 67.7
click at [197, 296] on div "Ship to [PERSON_NAME] at parents home....... He is driving to the event. Needs …" at bounding box center [466, 295] width 550 height 54
click at [376, 303] on div "Ship to [PERSON_NAME] at parents home....... He is driving to the event. Needs …" at bounding box center [466, 295] width 550 height 54
click at [284, 351] on div "Fed X lbls OWASP.pdf" at bounding box center [466, 350] width 550 height 11
click at [156, 14] on link "Events" at bounding box center [152, 14] width 42 height 29
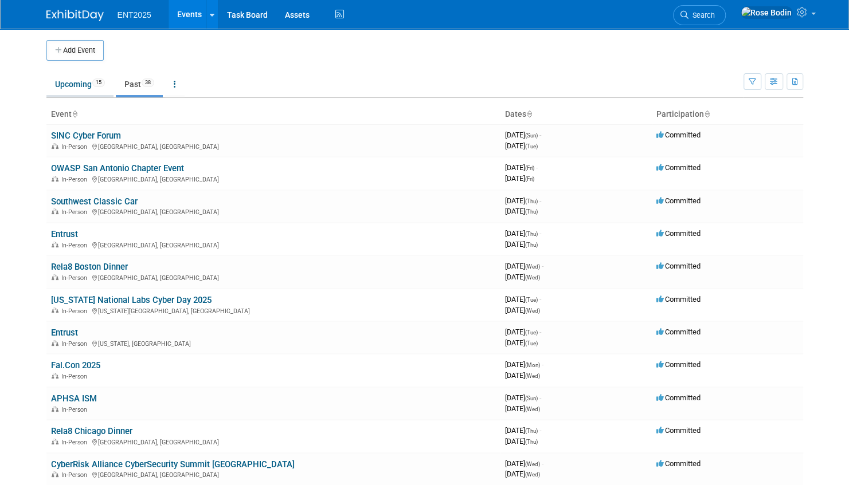
click at [79, 81] on link "Upcoming 15" at bounding box center [79, 84] width 67 height 22
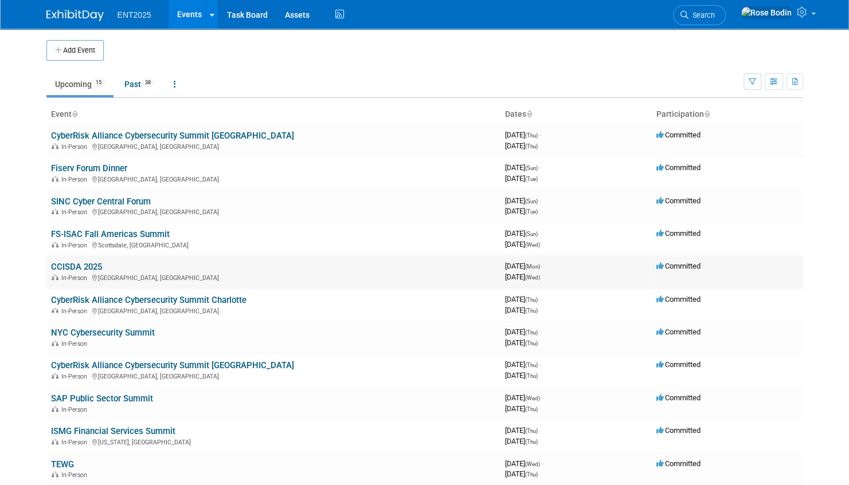
click at [92, 264] on link "CCISDA 2025" at bounding box center [76, 267] width 51 height 10
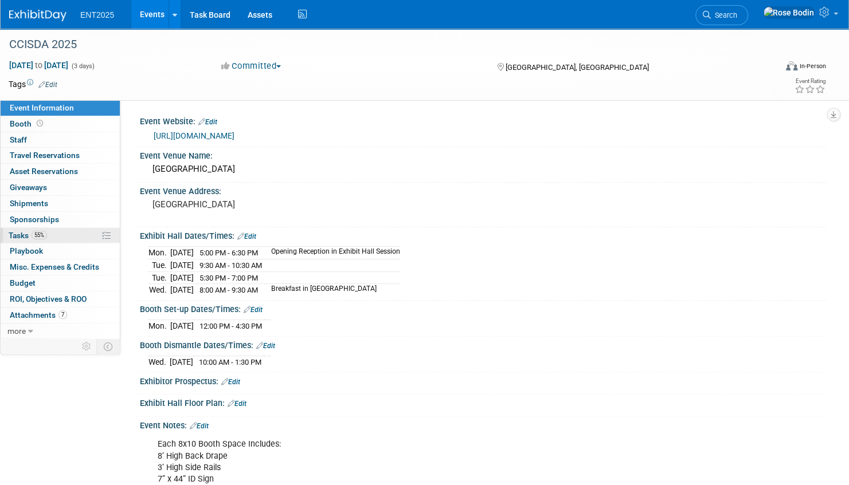
click at [83, 235] on link "55% Tasks 55%" at bounding box center [60, 235] width 119 height 15
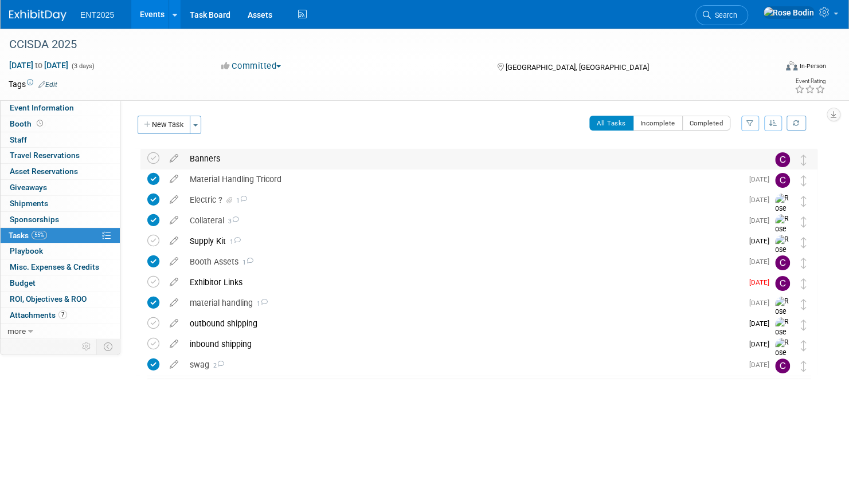
click at [300, 156] on div "Banners" at bounding box center [468, 158] width 568 height 19
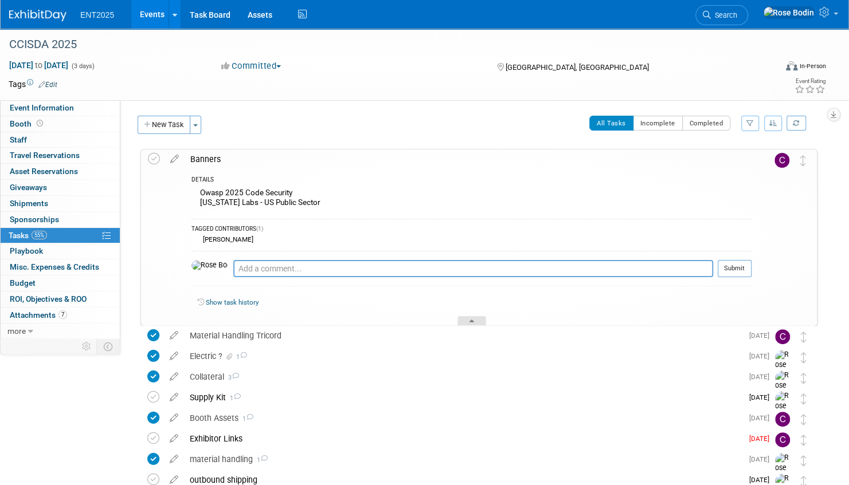
click at [474, 319] on div at bounding box center [471, 321] width 29 height 10
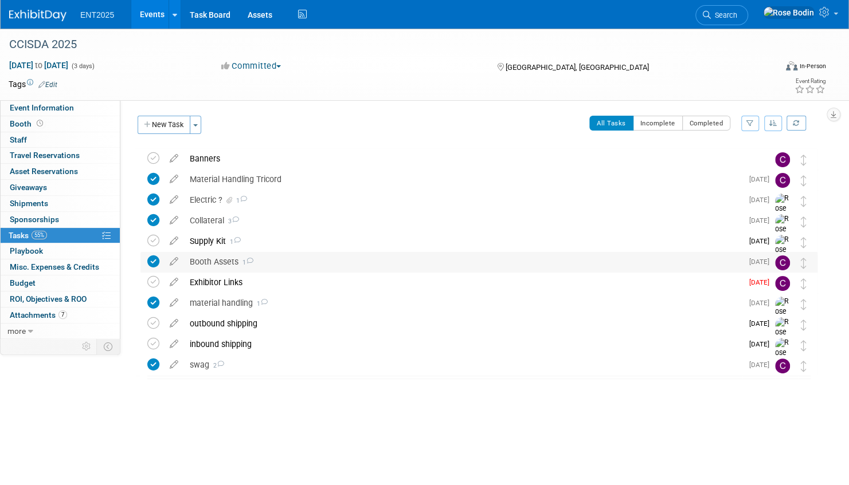
click at [320, 261] on div "Booth Assets 1" at bounding box center [463, 261] width 558 height 19
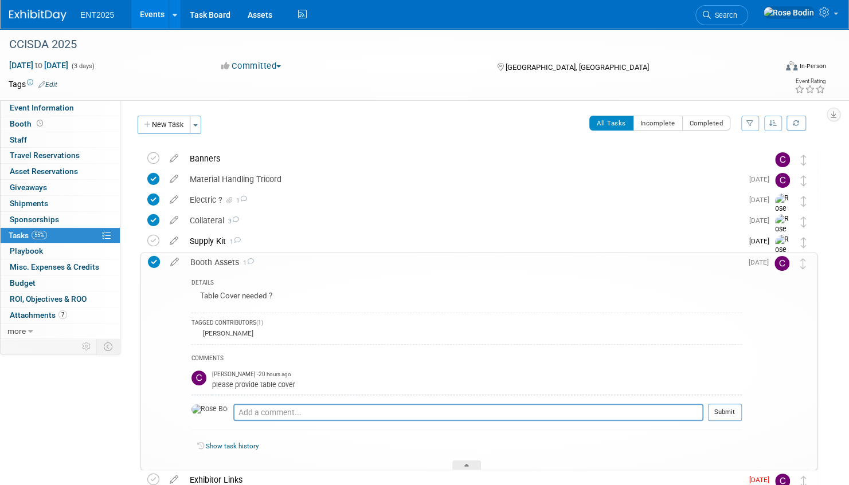
click at [320, 261] on div "Booth Assets 1" at bounding box center [463, 262] width 557 height 19
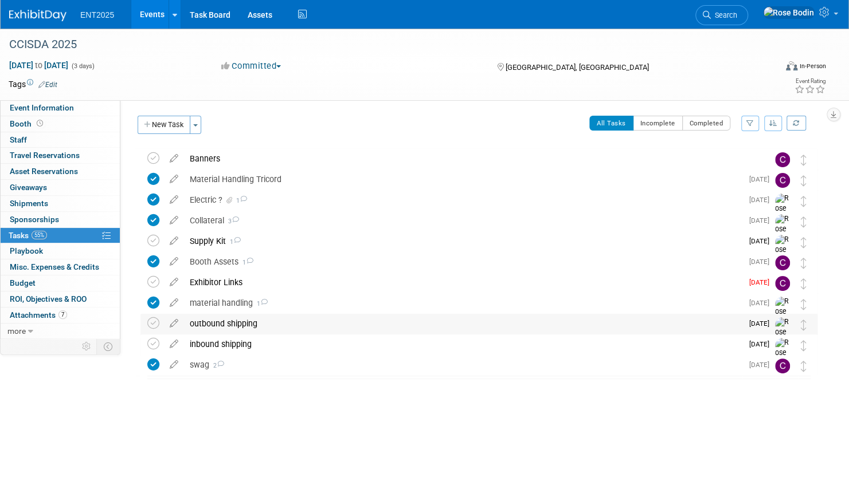
click at [301, 321] on div "outbound shipping" at bounding box center [463, 323] width 558 height 19
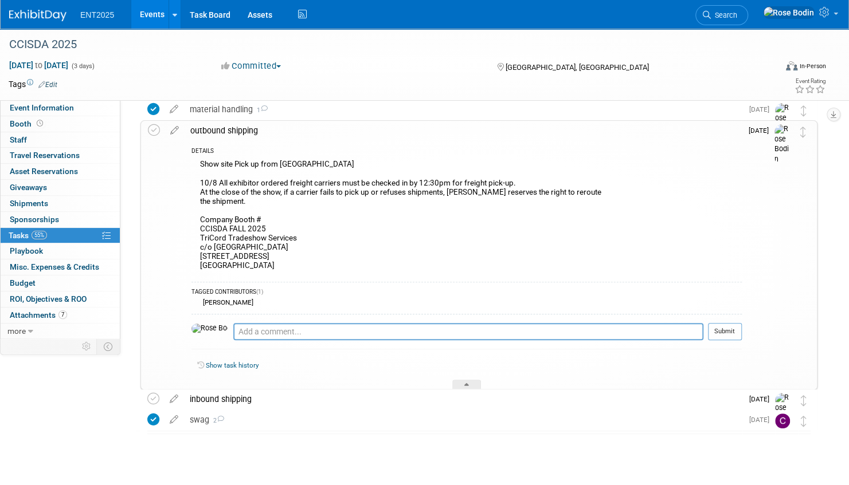
scroll to position [209, 0]
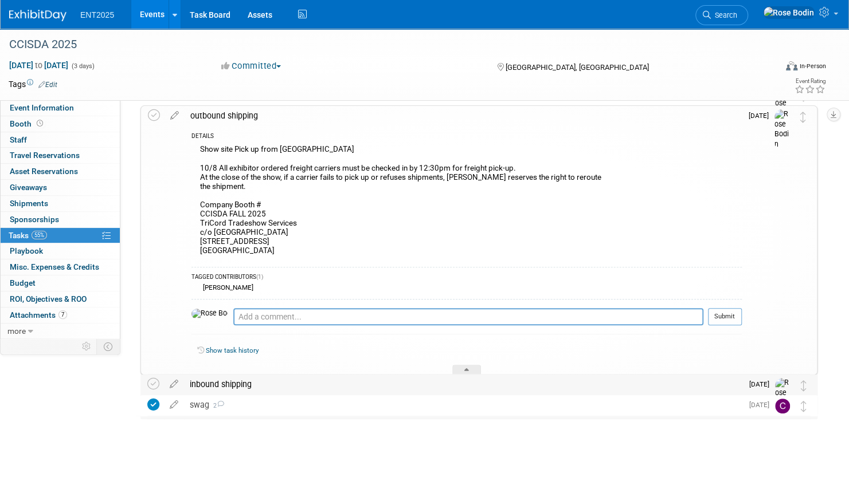
click at [332, 382] on div "inbound shipping" at bounding box center [463, 384] width 558 height 19
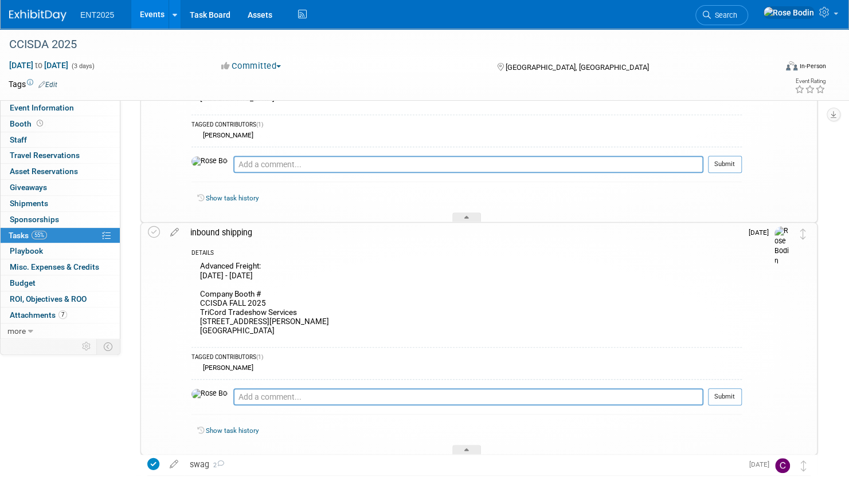
scroll to position [380, 0]
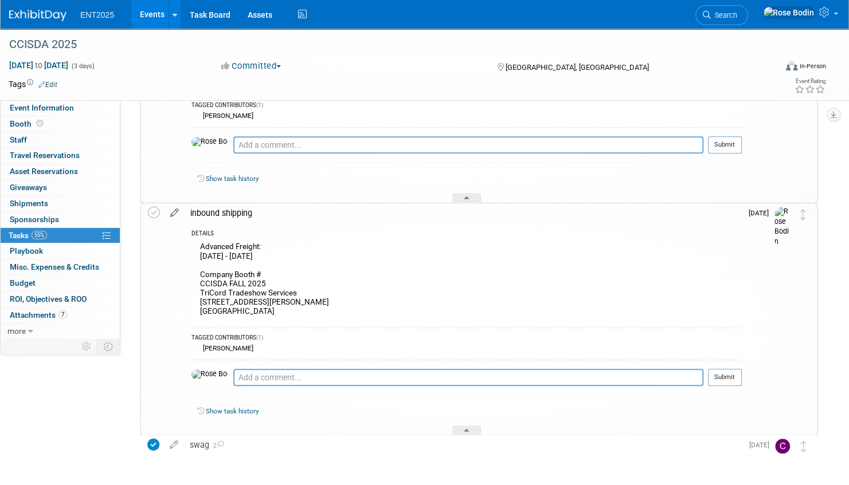
click at [174, 211] on icon at bounding box center [174, 210] width 20 height 14
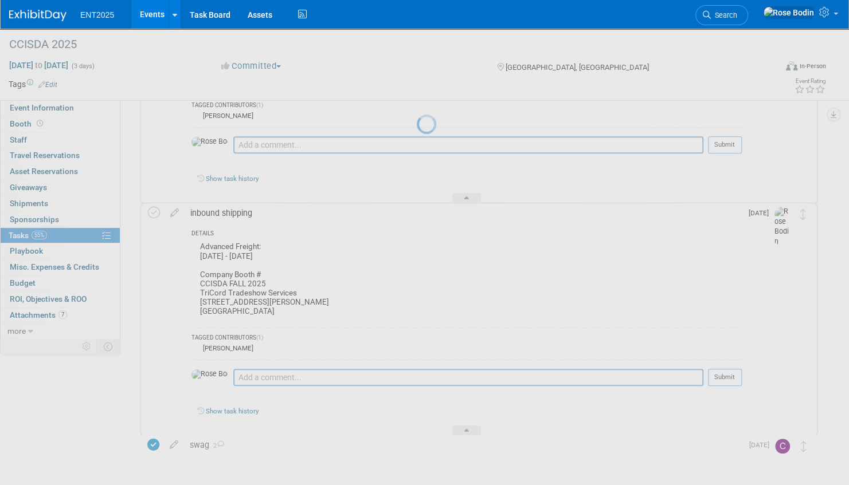
select select "8"
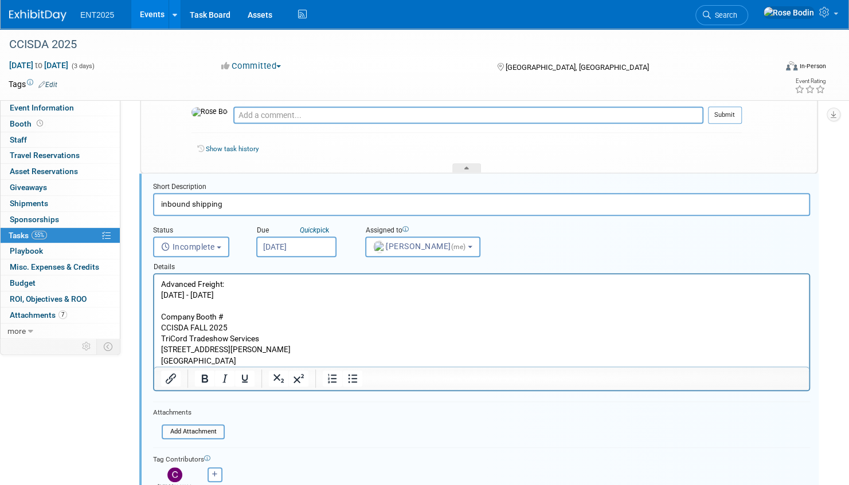
scroll to position [415, 0]
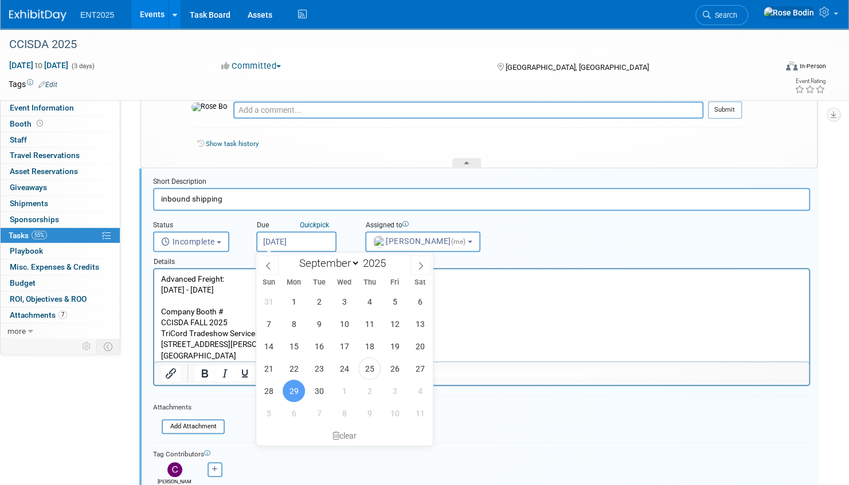
click at [320, 240] on input "[DATE]" at bounding box center [296, 241] width 80 height 21
click at [320, 387] on span "30" at bounding box center [319, 391] width 22 height 22
type input "[DATE]"
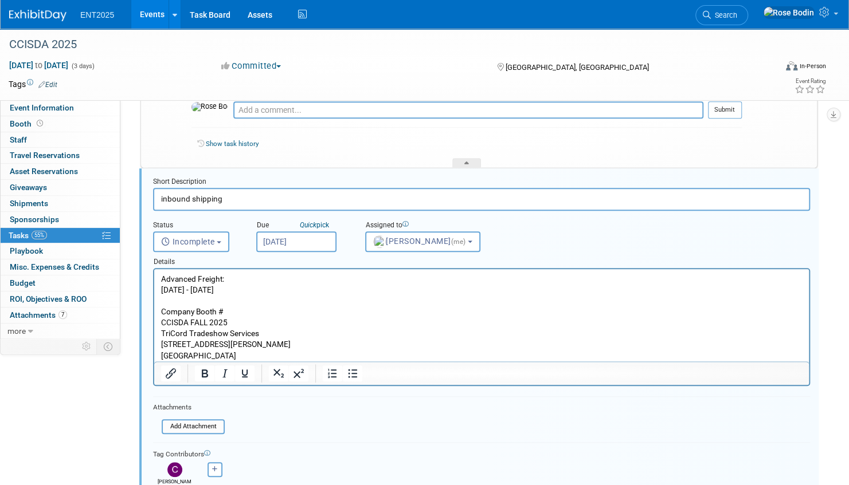
click at [325, 316] on p "Advanced Freight: [DATE] - [DATE] Company Booth # CCISDA FALL 2025 TriCord Trad…" at bounding box center [481, 318] width 641 height 88
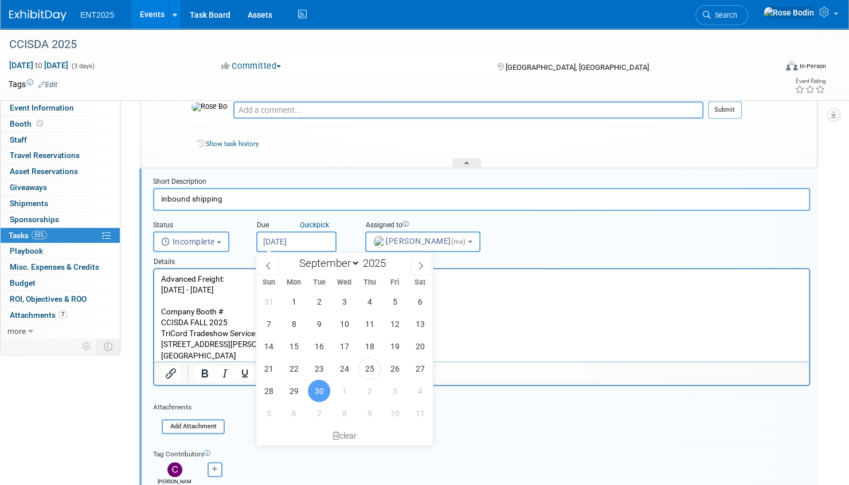
click at [323, 245] on input "[DATE]" at bounding box center [296, 241] width 80 height 21
click at [472, 319] on p "Advanced Freight: [DATE] - [DATE] Company Booth # CCISDA FALL 2025 TriCord Trad…" at bounding box center [481, 318] width 641 height 88
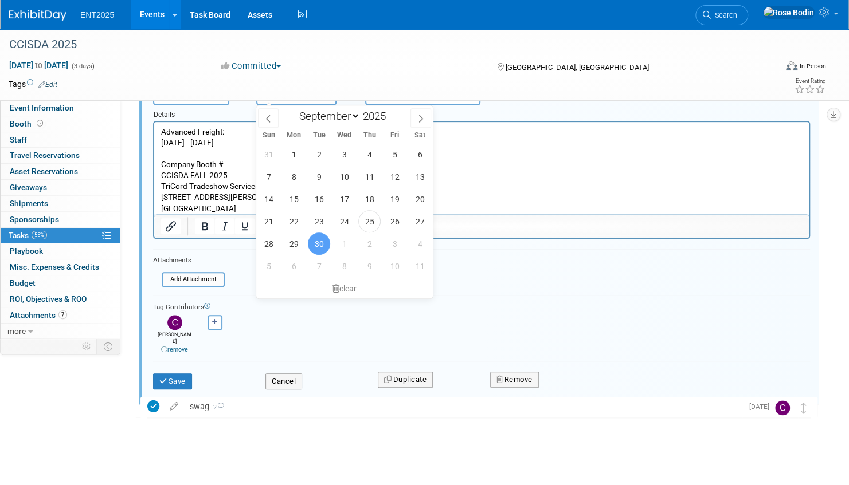
scroll to position [564, 0]
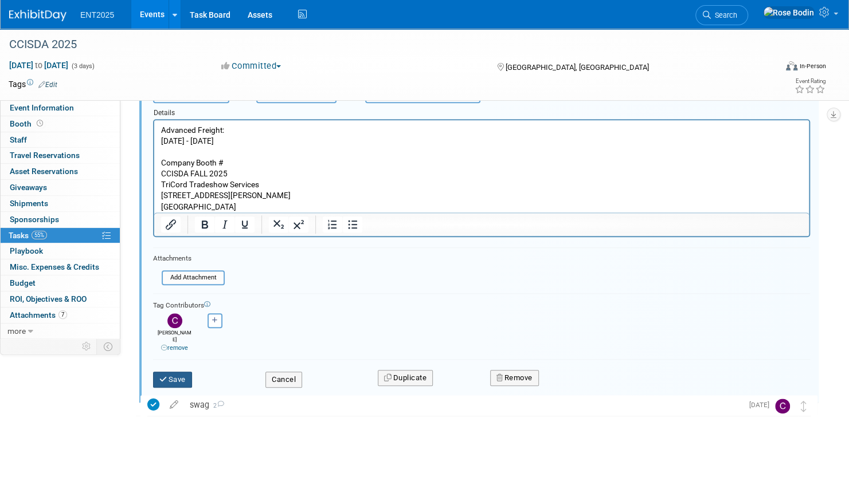
click at [173, 372] on button "Save" at bounding box center [172, 380] width 39 height 16
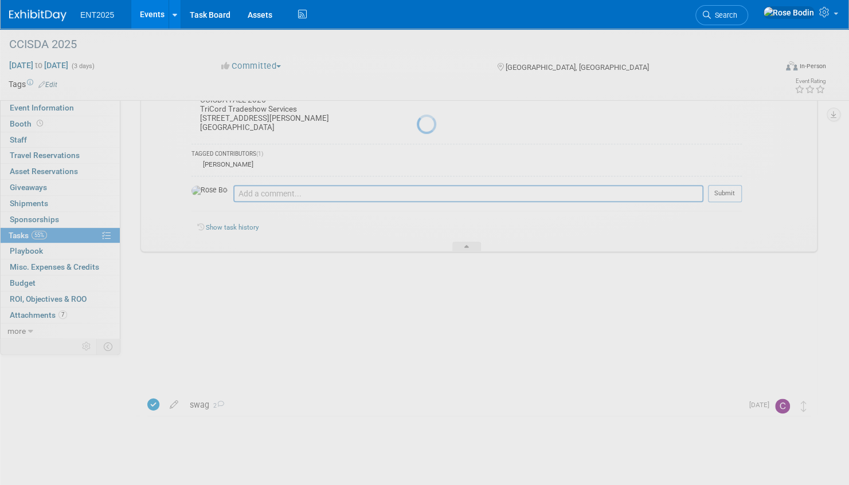
scroll to position [421, 0]
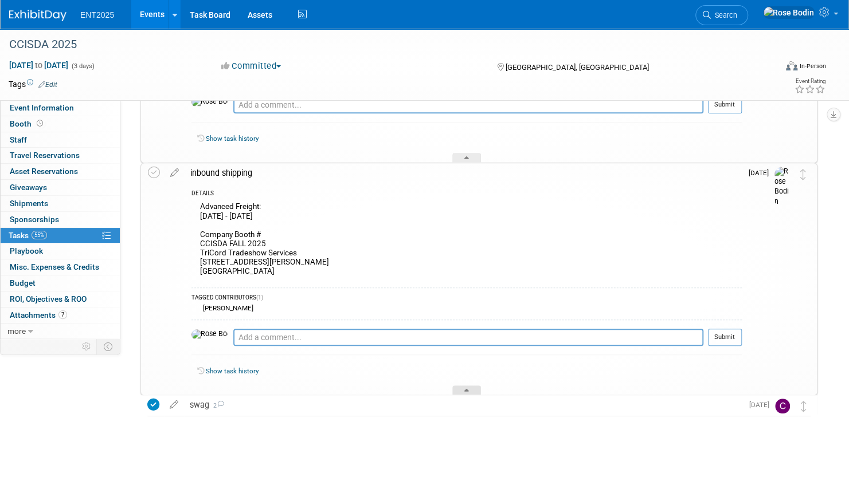
click at [467, 389] on icon at bounding box center [466, 392] width 5 height 7
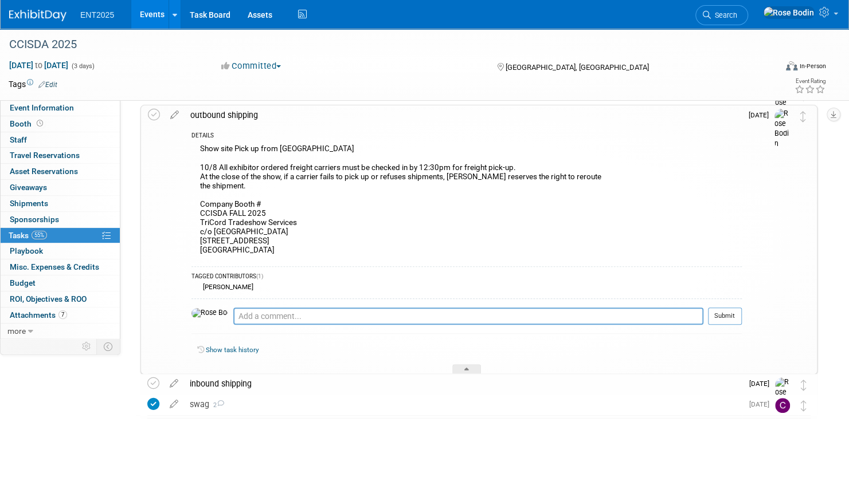
scroll to position [209, 0]
click at [468, 368] on icon at bounding box center [466, 371] width 5 height 7
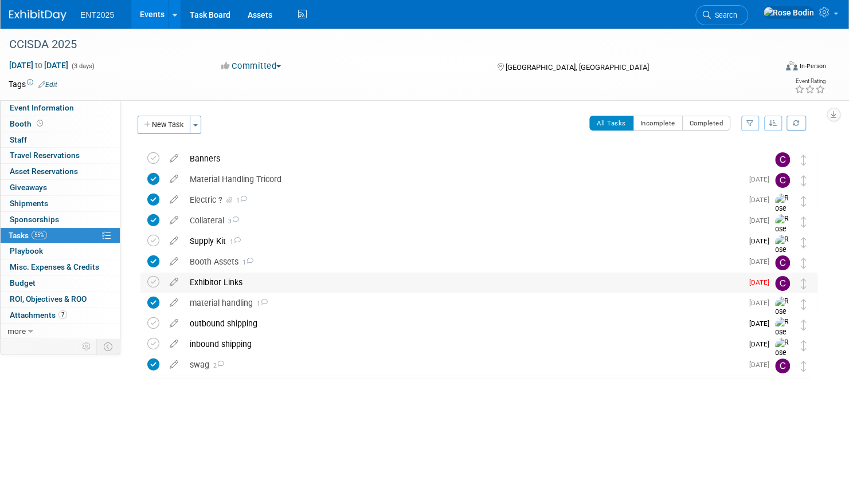
click at [343, 285] on div "Exhibitor Links" at bounding box center [463, 282] width 558 height 19
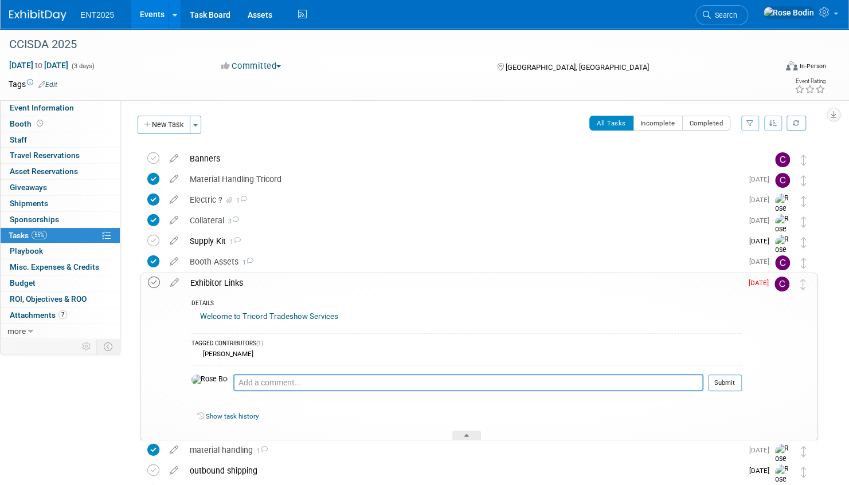
click at [155, 281] on icon at bounding box center [154, 283] width 12 height 12
click at [469, 433] on div at bounding box center [466, 436] width 29 height 10
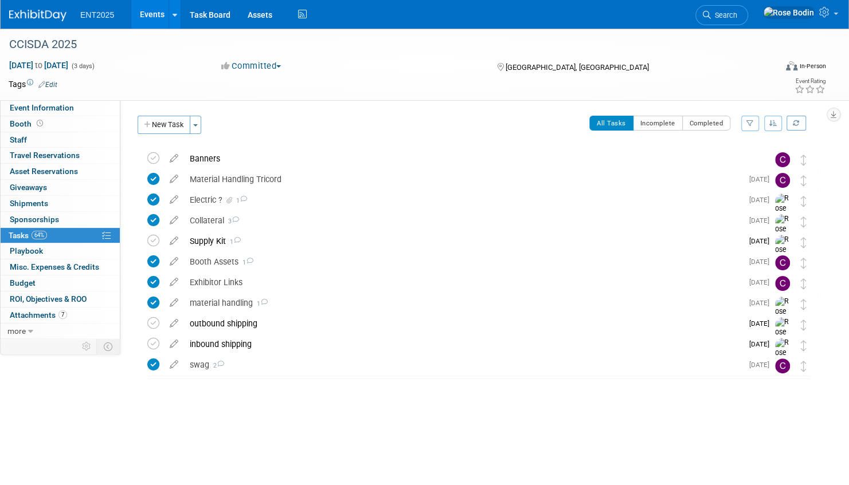
click at [427, 407] on div "CCISDA 2025 [GEOGRAPHIC_DATA], [GEOGRAPHIC_DATA] [DATE] to [DATE] (Going) Banne…" at bounding box center [476, 284] width 682 height 273
click at [148, 14] on link "Events" at bounding box center [152, 14] width 42 height 29
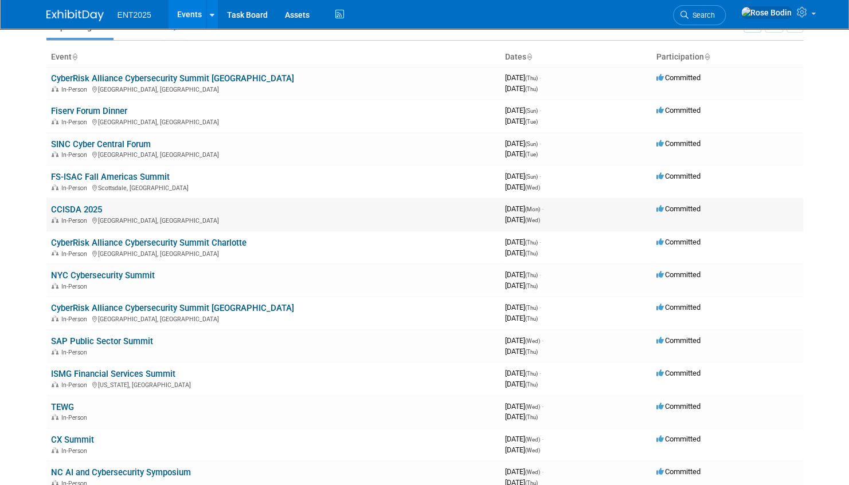
scroll to position [115, 0]
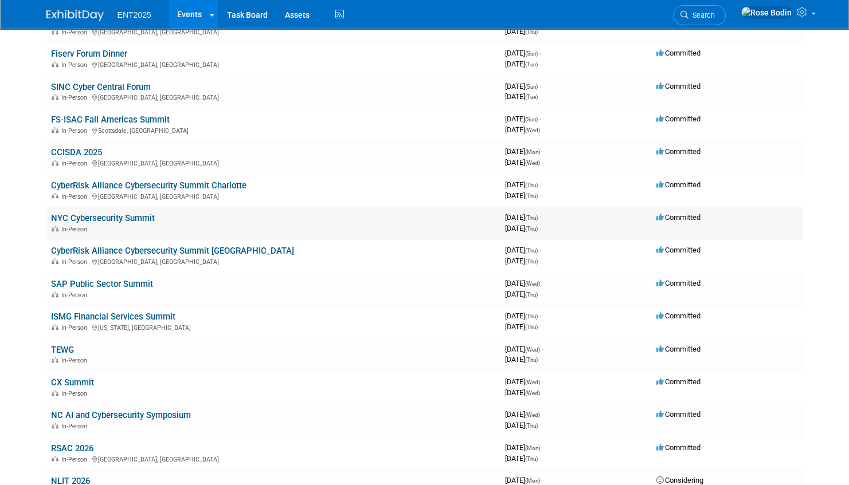
click at [375, 224] on div "In-Person" at bounding box center [273, 228] width 445 height 9
click at [139, 213] on link "NYC Cybersecurity Summit" at bounding box center [103, 218] width 104 height 10
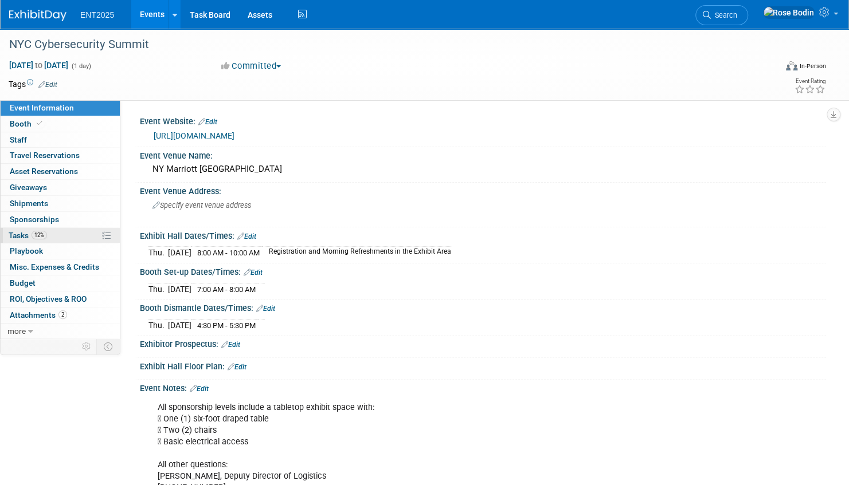
click at [74, 233] on link "12% Tasks 12%" at bounding box center [60, 235] width 119 height 15
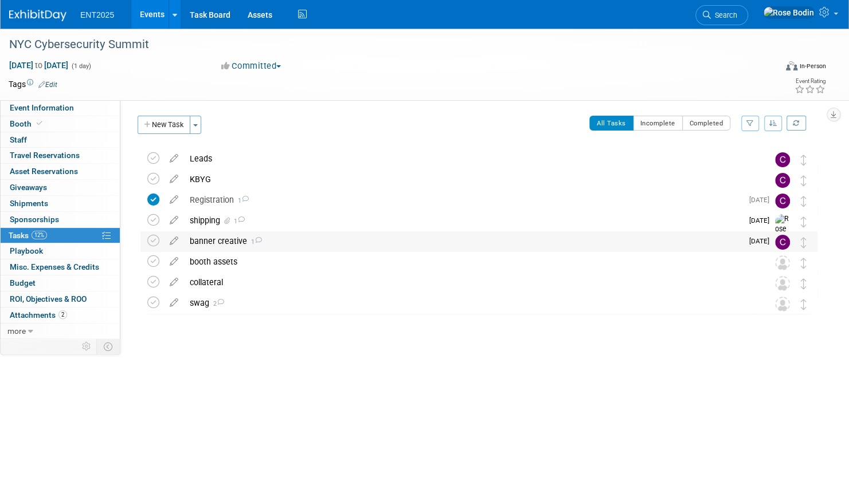
click at [281, 240] on div "banner creative 1" at bounding box center [463, 240] width 558 height 19
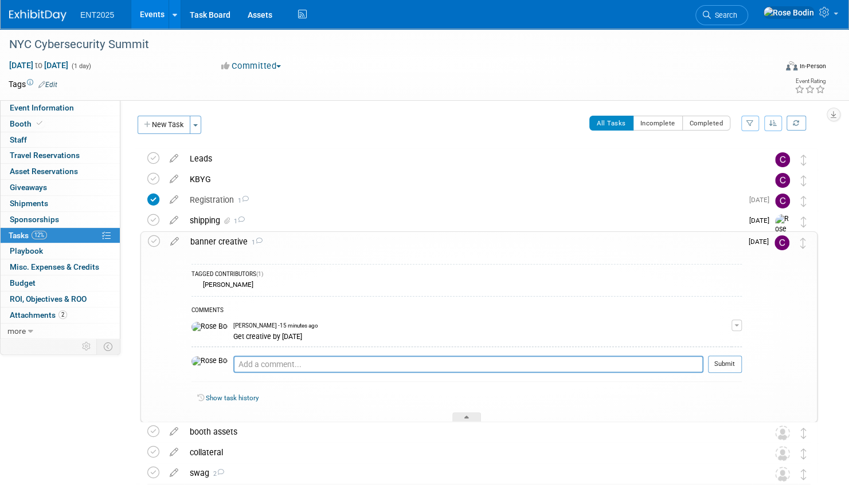
click at [148, 15] on link "Events" at bounding box center [152, 14] width 42 height 29
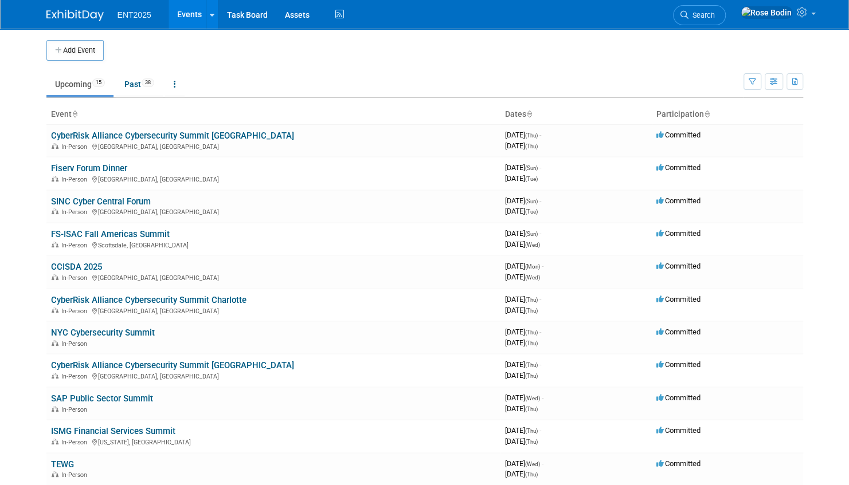
click at [395, 63] on td "Upcoming 15 Past 38 All Events 53 Past and Upcoming Grouped Annually Events gro…" at bounding box center [394, 79] width 697 height 37
click at [89, 262] on link "CCISDA 2025" at bounding box center [76, 267] width 51 height 10
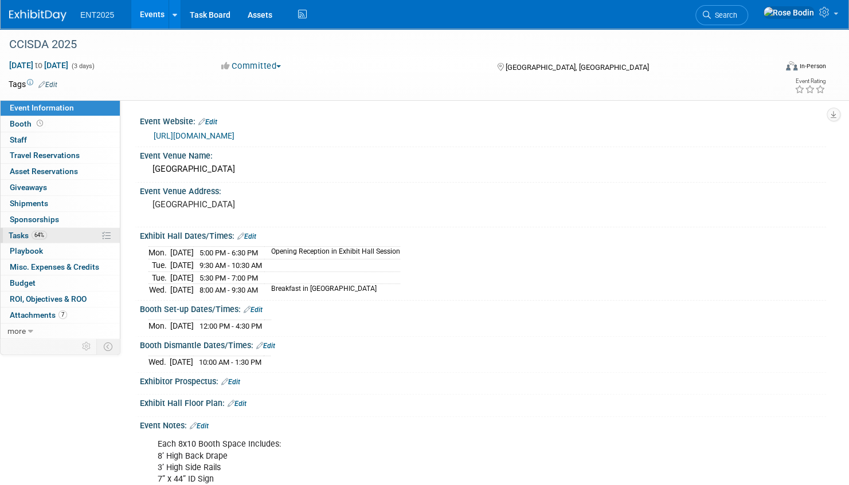
click at [76, 235] on link "64% Tasks 64%" at bounding box center [60, 235] width 119 height 15
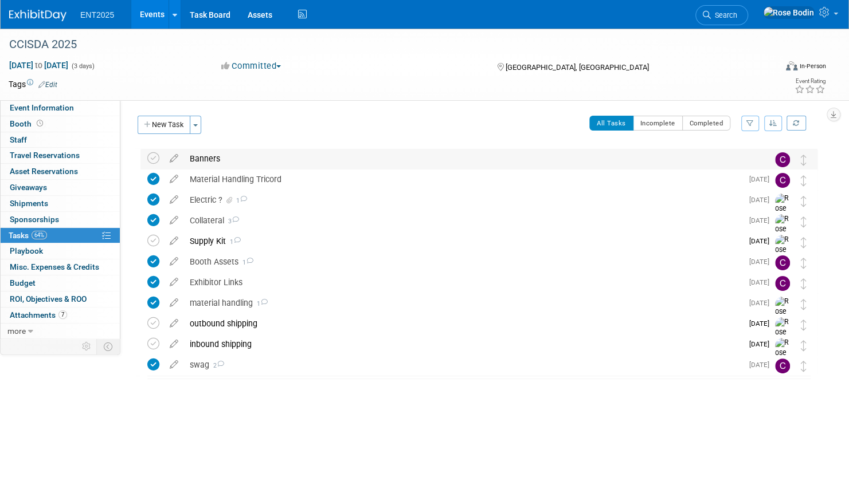
click at [228, 157] on div "Banners" at bounding box center [468, 158] width 568 height 19
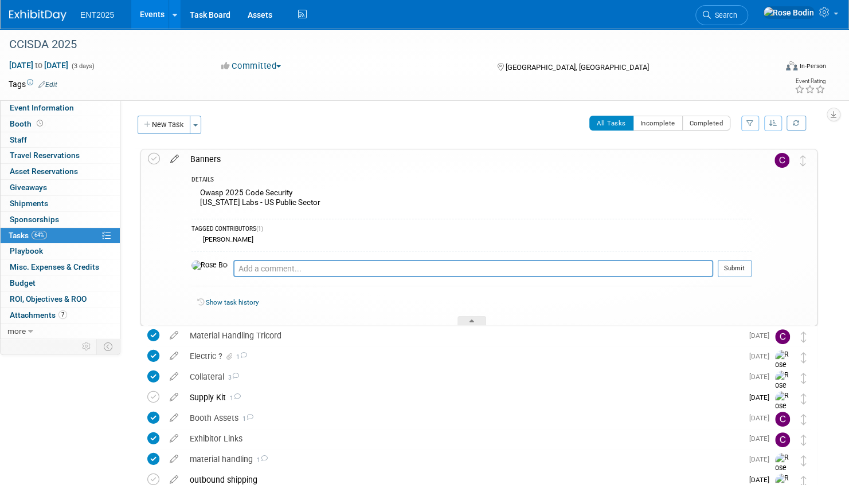
click at [175, 159] on icon at bounding box center [174, 157] width 20 height 14
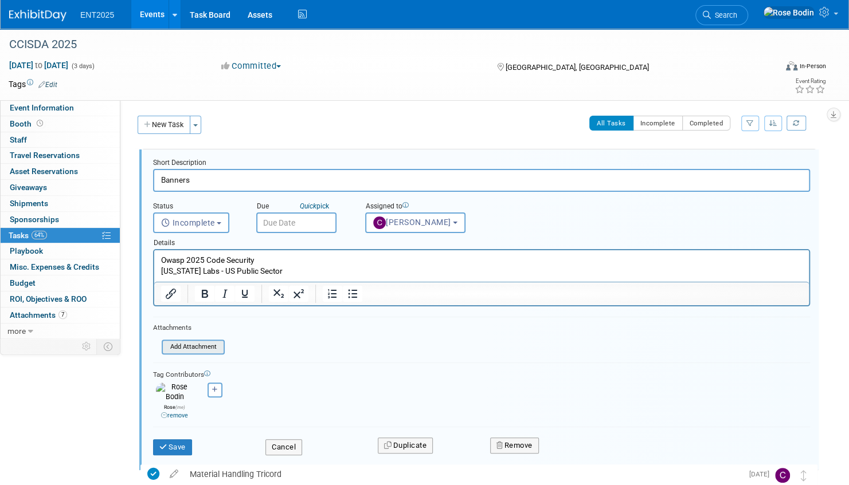
click at [197, 344] on input "file" at bounding box center [165, 347] width 117 height 13
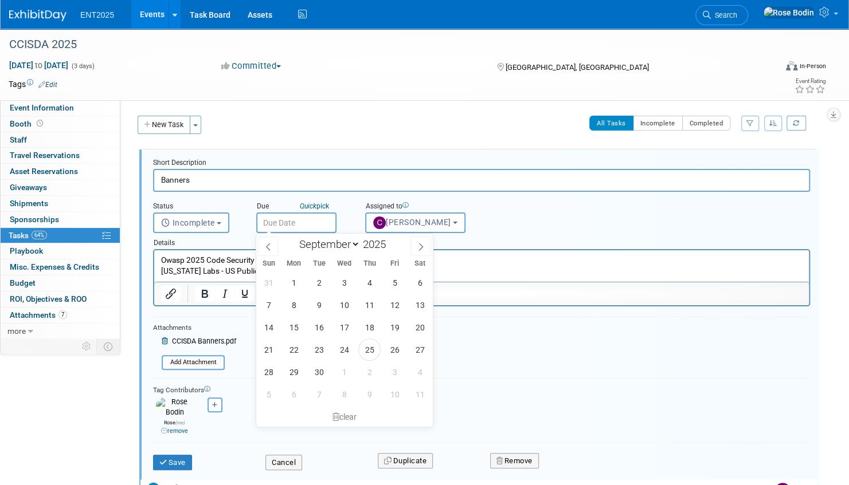
click at [298, 223] on input "text" at bounding box center [296, 223] width 80 height 21
click at [315, 370] on span "30" at bounding box center [319, 372] width 22 height 22
type input "Sep 30, 2025"
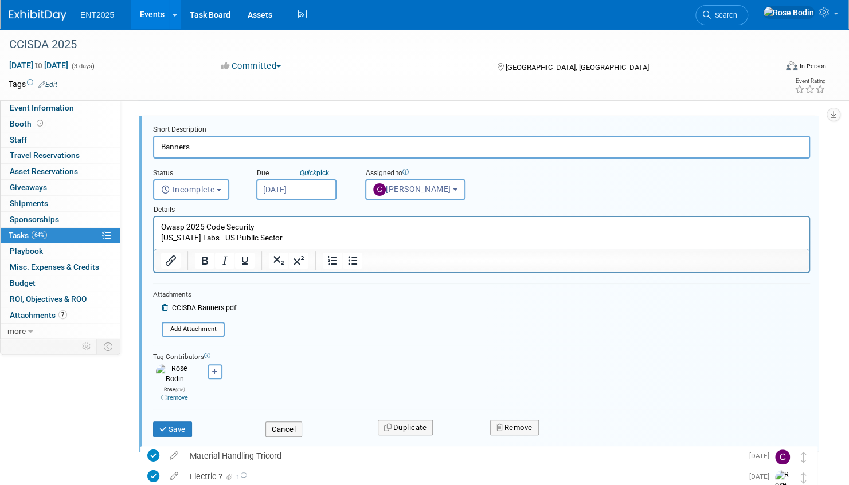
scroll to position [57, 0]
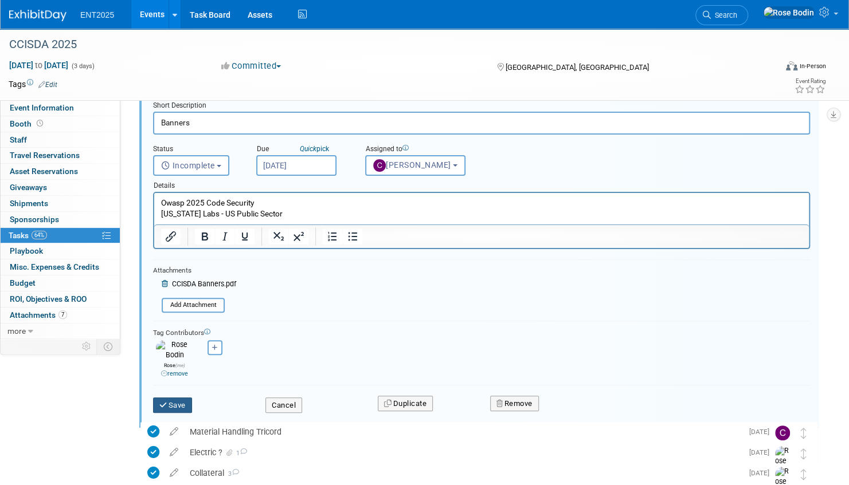
click at [181, 398] on button "Save" at bounding box center [172, 406] width 39 height 16
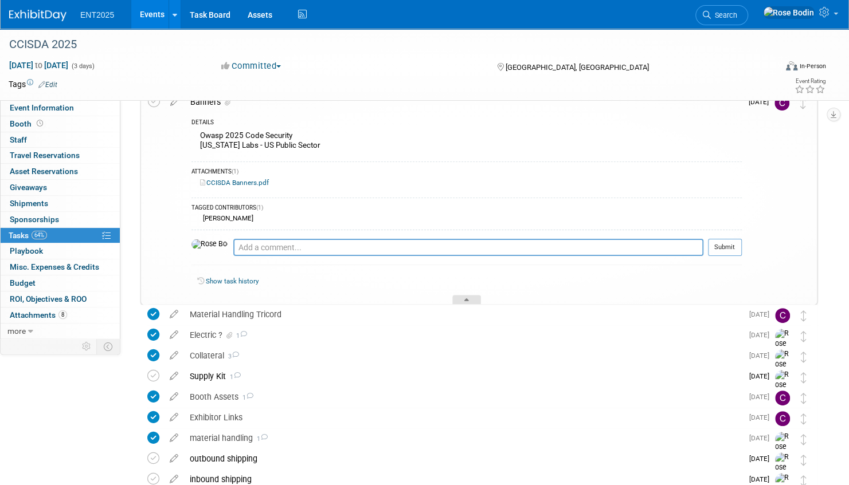
click at [469, 298] on div at bounding box center [466, 300] width 29 height 10
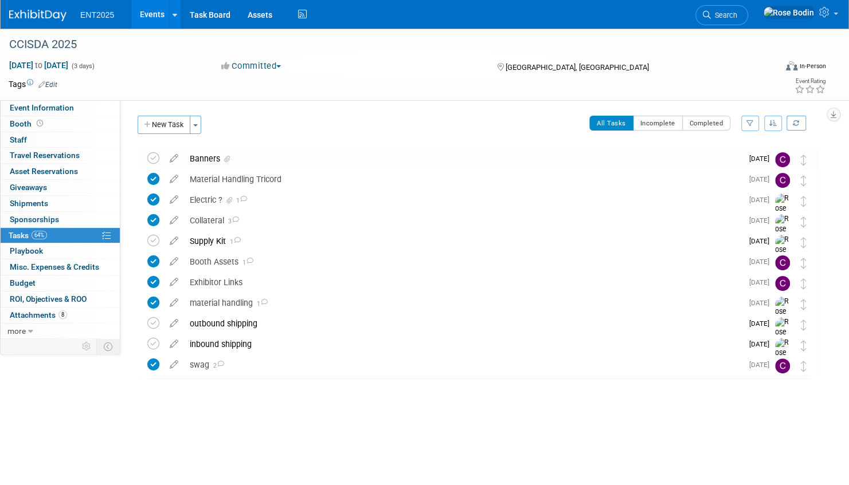
scroll to position [0, 0]
click at [70, 311] on link "8 Attachments 8" at bounding box center [60, 315] width 119 height 15
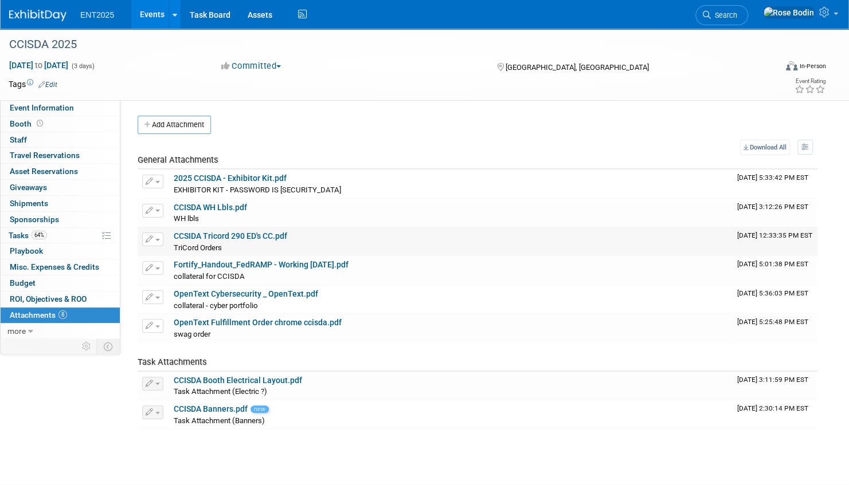
click at [219, 234] on link "CCSIDA Tricord 290 ED's CC.pdf" at bounding box center [230, 235] width 113 height 9
click at [72, 231] on link "64% Tasks 64%" at bounding box center [60, 235] width 119 height 15
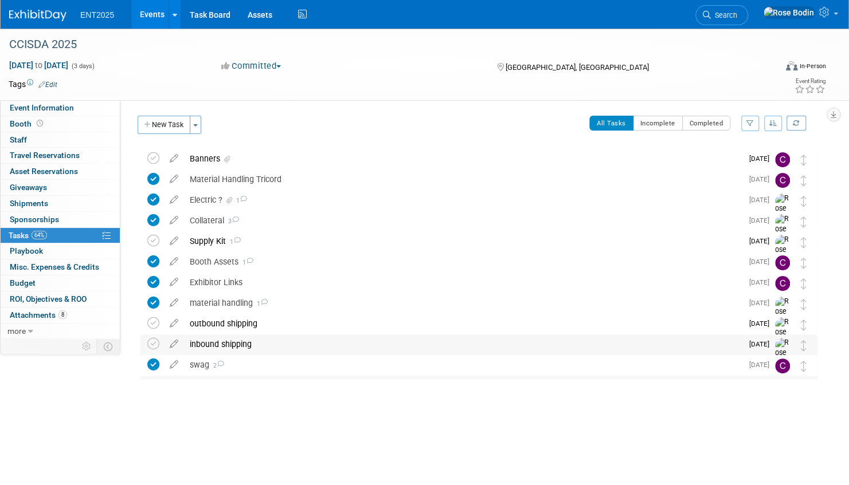
click at [274, 345] on div "inbound shipping" at bounding box center [463, 344] width 558 height 19
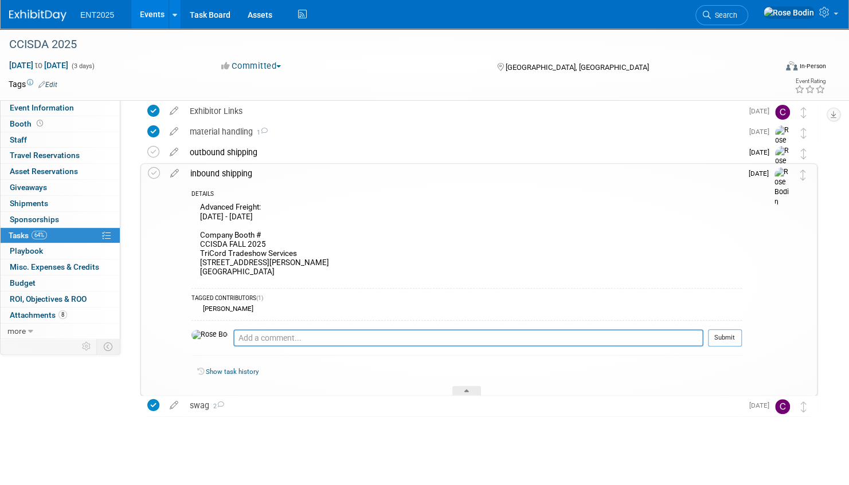
scroll to position [172, 0]
click at [463, 388] on div at bounding box center [466, 391] width 29 height 10
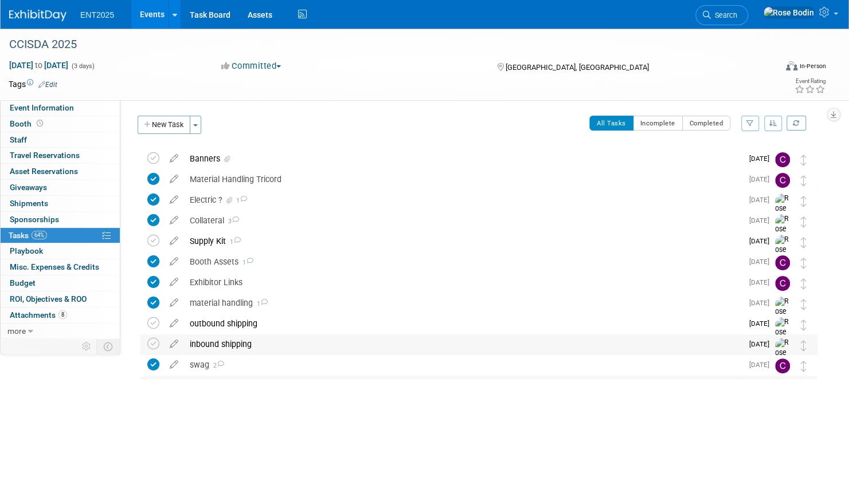
scroll to position [0, 0]
click at [363, 407] on div "CCISDA 2025 Monterey, CA Oct 6, 2025 to Oct 8, 2025 (Going) Banners DETAILS Owa…" at bounding box center [476, 284] width 682 height 273
click at [151, 11] on link "Events" at bounding box center [152, 14] width 42 height 29
